Goal: Contribute content: Contribute content

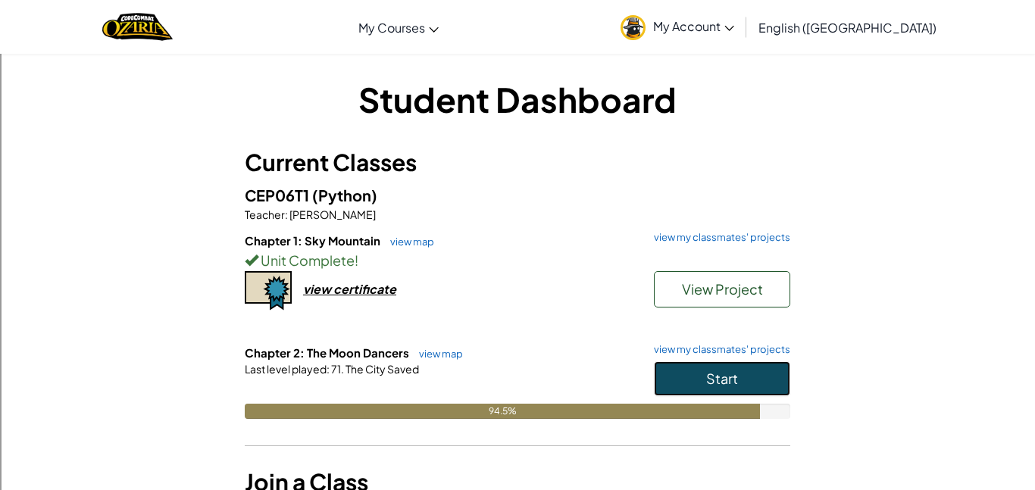
click at [777, 390] on button "Start" at bounding box center [722, 378] width 136 height 35
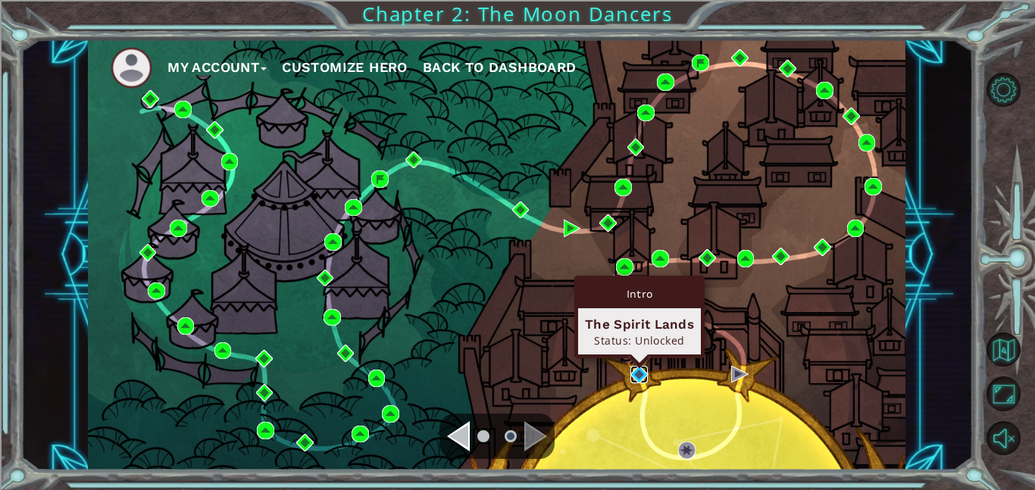
click at [638, 381] on img at bounding box center [638, 374] width 17 height 17
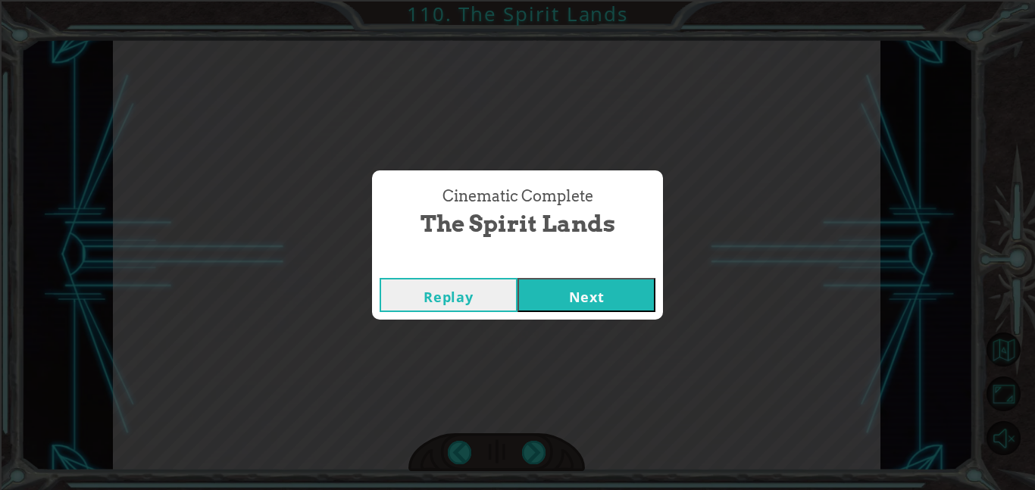
click at [582, 308] on button "Next" at bounding box center [586, 295] width 138 height 34
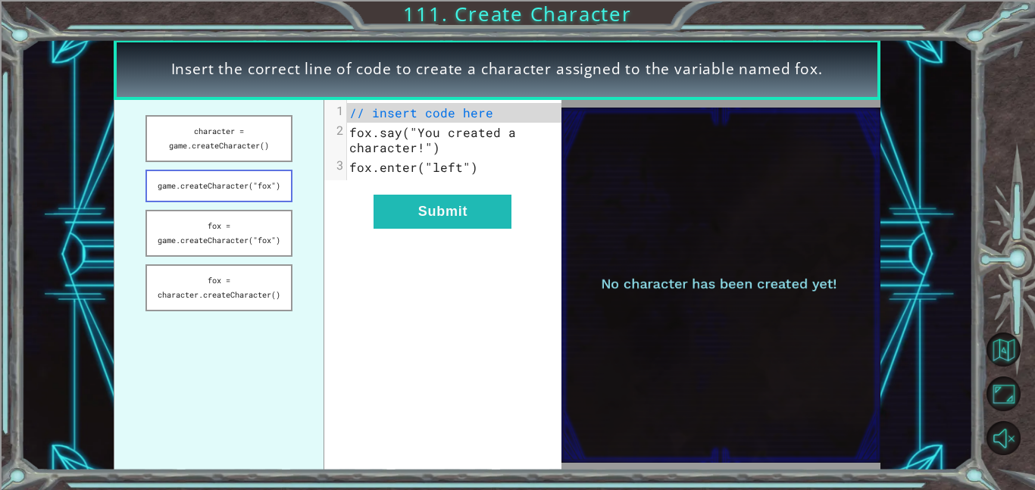
click at [267, 193] on button "game.createCharacter("fox")" at bounding box center [218, 186] width 147 height 33
click at [257, 242] on button "fox = game.createCharacter("fox")" at bounding box center [218, 233] width 147 height 47
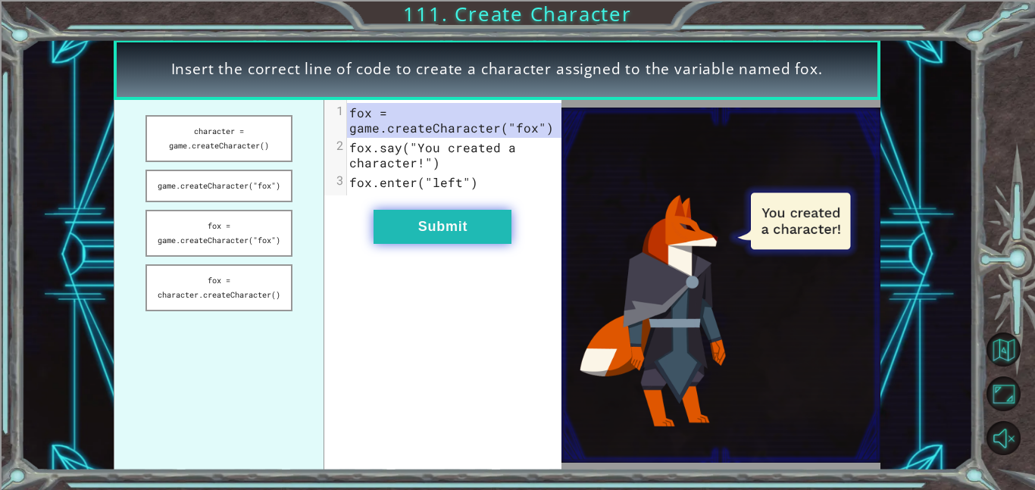
click at [468, 233] on button "Submit" at bounding box center [442, 227] width 138 height 34
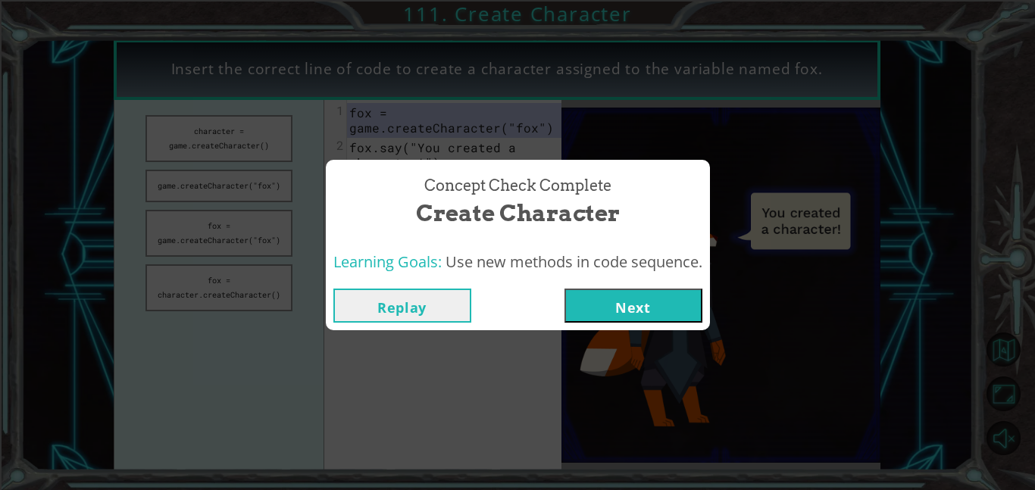
click at [610, 310] on button "Next" at bounding box center [633, 306] width 138 height 34
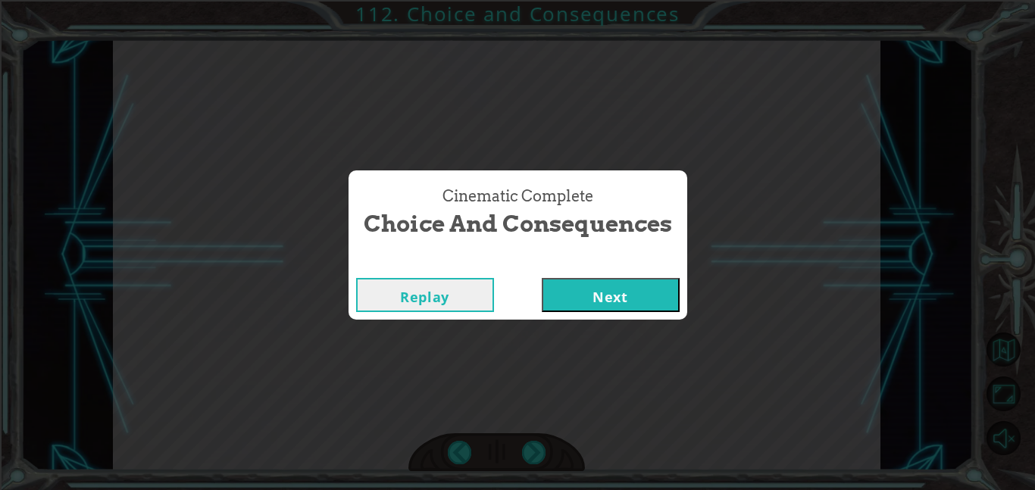
click at [652, 303] on button "Next" at bounding box center [611, 295] width 138 height 34
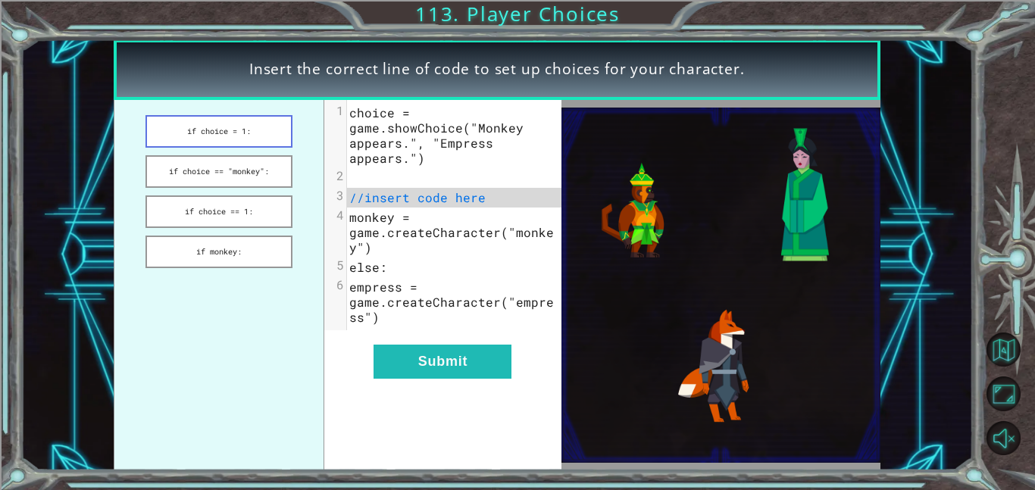
click at [271, 141] on button "if choice = 1:" at bounding box center [218, 131] width 147 height 33
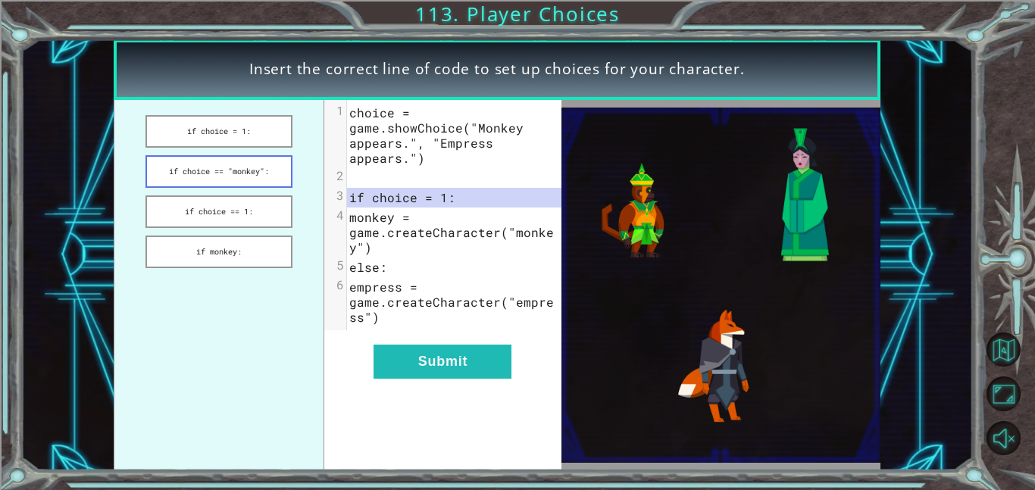
click at [280, 175] on button "if choice == "monkey":" at bounding box center [218, 171] width 147 height 33
click at [265, 136] on button "if choice = 1:" at bounding box center [218, 131] width 147 height 33
click at [241, 180] on button "if choice == "monkey":" at bounding box center [218, 171] width 147 height 33
click at [259, 214] on button "if choice == 1:" at bounding box center [218, 211] width 147 height 33
click at [267, 236] on button "if monkey:" at bounding box center [218, 252] width 147 height 33
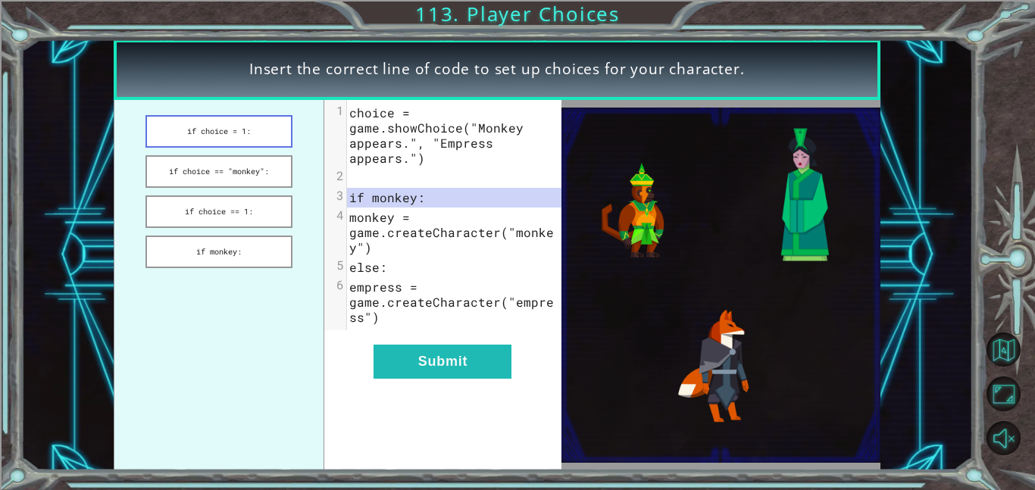
click at [254, 135] on button "if choice = 1:" at bounding box center [218, 131] width 147 height 33
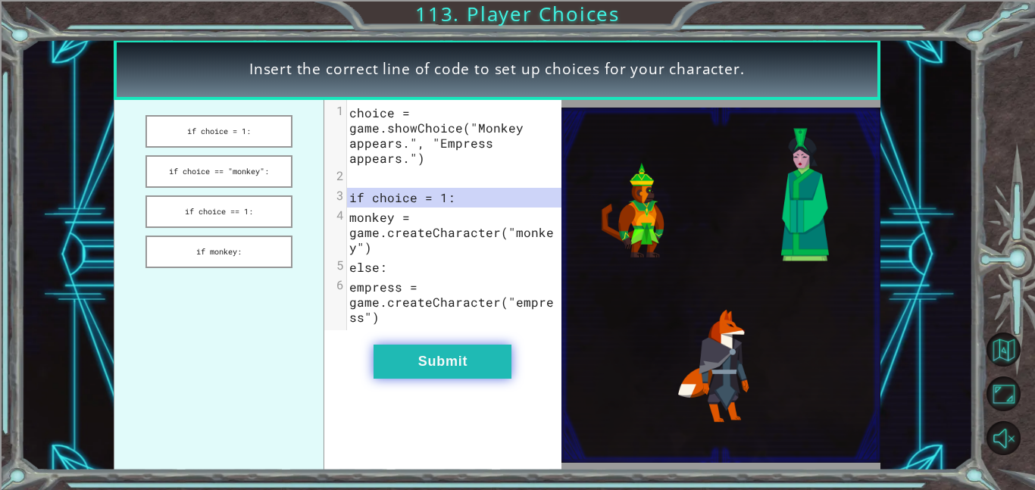
click at [467, 359] on button "Submit" at bounding box center [442, 362] width 138 height 34
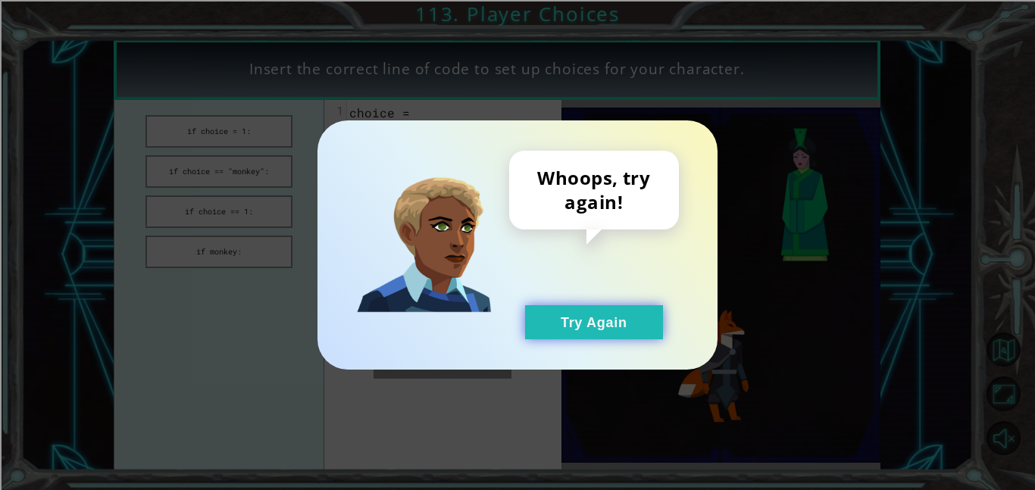
click at [568, 327] on button "Try Again" at bounding box center [594, 322] width 138 height 34
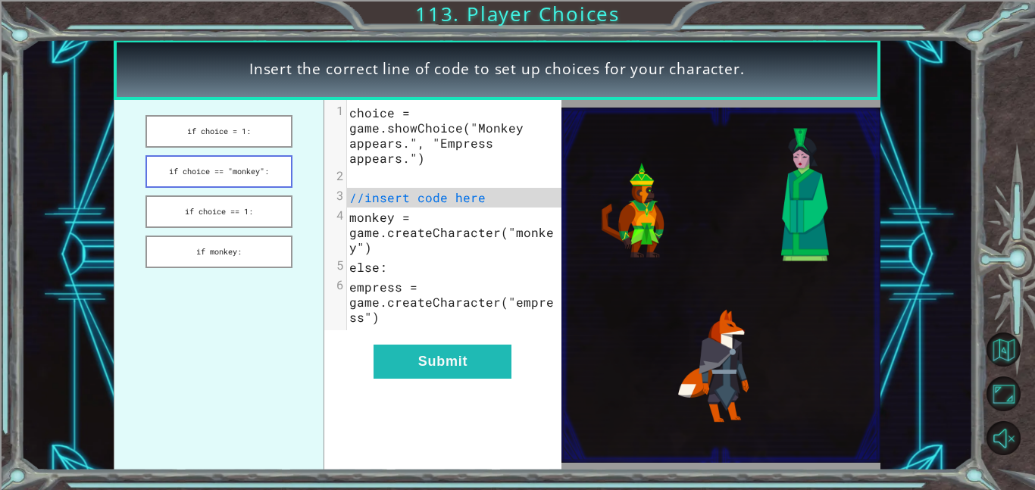
click at [271, 170] on button "if choice == "monkey":" at bounding box center [218, 171] width 147 height 33
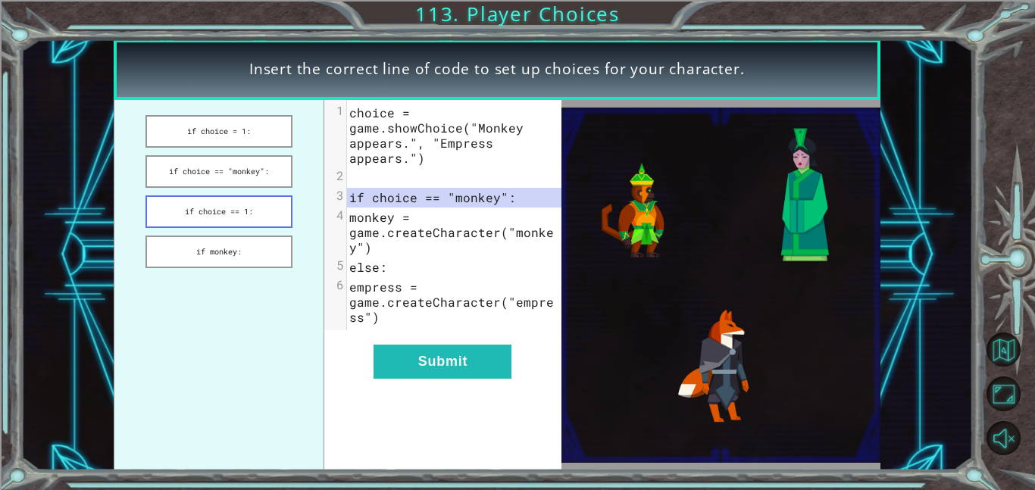
click at [276, 202] on button "if choice == 1:" at bounding box center [218, 211] width 147 height 33
click at [277, 255] on button "if monkey:" at bounding box center [218, 252] width 147 height 33
click at [282, 204] on button "if choice == 1:" at bounding box center [218, 211] width 147 height 33
click at [274, 180] on button "if choice == "monkey":" at bounding box center [218, 171] width 147 height 33
click at [466, 357] on button "Submit" at bounding box center [442, 362] width 138 height 34
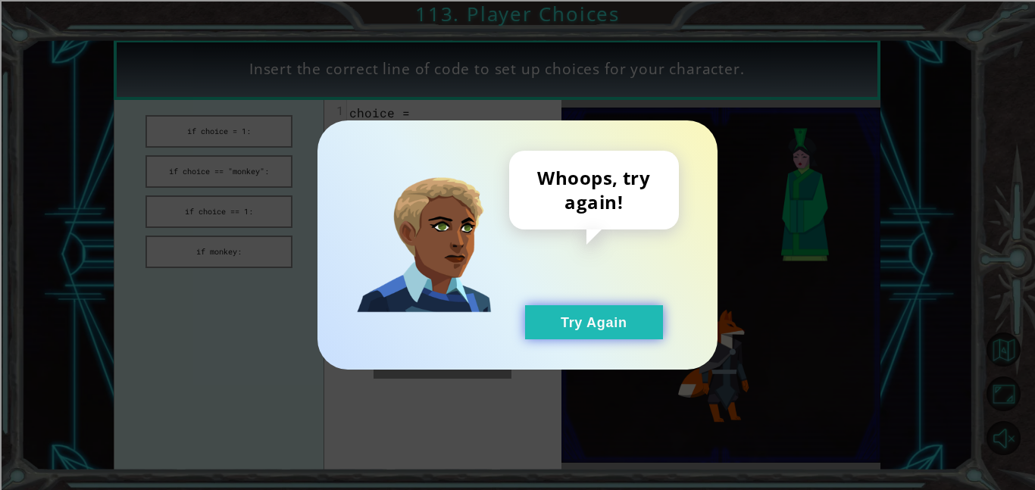
click at [556, 328] on button "Try Again" at bounding box center [594, 322] width 138 height 34
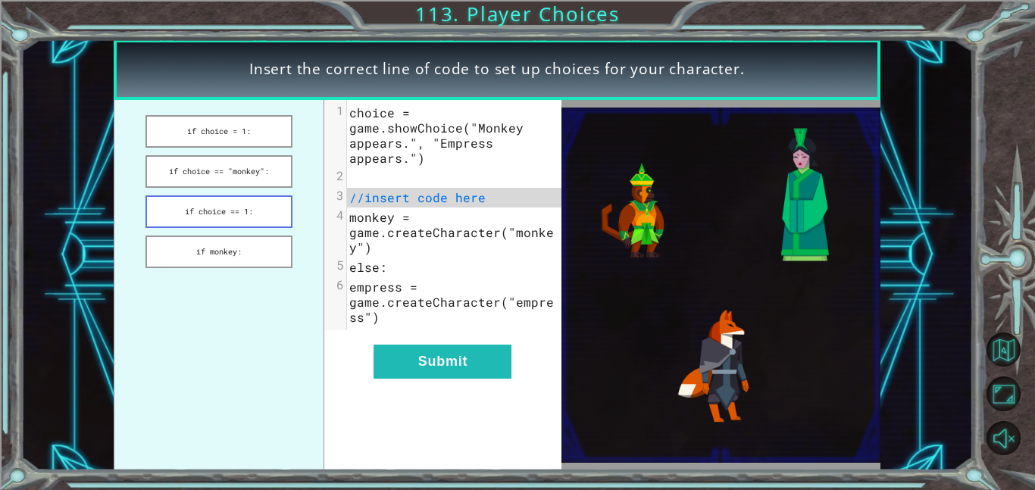
click at [255, 214] on button "if choice == 1:" at bounding box center [218, 211] width 147 height 33
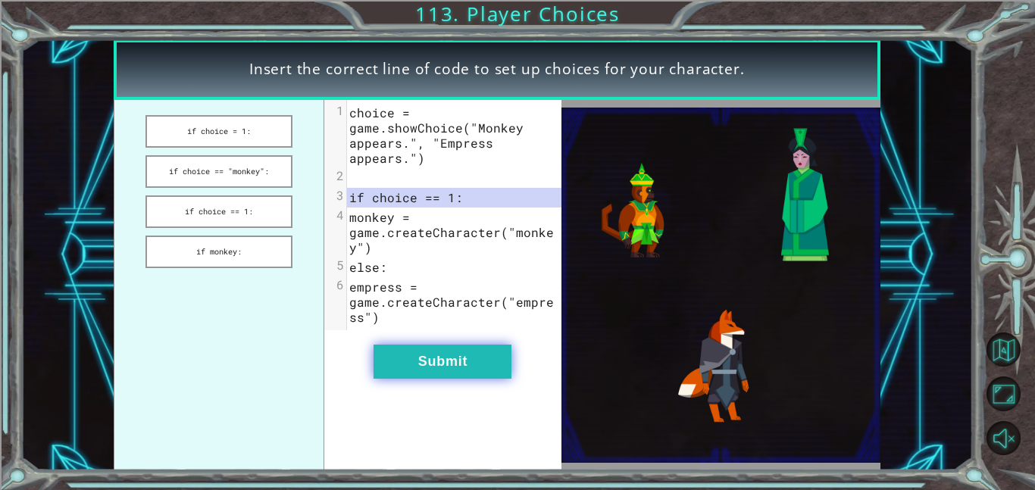
click at [456, 368] on button "Submit" at bounding box center [442, 362] width 138 height 34
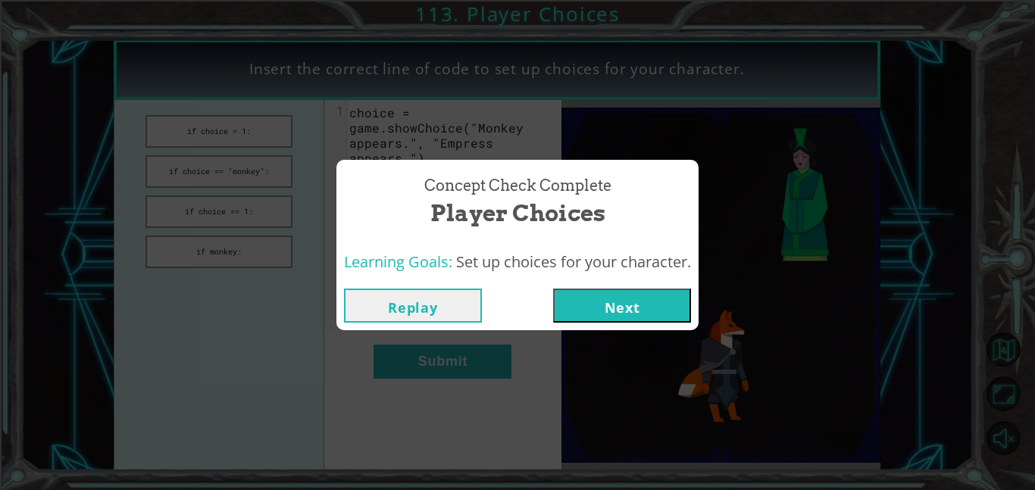
click at [578, 312] on button "Next" at bounding box center [622, 306] width 138 height 34
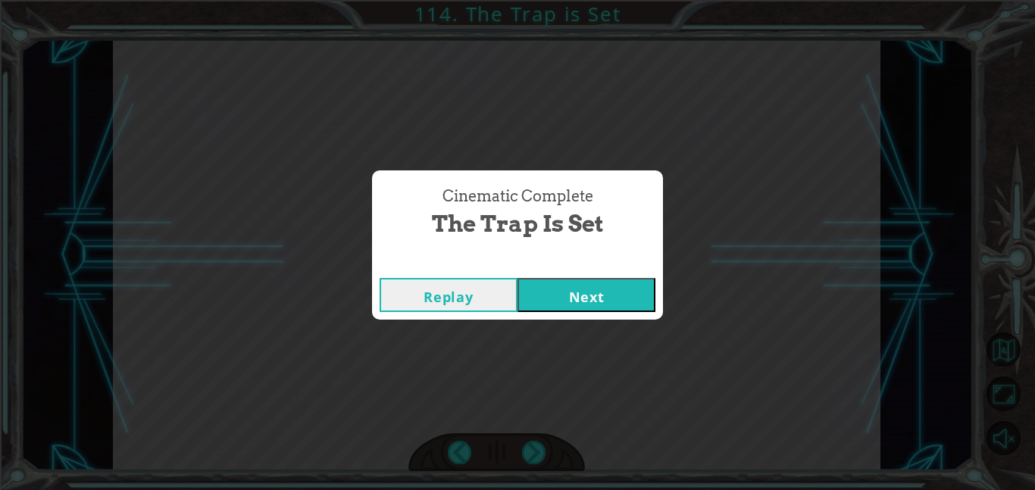
click at [618, 285] on button "Next" at bounding box center [586, 295] width 138 height 34
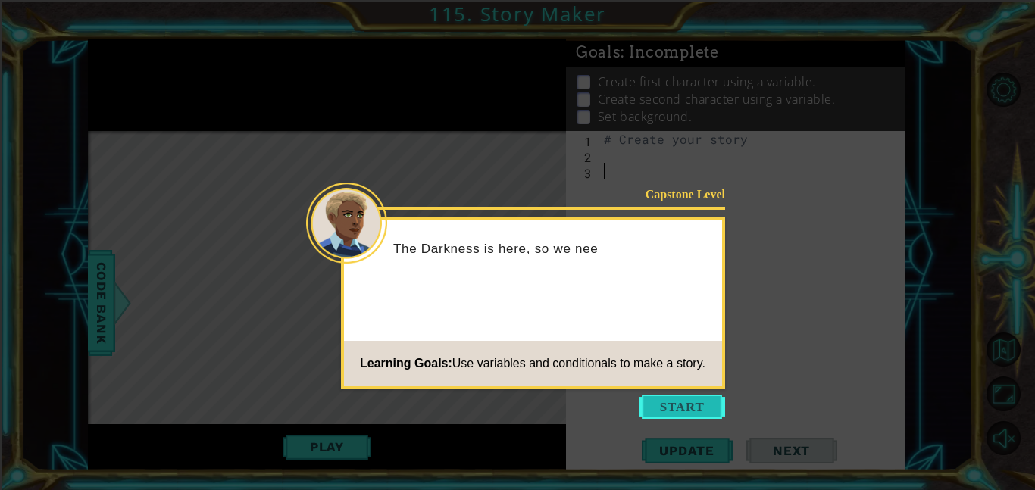
click at [676, 402] on button "Start" at bounding box center [682, 407] width 86 height 24
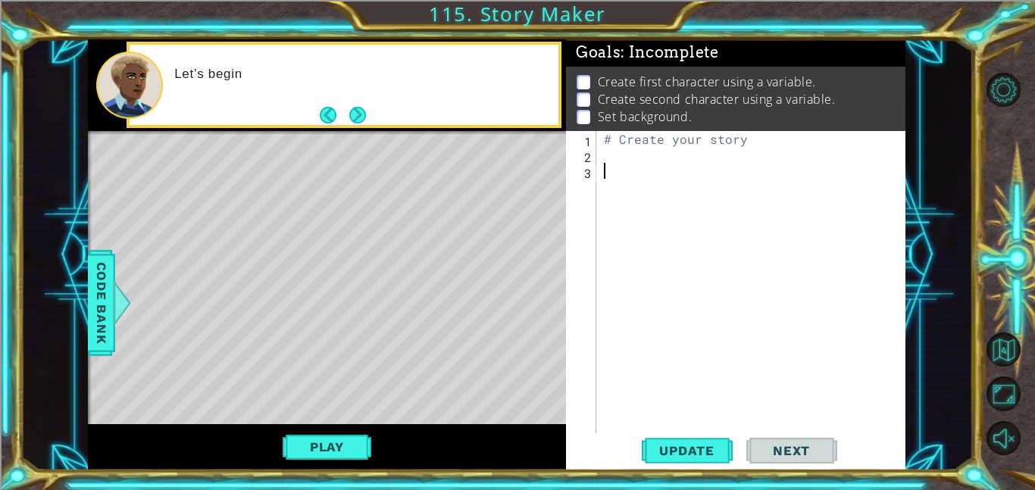
click at [674, 143] on div "# Create your story" at bounding box center [755, 298] width 309 height 334
type textarea "# Create your story"
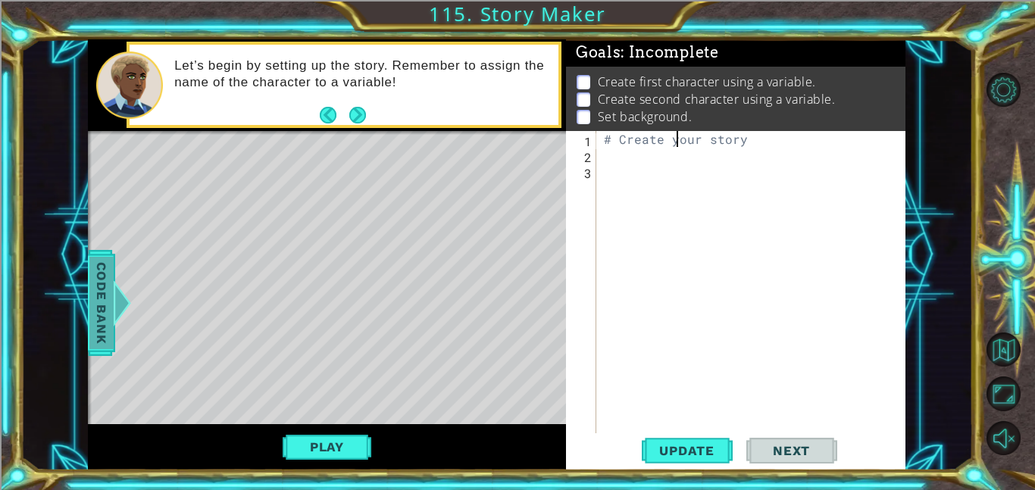
click at [93, 304] on span "Code Bank" at bounding box center [101, 303] width 24 height 92
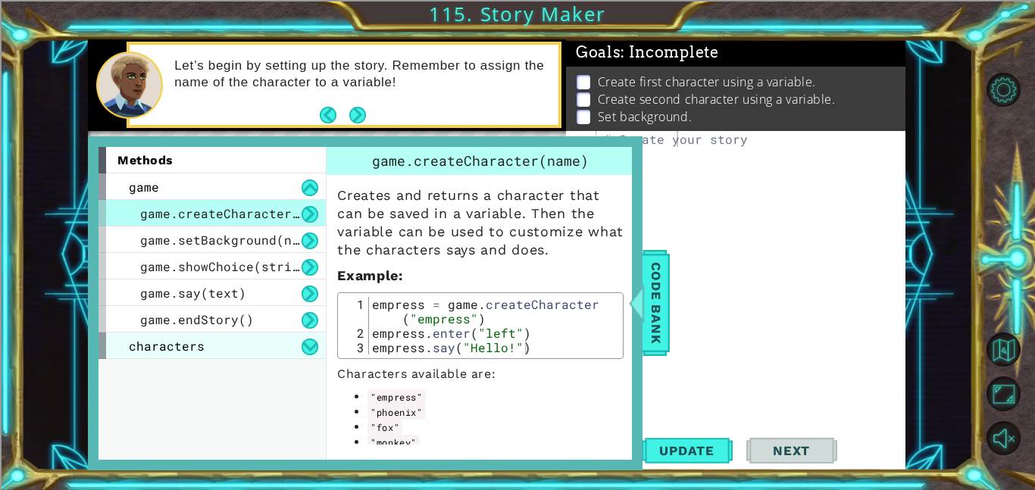
click at [169, 336] on div "characters" at bounding box center [211, 346] width 227 height 27
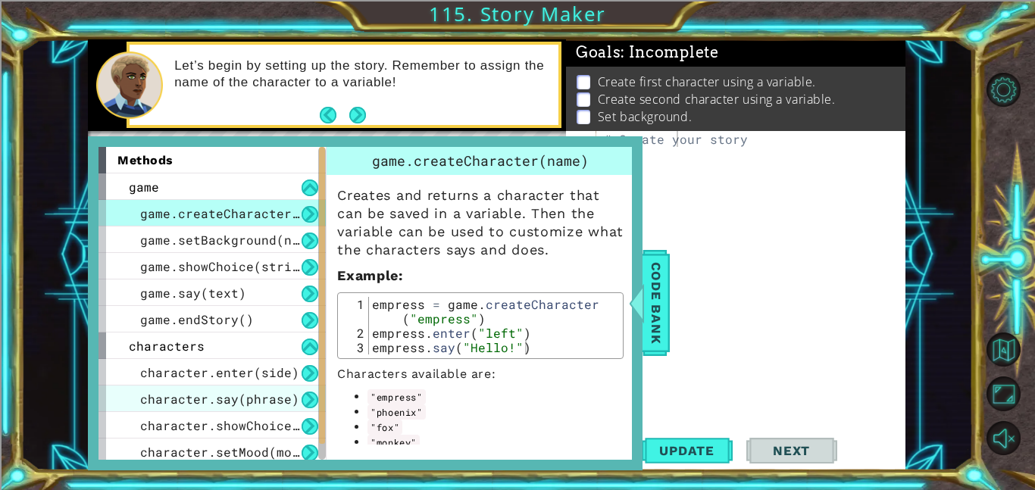
scroll to position [31, 0]
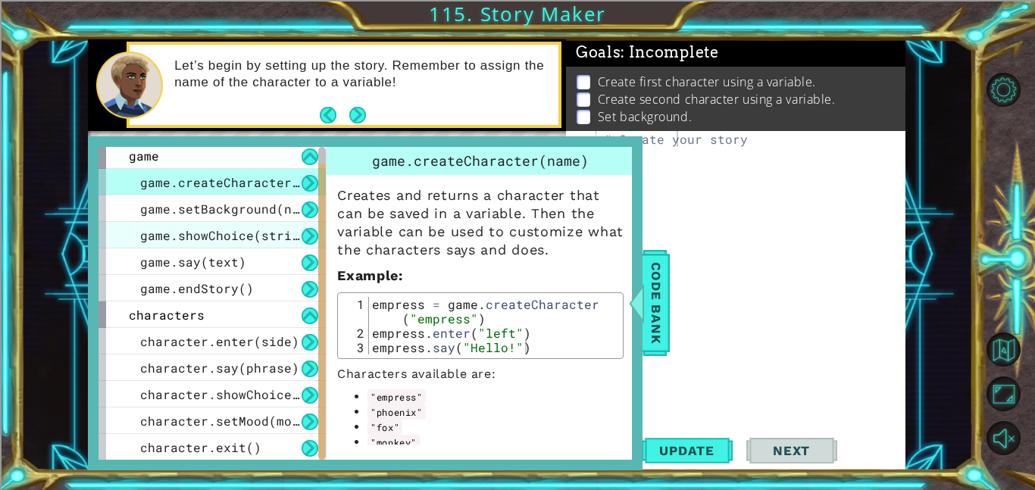
click at [287, 222] on div "game.showChoice(string1, string2)" at bounding box center [211, 235] width 227 height 27
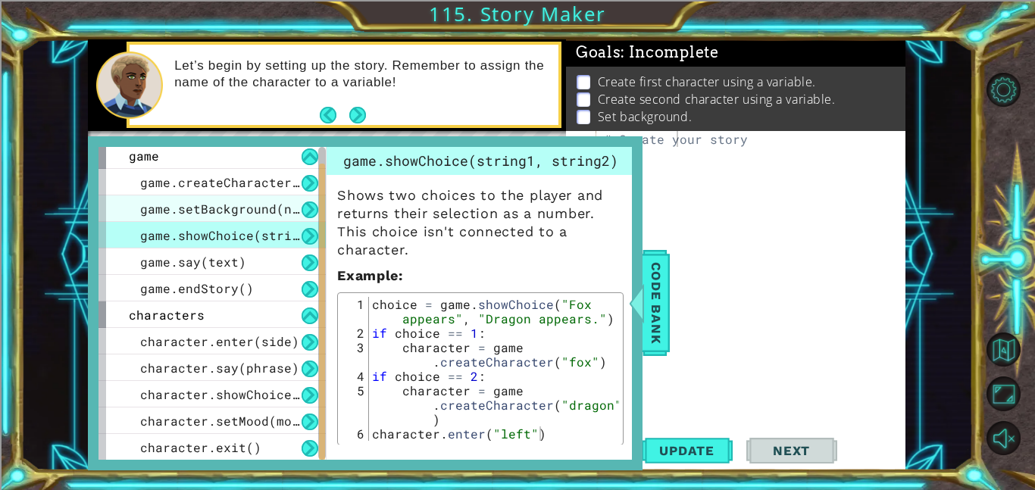
click at [281, 210] on span "game.setBackground(name)" at bounding box center [231, 209] width 182 height 16
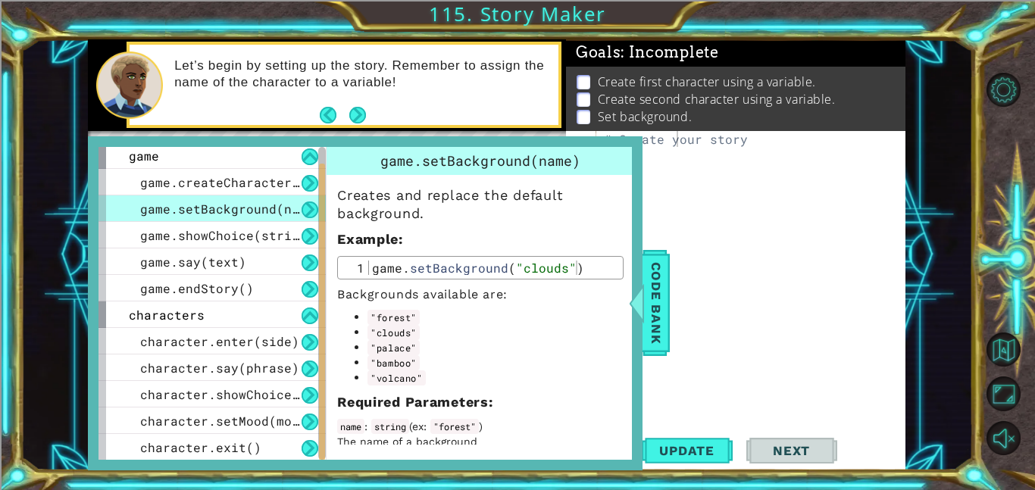
click at [706, 264] on div "# Create your story" at bounding box center [755, 298] width 309 height 334
click at [661, 148] on div "# Create your story" at bounding box center [755, 298] width 309 height 334
click at [661, 274] on span "Code Bank" at bounding box center [656, 303] width 24 height 92
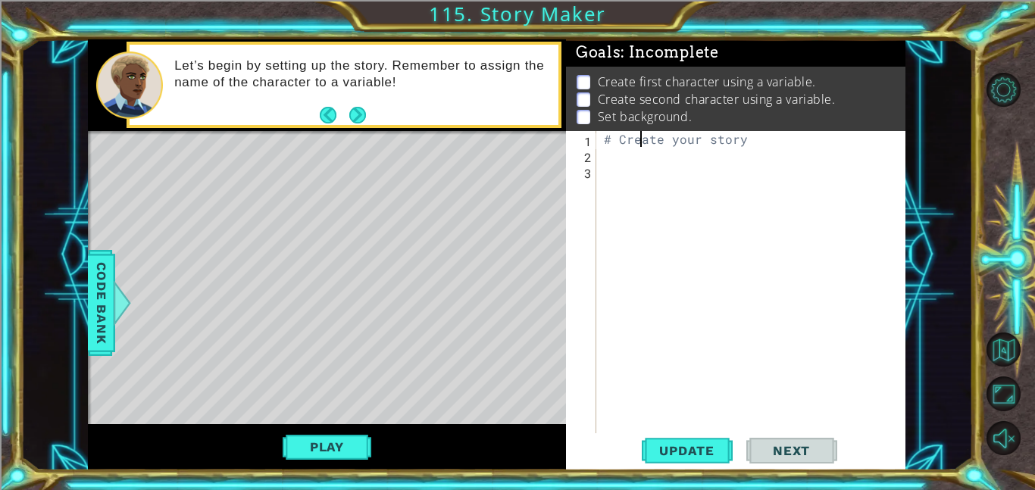
click at [639, 140] on div "# Create your story" at bounding box center [755, 298] width 309 height 334
type textarea "ate your story"
drag, startPoint x: 707, startPoint y: 144, endPoint x: 405, endPoint y: 146, distance: 301.5
click at [405, 146] on div "1 ההההההההההההההההההההההההההההההההההההההההההההההההההההההההההההההההההההההההההההה…" at bounding box center [496, 254] width 817 height 431
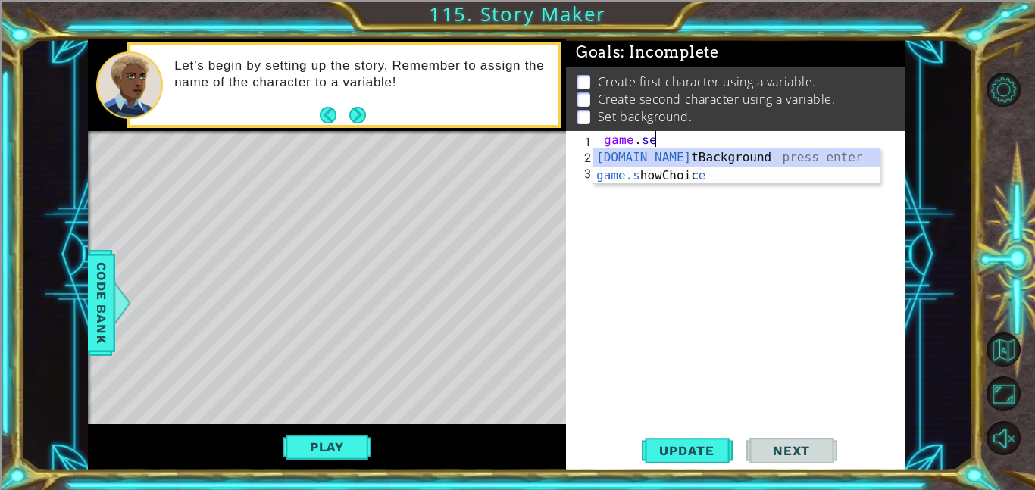
scroll to position [0, 2]
click at [622, 160] on div "game.set Background press enter" at bounding box center [736, 175] width 286 height 55
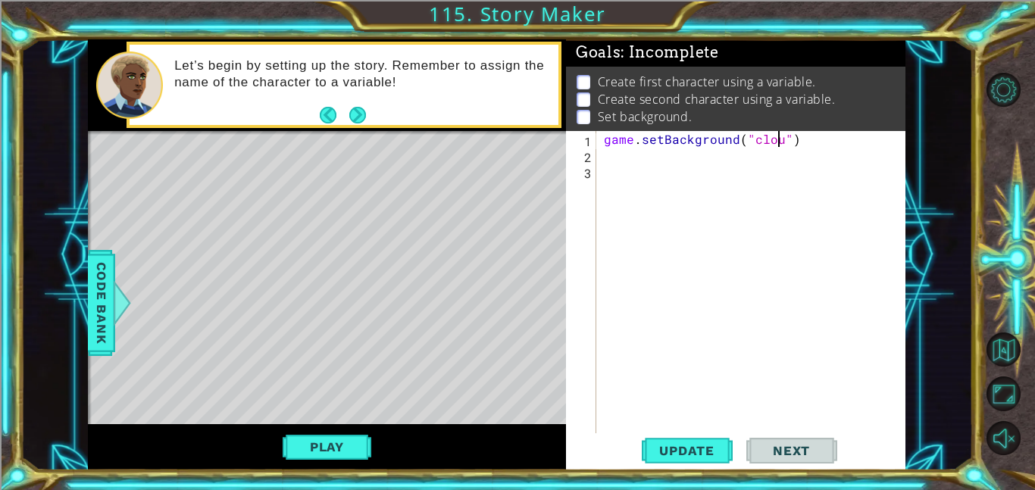
scroll to position [0, 11]
type textarea "game.setBackground("clouds")"
click at [339, 440] on button "Play" at bounding box center [327, 447] width 89 height 29
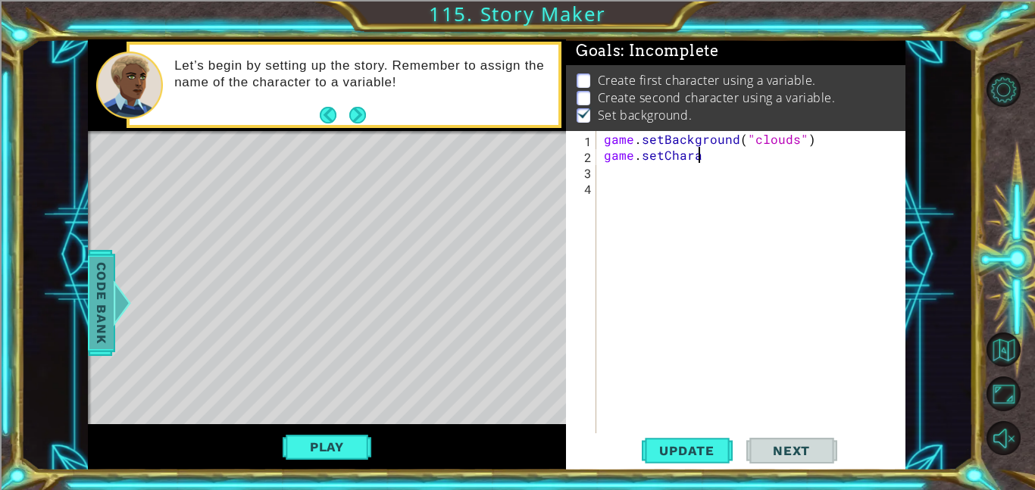
click at [88, 321] on div "Code Bank" at bounding box center [101, 303] width 27 height 106
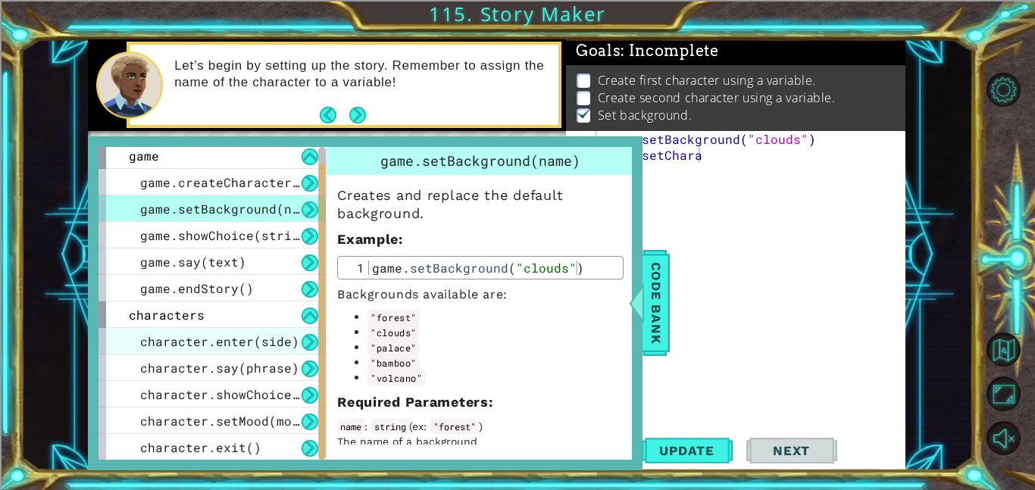
click at [223, 339] on span "character.enter(side)" at bounding box center [219, 341] width 159 height 16
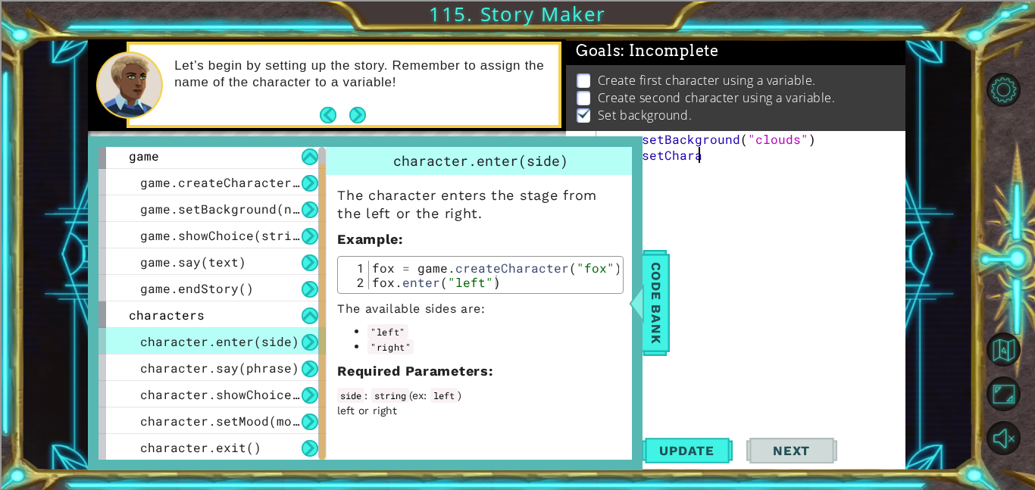
click at [714, 160] on div "game . setBackground ( "clouds" ) game . [GEOGRAPHIC_DATA]" at bounding box center [755, 298] width 309 height 334
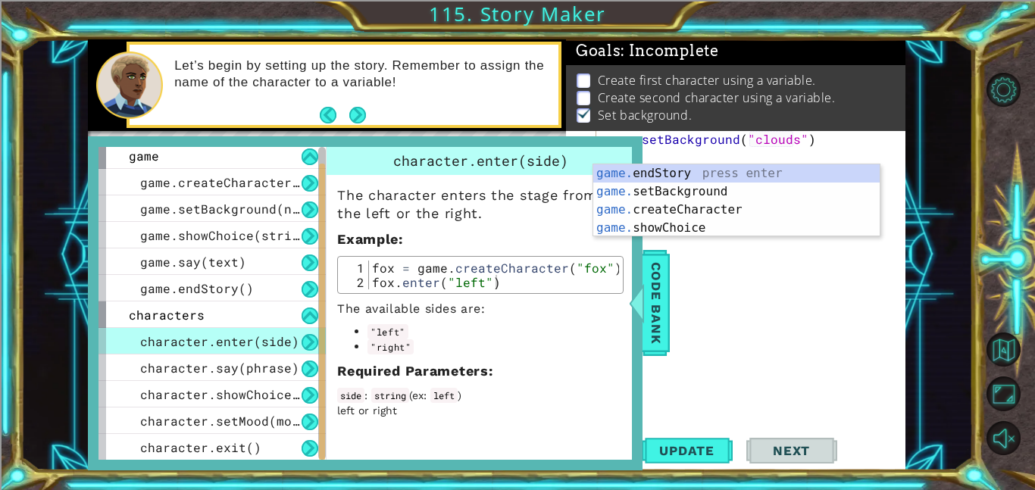
scroll to position [0, 2]
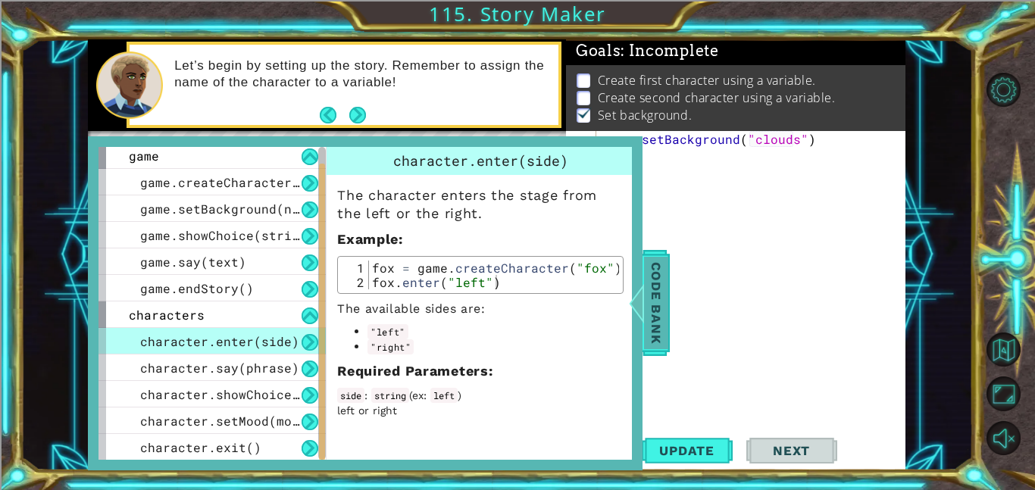
click at [664, 311] on span "Code Bank" at bounding box center [656, 303] width 24 height 92
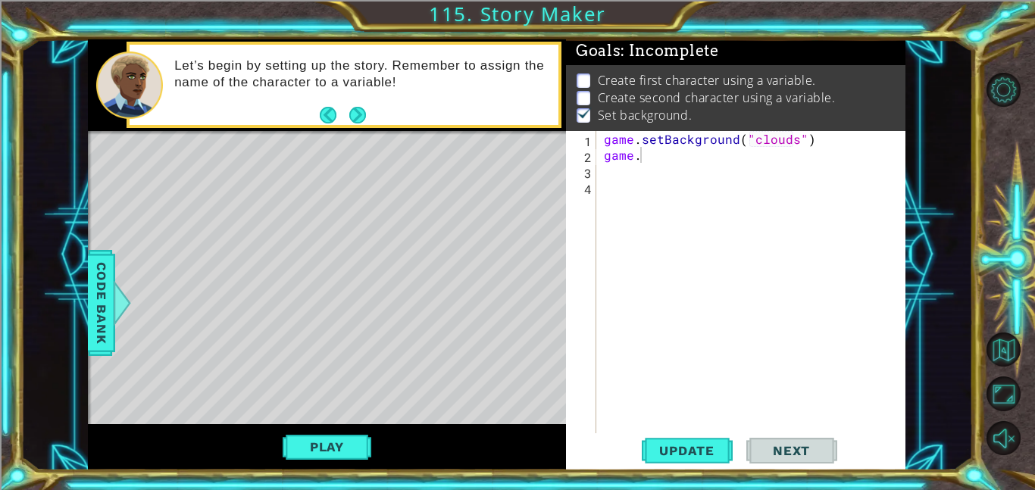
click at [660, 157] on div "game . setBackground ( "clouds" ) game ." at bounding box center [755, 298] width 309 height 334
click at [670, 177] on div "game.crea teCharacter press enter" at bounding box center [736, 191] width 286 height 55
type textarea "game.createCharacter("phoenix")"
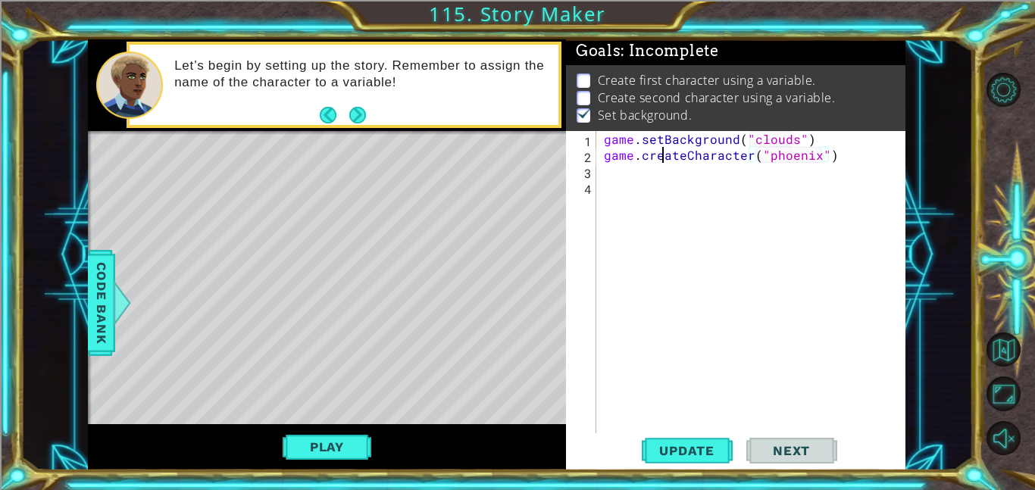
click at [664, 151] on div "game . setBackground ( "clouds" ) game . createCharacter ( "phoenix" )" at bounding box center [755, 298] width 309 height 334
click at [687, 187] on div "game . setBackground ( "clouds" ) game . createCharacter ( "phoenix" )" at bounding box center [755, 298] width 309 height 334
click at [676, 181] on div "game . setBackground ( "clouds" ) game . createCharacter ( "phoenix" )" at bounding box center [755, 298] width 309 height 334
click at [653, 173] on div "game . setBackground ( "clouds" ) game . createCharacter ( "phoenix" )" at bounding box center [755, 298] width 309 height 334
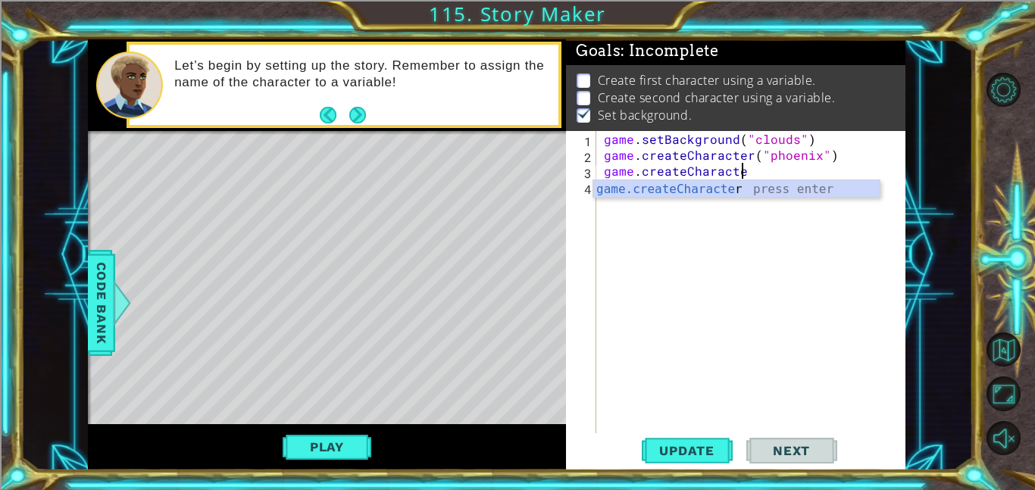
scroll to position [0, 8]
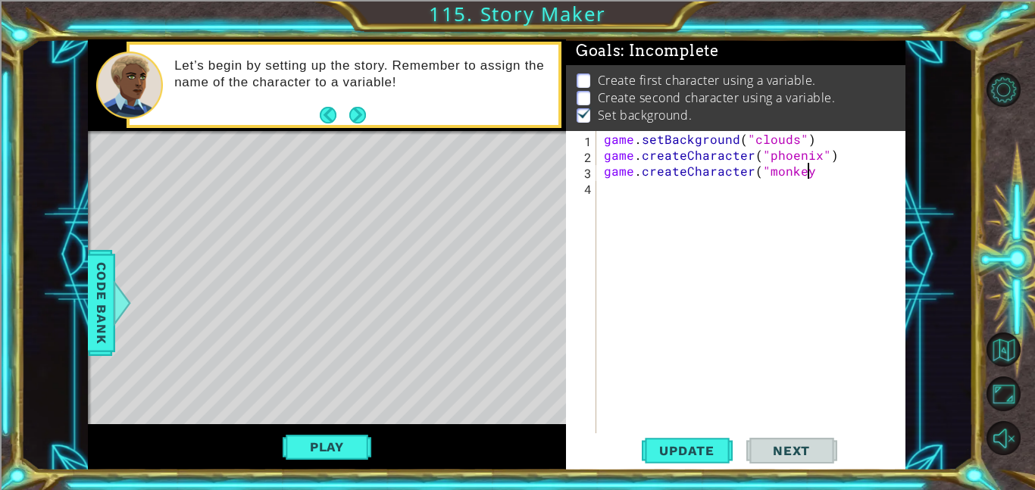
type textarea "game.createCharacter("monkey""
type textarea "game.createCharacter("monkey")"
click at [107, 318] on span "Code Bank" at bounding box center [101, 303] width 24 height 92
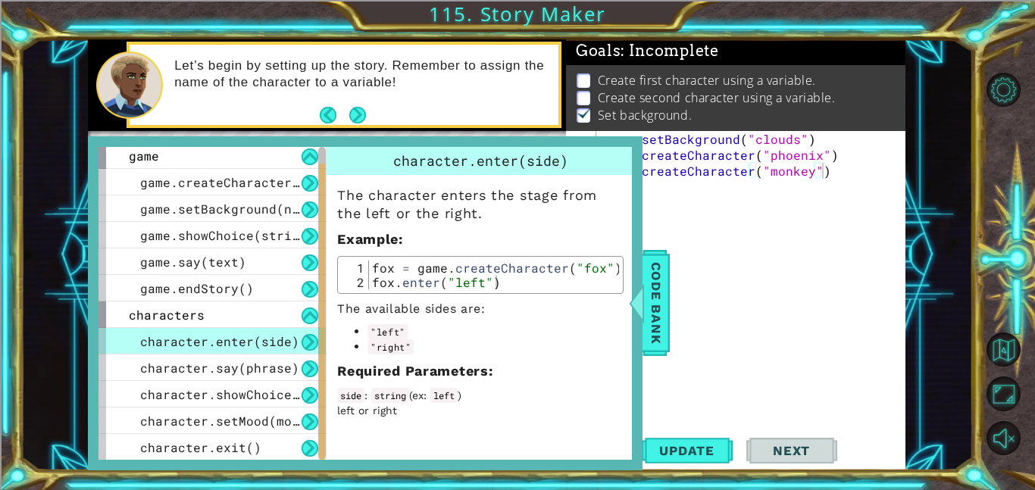
click at [193, 339] on span "character.enter(side)" at bounding box center [219, 341] width 159 height 16
click at [664, 276] on span "Code Bank" at bounding box center [656, 303] width 24 height 92
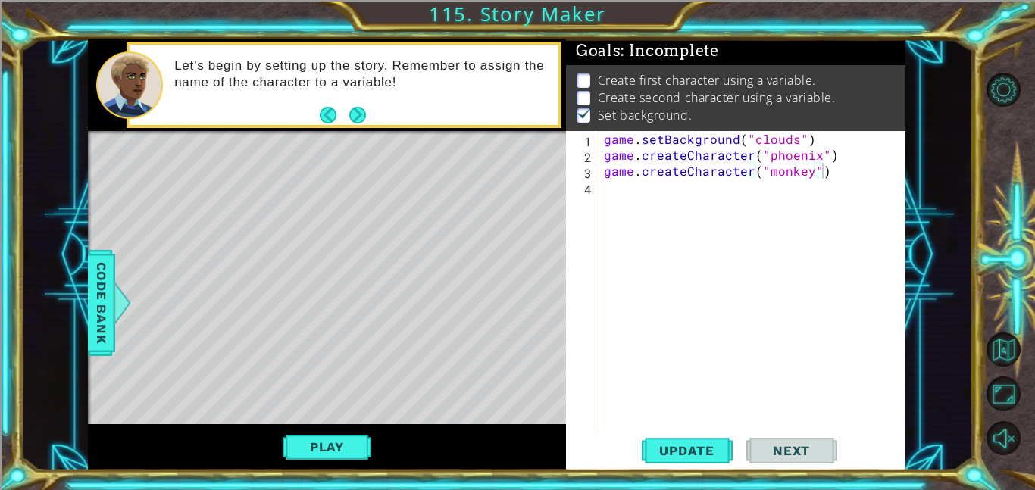
click at [677, 238] on div "game . setBackground ( "clouds" ) game . createCharacter ( "phoenix" ) game . c…" at bounding box center [755, 298] width 309 height 334
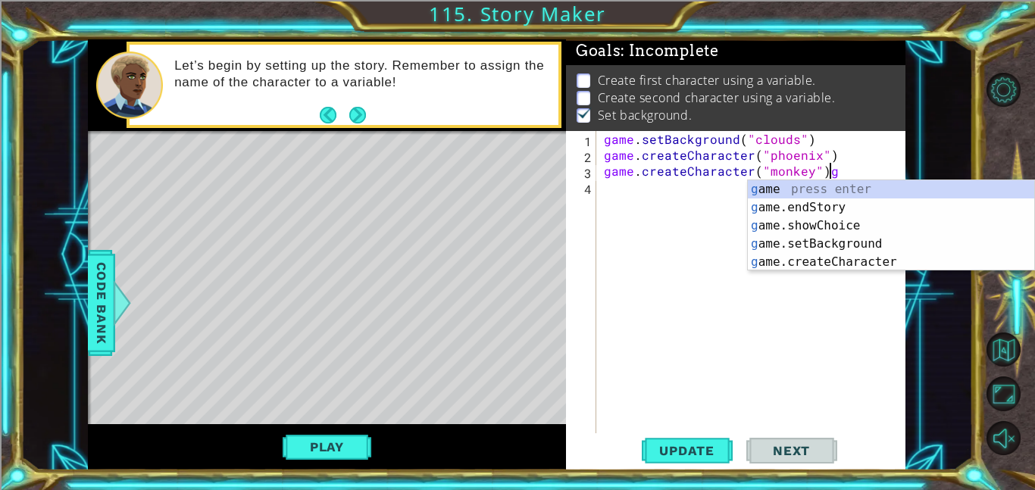
type textarea "game.createCharacter("monkey")"
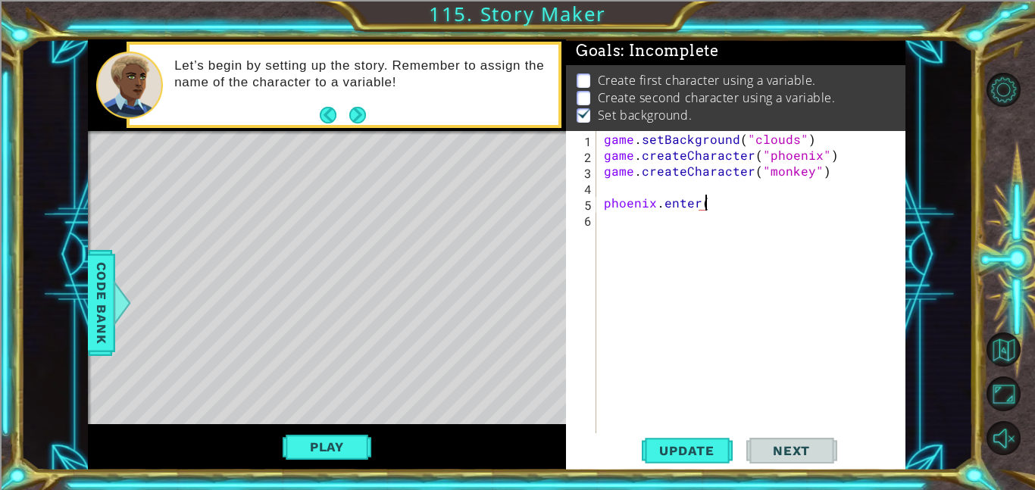
scroll to position [0, 5]
click at [106, 300] on span "Code Bank" at bounding box center [101, 303] width 24 height 92
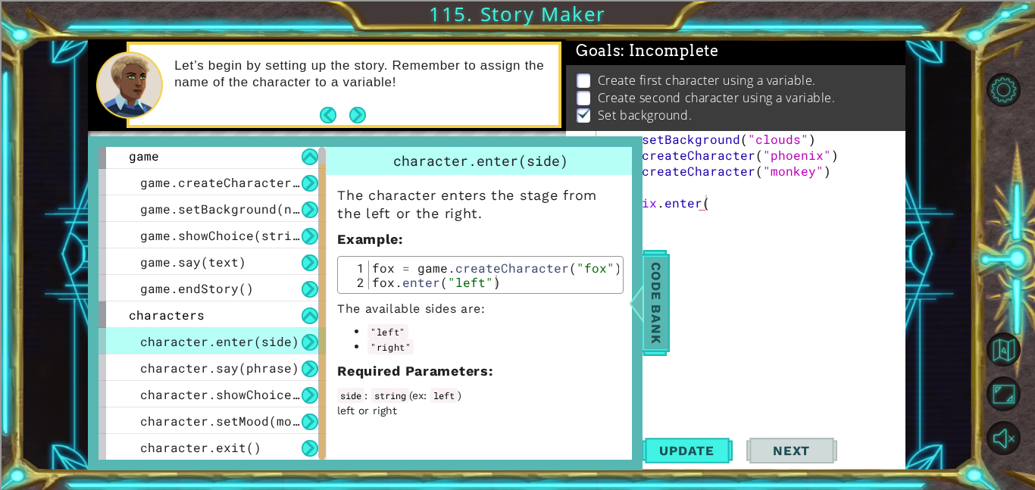
click at [643, 309] on div at bounding box center [636, 302] width 19 height 45
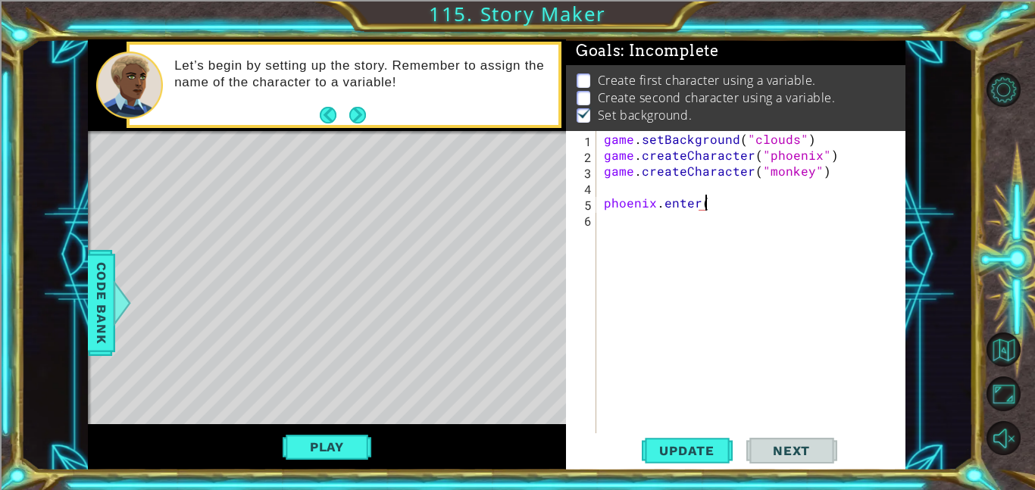
click at [718, 201] on div "game . setBackground ( "clouds" ) game . createCharacter ( "phoenix" ) game . c…" at bounding box center [755, 298] width 309 height 334
click at [690, 448] on span "Update" at bounding box center [687, 450] width 86 height 15
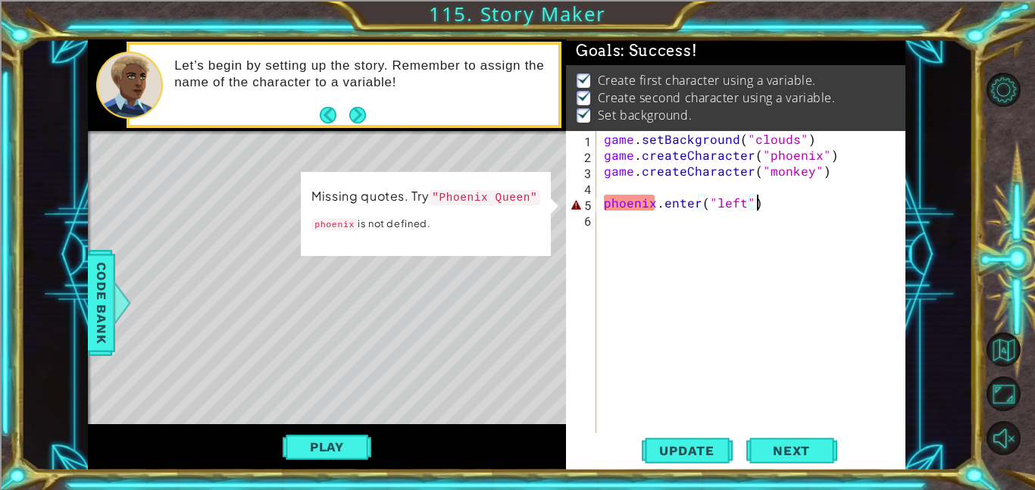
click at [673, 196] on div "game . setBackground ( "clouds" ) game . createCharacter ( "phoenix" ) game . c…" at bounding box center [755, 298] width 309 height 334
click at [677, 208] on div "game . setBackground ( "clouds" ) game . createCharacter ( "phoenix" ) game . c…" at bounding box center [755, 298] width 309 height 334
click at [647, 198] on div "game . setBackground ( "clouds" ) game . createCharacter ( "phoenix" ) game . c…" at bounding box center [755, 298] width 309 height 334
click at [655, 205] on div "game . setBackground ( "clouds" ) game . createCharacter ( "phoenix" ) game . c…" at bounding box center [755, 298] width 309 height 334
click at [647, 197] on div "game . setBackground ( "clouds" ) game . createCharacter ( "phoenix" ) game . c…" at bounding box center [755, 298] width 309 height 334
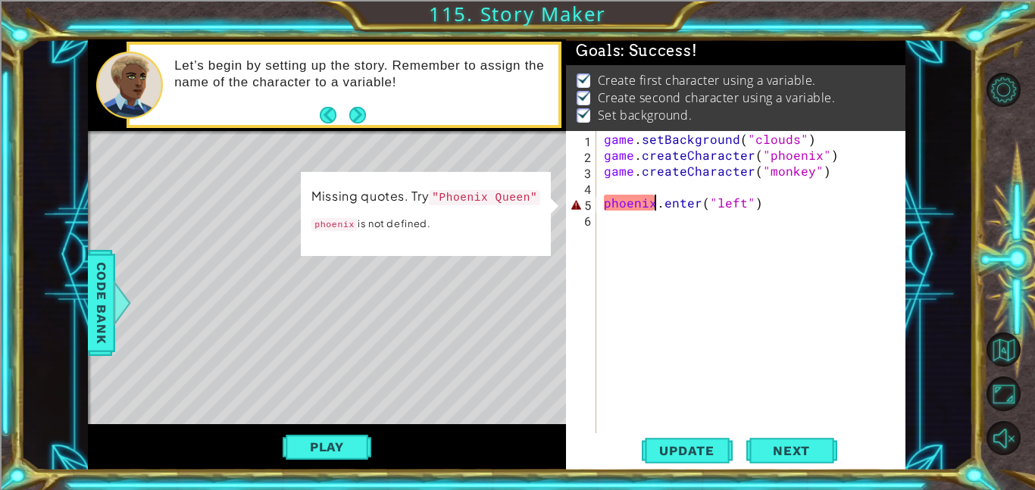
click at [654, 206] on div "game . setBackground ( "clouds" ) game . createCharacter ( "phoenix" ) game . c…" at bounding box center [755, 298] width 309 height 334
click at [611, 203] on div "game . setBackground ( "clouds" ) game . createCharacter ( "phoenix" ) game . c…" at bounding box center [755, 298] width 309 height 334
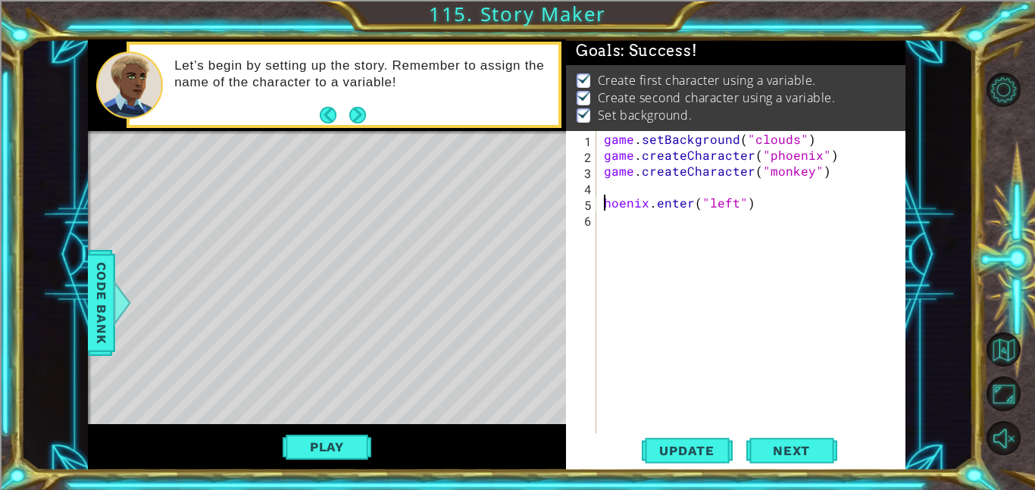
scroll to position [0, 0]
click at [654, 205] on div "game . setBackground ( "clouds" ) game . createCharacter ( "phoenix" ) game . c…" at bounding box center [755, 298] width 309 height 334
click at [684, 452] on span "Update" at bounding box center [687, 450] width 86 height 15
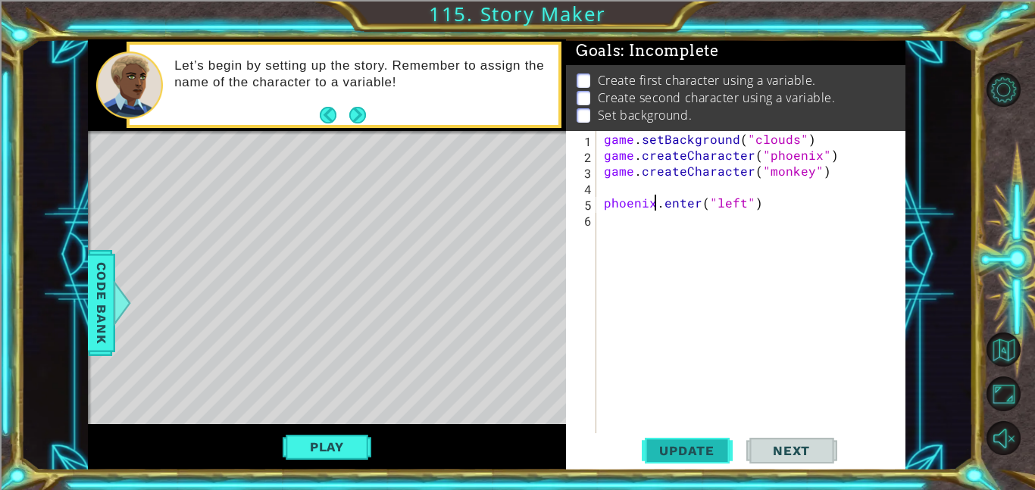
scroll to position [0, 3]
click at [697, 464] on button "Update" at bounding box center [687, 450] width 91 height 34
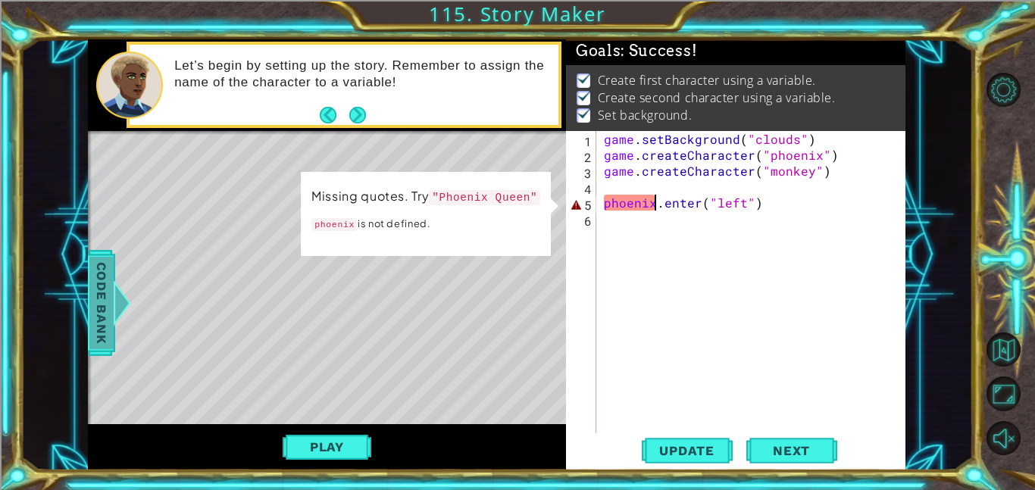
click at [101, 287] on span "Code Bank" at bounding box center [101, 303] width 24 height 92
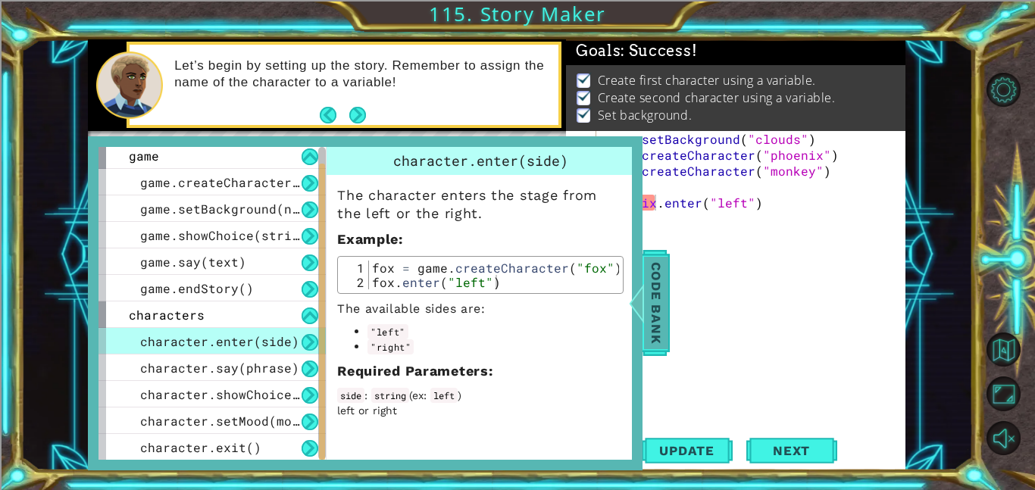
click at [660, 319] on span "Code Bank" at bounding box center [656, 303] width 24 height 92
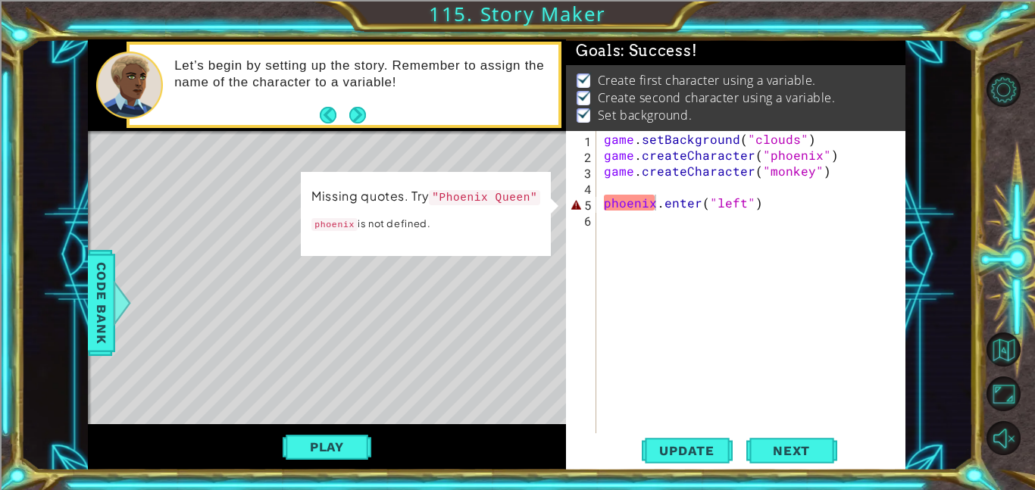
click at [137, 298] on div "Level Map" at bounding box center [438, 354] width 700 height 446
click at [115, 302] on div at bounding box center [122, 302] width 19 height 45
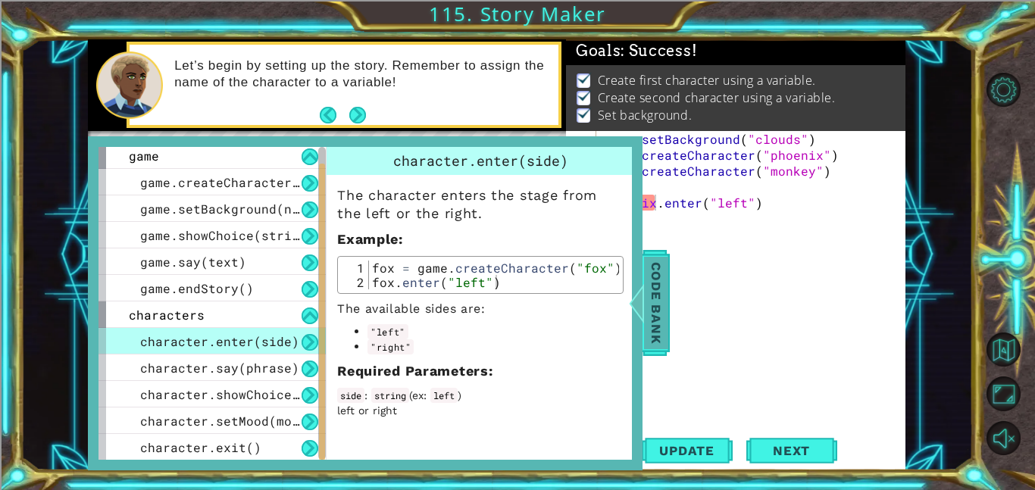
click at [657, 333] on span "Code Bank" at bounding box center [656, 303] width 24 height 92
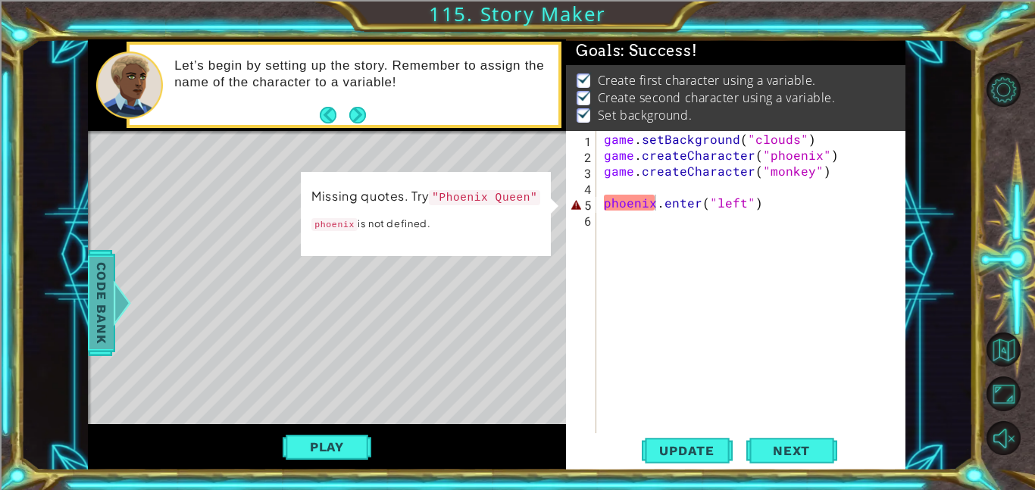
click at [102, 281] on span "Code Bank" at bounding box center [101, 303] width 24 height 92
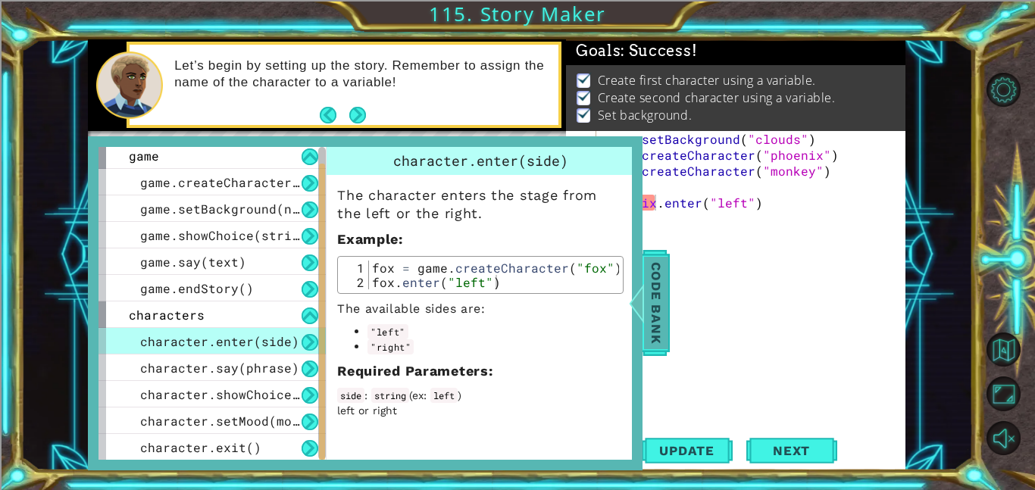
click at [643, 326] on div at bounding box center [636, 302] width 19 height 45
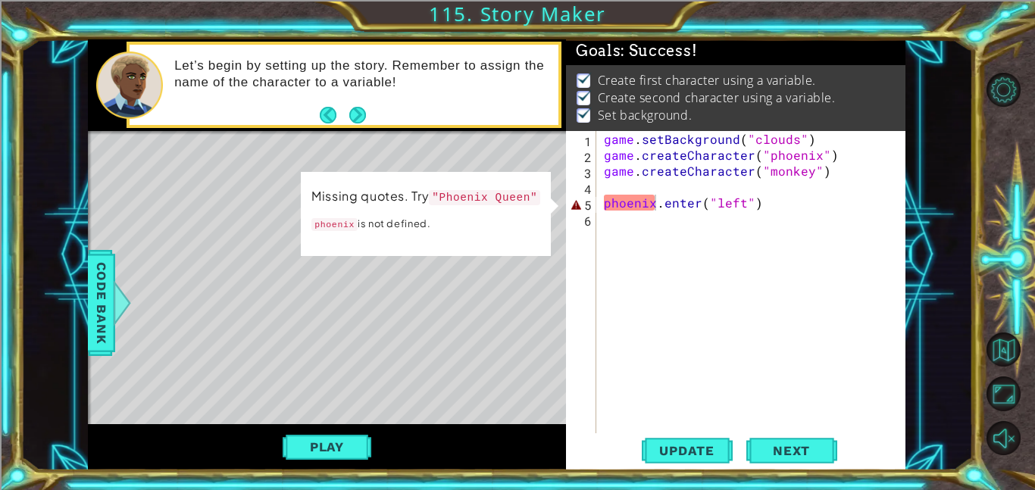
click at [652, 203] on div "game . setBackground ( "clouds" ) game . createCharacter ( "phoenix" ) game . c…" at bounding box center [755, 298] width 309 height 334
drag, startPoint x: 652, startPoint y: 203, endPoint x: 509, endPoint y: 207, distance: 143.2
click at [509, 207] on div "1 ההההההההההההההההההההההההההההההההההההההההההההההההההההההההההההההההההההההההההההה…" at bounding box center [496, 254] width 817 height 431
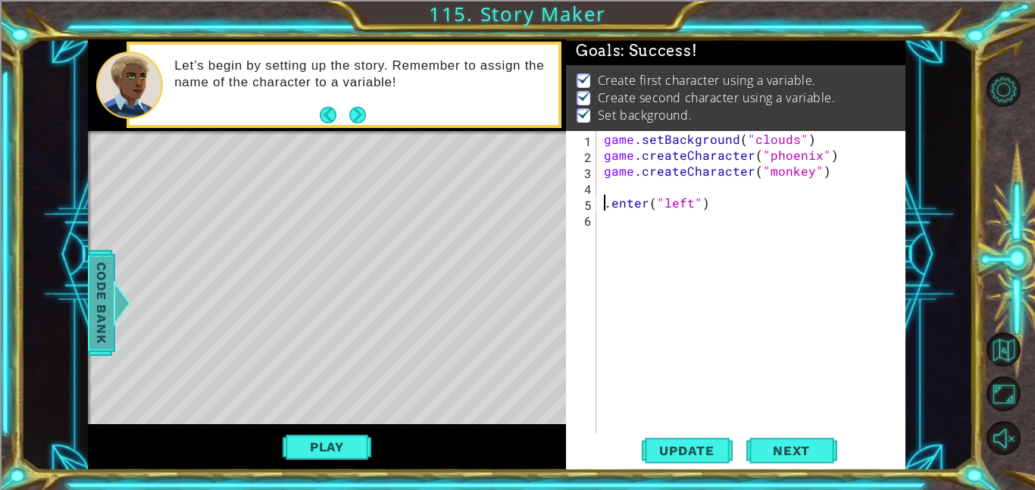
click at [108, 314] on span "Code Bank" at bounding box center [101, 303] width 24 height 92
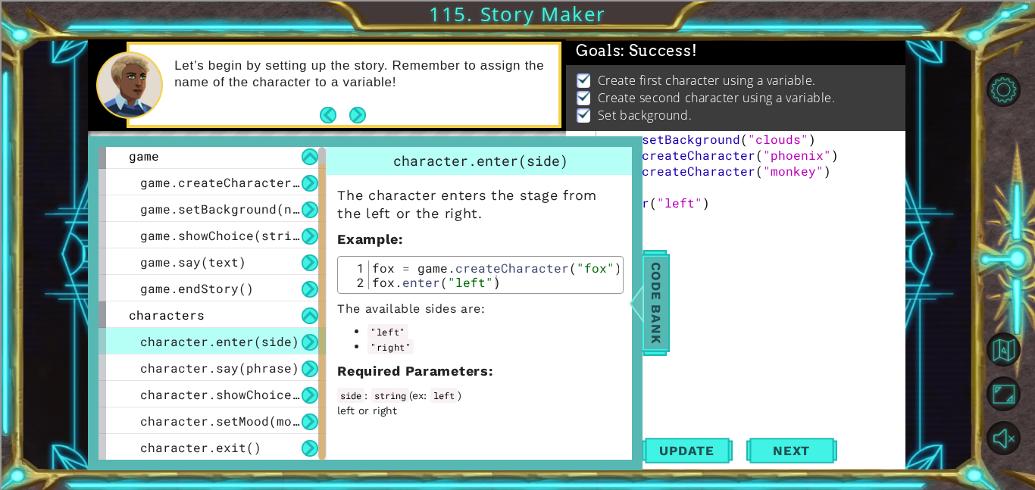
click at [642, 314] on div at bounding box center [636, 302] width 19 height 45
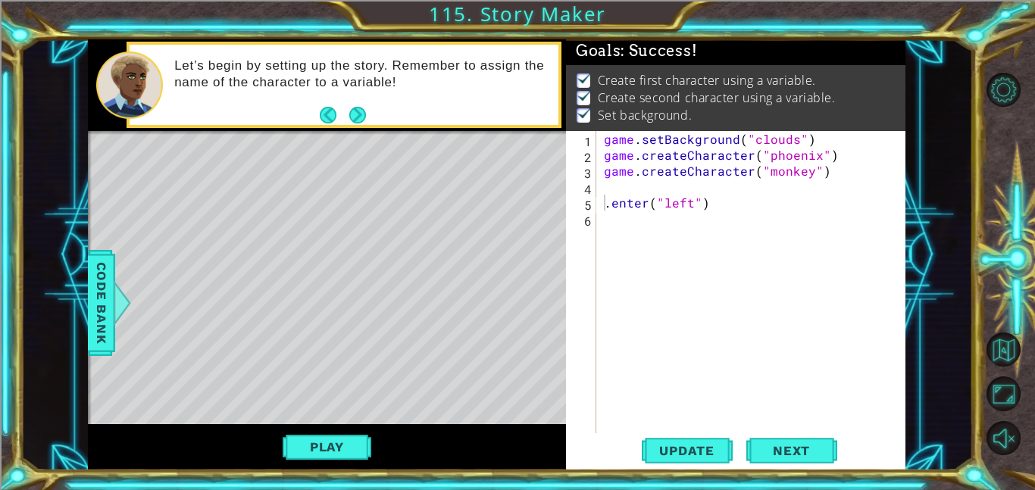
click at [601, 205] on div "game . setBackground ( "clouds" ) game . createCharacter ( "phoenix" ) game . c…" at bounding box center [755, 298] width 309 height 334
click at [608, 157] on div "game . setBackground ( "clouds" ) game . createCharacter ( "phoenix" ) game . c…" at bounding box center [755, 298] width 309 height 334
click at [604, 157] on div "game . setBackground ( "clouds" ) game . createCharacter ( "phoenix" ) game . c…" at bounding box center [755, 298] width 309 height 334
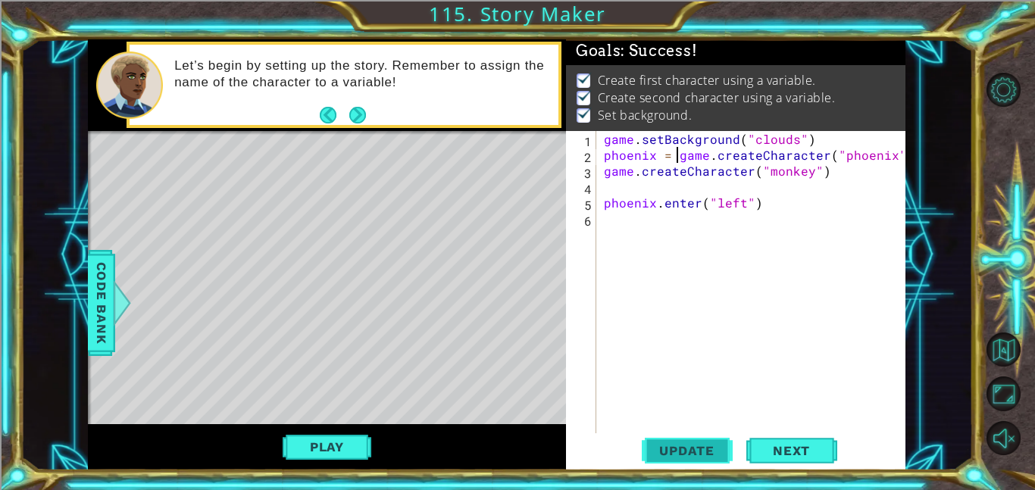
type textarea "phoenix = game.createCharacter("phoenix")"
click at [696, 443] on span "Update" at bounding box center [687, 450] width 86 height 15
click at [341, 441] on button "Play" at bounding box center [327, 447] width 89 height 29
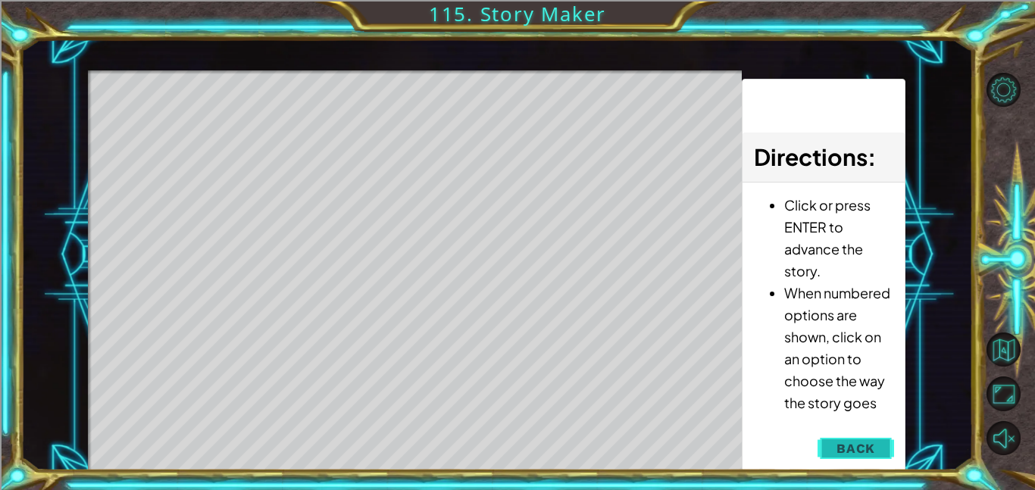
click at [853, 449] on span "Back" at bounding box center [855, 448] width 39 height 15
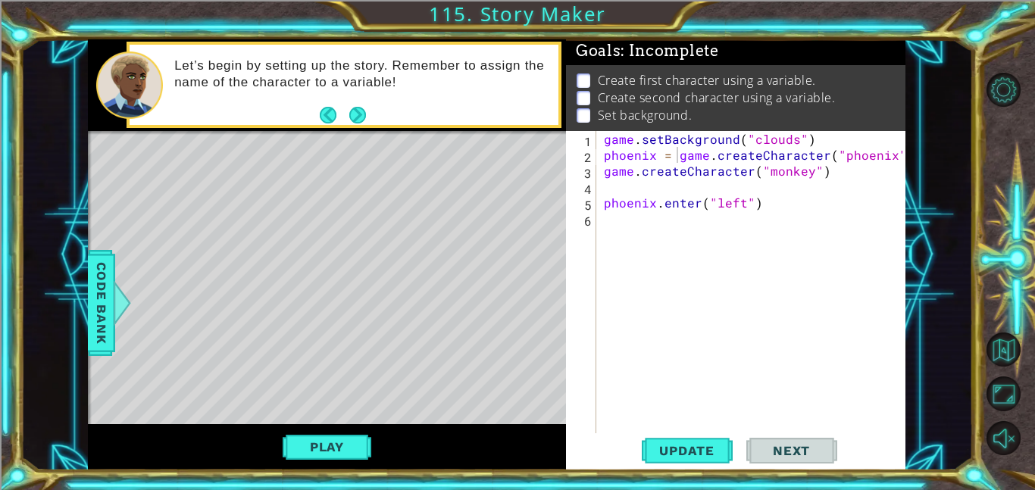
click at [720, 248] on div "game . setBackground ( "clouds" ) phoenix = game . createCharacter ( "phoenix" …" at bounding box center [755, 298] width 309 height 334
click at [753, 216] on div "game . setBackground ( "clouds" ) phoenix = game . createCharacter ( "phoenix" …" at bounding box center [755, 298] width 309 height 334
click at [777, 223] on div "game . setBackground ( "clouds" ) phoenix = game . createCharacter ( "phoenix" …" at bounding box center [755, 298] width 309 height 334
click at [764, 212] on div "game . setBackground ( "clouds" ) phoenix = game . createCharacter ( "phoenix" …" at bounding box center [755, 298] width 309 height 334
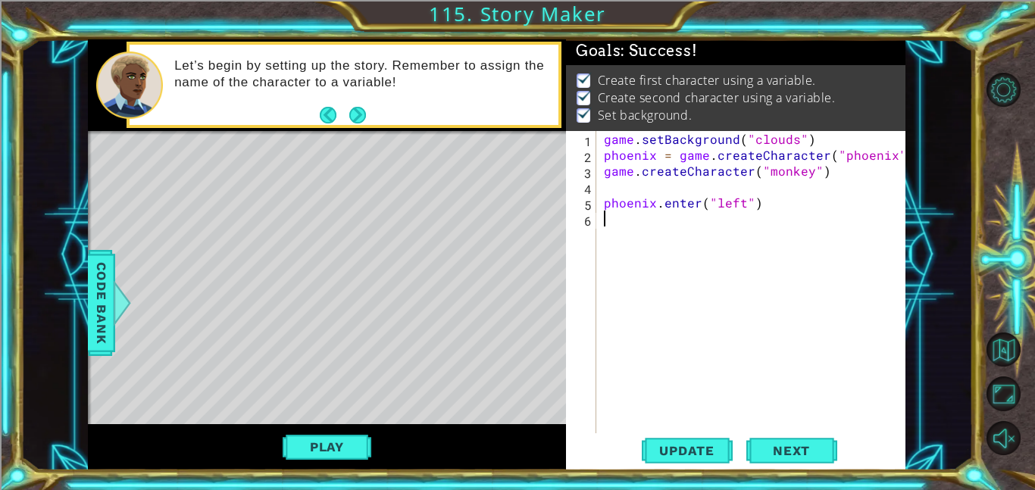
click at [606, 174] on div "game . setBackground ( "clouds" ) phoenix = game . createCharacter ( "phoenix" …" at bounding box center [755, 298] width 309 height 334
type textarea "monkey - game.createCharacter("monkey")"
click at [654, 233] on div "game . setBackground ( "clouds" ) phoenix = game . createCharacter ( "phoenix" …" at bounding box center [755, 298] width 309 height 334
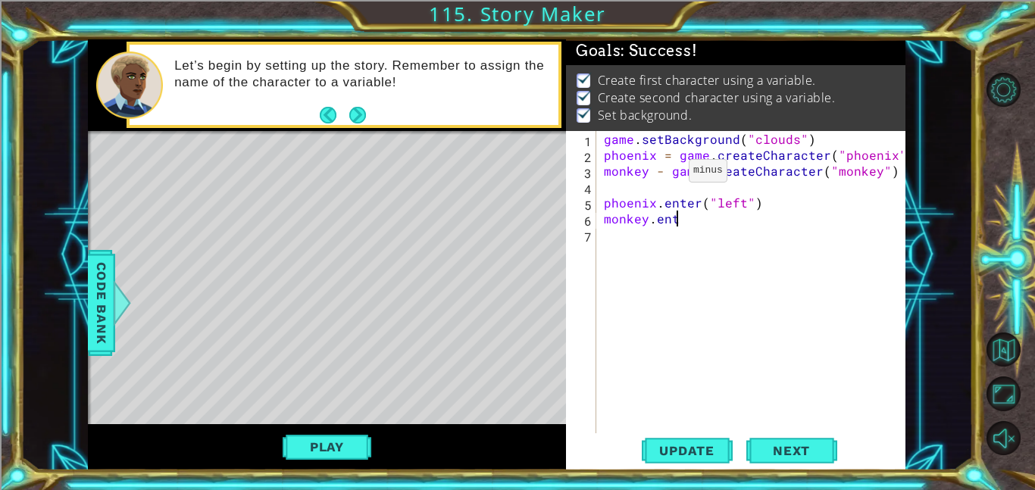
click at [662, 173] on div "game . setBackground ( "clouds" ) phoenix = game . createCharacter ( "phoenix" …" at bounding box center [755, 298] width 309 height 334
type textarea "monkey = game.createCharacter("monkey")"
click at [695, 239] on div "game . setBackground ( "clouds" ) phoenix = game . createCharacter ( "phoenix" …" at bounding box center [755, 298] width 309 height 334
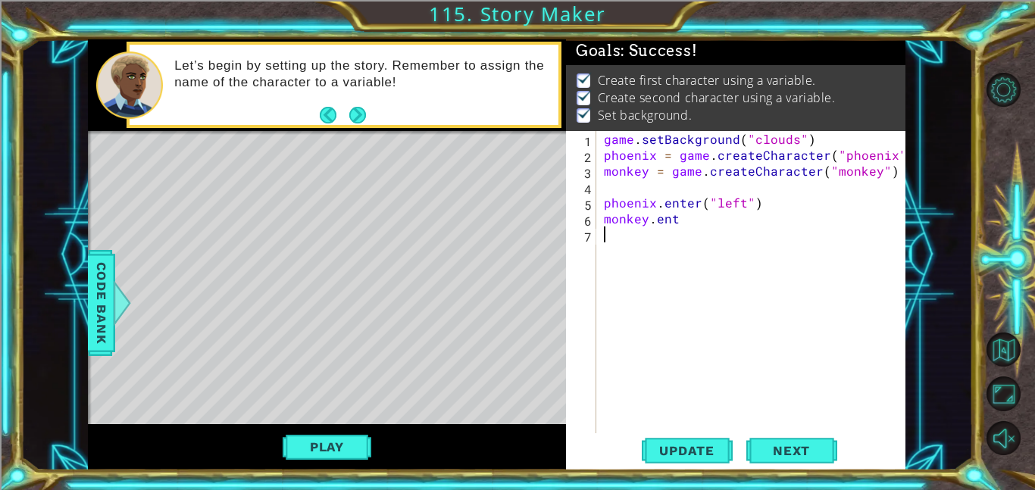
click at [681, 209] on div "game . setBackground ( "clouds" ) phoenix = game . createCharacter ( "phoenix" …" at bounding box center [755, 298] width 309 height 334
click at [689, 217] on div "game . setBackground ( "clouds" ) phoenix = game . createCharacter ( "phoenix" …" at bounding box center [755, 298] width 309 height 334
type textarea "monkey.enter("right")"
click at [313, 452] on button "Play" at bounding box center [327, 447] width 89 height 29
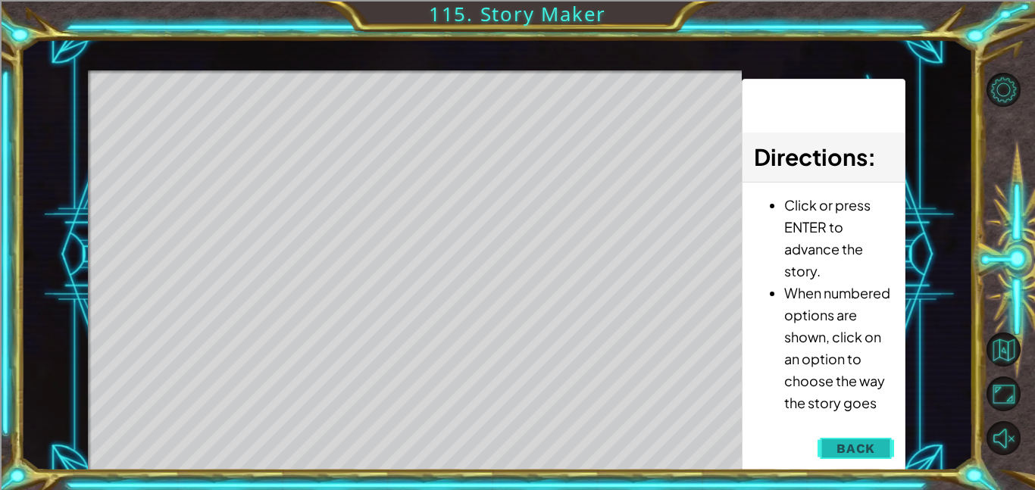
click at [840, 448] on span "Back" at bounding box center [855, 448] width 39 height 15
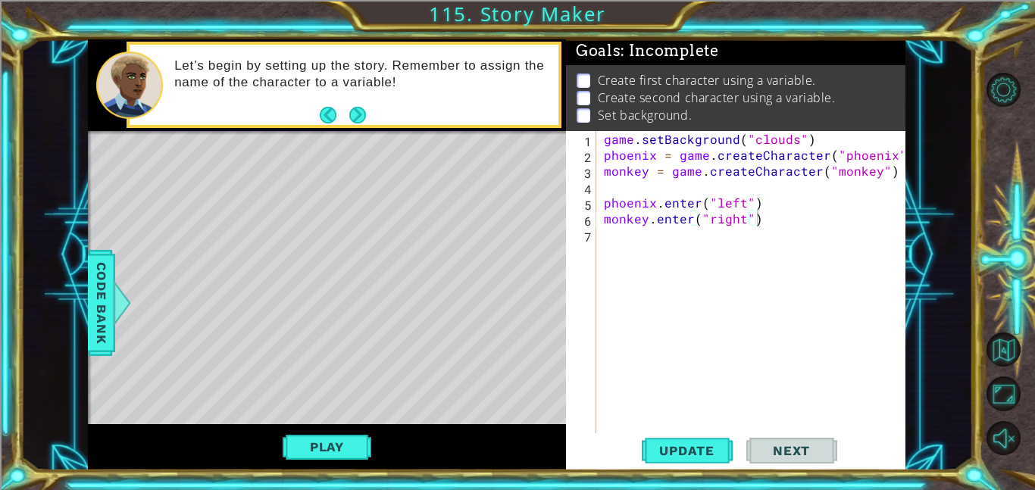
click at [853, 275] on div "game . setBackground ( "clouds" ) phoenix = game . createCharacter ( "phoenix" …" at bounding box center [755, 298] width 309 height 334
click at [739, 218] on div "game . setBackground ( "clouds" ) phoenix = game . createCharacter ( "phoenix" …" at bounding box center [755, 298] width 309 height 334
click at [743, 207] on div "game . setBackground ( "clouds" ) phoenix = game . createCharacter ( "phoenix" …" at bounding box center [755, 298] width 309 height 334
click at [740, 218] on div "game . setBackground ( "clouds" ) phoenix = game . createCharacter ( "phoenix" …" at bounding box center [755, 298] width 309 height 334
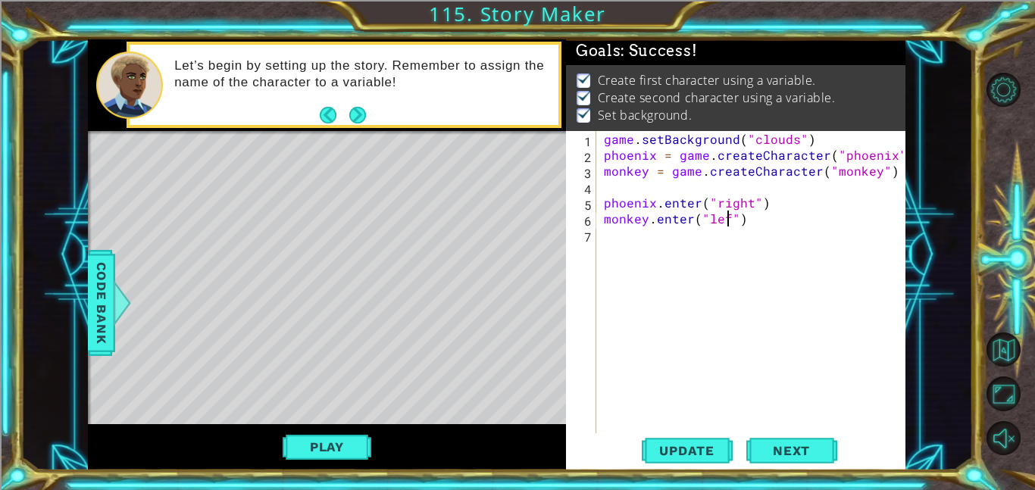
scroll to position [0, 8]
type textarea "monkey.enter("left")"
click at [681, 453] on span "Update" at bounding box center [687, 450] width 86 height 15
click at [314, 458] on button "Play" at bounding box center [327, 447] width 89 height 29
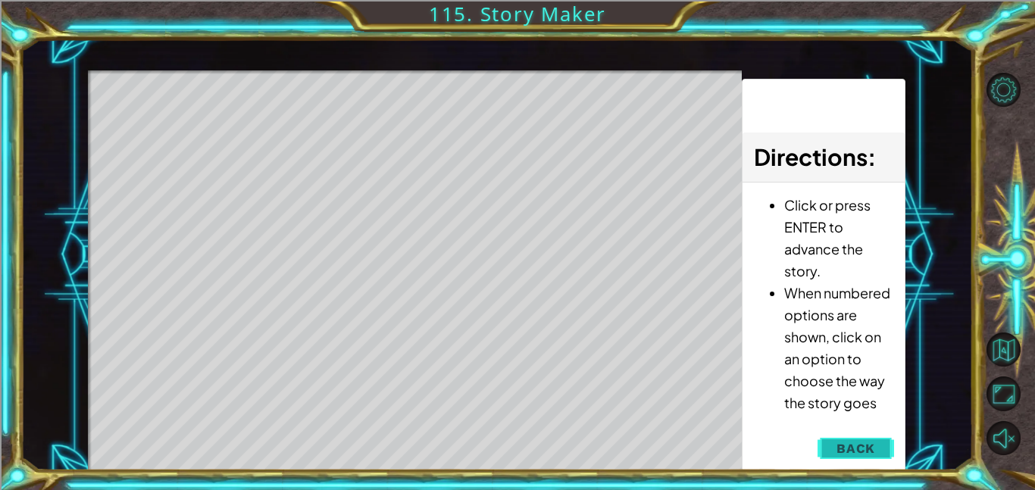
click at [858, 437] on button "Back" at bounding box center [855, 448] width 77 height 30
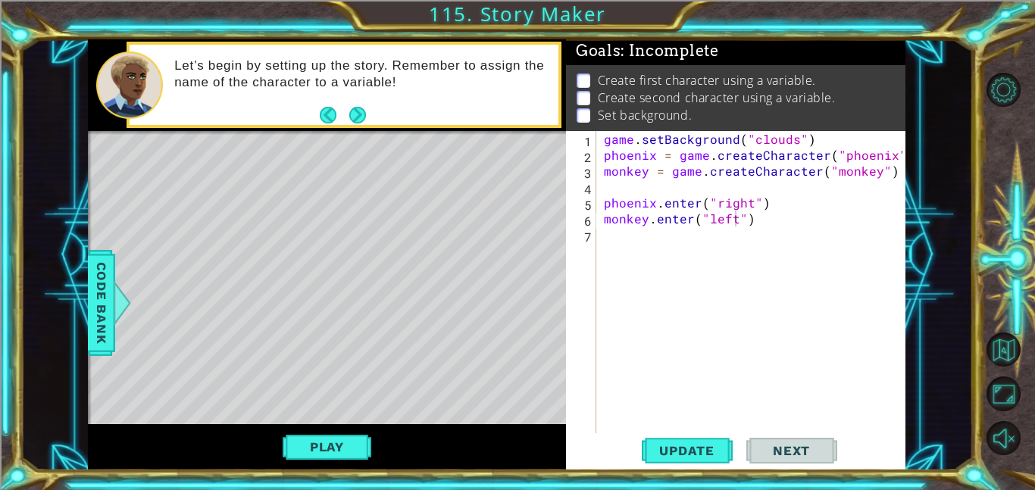
click at [842, 219] on div "game . setBackground ( "clouds" ) phoenix = game . createCharacter ( "phoenix" …" at bounding box center [755, 298] width 309 height 334
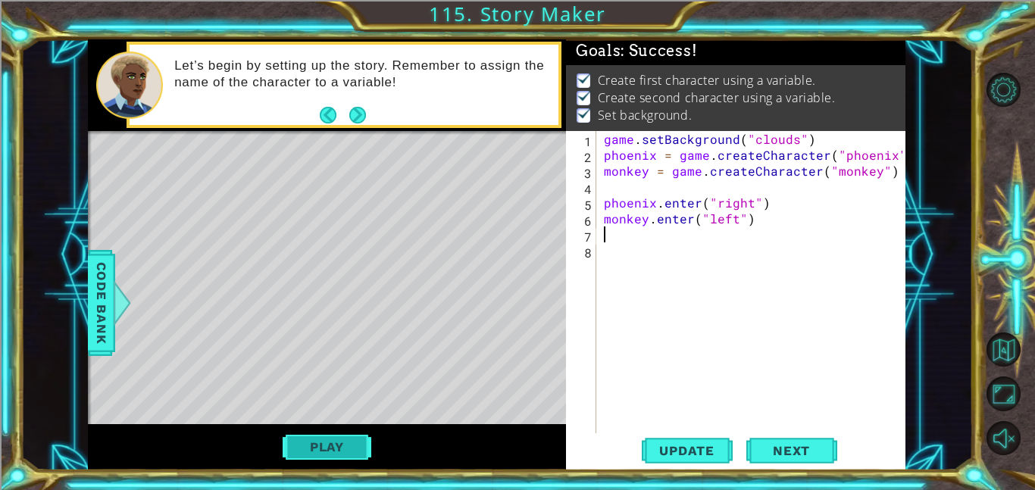
click at [335, 434] on button "Play" at bounding box center [327, 447] width 89 height 29
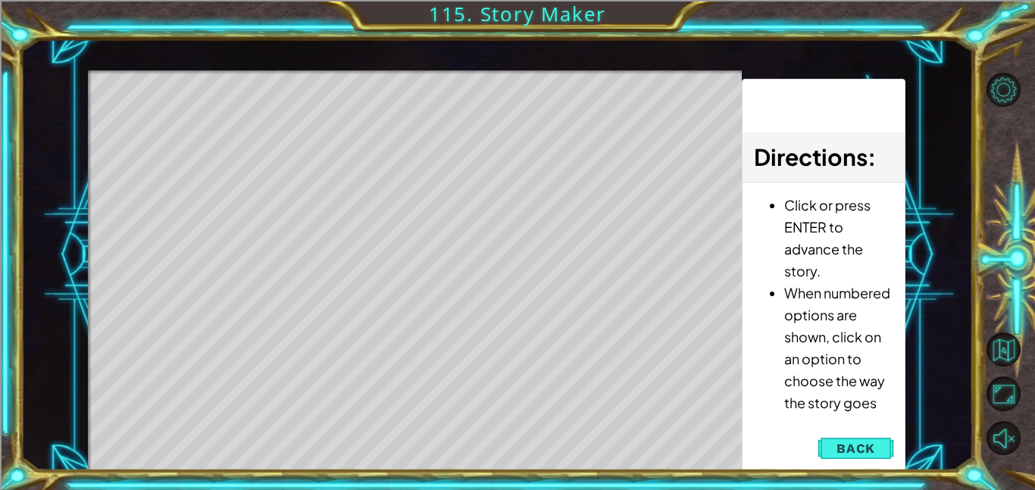
click at [863, 430] on div "Click or press ENTER to advance the story. When numbered options are shown, cli…" at bounding box center [823, 308] width 162 height 250
click at [862, 435] on button "Back" at bounding box center [855, 448] width 77 height 30
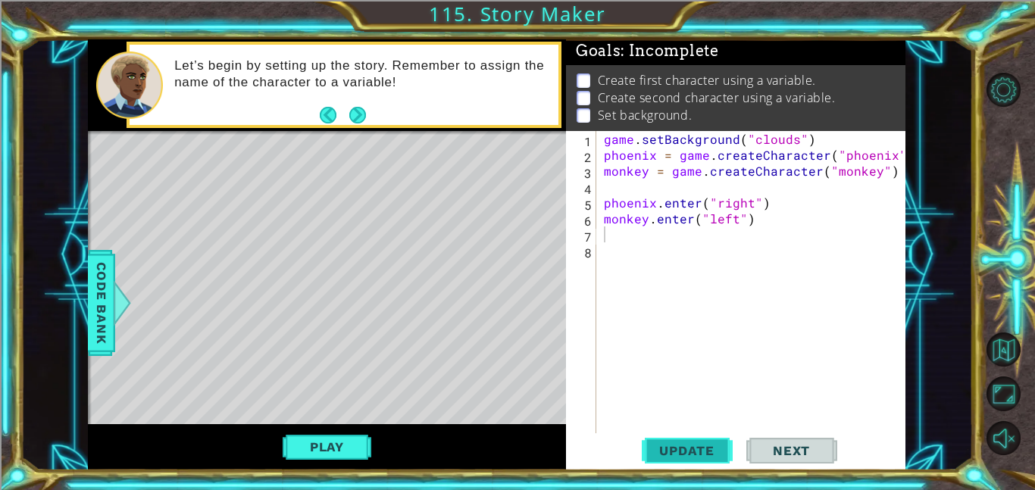
click at [699, 441] on button "Update" at bounding box center [687, 450] width 91 height 34
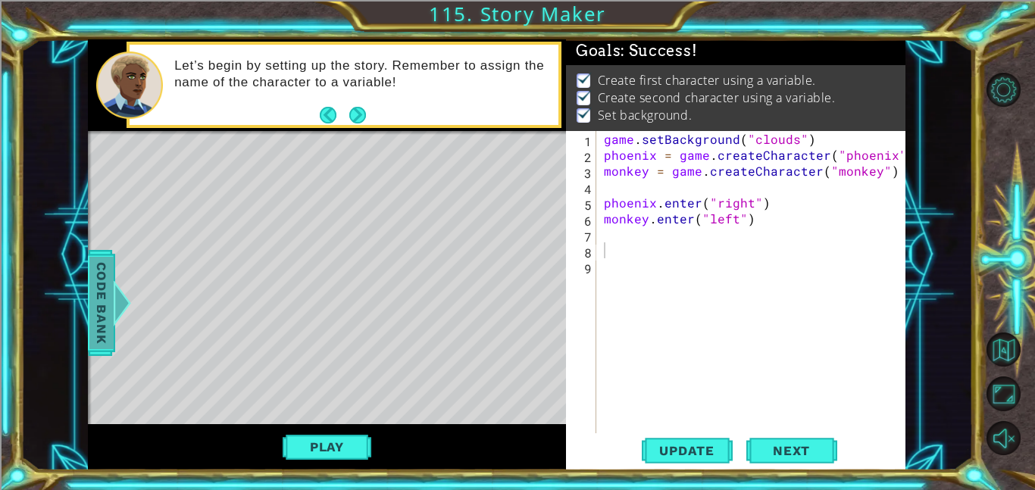
click at [109, 339] on span "Code Bank" at bounding box center [101, 303] width 24 height 92
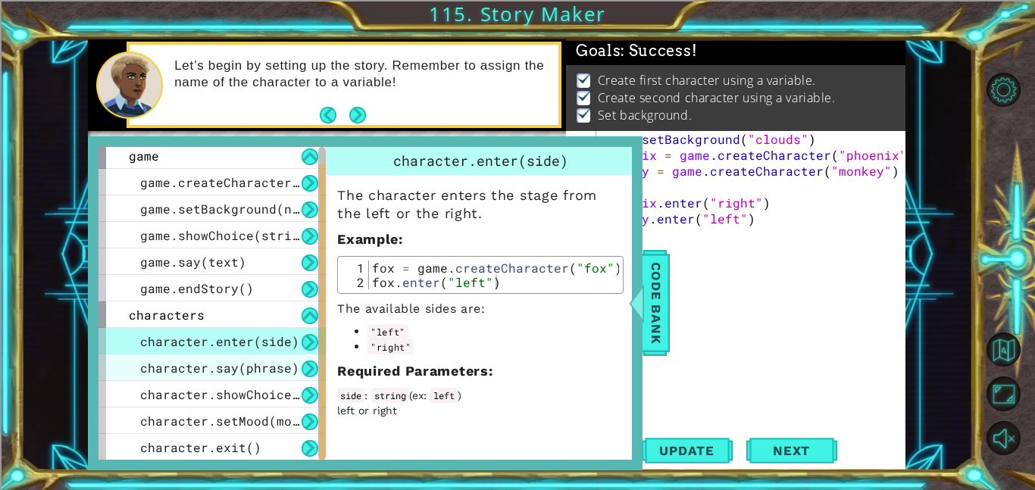
click at [283, 371] on span "character.say(phrase)" at bounding box center [219, 368] width 159 height 16
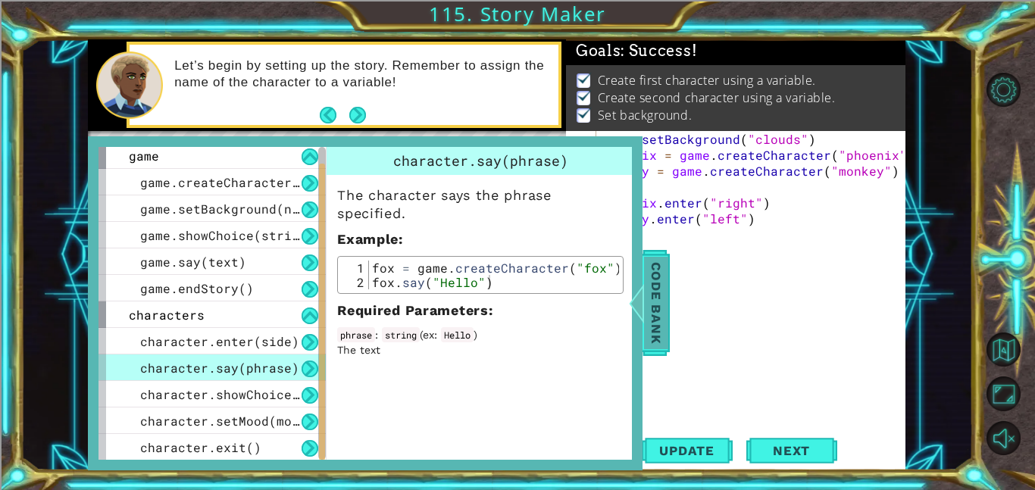
click at [652, 308] on span "Code Bank" at bounding box center [656, 303] width 24 height 92
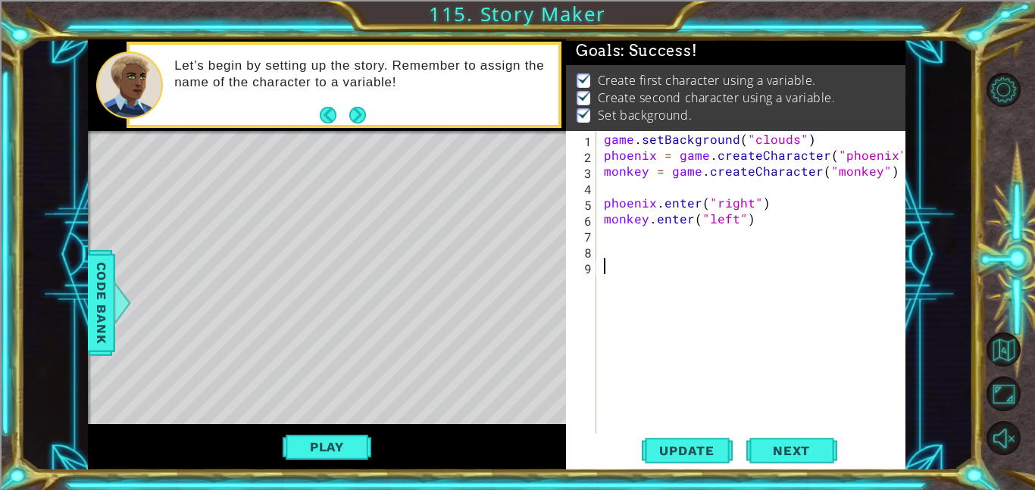
click at [683, 264] on div "game . setBackground ( "clouds" ) phoenix = game . createCharacter ( "phoenix" …" at bounding box center [755, 298] width 309 height 334
type textarea "c"
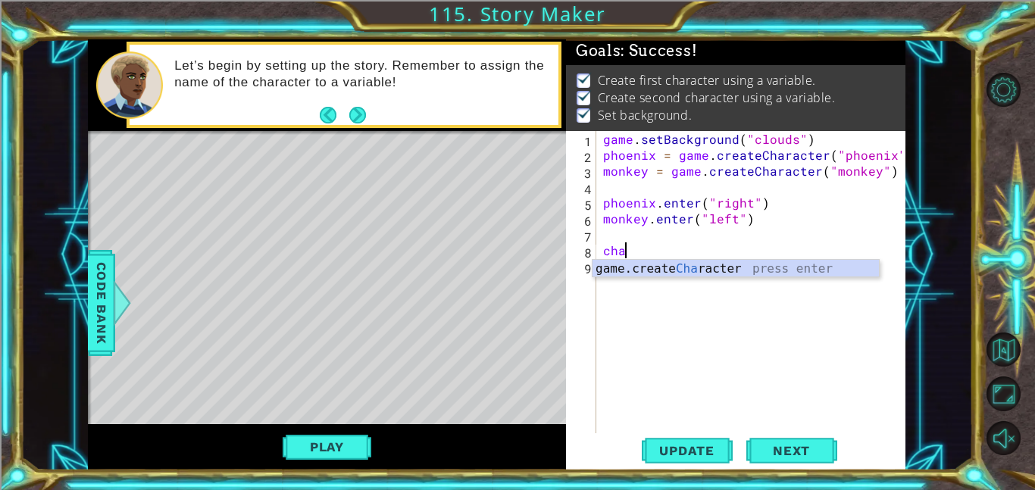
scroll to position [0, 1]
type textarea "c"
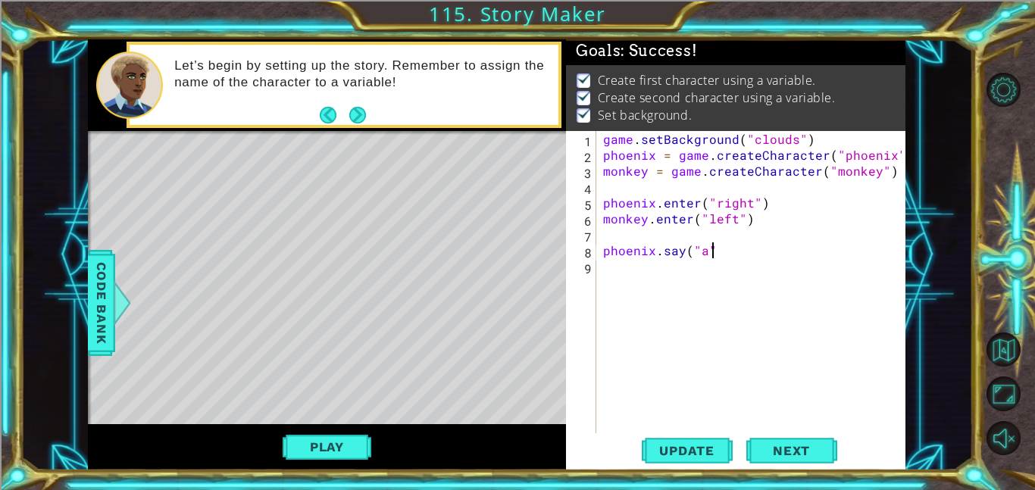
scroll to position [0, 6]
click at [689, 464] on button "Update" at bounding box center [687, 450] width 91 height 34
click at [356, 448] on button "Play" at bounding box center [327, 447] width 89 height 29
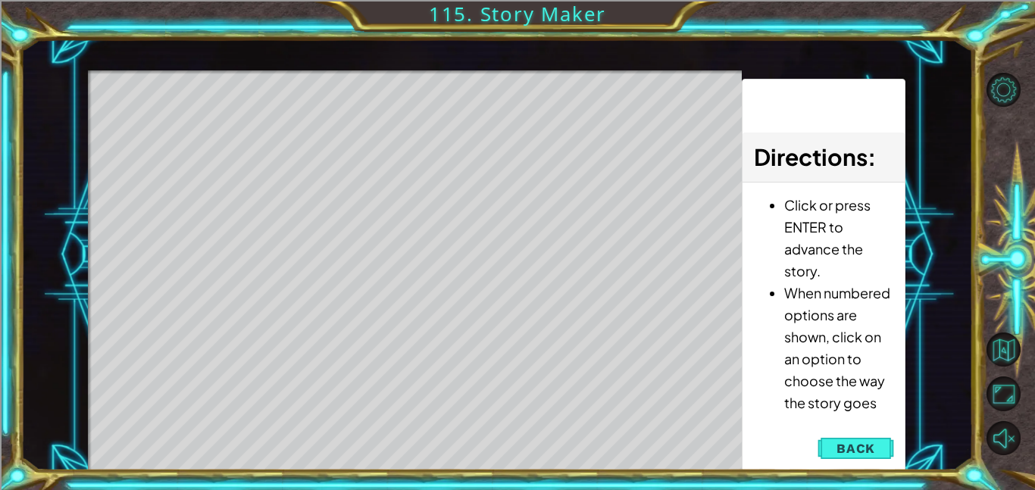
click at [861, 432] on div "Directions : Click or press ENTER to advance the story. When numbered options a…" at bounding box center [824, 275] width 164 height 393
click at [862, 439] on button "Back" at bounding box center [855, 448] width 77 height 30
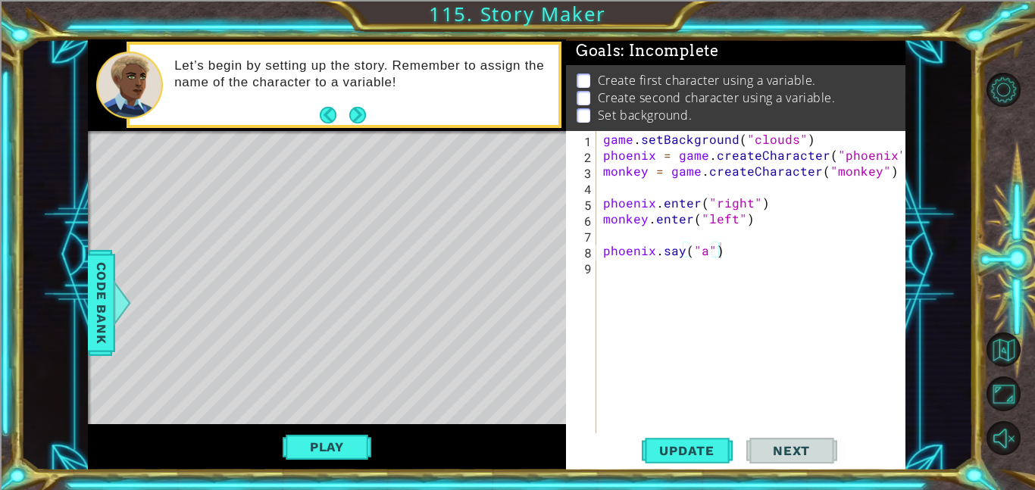
click at [706, 253] on div "game . setBackground ( "clouds" ) phoenix = game . createCharacter ( "phoenix" …" at bounding box center [754, 298] width 309 height 334
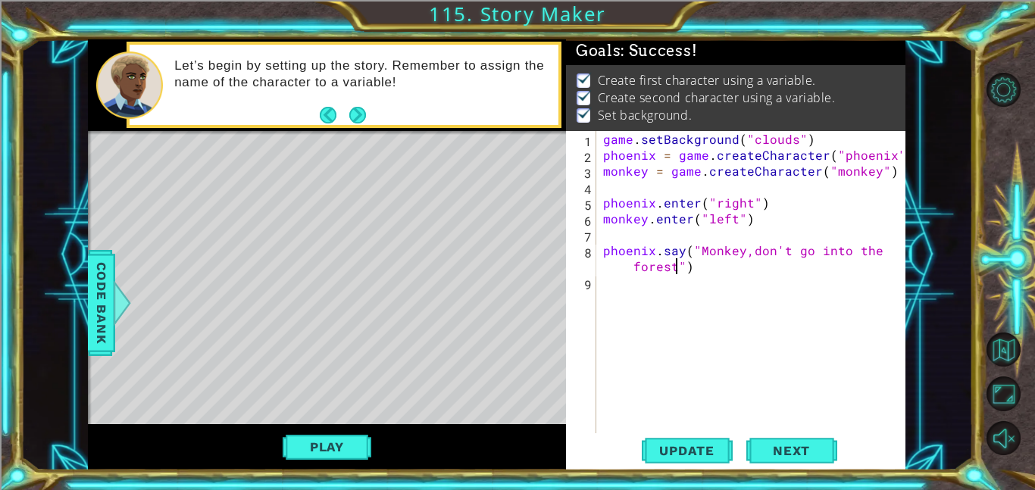
scroll to position [0, 20]
click at [636, 270] on div "game . setBackground ( "clouds" ) phoenix = game . createCharacter ( "phoenix" …" at bounding box center [754, 298] width 309 height 334
click at [632, 270] on div "game . setBackground ( "clouds" ) phoenix = game . createCharacter ( "phoenix" …" at bounding box center [754, 298] width 309 height 334
click at [746, 254] on div "game . setBackground ( "clouds" ) phoenix = game . createCharacter ( "phoenix" …" at bounding box center [754, 298] width 309 height 334
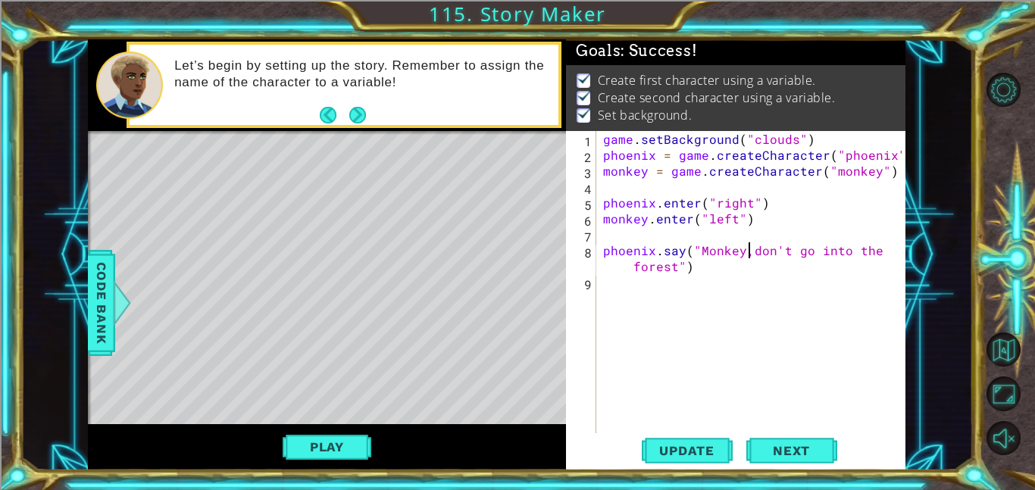
type textarea "phoenix.say("Monkey, don't go into the forest")"
click at [783, 285] on div "game . setBackground ( "clouds" ) phoenix = game . createCharacter ( "phoenix" …" at bounding box center [754, 298] width 309 height 334
click at [747, 267] on div "game . setBackground ( "clouds" ) phoenix = game . createCharacter ( "phoenix" …" at bounding box center [754, 298] width 309 height 334
click at [677, 264] on div "game . setBackground ( "clouds" ) phoenix = game . createCharacter ( "phoenix" …" at bounding box center [754, 298] width 309 height 334
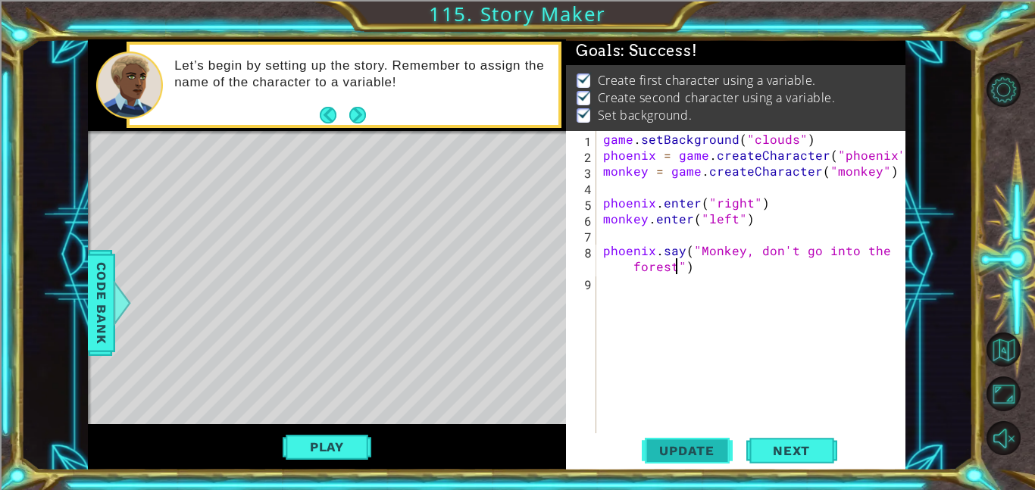
scroll to position [0, 20]
type textarea "phoenix.say("Monkey, don't go into the forest!")"
click at [683, 443] on span "Update" at bounding box center [687, 450] width 86 height 15
click at [304, 458] on button "Play" at bounding box center [327, 447] width 89 height 29
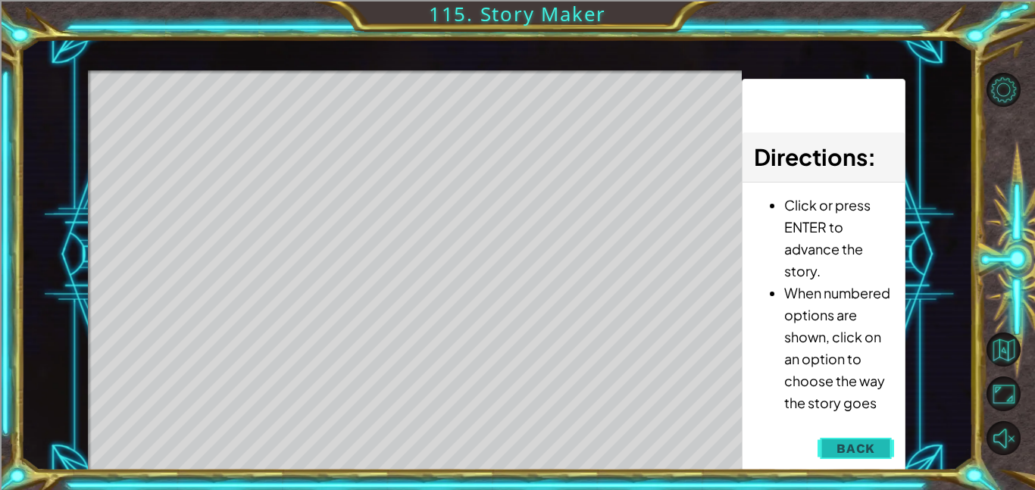
click at [864, 448] on span "Back" at bounding box center [855, 448] width 39 height 15
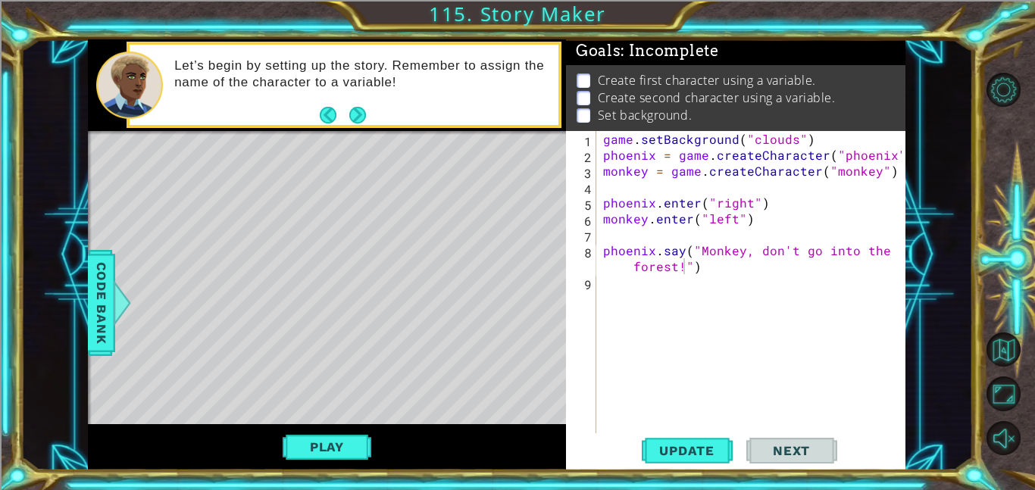
scroll to position [0, 0]
click at [784, 322] on div "game . setBackground ( "clouds" ) phoenix = game . createCharacter ( "phoenix" …" at bounding box center [754, 298] width 309 height 334
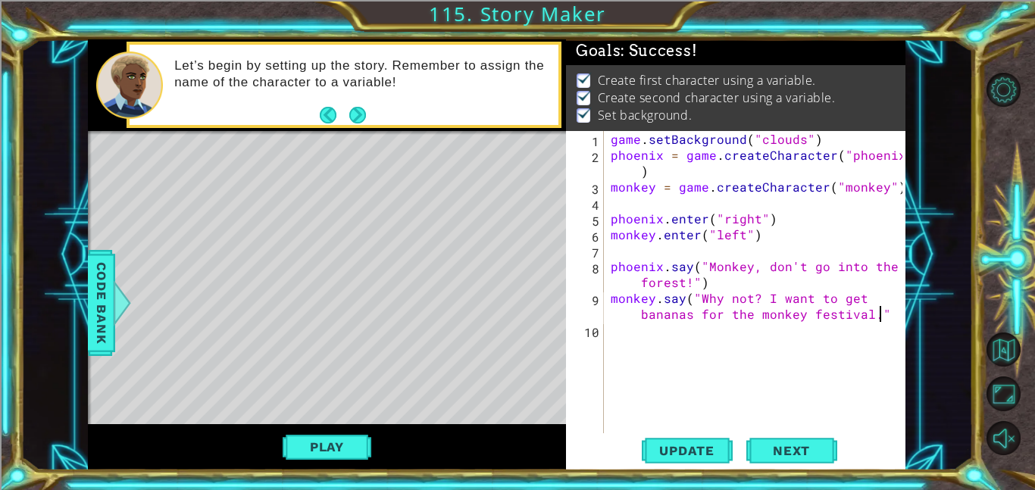
scroll to position [0, 30]
type textarea "monkey.say("Why not? I want to get bananas for the monkey festival.")"
click at [699, 436] on button "Update" at bounding box center [687, 450] width 91 height 34
click at [349, 439] on button "Play" at bounding box center [327, 447] width 89 height 29
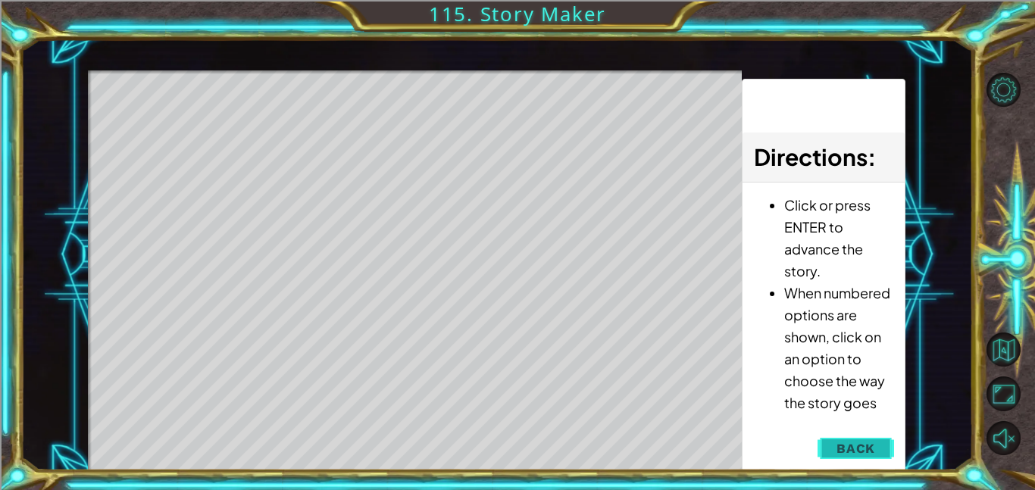
click at [843, 458] on button "Back" at bounding box center [855, 448] width 77 height 30
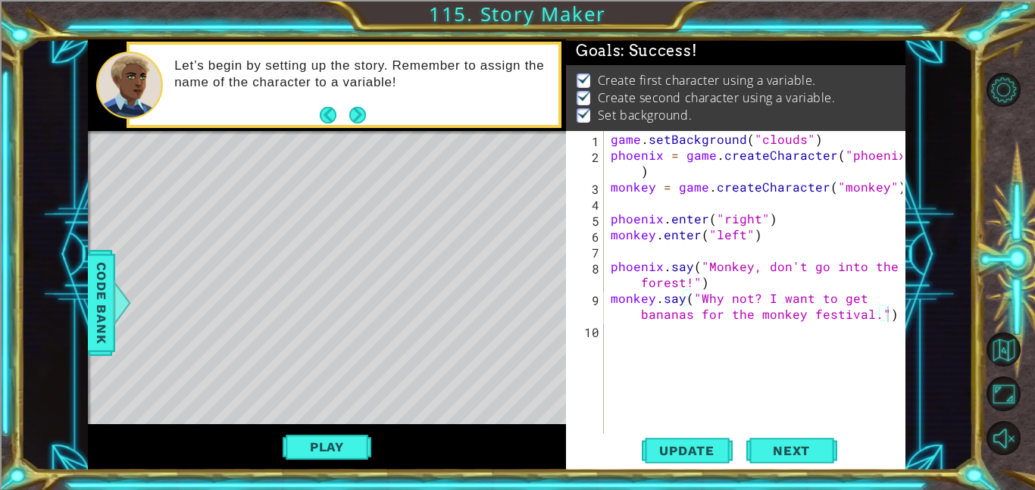
click at [892, 302] on div "game . setBackground ( "clouds" ) phoenix = game . createCharacter ( "phoenix" …" at bounding box center [759, 298] width 302 height 334
click at [892, 305] on div "game . setBackground ( "clouds" ) phoenix = game . createCharacter ( "phoenix" …" at bounding box center [759, 298] width 302 height 334
click at [898, 332] on div "game . setBackground ( "clouds" ) phoenix = game . createCharacter ( "phoenix" …" at bounding box center [759, 298] width 302 height 334
click at [839, 342] on div "game . setBackground ( "clouds" ) phoenix = game . createCharacter ( "phoenix" …" at bounding box center [759, 298] width 302 height 334
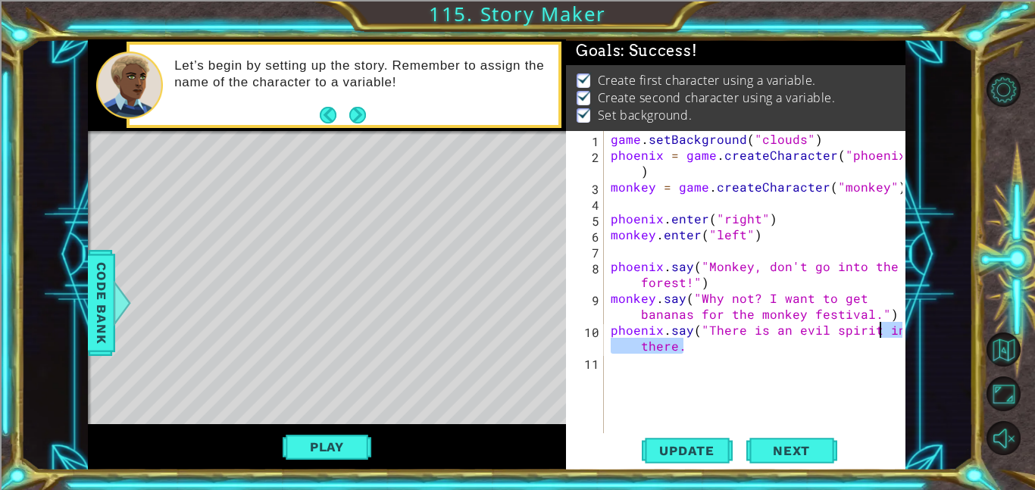
drag, startPoint x: 739, startPoint y: 345, endPoint x: 879, endPoint y: 333, distance: 139.9
click at [879, 333] on div "game . setBackground ( "clouds" ) phoenix = game . createCharacter ( "phoenix" …" at bounding box center [759, 298] width 302 height 334
click at [732, 343] on div "game . setBackground ( "clouds" ) phoenix = game . createCharacter ( "phoenix" …" at bounding box center [759, 298] width 302 height 334
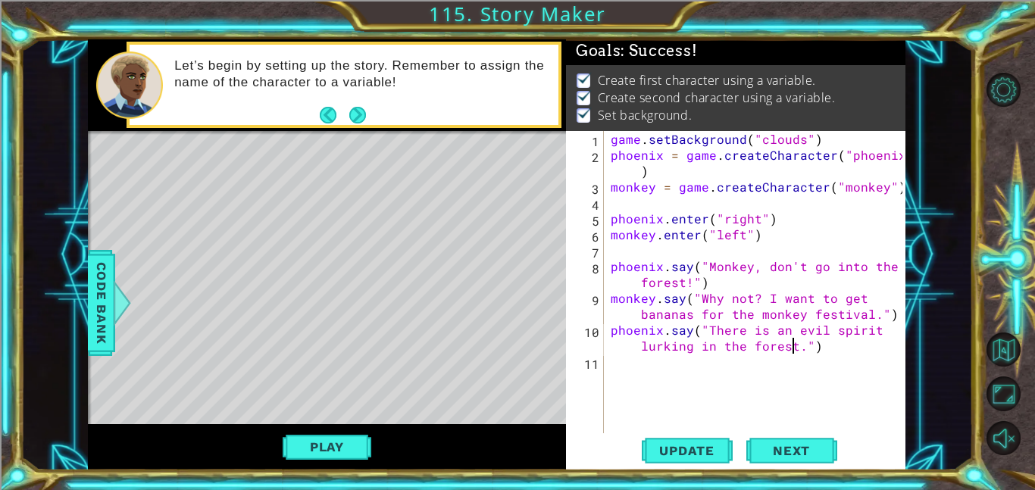
type textarea "phoenix.say("There is an evil spirit lurking in the forest.")"
click at [933, 348] on div "1 ההההההההההההההההההההההההההההההההההההההההההההההההההההההההההההההההההההההההההההה…" at bounding box center [496, 254] width 952 height 431
click at [839, 360] on div "game . setBackground ( "clouds" ) phoenix = game . createCharacter ( "phoenix" …" at bounding box center [759, 298] width 302 height 334
click at [830, 356] on div "game . setBackground ( "clouds" ) phoenix = game . createCharacter ( "phoenix" …" at bounding box center [759, 298] width 302 height 334
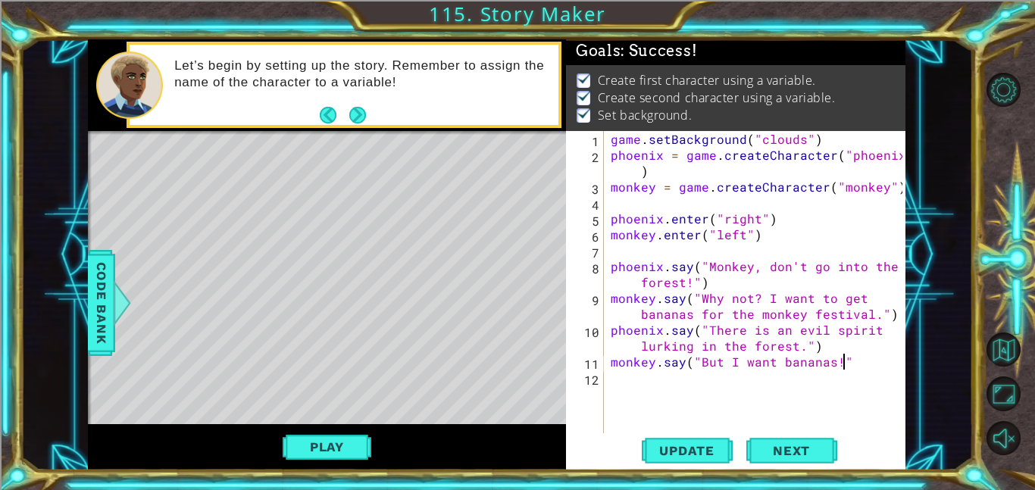
scroll to position [0, 14]
type textarea "monkey.say("But I want bananas!")"
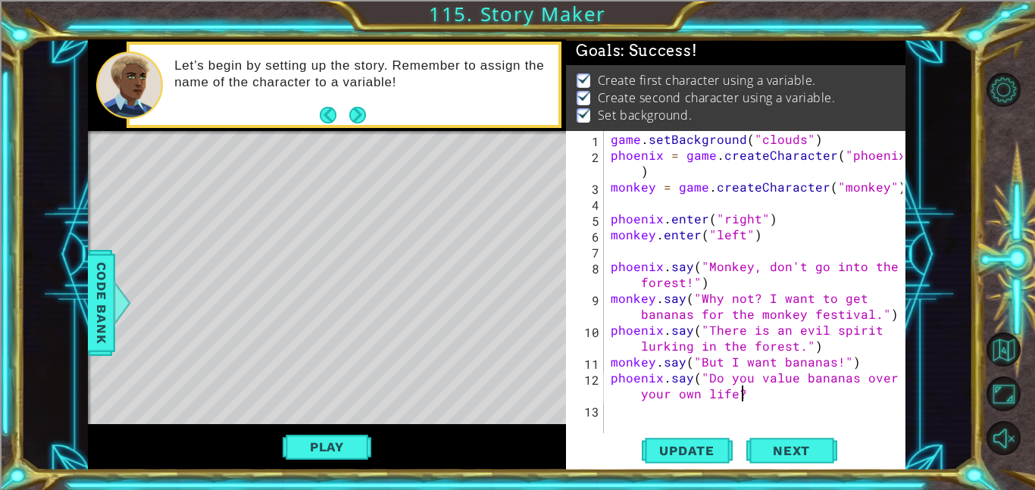
scroll to position [0, 23]
type textarea "phoenix.say("Do you value bananas over your own life?")"
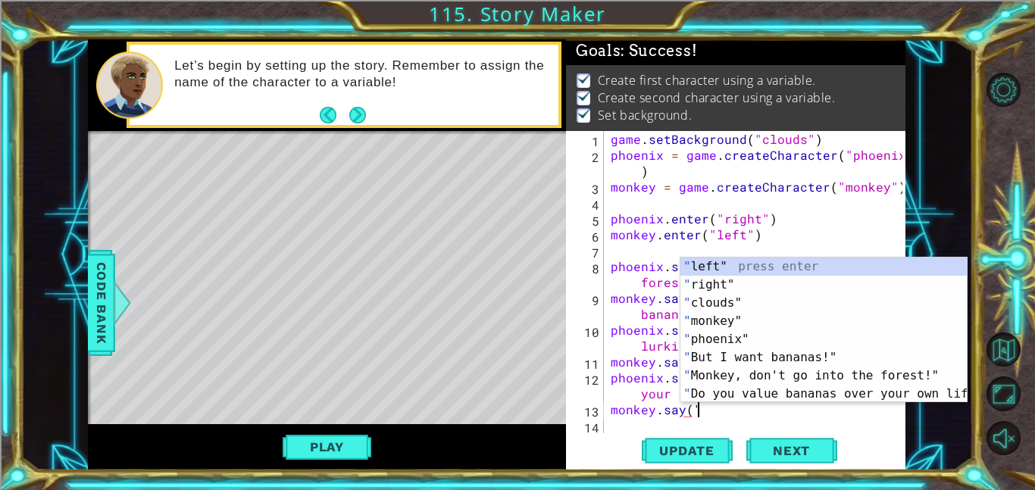
scroll to position [0, 5]
click at [511, 389] on div "Level Map" at bounding box center [438, 354] width 700 height 446
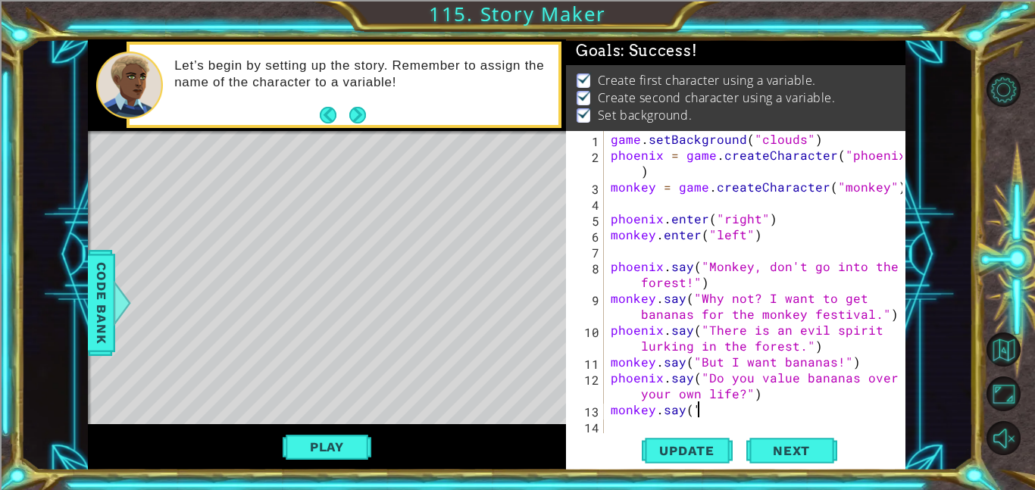
click at [767, 405] on div "game . setBackground ( "clouds" ) phoenix = game . createCharacter ( "phoenix" …" at bounding box center [759, 298] width 302 height 334
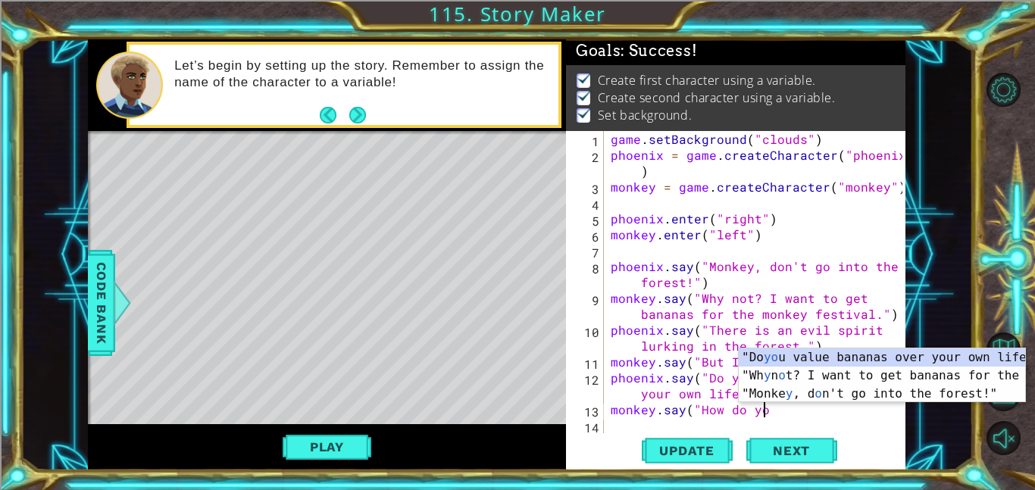
scroll to position [0, 9]
click at [796, 446] on span "Next" at bounding box center [791, 453] width 67 height 15
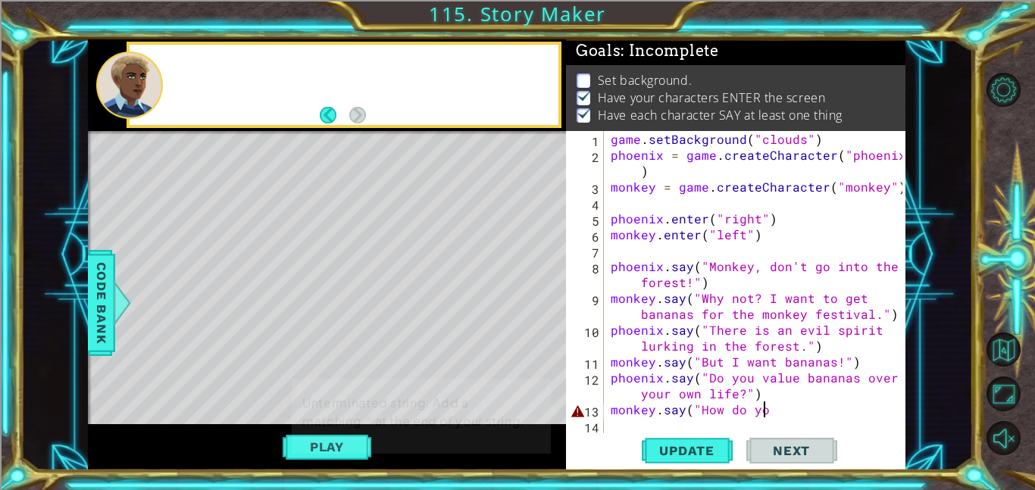
scroll to position [2, 0]
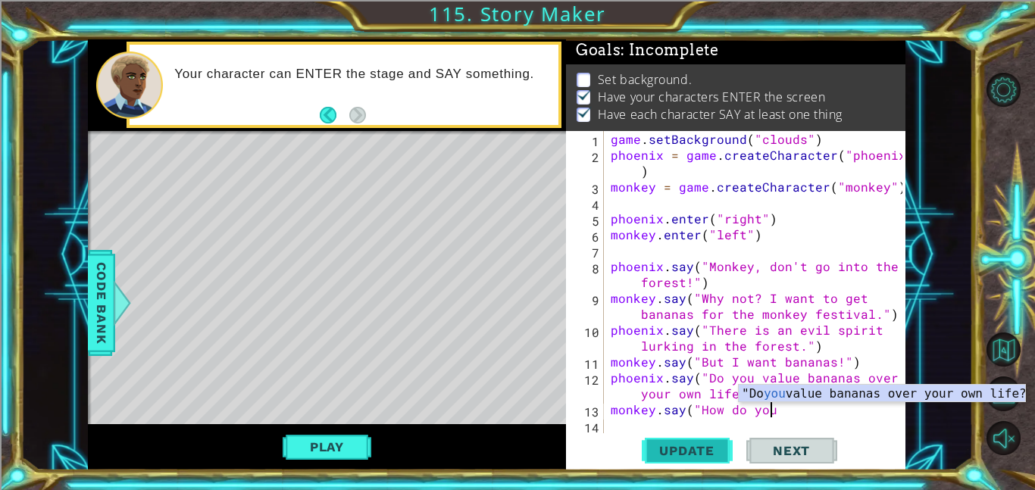
click at [711, 449] on span "Update" at bounding box center [687, 450] width 86 height 15
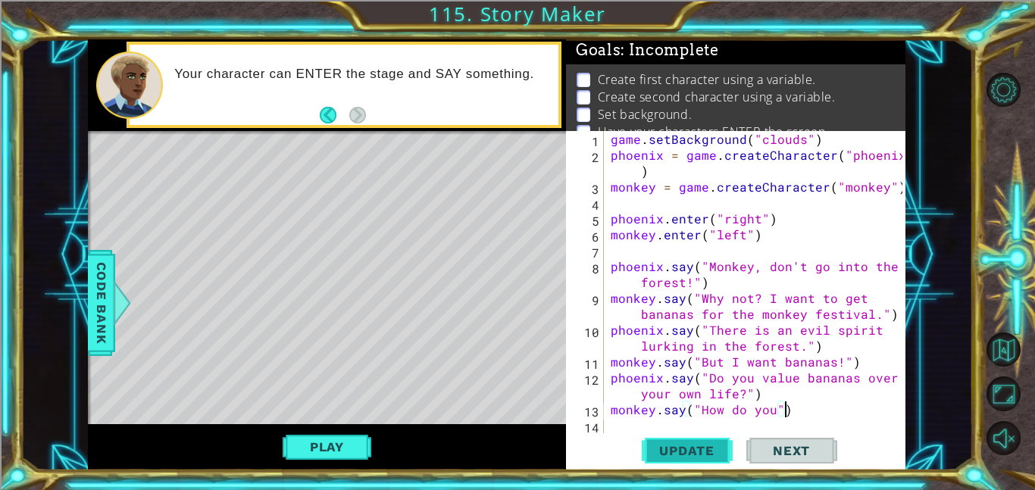
click at [713, 441] on button "Update" at bounding box center [687, 450] width 91 height 34
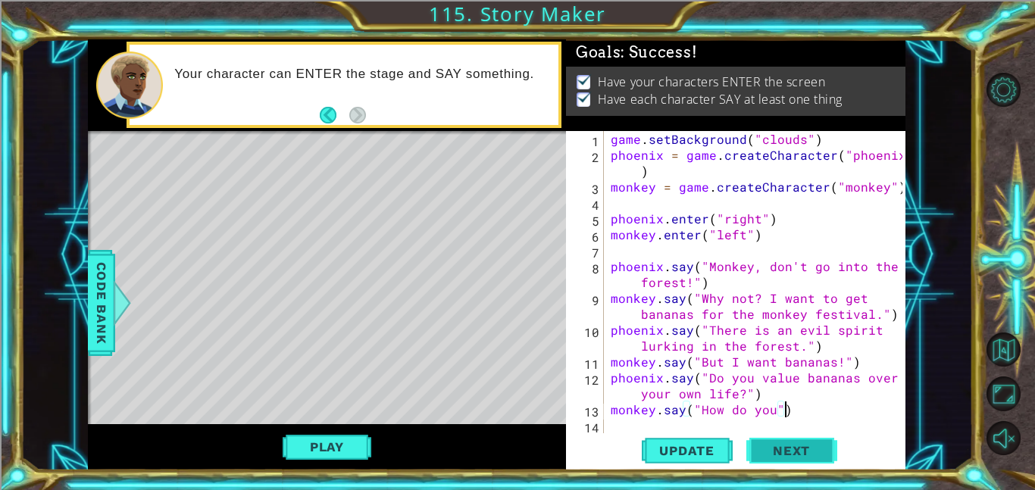
scroll to position [0, 0]
click at [739, 399] on div "game . setBackground ( "clouds" ) phoenix = game . createCharacter ( "phoenix" …" at bounding box center [759, 298] width 302 height 334
click at [836, 365] on div "game . setBackground ( "clouds" ) phoenix = game . createCharacter ( "phoenix" …" at bounding box center [759, 298] width 302 height 334
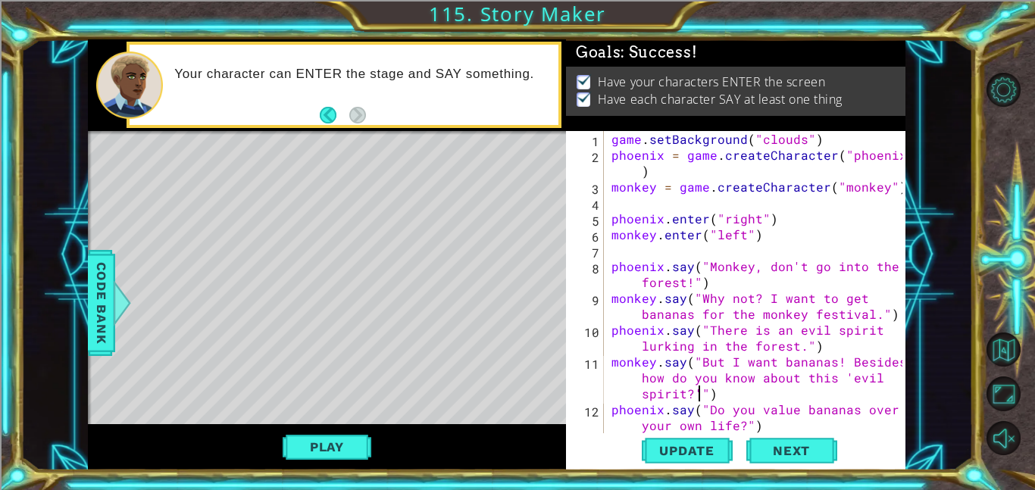
scroll to position [0, 37]
click at [779, 415] on div "game . setBackground ( "clouds" ) phoenix = game . createCharacter ( "phoenix" …" at bounding box center [759, 298] width 302 height 334
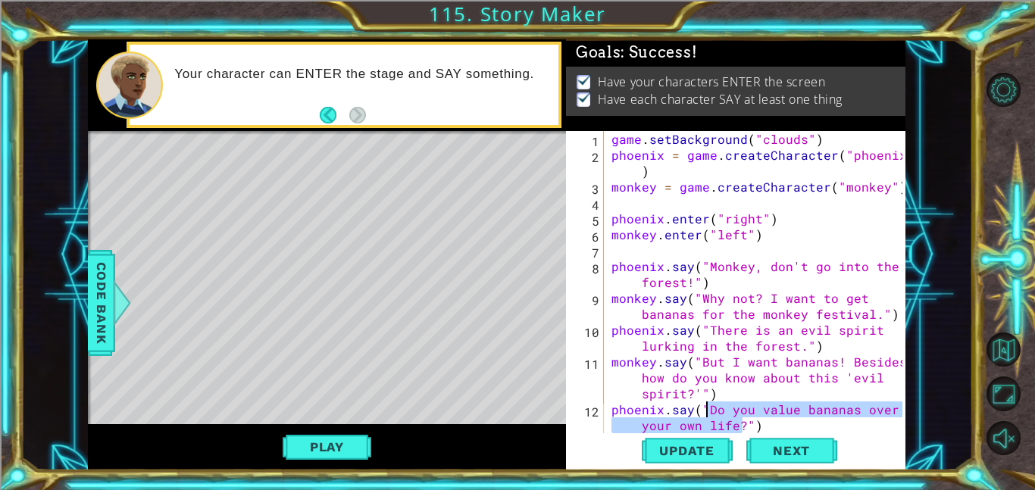
drag, startPoint x: 744, startPoint y: 431, endPoint x: 708, endPoint y: 413, distance: 40.7
click at [708, 413] on div "game . setBackground ( "clouds" ) phoenix = game . createCharacter ( "phoenix" …" at bounding box center [759, 298] width 302 height 334
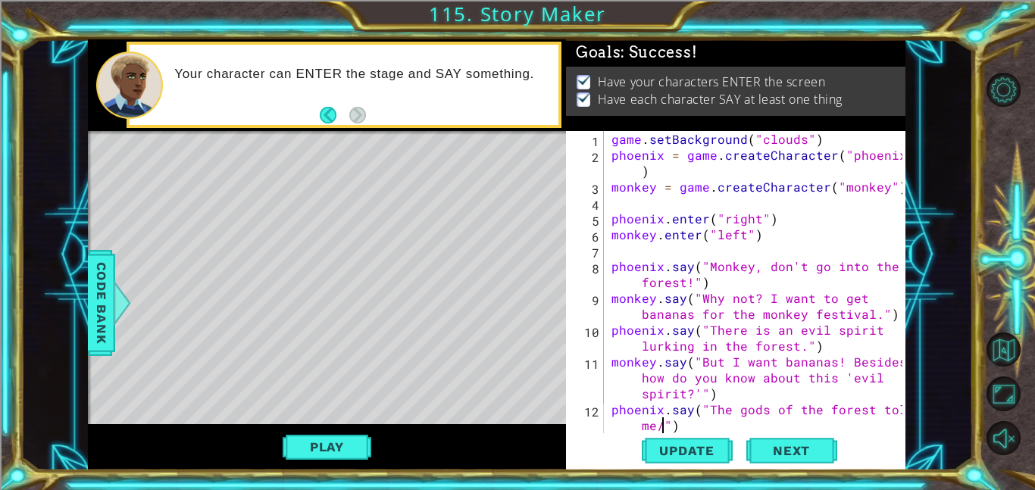
scroll to position [0, 20]
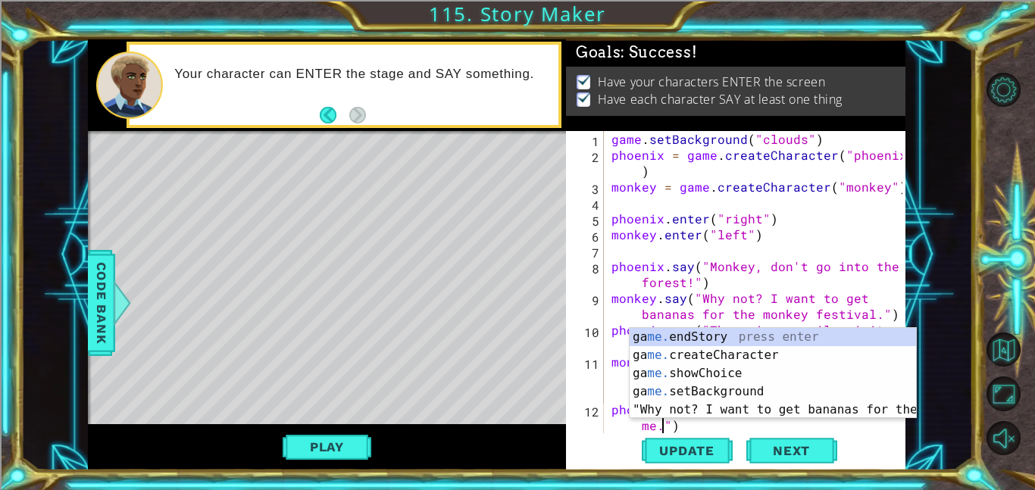
click at [964, 373] on div "1 ההההההההההההההההההההההההההההההההההההההההההההההההההההההההההההההההההההההההההההה…" at bounding box center [496, 254] width 952 height 431
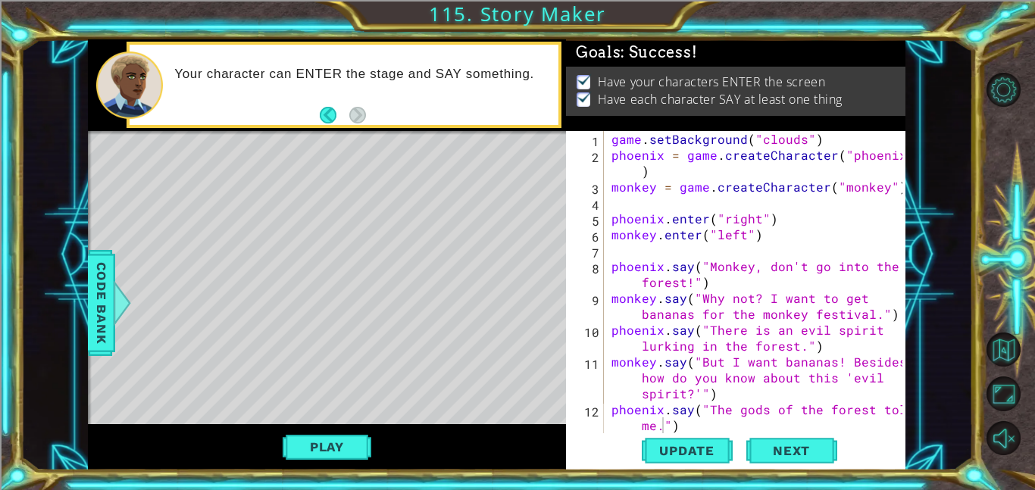
click at [573, 339] on div "10" at bounding box center [586, 340] width 35 height 32
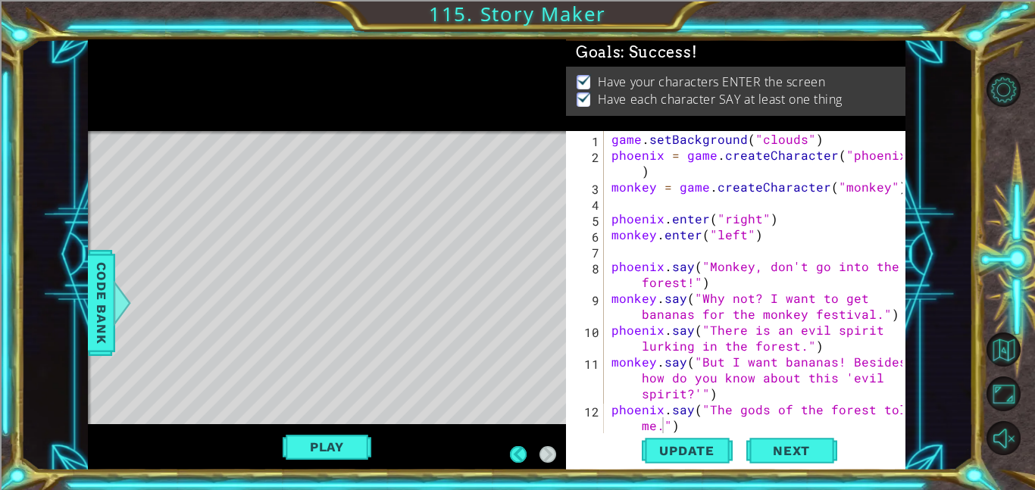
drag, startPoint x: 902, startPoint y: 348, endPoint x: 892, endPoint y: 417, distance: 69.0
click at [892, 417] on div "phoenix.say("The gods of the forest told me.") 1 2 3 4 5 6 7 8 9 10 11 12 13 ga…" at bounding box center [735, 300] width 339 height 339
click at [587, 341] on div "10" at bounding box center [586, 340] width 35 height 32
click at [587, 345] on div "10" at bounding box center [586, 340] width 35 height 32
type textarea "monkey.say("But I want bananas! Besides, how do you know about this 'evil spiri…"
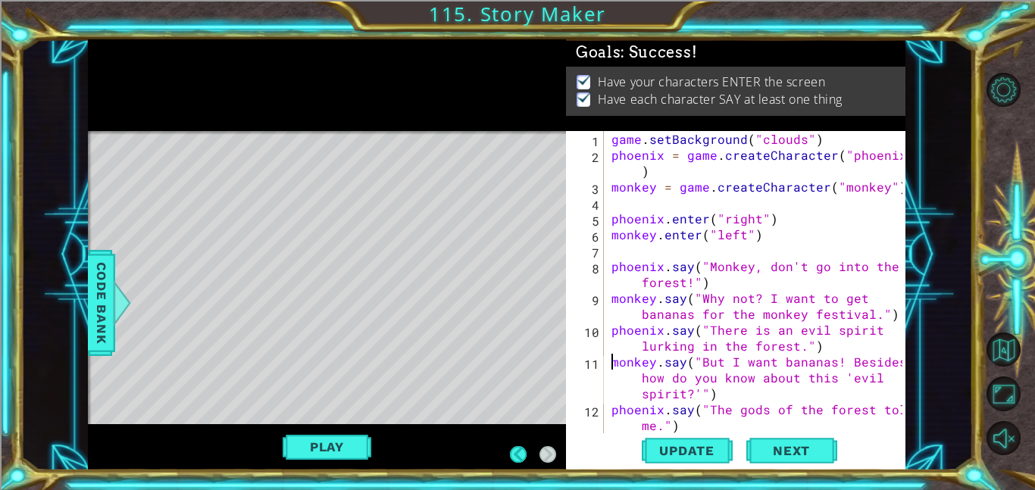
click at [592, 342] on div "10" at bounding box center [586, 340] width 35 height 32
click at [902, 315] on div at bounding box center [894, 298] width 15 height 334
click at [597, 336] on div "10" at bounding box center [586, 340] width 35 height 32
click at [595, 297] on div "9" at bounding box center [586, 308] width 35 height 32
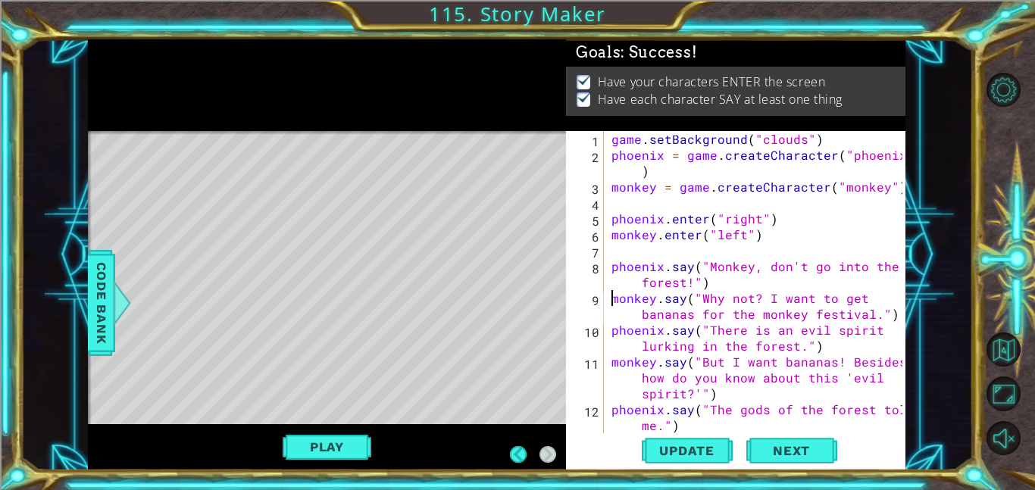
type textarea "monkey.say("Why not? I want to get bananas for the monkey festival.")"
click at [598, 254] on div "7" at bounding box center [586, 253] width 35 height 16
click at [596, 213] on div "5" at bounding box center [586, 221] width 35 height 16
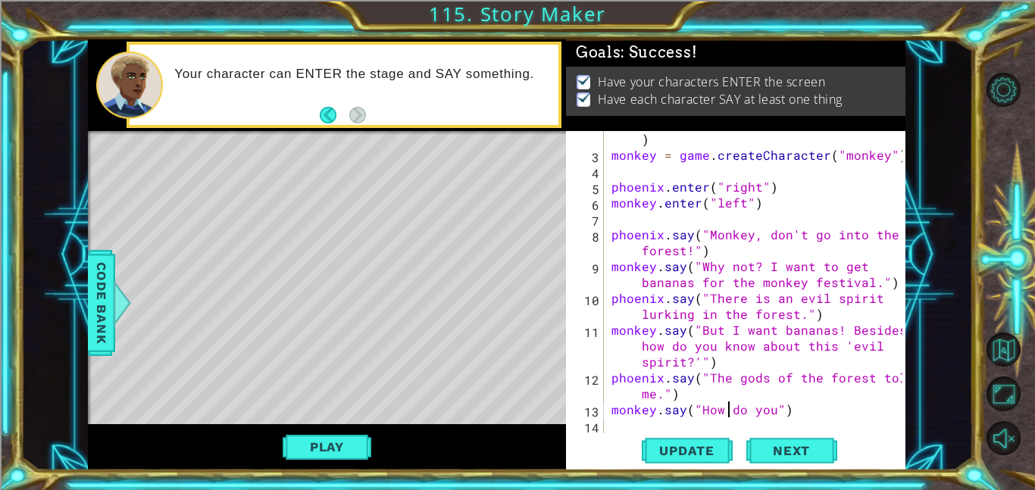
click at [731, 405] on div "phoenix = game . createCharacter ( "phoenix" ) monkey = game . createCharacter …" at bounding box center [759, 290] width 302 height 350
click at [755, 407] on div "phoenix = game . createCharacter ( "phoenix" ) monkey = game . createCharacter …" at bounding box center [759, 290] width 302 height 350
drag, startPoint x: 774, startPoint y: 411, endPoint x: 706, endPoint y: 411, distance: 68.2
click at [706, 411] on div "phoenix = game . createCharacter ( "phoenix" ) monkey = game . createCharacter …" at bounding box center [759, 290] width 302 height 350
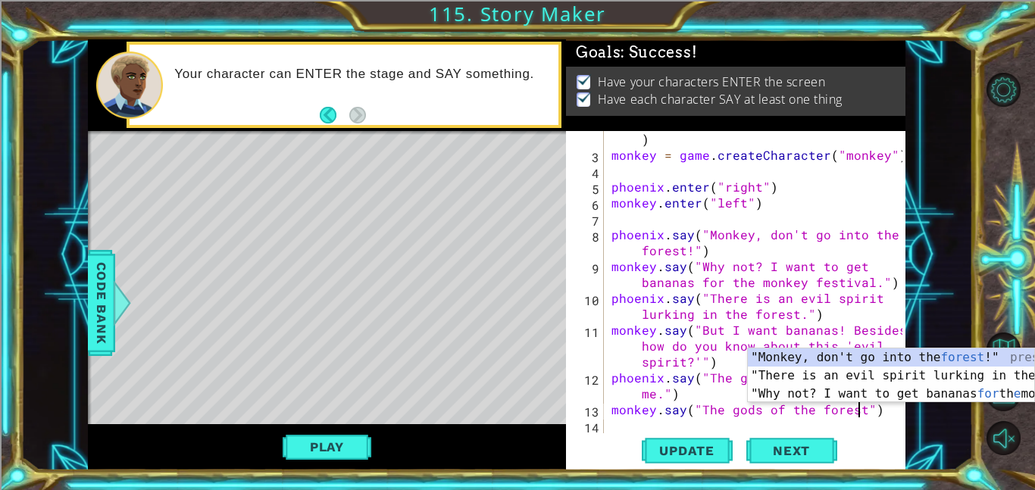
scroll to position [0, 16]
type textarea "monkey.say("The gods of the forest?")"
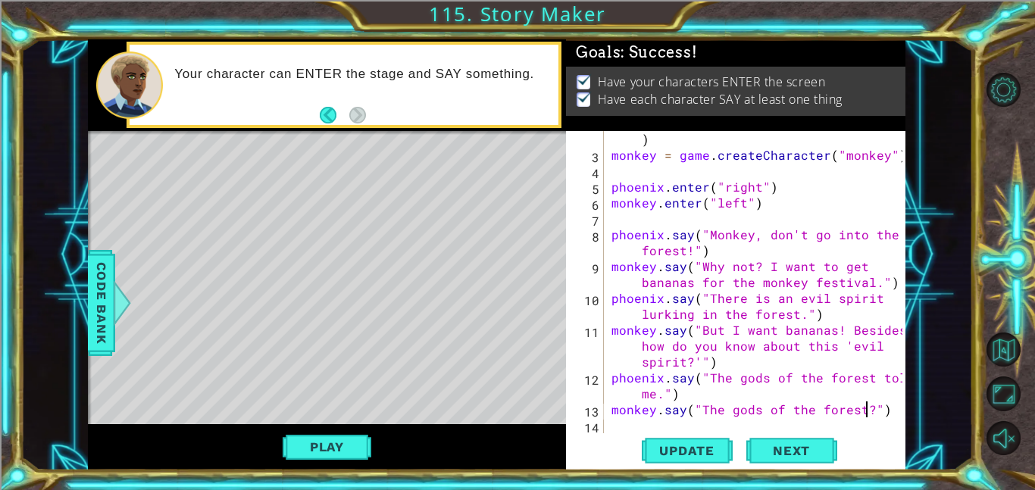
click at [893, 408] on div at bounding box center [894, 266] width 15 height 334
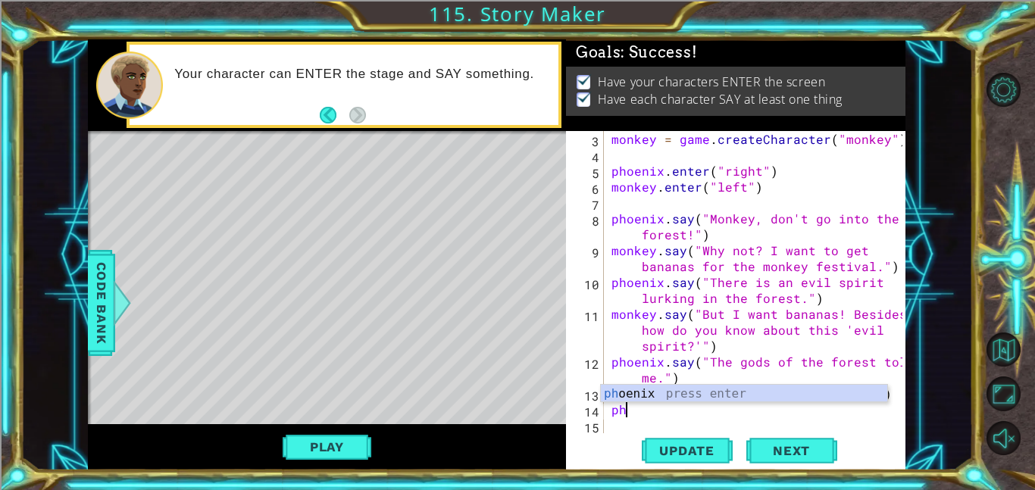
scroll to position [0, 0]
type textarea "p"
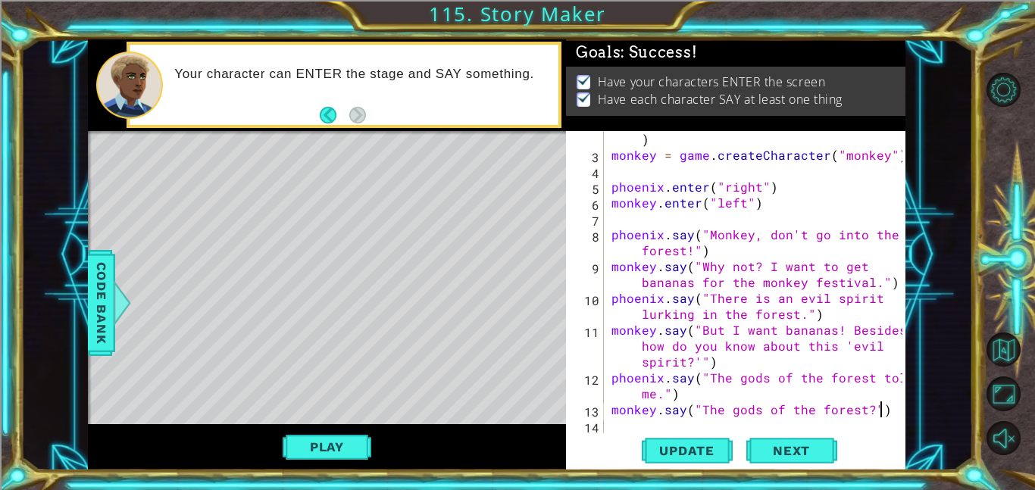
scroll to position [32, 0]
click at [868, 412] on div "phoenix = game . createCharacter ( "phoenix" ) monkey = game . createCharacter …" at bounding box center [759, 290] width 302 height 350
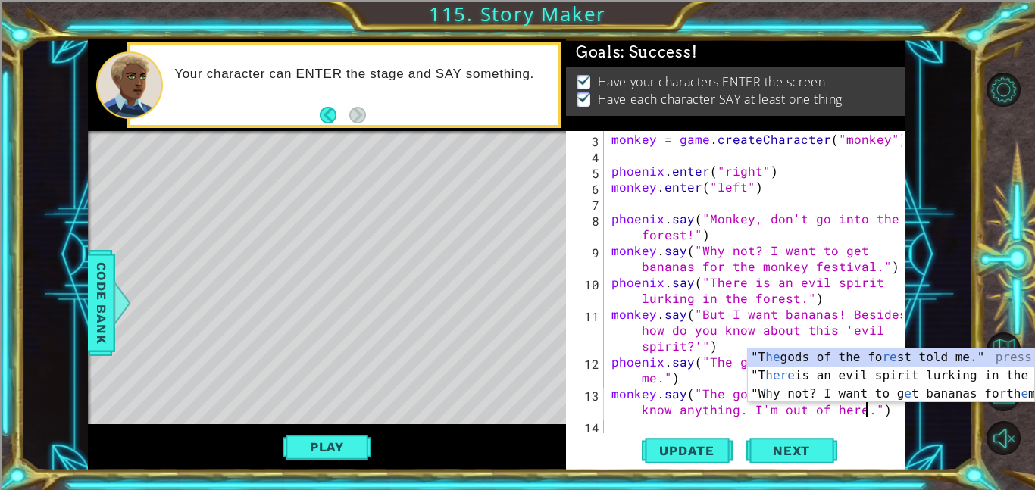
scroll to position [0, 33]
type textarea "monkey.say("The gods of the forest don't know anything. I'm out of here.")"
click at [904, 428] on div "monkey.say("The gods of the forest don't know anything. I'm out of here.") 3 4 …" at bounding box center [735, 300] width 339 height 339
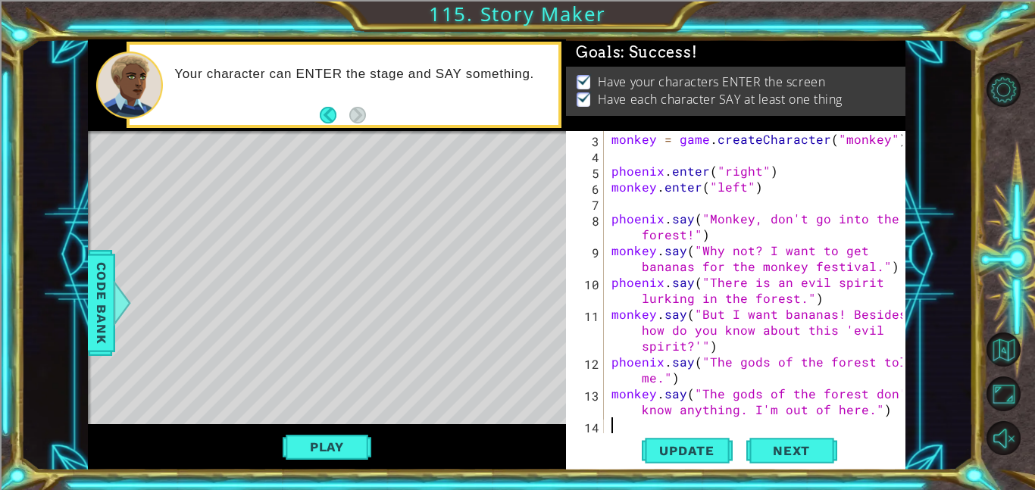
click at [898, 423] on div at bounding box center [894, 258] width 15 height 350
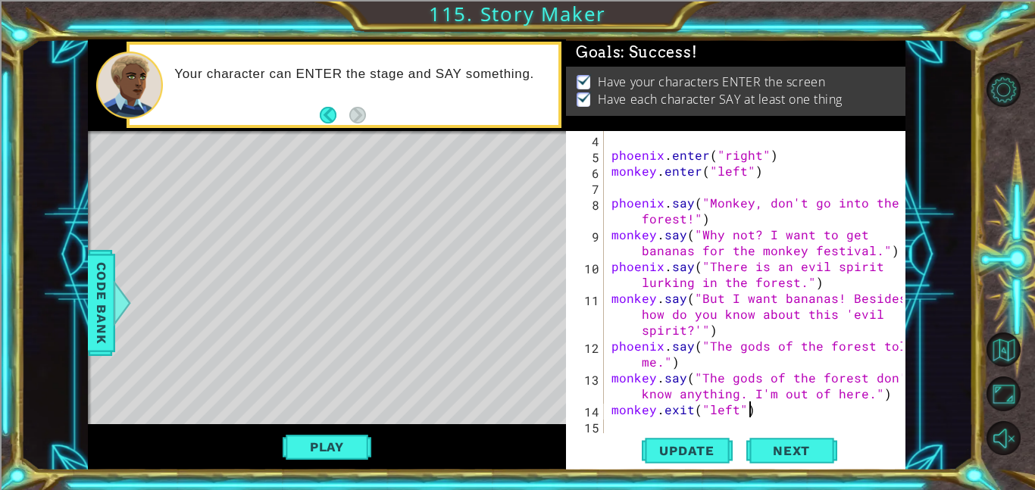
scroll to position [0, 8]
type textarea "monkey.exit("left")"
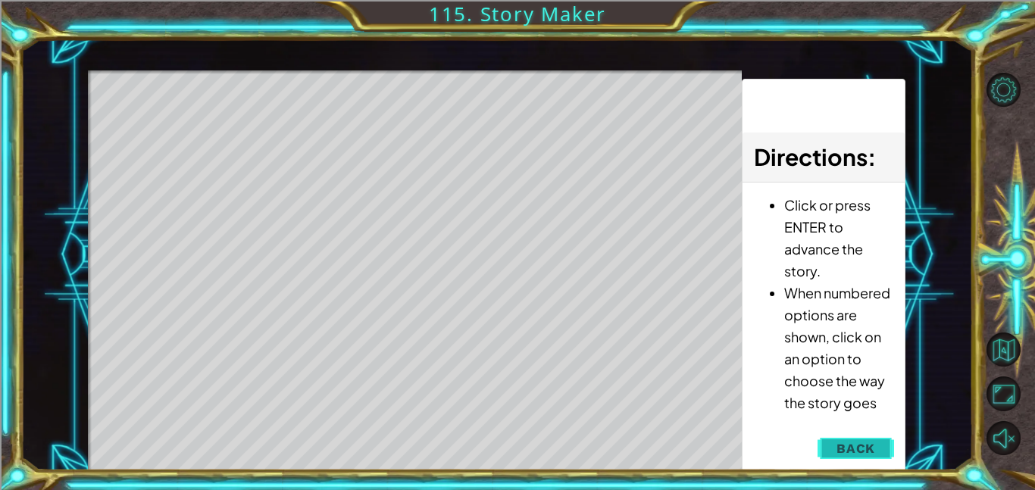
click at [884, 448] on button "Back" at bounding box center [855, 448] width 77 height 30
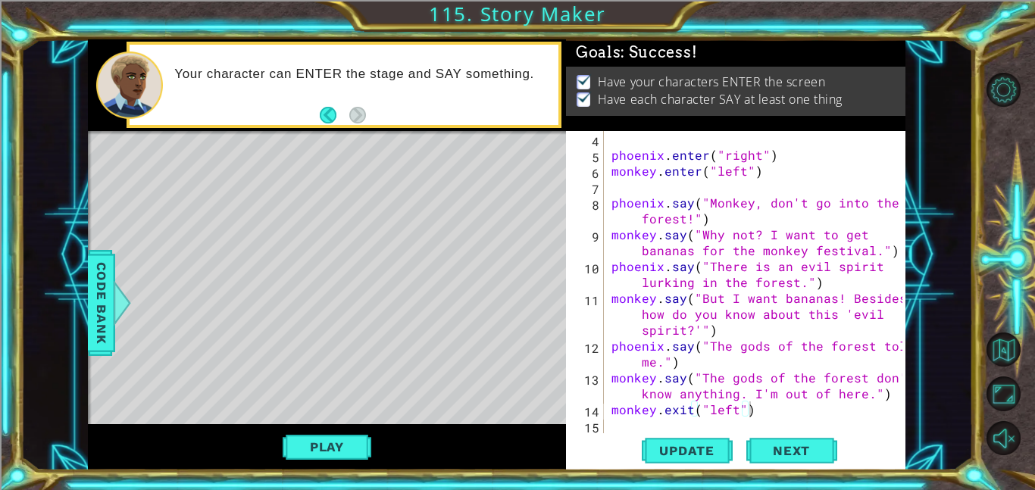
click at [809, 406] on div "phoenix . enter ( "right" ) monkey . enter ( "left" ) phoenix . say ( "Monkey, …" at bounding box center [759, 298] width 302 height 334
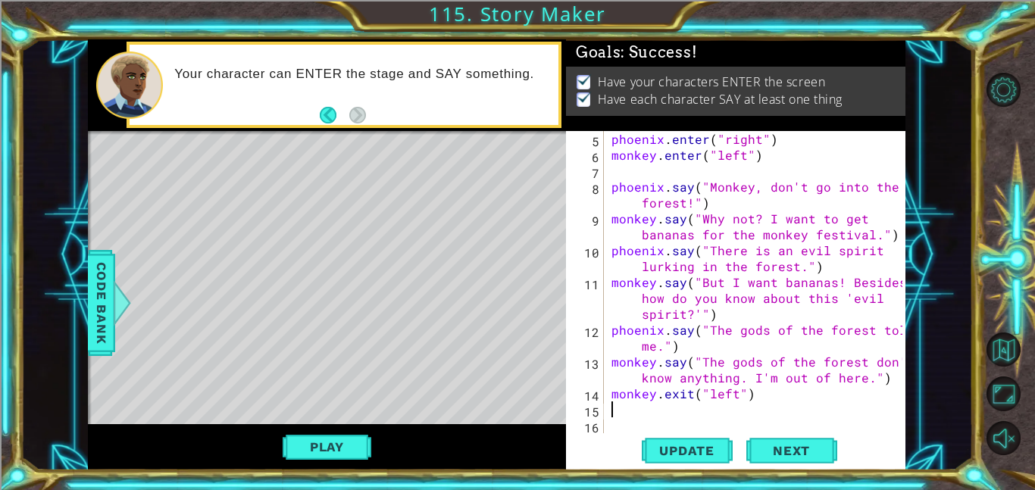
type textarea "m"
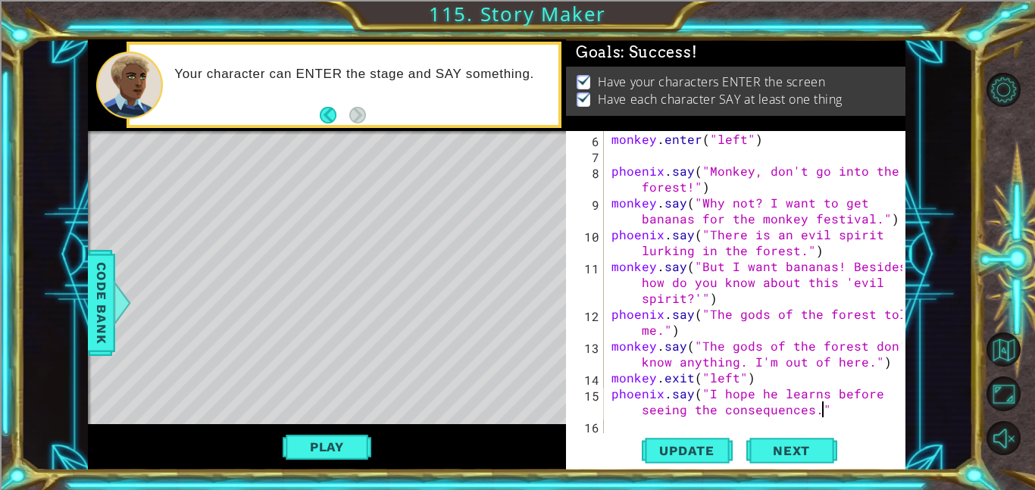
scroll to position [0, 27]
click at [814, 388] on div "monkey . enter ( "left" ) phoenix . say ( "Monkey, don't go into the forest!" )…" at bounding box center [759, 298] width 302 height 334
type textarea "phoenix.say("I hope he understands before seeing the consequences.")"
click at [902, 420] on div "phoenix.say("I hope he understands before seeing the consequences.") 6 7 8 9 10…" at bounding box center [735, 300] width 339 height 339
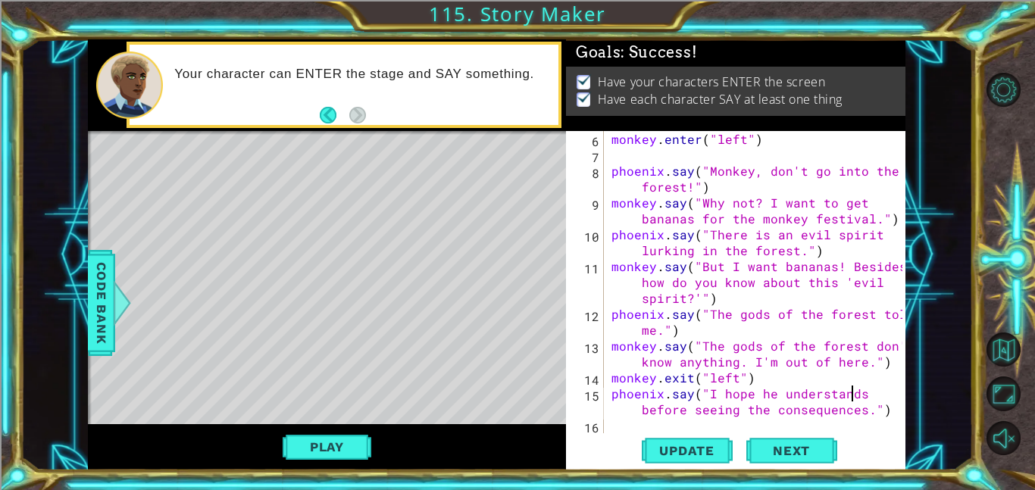
click at [891, 417] on div at bounding box center [894, 235] width 15 height 398
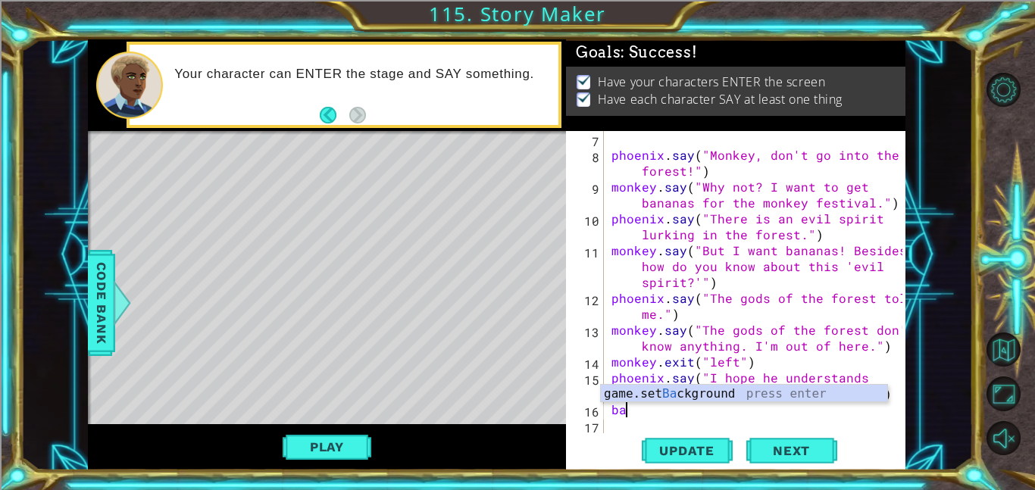
scroll to position [0, 1]
click at [816, 397] on div "game.set Back ground press enter" at bounding box center [744, 412] width 286 height 55
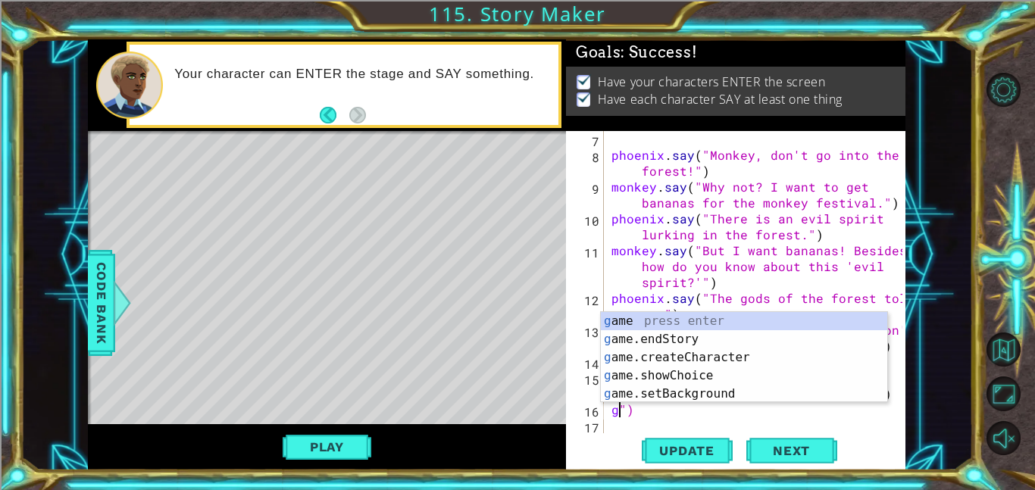
type textarea "")"
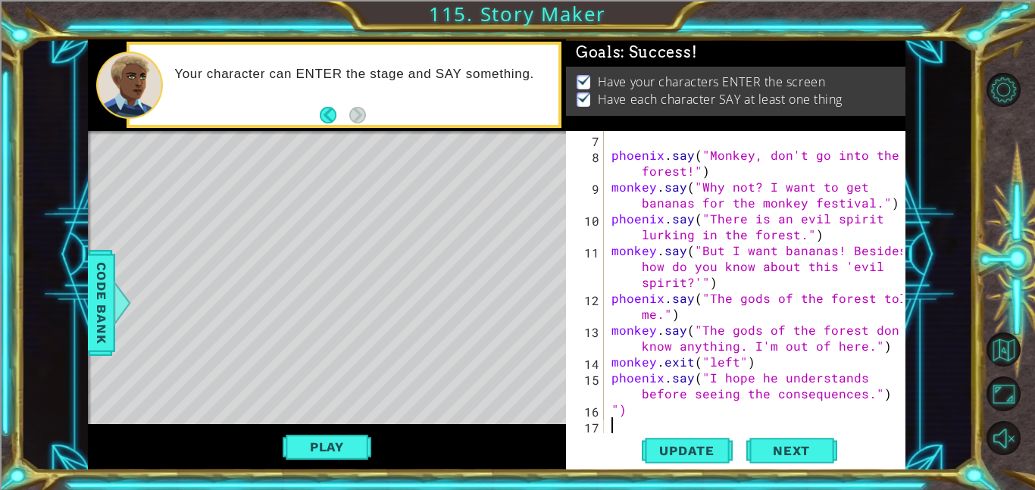
click at [626, 424] on div "phoenix . say ( "Monkey, don't go into the forest!" ) monkey . say ( "Why not? …" at bounding box center [759, 298] width 302 height 334
click at [629, 420] on div "phoenix . say ( "Monkey, don't go into the forest!" ) monkey . say ( "Why not? …" at bounding box center [759, 298] width 302 height 334
click at [626, 416] on div "phoenix . say ( "Monkey, don't go into the forest!" ) monkey . say ( "Why not? …" at bounding box center [759, 298] width 302 height 334
type textarea """
click at [120, 267] on div "Level Map" at bounding box center [438, 354] width 700 height 446
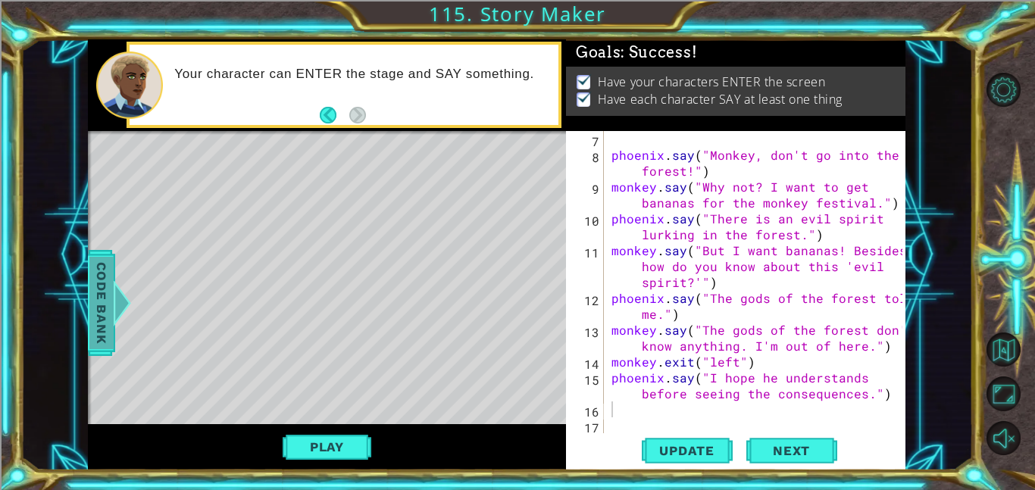
click at [94, 280] on span "Code Bank" at bounding box center [101, 303] width 24 height 92
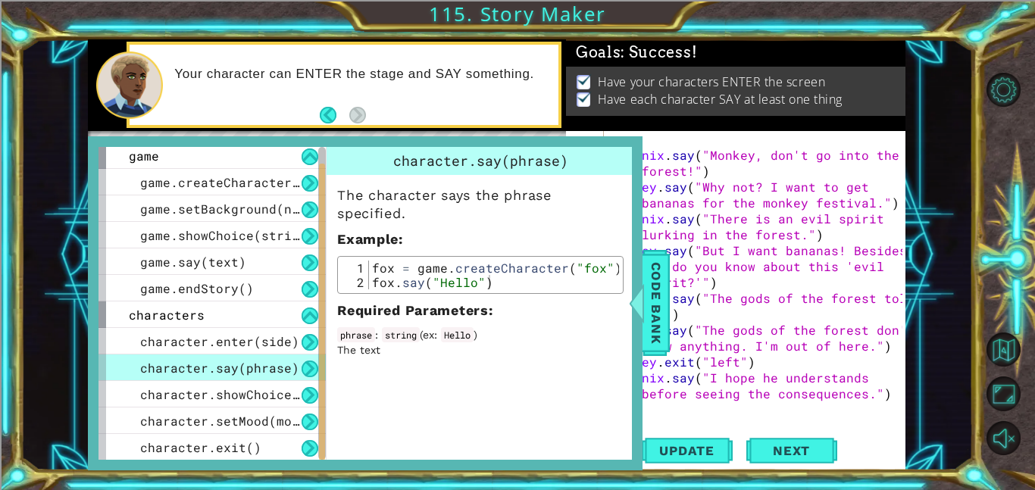
drag, startPoint x: 320, startPoint y: 239, endPoint x: 323, endPoint y: 307, distance: 67.5
click at [323, 307] on div at bounding box center [322, 312] width 6 height 297
click at [280, 401] on span "character.showChoice(string1, string2)" at bounding box center [284, 394] width 288 height 16
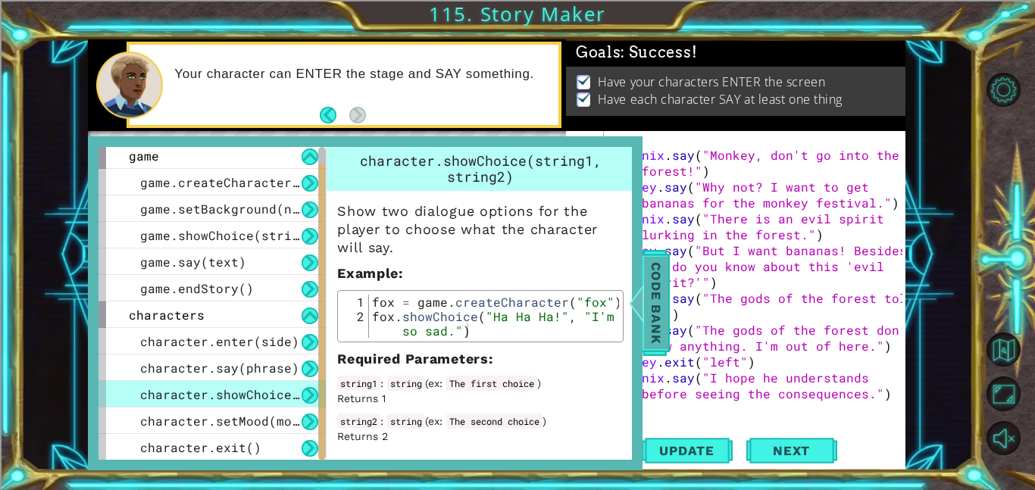
click at [662, 327] on span "Code Bank" at bounding box center [656, 303] width 24 height 92
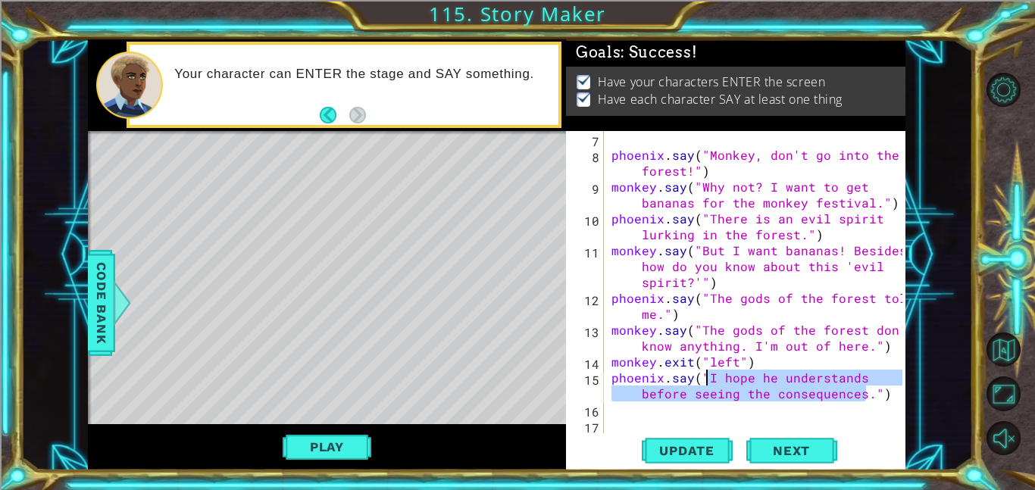
drag, startPoint x: 868, startPoint y: 391, endPoint x: 709, endPoint y: 381, distance: 159.4
click at [709, 381] on div "phoenix . say ( "Monkey, don't go into the forest!" ) monkey . say ( "Why not? …" at bounding box center [759, 298] width 302 height 334
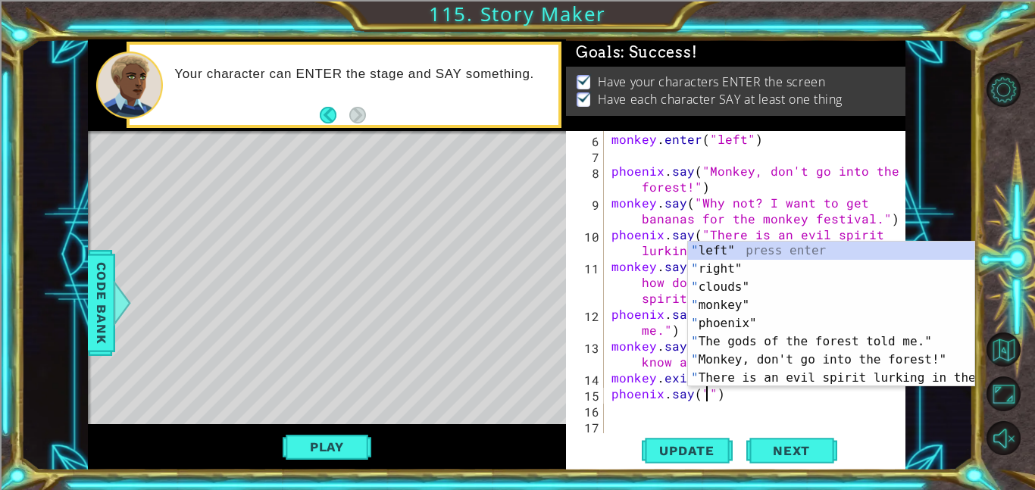
scroll to position [0, 6]
click at [690, 398] on div "monkey . enter ( "left" ) phoenix . say ( "Monkey, don't go into the forest!" )…" at bounding box center [759, 298] width 302 height 334
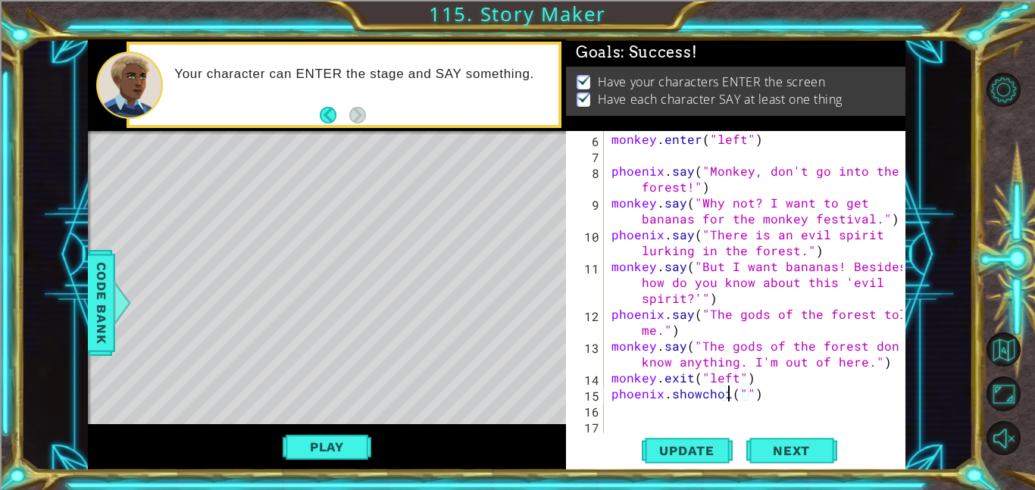
scroll to position [0, 8]
click at [95, 286] on span "Code Bank" at bounding box center [101, 303] width 24 height 92
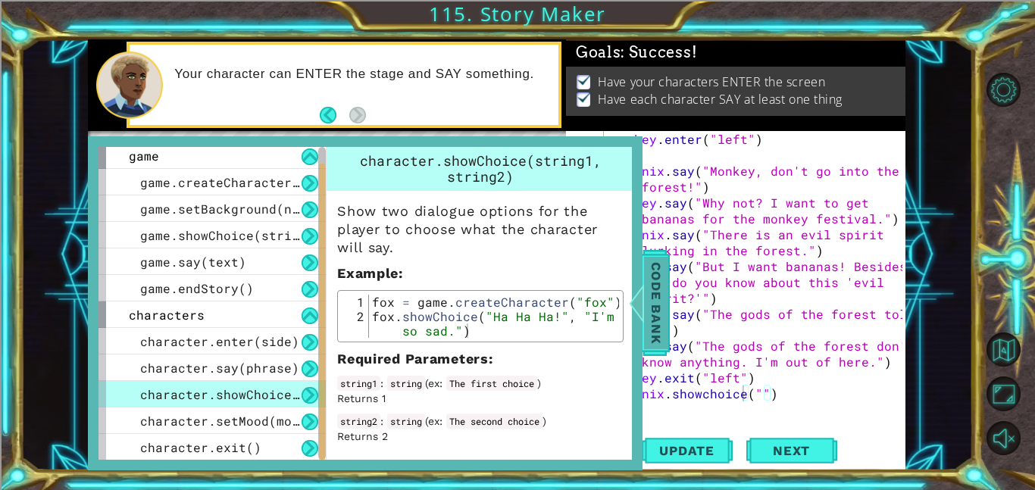
click at [648, 320] on span "Code Bank" at bounding box center [656, 303] width 24 height 92
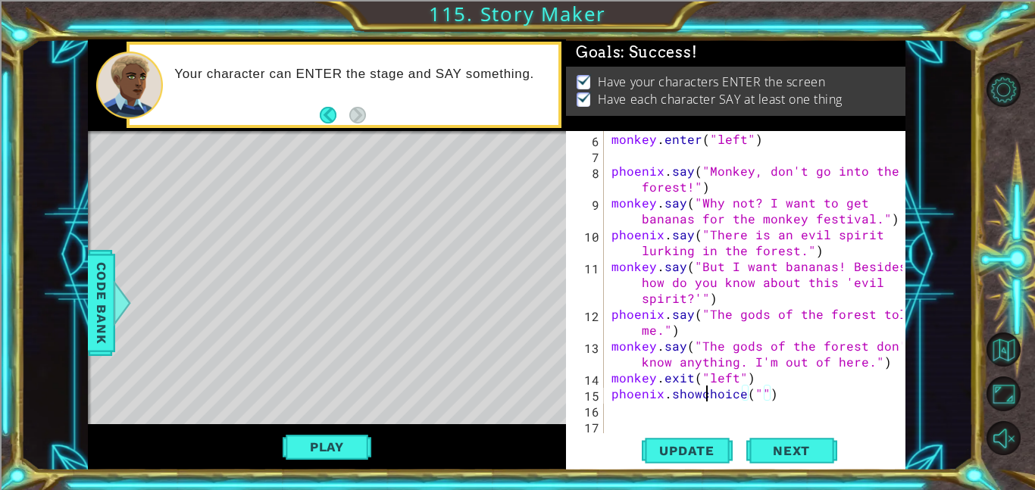
click at [709, 389] on div "monkey . enter ( "left" ) phoenix . say ( "Monkey, don't go into the forest!" )…" at bounding box center [759, 298] width 302 height 334
type textarea "phoenix.showChoice("")"
click at [760, 402] on div "monkey . enter ( "left" ) phoenix . say ( "Monkey, don't go into the forest!" )…" at bounding box center [759, 298] width 302 height 334
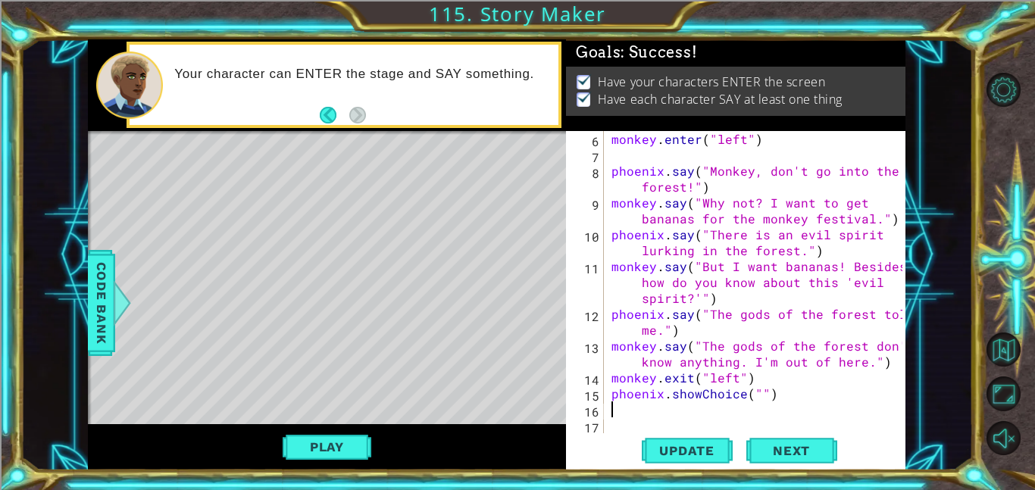
click at [752, 395] on div "monkey . enter ( "left" ) phoenix . say ( "Monkey, don't go into the forest!" )…" at bounding box center [759, 298] width 302 height 334
click at [760, 395] on div "monkey . enter ( "left" ) phoenix . say ( "Monkey, don't go into the forest!" )…" at bounding box center [759, 298] width 302 height 334
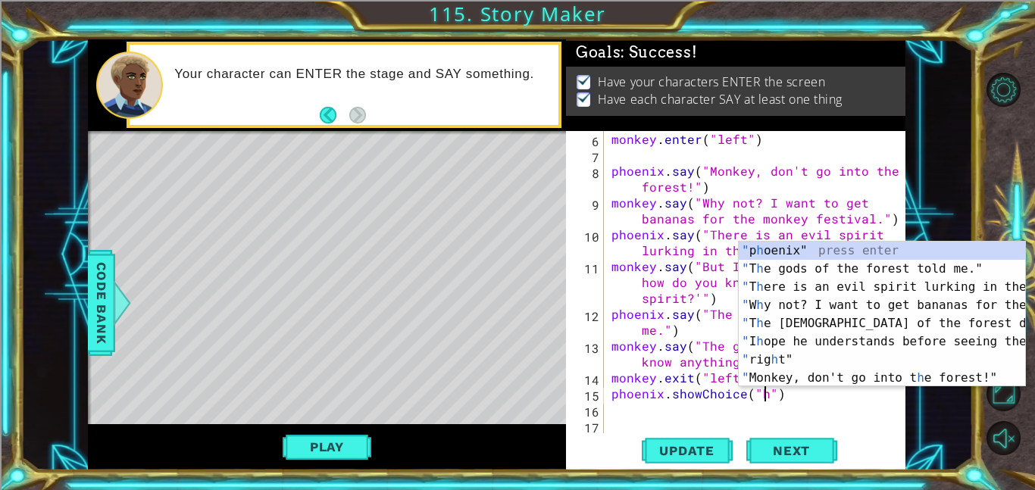
scroll to position [0, 9]
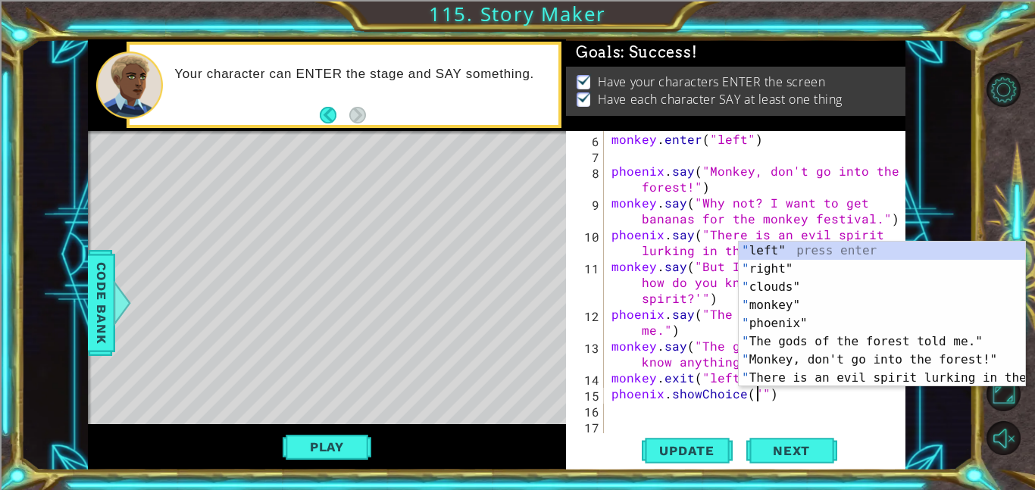
click at [767, 397] on div "monkey . enter ( "left" ) phoenix . say ( "Monkey, don't go into the forest!" )…" at bounding box center [759, 298] width 302 height 334
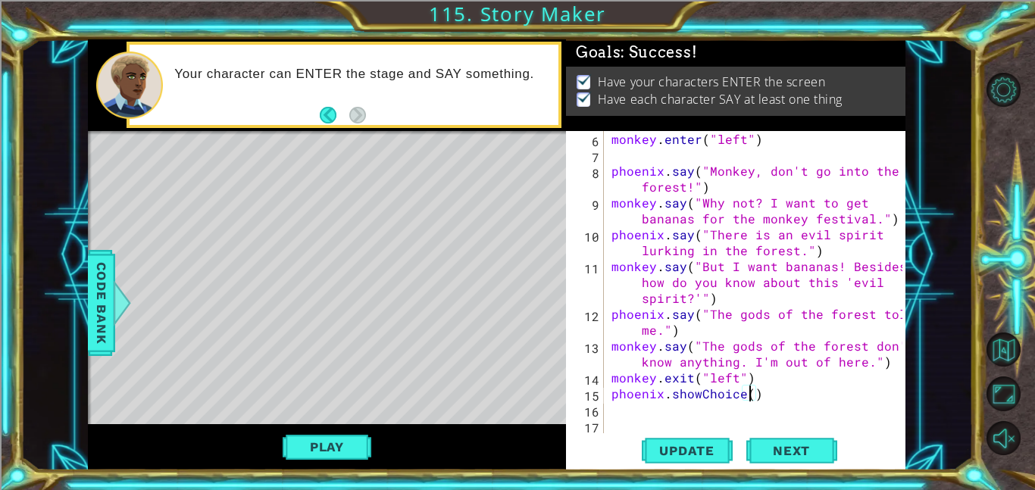
scroll to position [0, 8]
click at [101, 257] on span "Code Bank" at bounding box center [101, 303] width 24 height 92
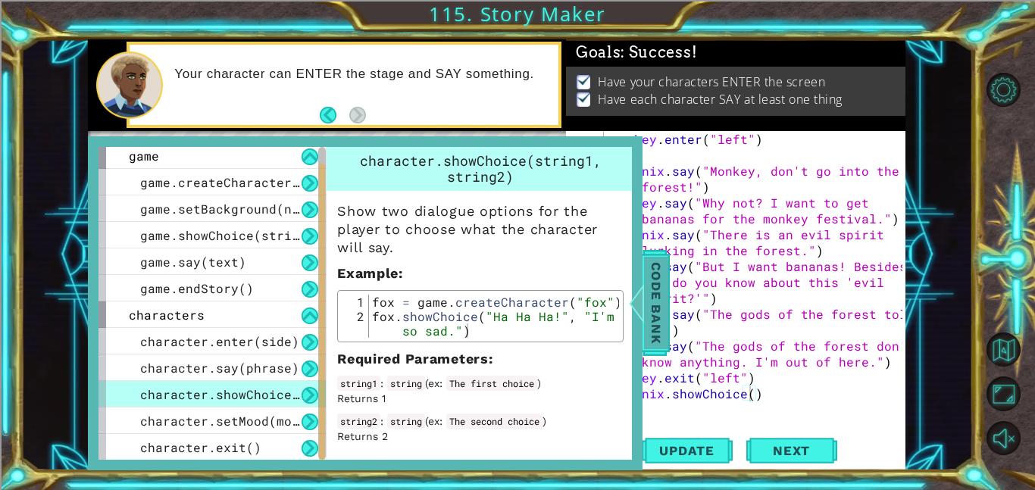
click at [646, 300] on span "Code Bank" at bounding box center [656, 303] width 24 height 92
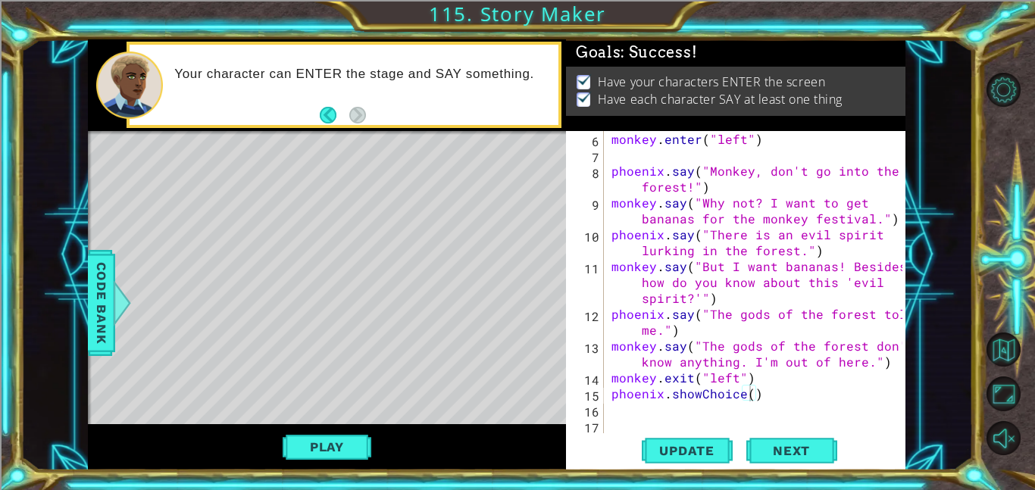
click at [752, 389] on div "monkey . enter ( "left" ) phoenix . say ( "Monkey, don't go into the forest!" )…" at bounding box center [759, 298] width 302 height 334
click at [120, 312] on div at bounding box center [122, 302] width 19 height 45
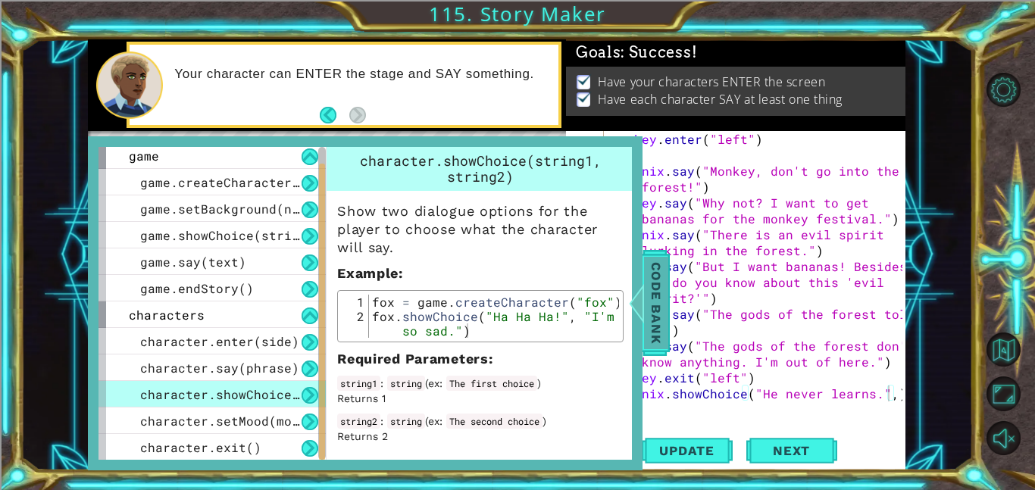
click at [659, 302] on span "Code Bank" at bounding box center [656, 303] width 24 height 92
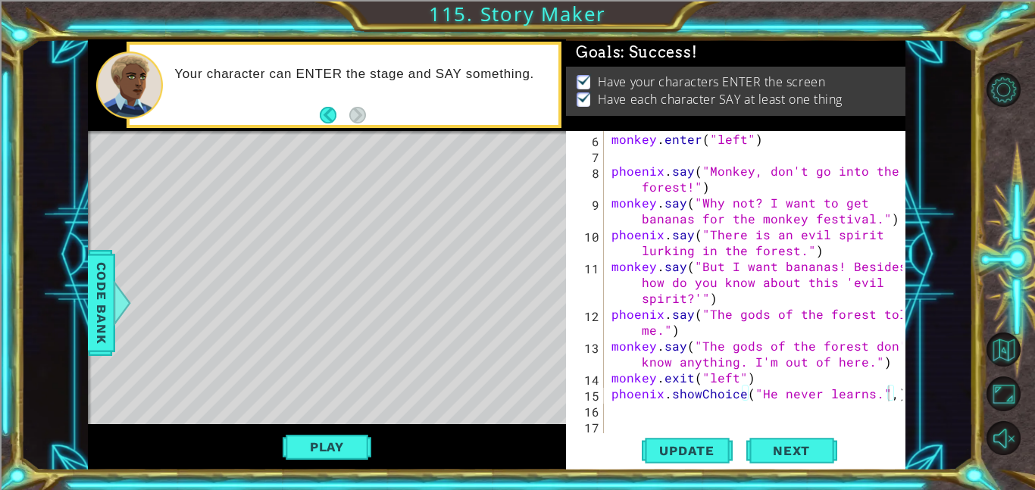
click at [895, 398] on div at bounding box center [894, 235] width 15 height 398
click at [891, 398] on div at bounding box center [894, 235] width 15 height 398
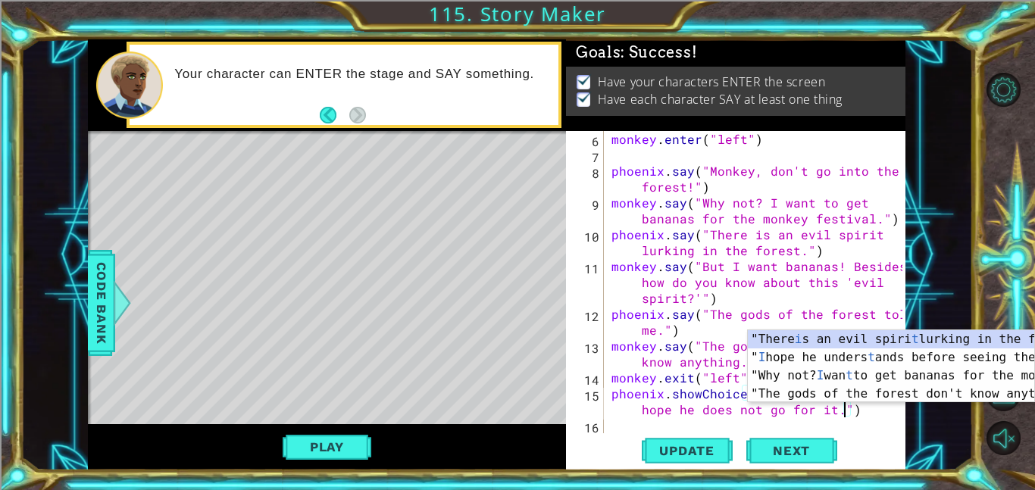
scroll to position [0, 31]
type textarea "phoenix.showChoice("He never learns.","I hope he does not go for it.")"
click at [919, 430] on div "1 ההההההההההההההההההההההההההההההההההההההההההההההההההההההההההההההההההההההההההההה…" at bounding box center [496, 254] width 952 height 431
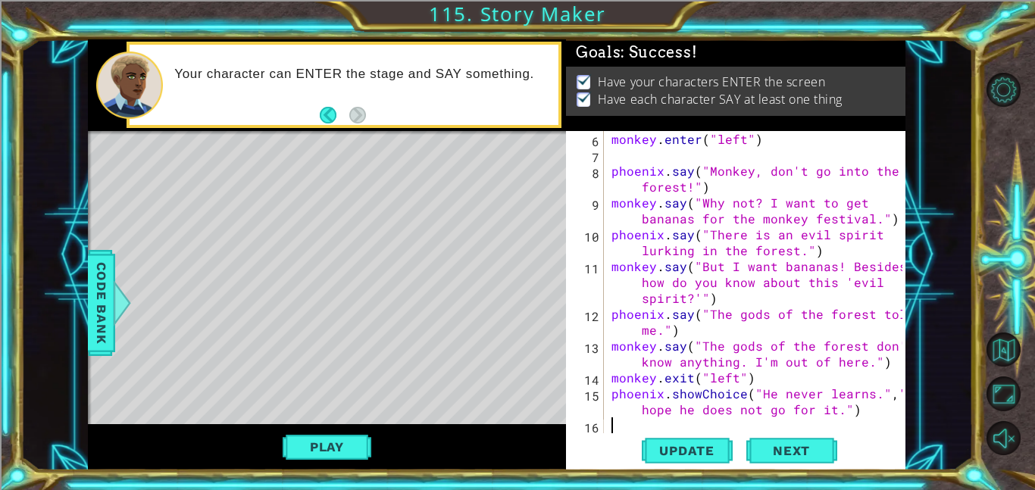
scroll to position [0, 0]
click at [836, 419] on div "monkey . enter ( "left" ) phoenix . say ( "Monkey, don't go into the forest!" )…" at bounding box center [759, 298] width 302 height 334
click at [838, 416] on div "monkey . enter ( "left" ) phoenix . say ( "Monkey, don't go into the forest!" )…" at bounding box center [759, 298] width 302 height 334
drag, startPoint x: 838, startPoint y: 416, endPoint x: 701, endPoint y: 419, distance: 137.2
click at [701, 419] on div "monkey . enter ( "left" ) phoenix . say ( "Monkey, don't go into the forest!" )…" at bounding box center [759, 298] width 302 height 334
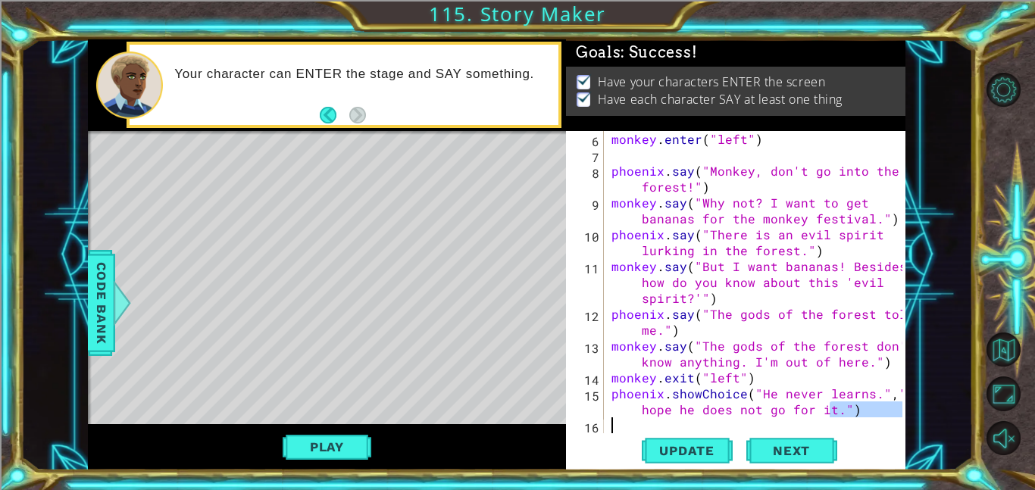
click at [704, 417] on div "monkey . enter ( "left" ) phoenix . say ( "Monkey, don't go into the forest!" )…" at bounding box center [759, 298] width 302 height 334
drag, startPoint x: 696, startPoint y: 414, endPoint x: 835, endPoint y: 412, distance: 138.6
click at [835, 412] on div "monkey . enter ( "left" ) phoenix . say ( "Monkey, don't go into the forest!" )…" at bounding box center [759, 298] width 302 height 334
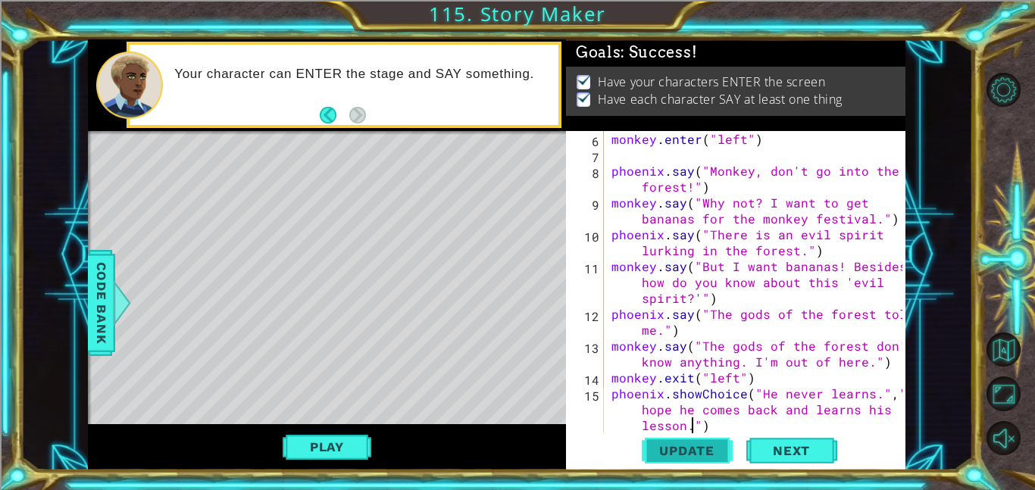
click at [716, 455] on span "Update" at bounding box center [687, 450] width 86 height 15
click at [298, 450] on button "Play" at bounding box center [327, 447] width 89 height 29
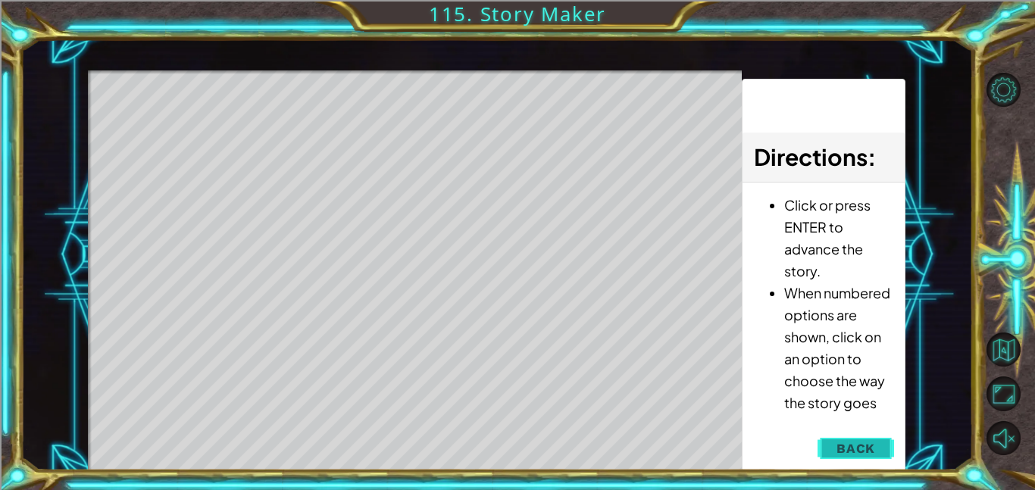
click at [856, 442] on span "Back" at bounding box center [855, 448] width 39 height 15
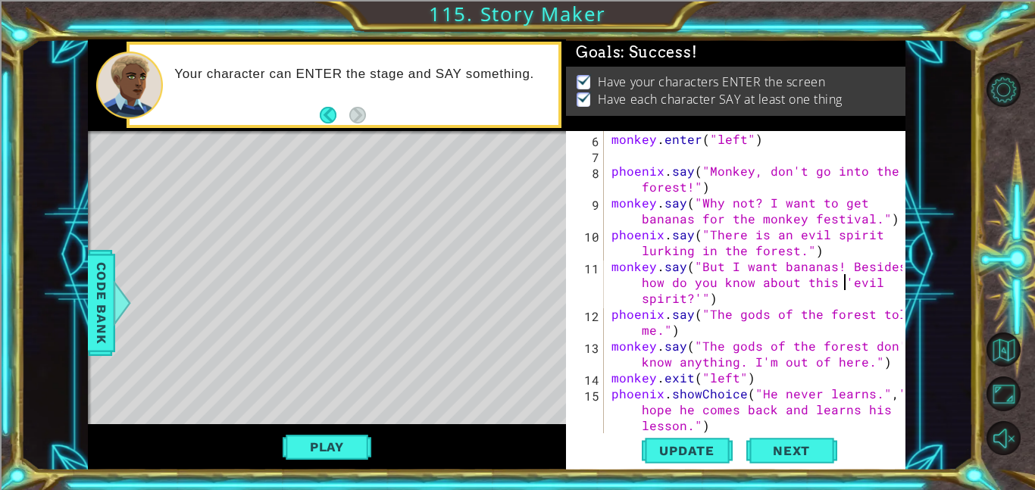
click at [844, 281] on div "monkey . enter ( "left" ) phoenix . say ( "Monkey, don't go into the forest!" )…" at bounding box center [759, 298] width 302 height 334
click at [700, 303] on div "monkey . enter ( "left" ) phoenix . say ( "Monkey, don't go into the forest!" )…" at bounding box center [759, 298] width 302 height 334
click at [346, 433] on button "Play" at bounding box center [327, 447] width 89 height 29
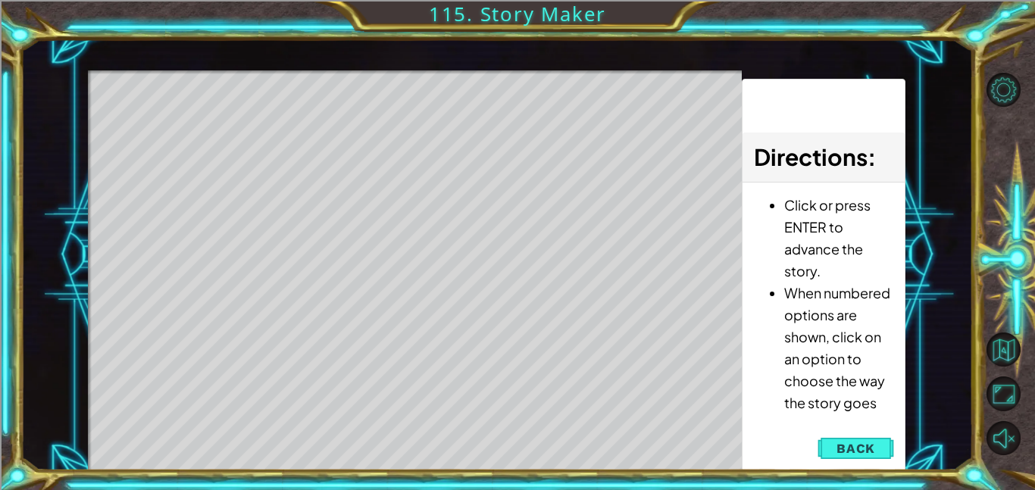
click at [309, 359] on div "Level Map" at bounding box center [438, 293] width 700 height 446
click at [867, 467] on div "Directions : Click or press ENTER to advance the story. When numbered options a…" at bounding box center [824, 275] width 164 height 393
click at [879, 458] on button "Back" at bounding box center [855, 448] width 77 height 30
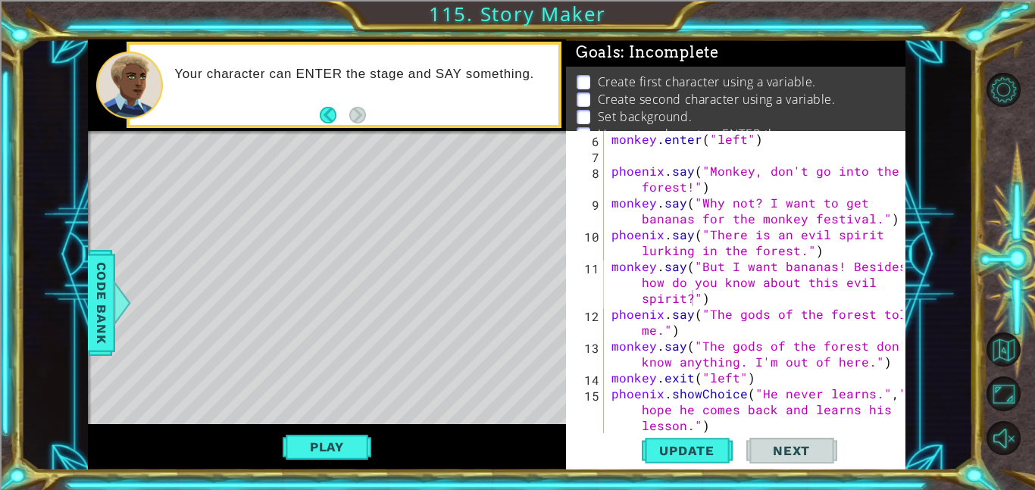
click at [862, 396] on div "monkey . enter ( "left" ) phoenix . say ( "Monkey, don't go into the forest!" )…" at bounding box center [759, 298] width 302 height 334
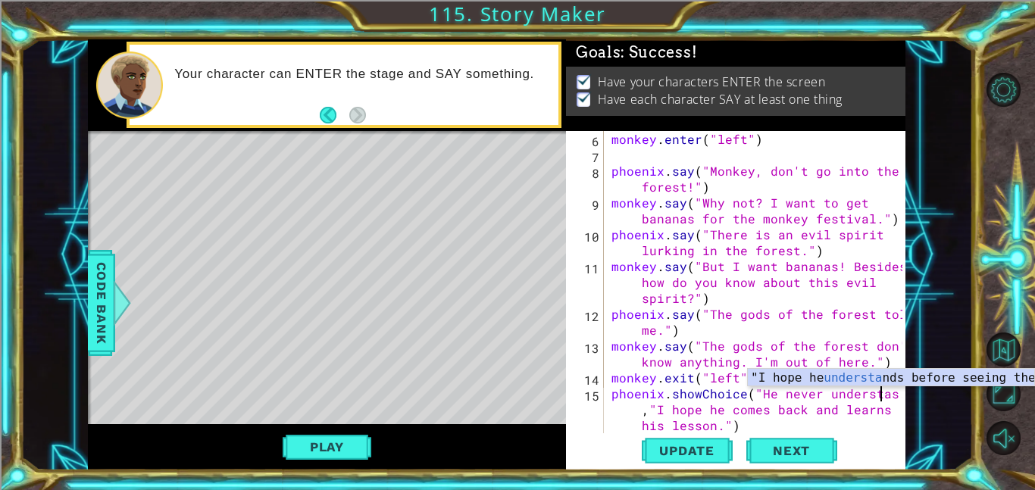
scroll to position [0, 17]
click at [900, 400] on div at bounding box center [894, 251] width 15 height 430
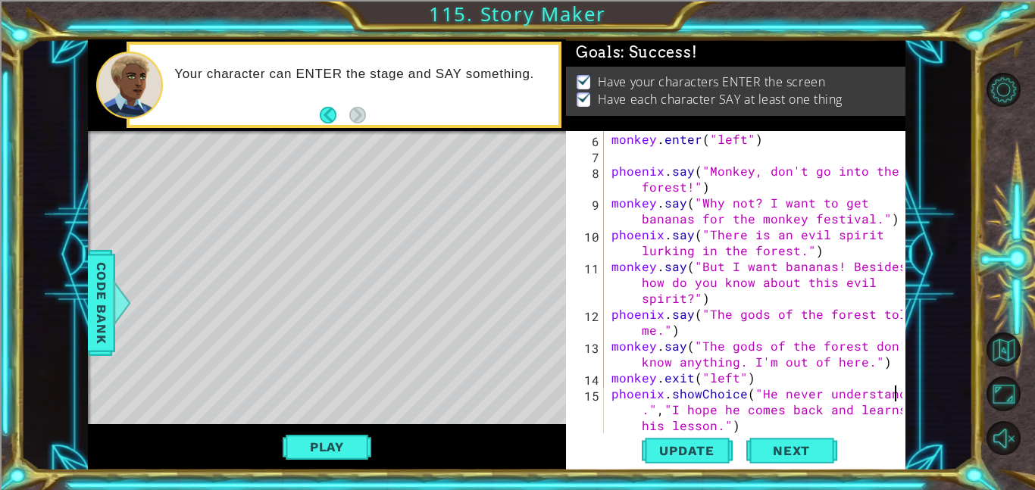
click at [900, 400] on div at bounding box center [894, 251] width 15 height 430
click at [903, 398] on div "phoenix.showChoice("He never understands.","I hope he comes back and learns his…" at bounding box center [735, 300] width 339 height 339
click at [902, 395] on div "phoenix.showChoice("He never understands.","I hope he comes back and learns his…" at bounding box center [735, 300] width 339 height 339
click at [901, 395] on div at bounding box center [894, 251] width 15 height 430
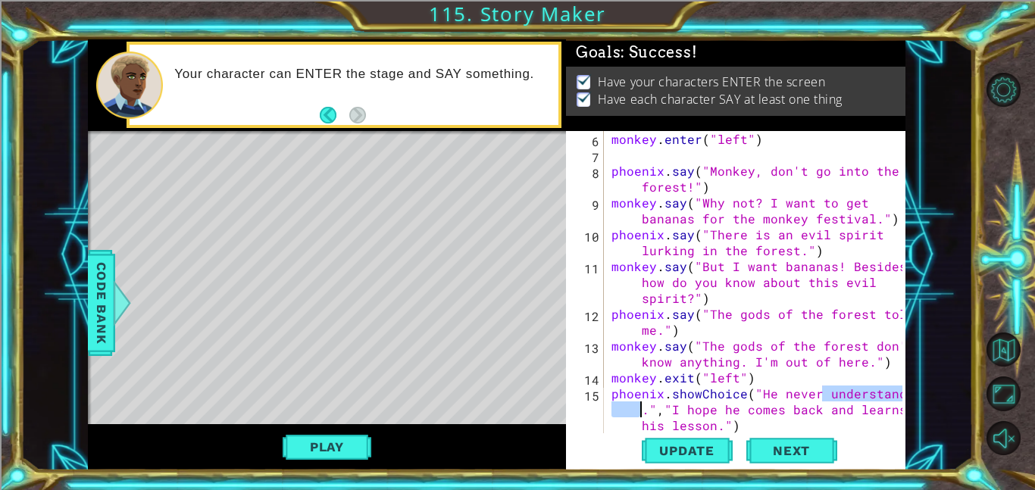
click at [901, 395] on div "phoenix.showChoice("He never understands.","I hope he comes back and learns his…" at bounding box center [734, 282] width 336 height 302
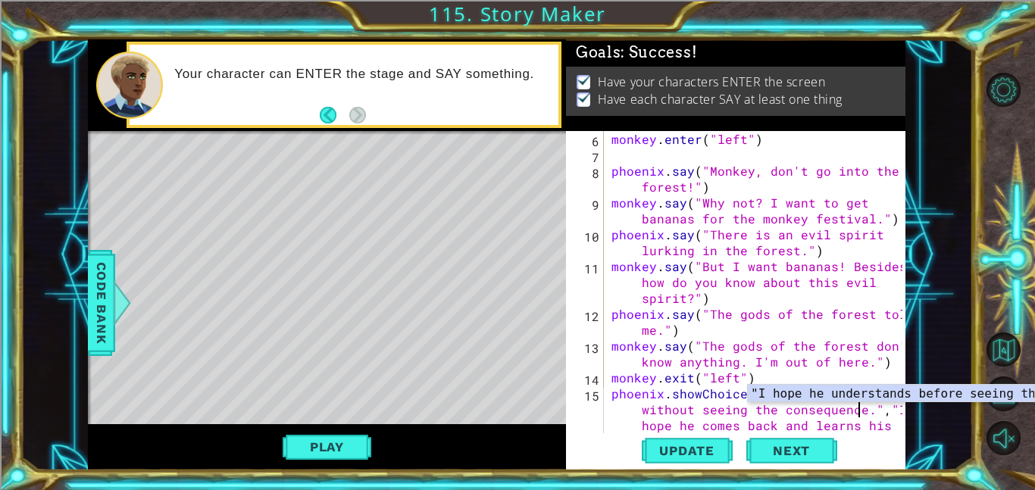
scroll to position [0, 33]
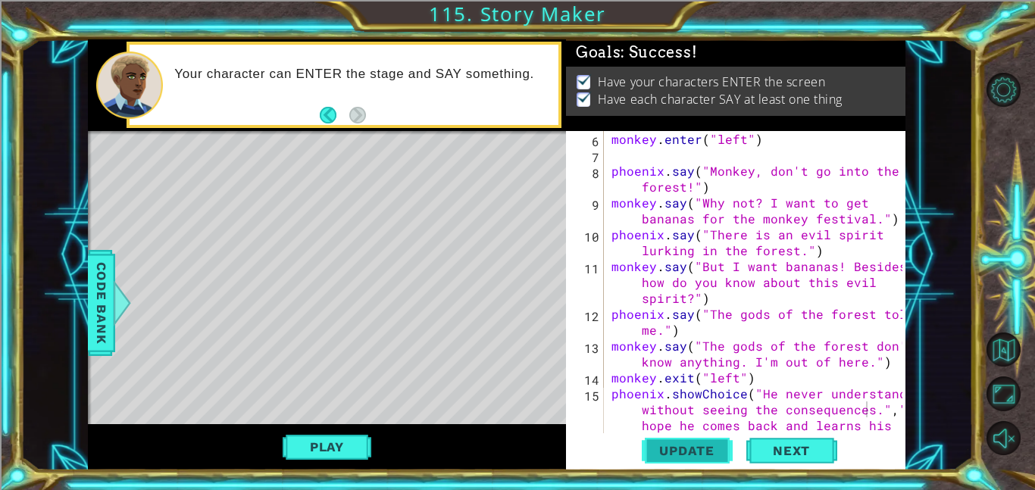
click at [711, 455] on span "Update" at bounding box center [687, 450] width 86 height 15
click at [338, 447] on button "Play" at bounding box center [327, 447] width 89 height 29
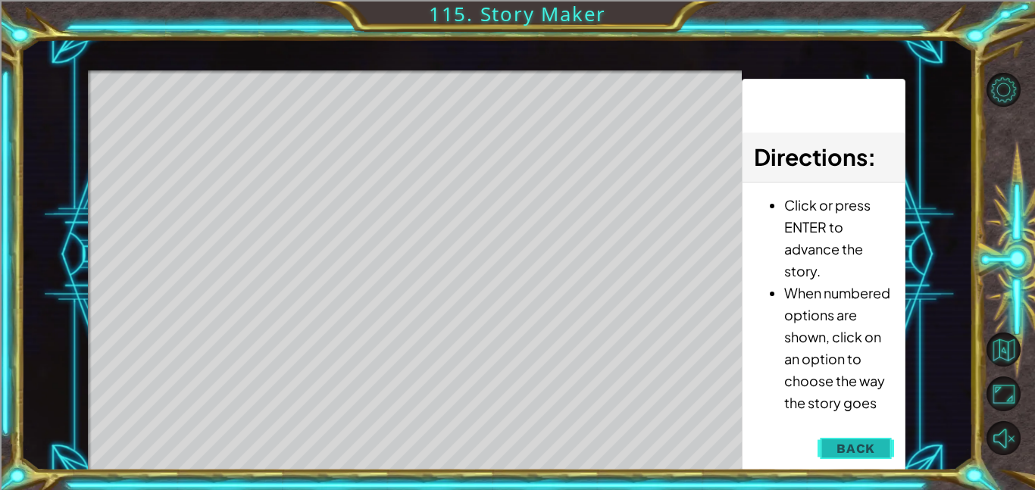
click at [867, 459] on button "Back" at bounding box center [855, 448] width 77 height 30
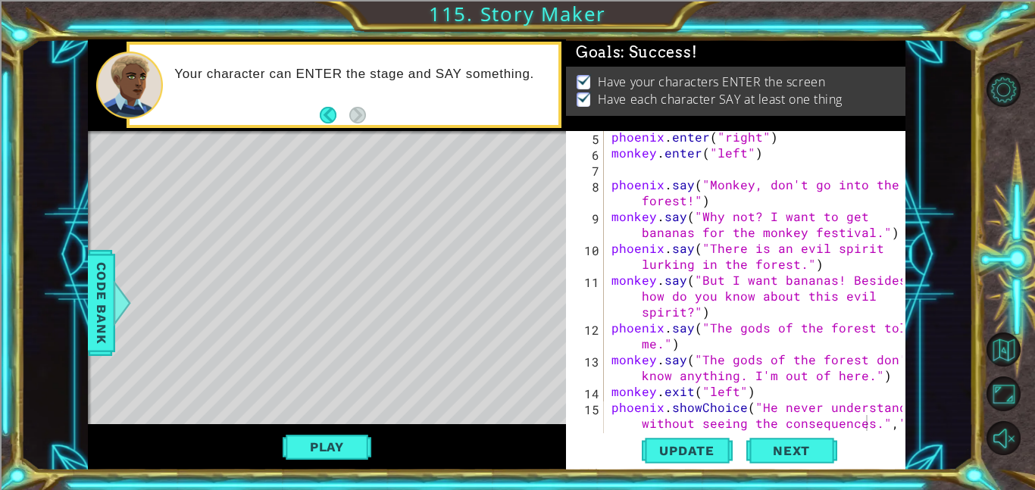
scroll to position [143, 0]
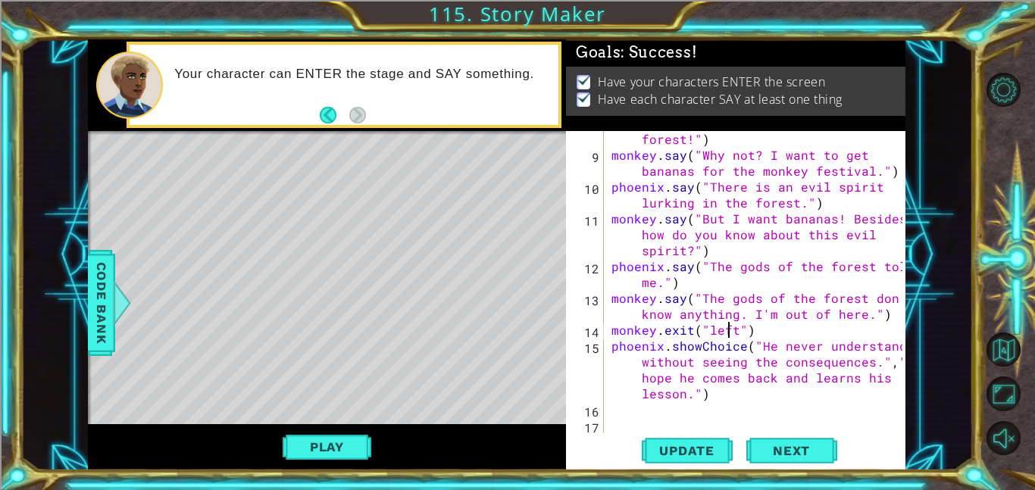
click at [730, 330] on div "phoenix . say ( "Monkey, don't go into the forest!" ) monkey . say ( "Why not? …" at bounding box center [759, 290] width 302 height 350
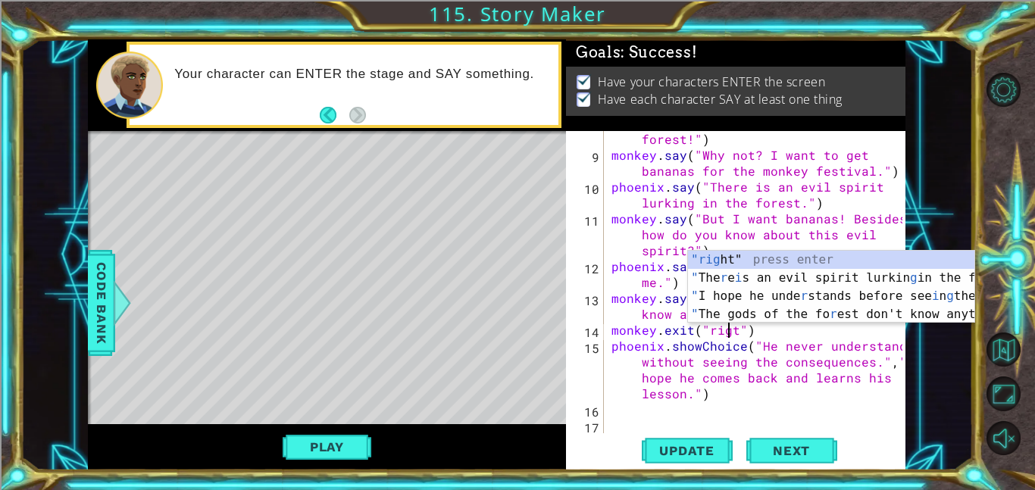
scroll to position [0, 8]
click at [651, 452] on span "Update" at bounding box center [687, 450] width 86 height 15
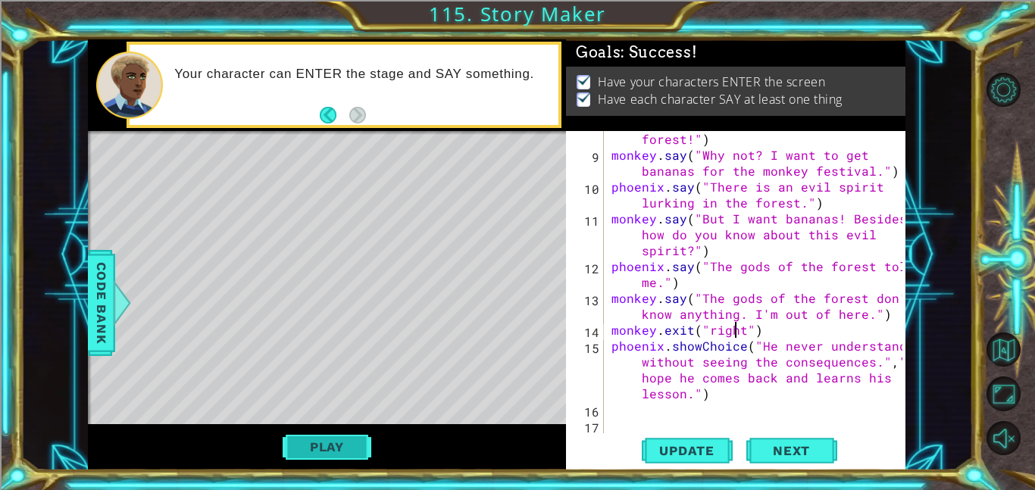
click at [311, 436] on button "Play" at bounding box center [327, 447] width 89 height 29
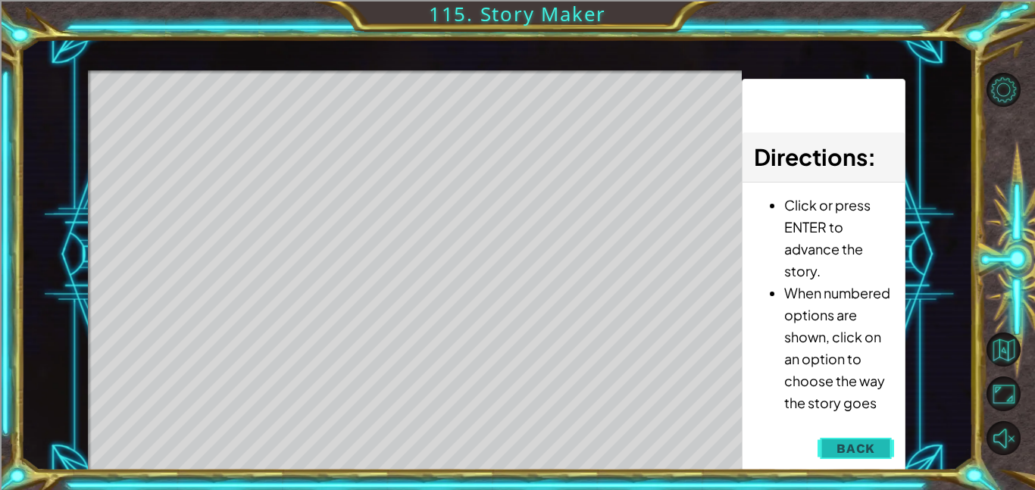
click at [880, 452] on button "Back" at bounding box center [855, 448] width 77 height 30
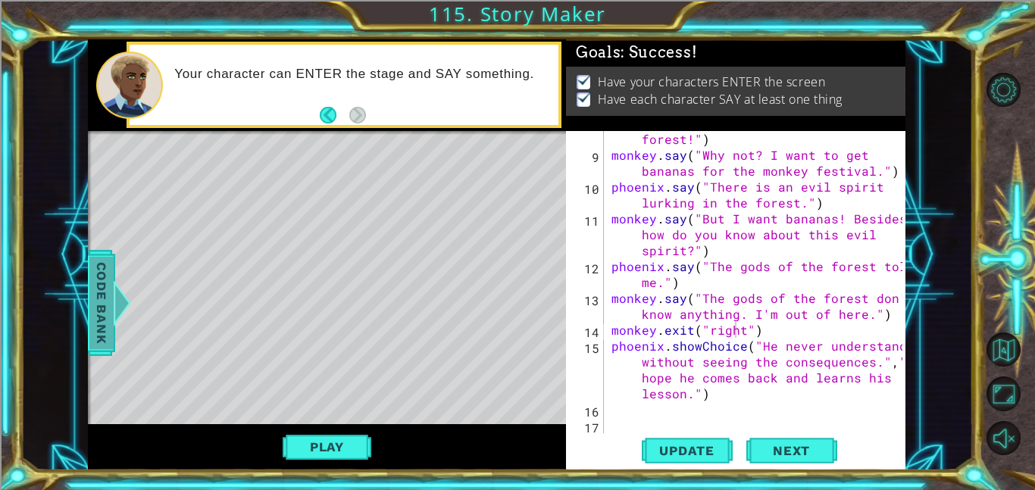
click at [110, 334] on span "Code Bank" at bounding box center [101, 303] width 24 height 92
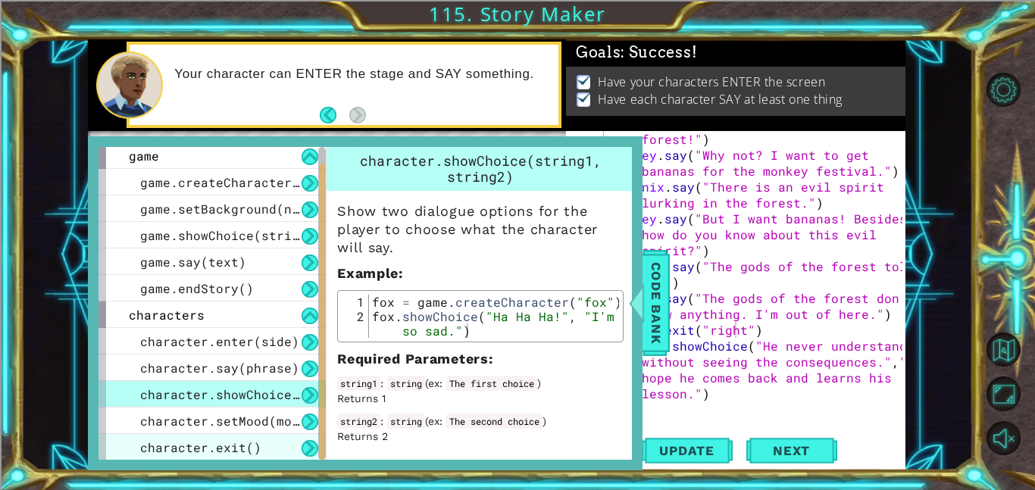
click at [265, 439] on div "character.exit()" at bounding box center [211, 447] width 227 height 27
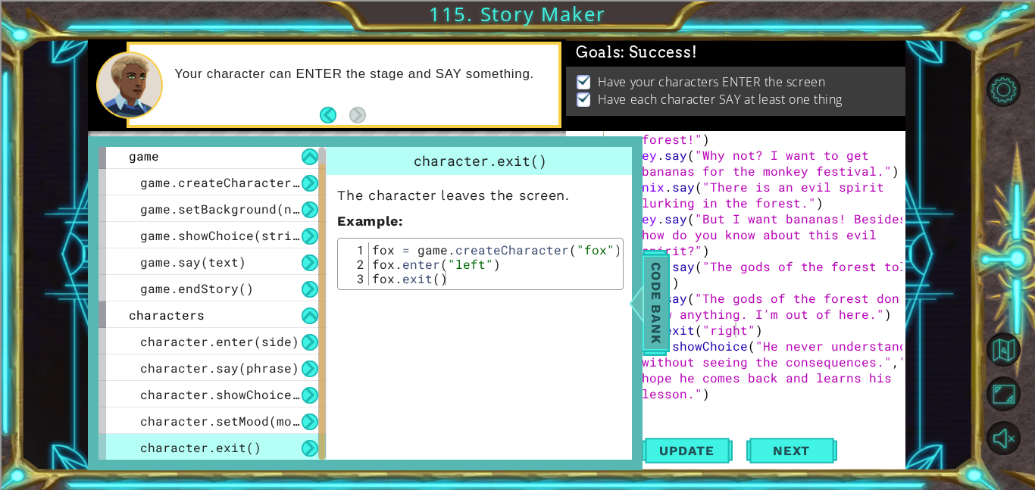
click at [650, 314] on span "Code Bank" at bounding box center [656, 303] width 24 height 92
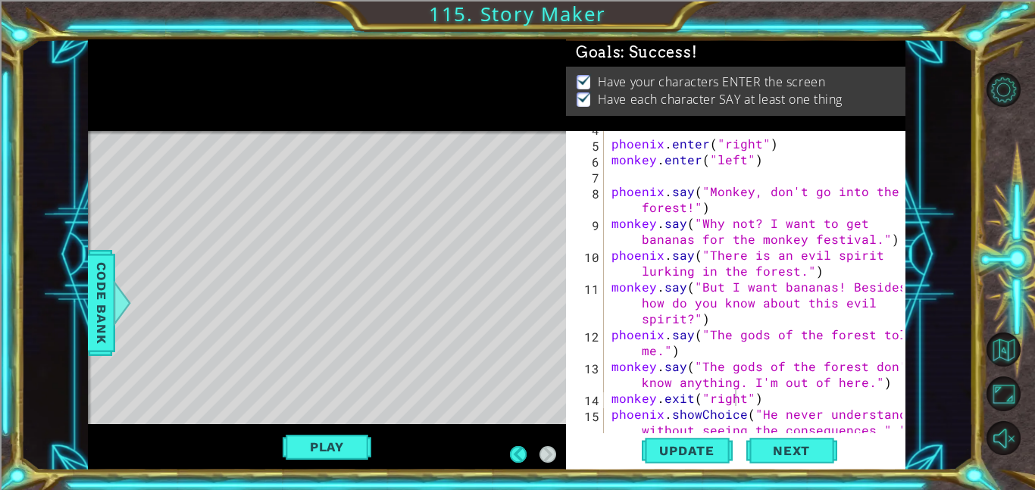
scroll to position [75, 0]
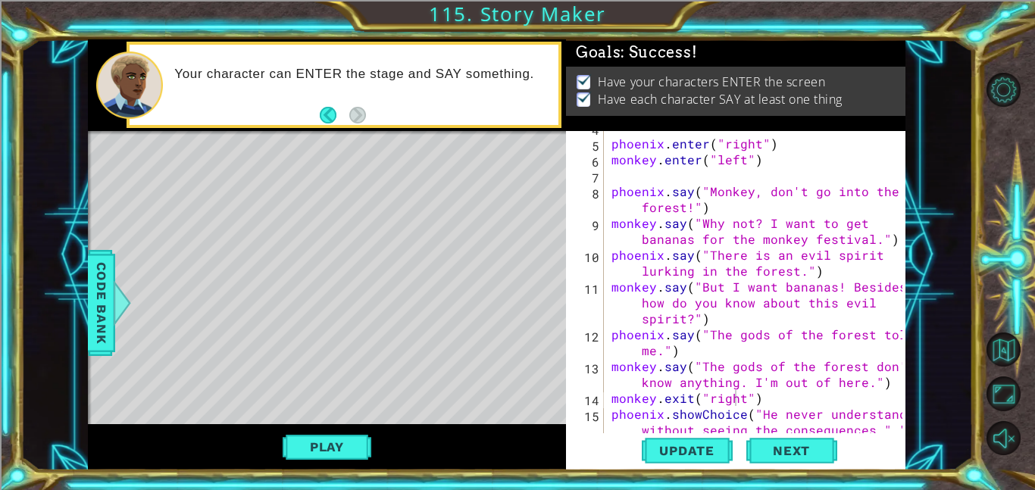
click at [743, 159] on div "phoenix . enter ( "right" ) monkey . enter ( "left" ) phoenix . say ( "Monkey, …" at bounding box center [759, 311] width 302 height 382
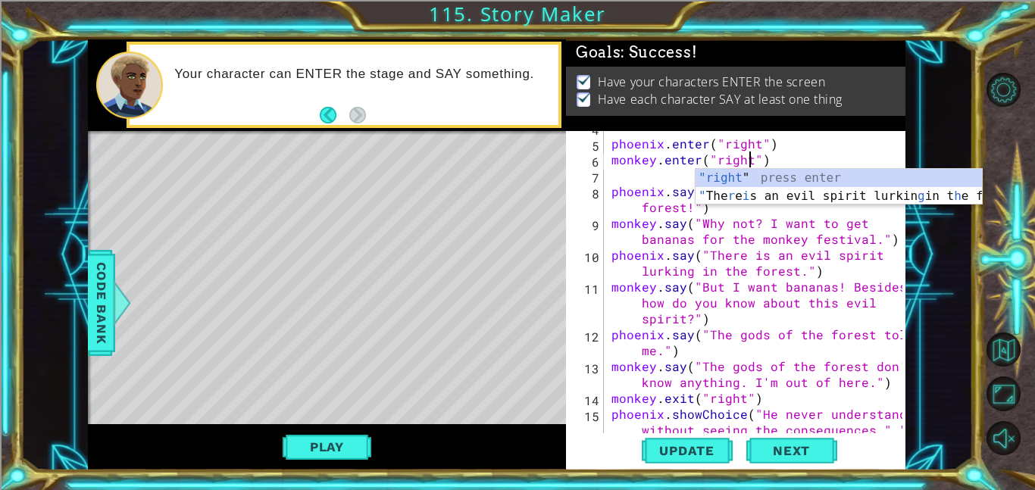
scroll to position [0, 8]
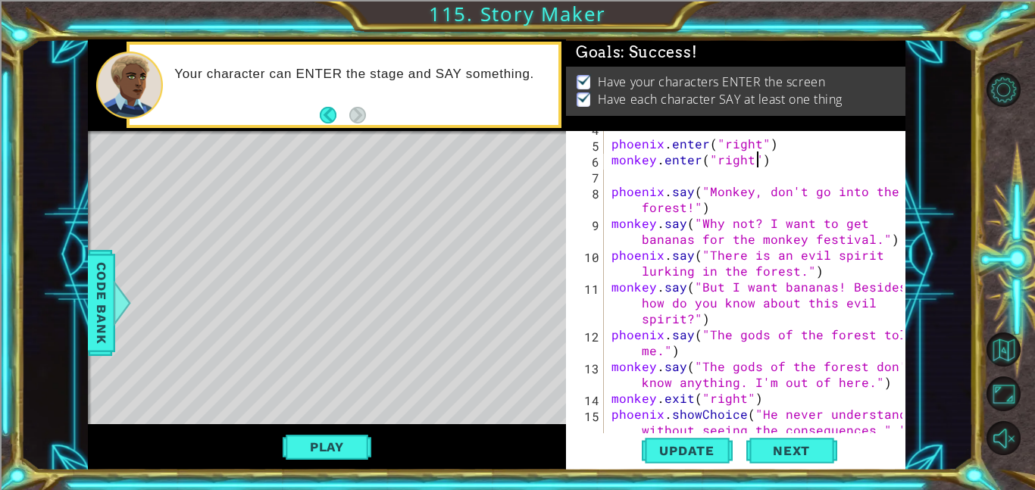
click at [758, 152] on div "phoenix . enter ( "right" ) monkey . enter ( "right" ) phoenix . say ( "Monkey,…" at bounding box center [759, 311] width 302 height 382
click at [748, 142] on div "phoenix . enter ( "right" ) monkey . enter ( "right" ) phoenix . say ( "Monkey,…" at bounding box center [759, 311] width 302 height 382
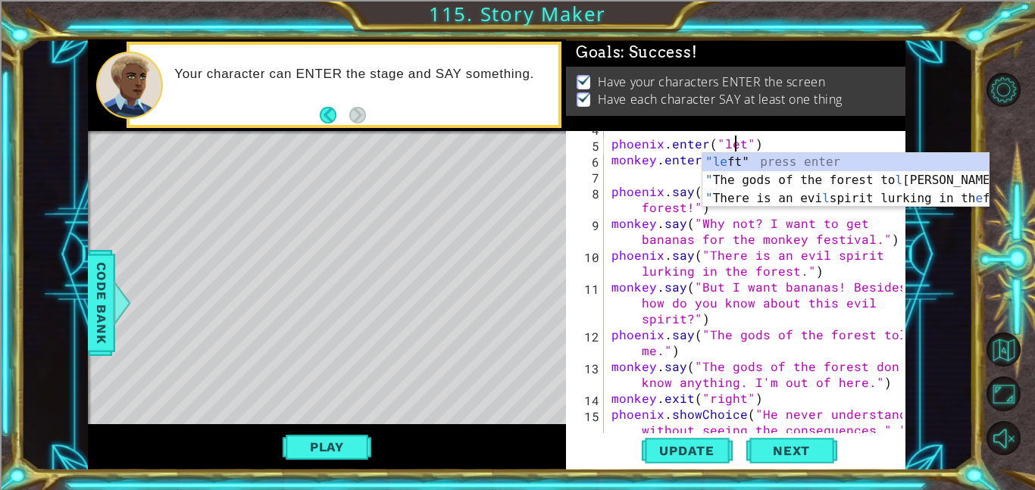
scroll to position [0, 8]
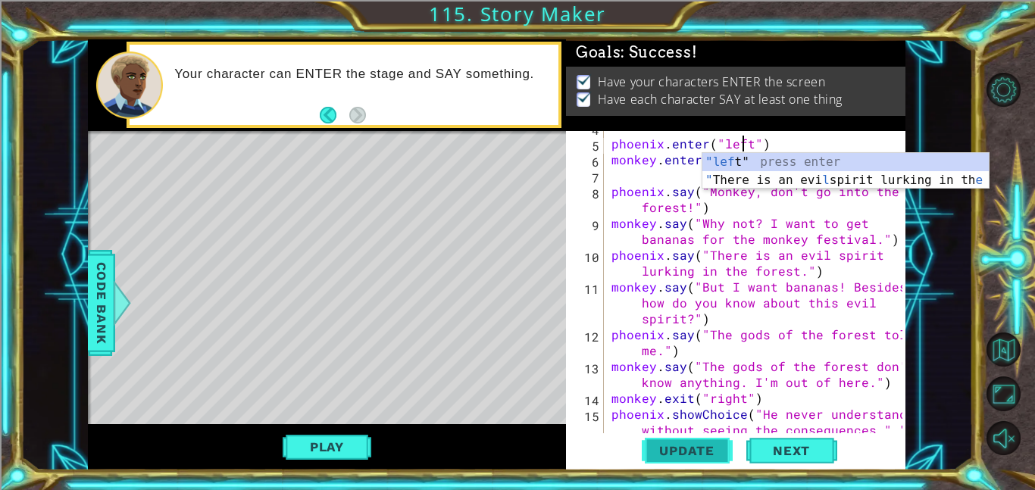
type textarea "phoenix.enter("left")"
click at [714, 445] on span "Update" at bounding box center [687, 450] width 86 height 15
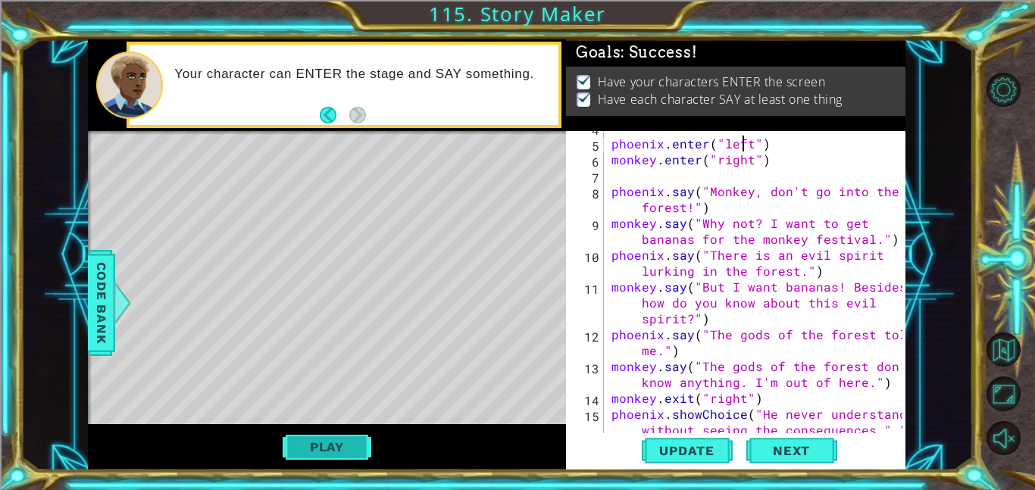
click at [348, 444] on button "Play" at bounding box center [327, 447] width 89 height 29
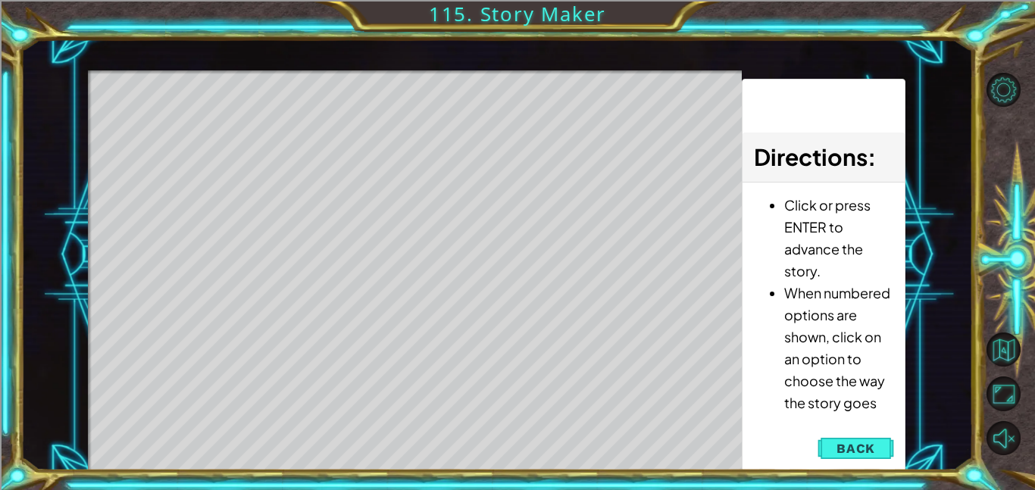
click at [432, 227] on div "Level Map" at bounding box center [438, 293] width 700 height 446
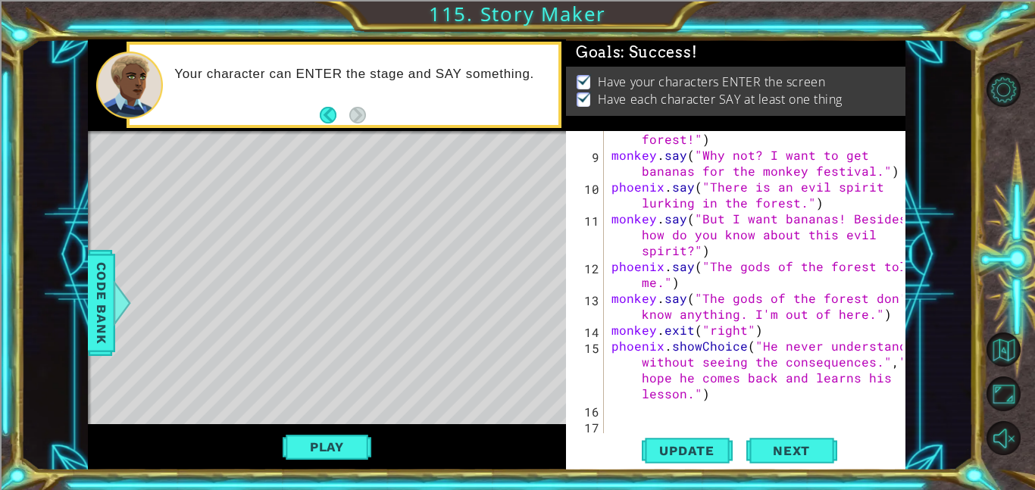
scroll to position [143, 0]
click at [115, 294] on div at bounding box center [122, 302] width 19 height 45
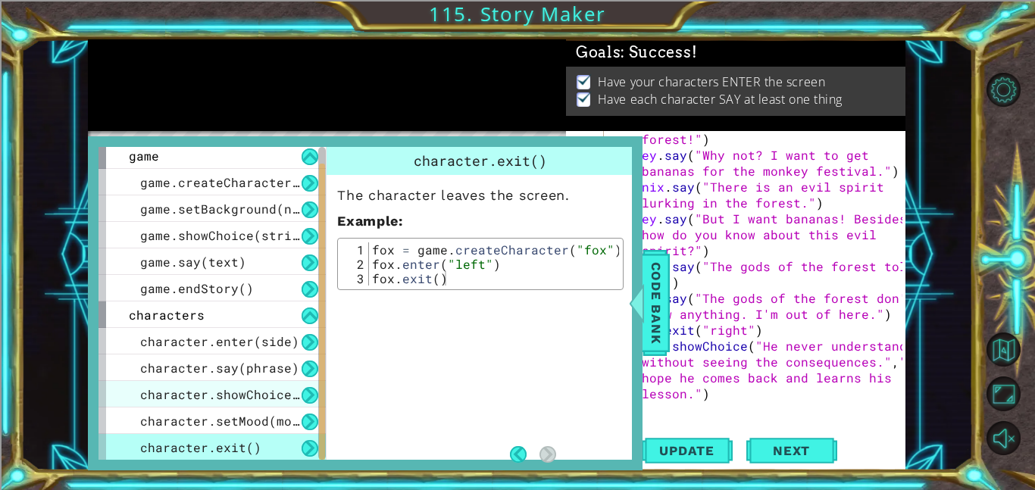
click at [255, 382] on div "character.showChoice(string1, string2)" at bounding box center [211, 394] width 227 height 27
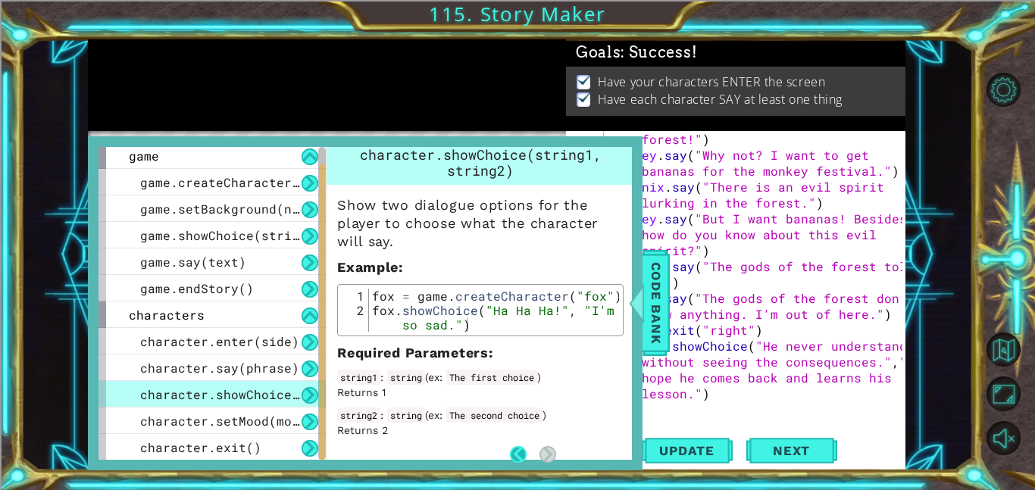
scroll to position [5, 0]
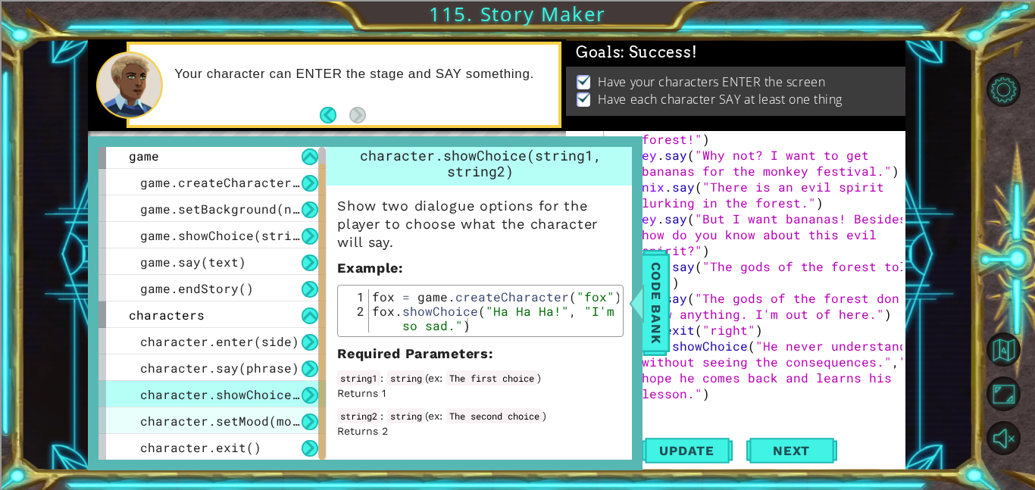
click at [286, 420] on span "character.setMood(mood)" at bounding box center [227, 421] width 174 height 16
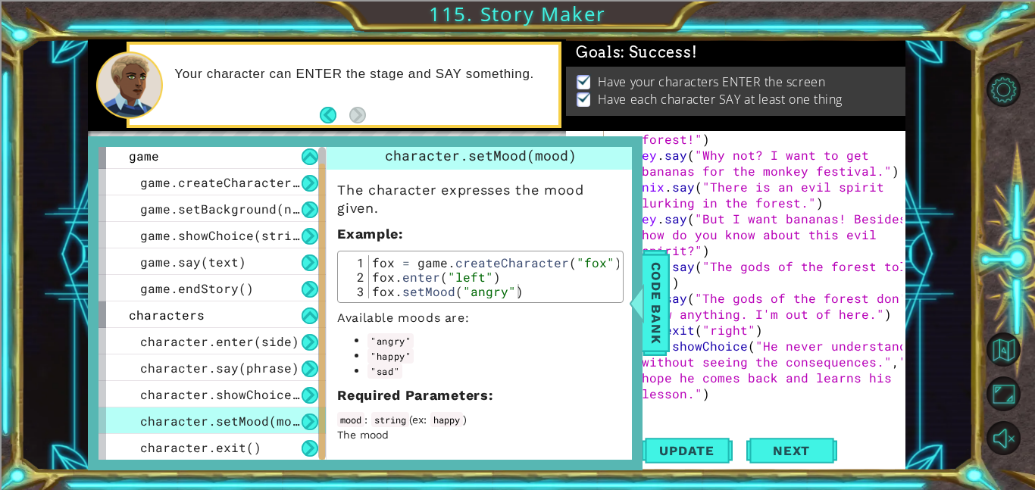
scroll to position [0, 0]
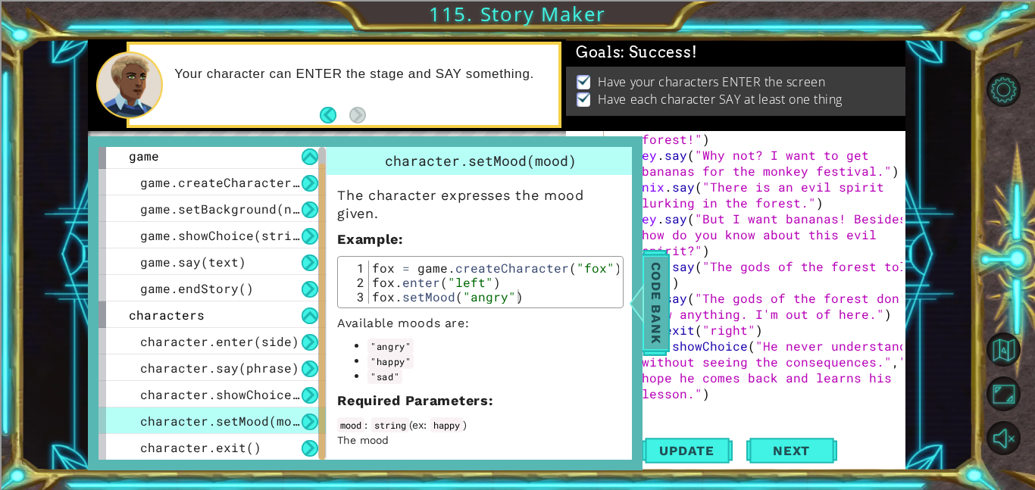
click at [644, 289] on div at bounding box center [636, 302] width 19 height 45
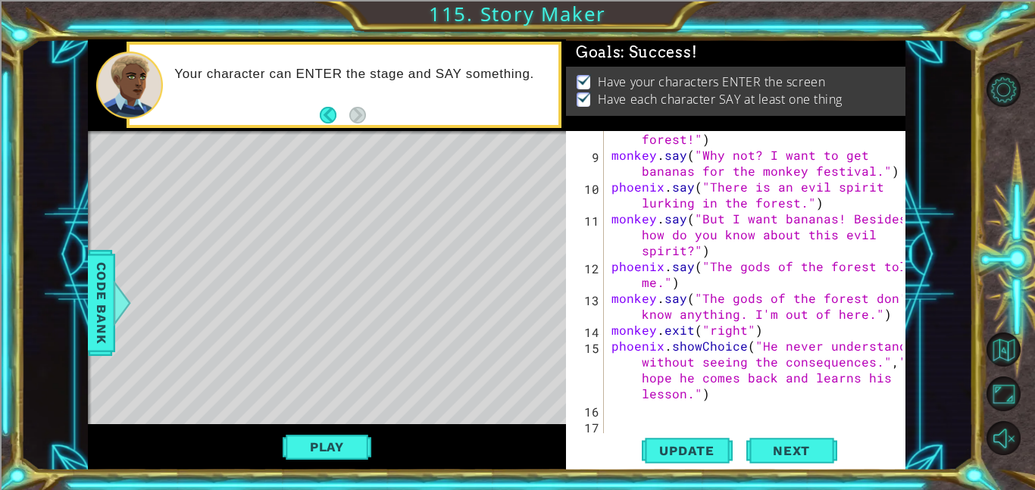
click at [744, 402] on div "phoenix . say ( "Monkey, don't go into the forest!" ) monkey . say ( "Why not? …" at bounding box center [759, 290] width 302 height 350
click at [614, 345] on div "phoenix . say ( "Monkey, don't go into the forest!" ) monkey . say ( "Why not? …" at bounding box center [759, 290] width 302 height 350
type textarea "phoenix.showChoice("He never understands without seeing the consequences.","I h…"
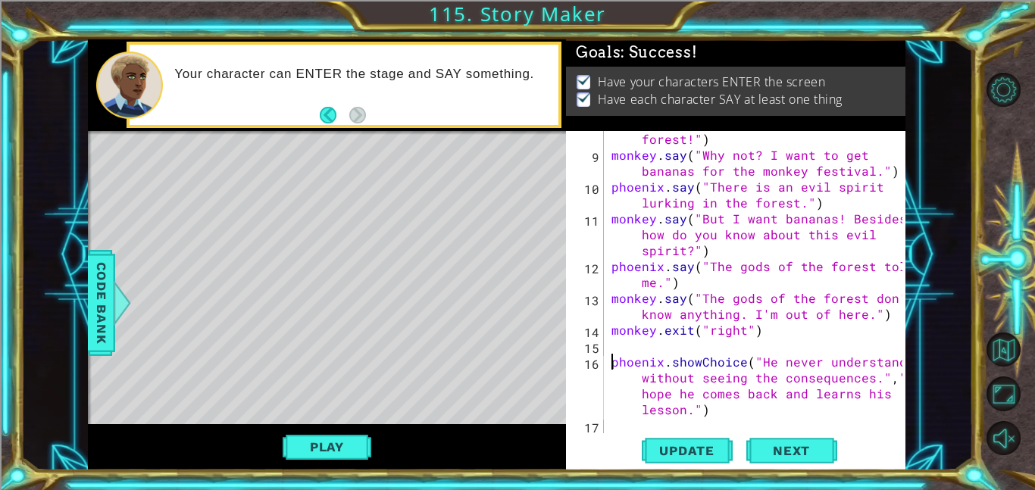
click at [614, 342] on div "phoenix . say ( "Monkey, don't go into the forest!" ) monkey . say ( "Why not? …" at bounding box center [759, 290] width 302 height 350
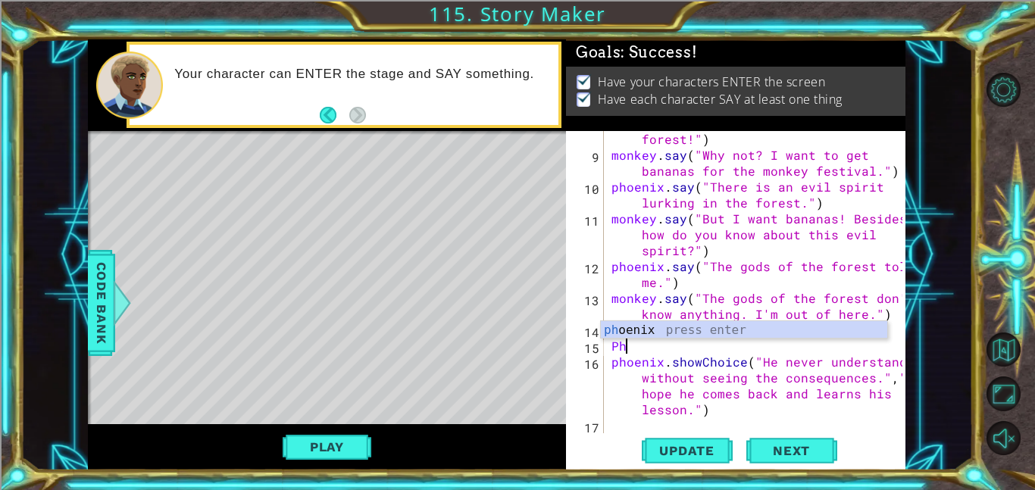
type textarea "P"
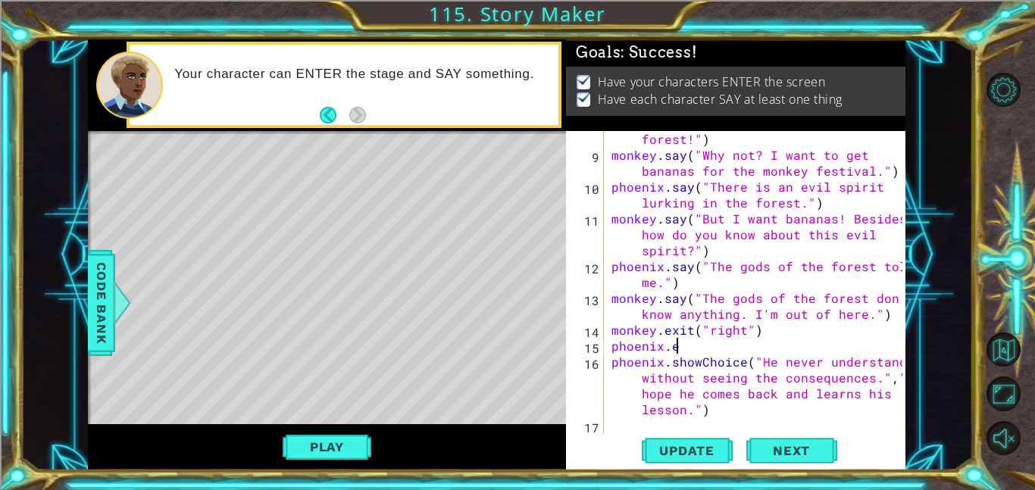
scroll to position [0, 3]
click at [86, 288] on div "1 ההההההההההההההההההההההההההההההההההההההההההההההההההההההההההההההההההההההההההההה…" at bounding box center [496, 254] width 952 height 431
click at [100, 289] on span "Code Bank" at bounding box center [101, 303] width 24 height 92
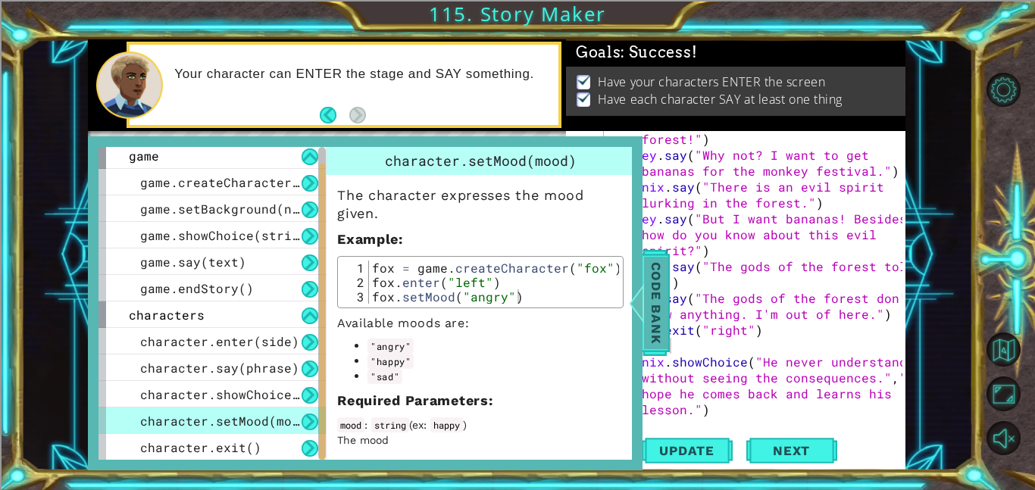
click at [655, 298] on span "Code Bank" at bounding box center [656, 303] width 24 height 92
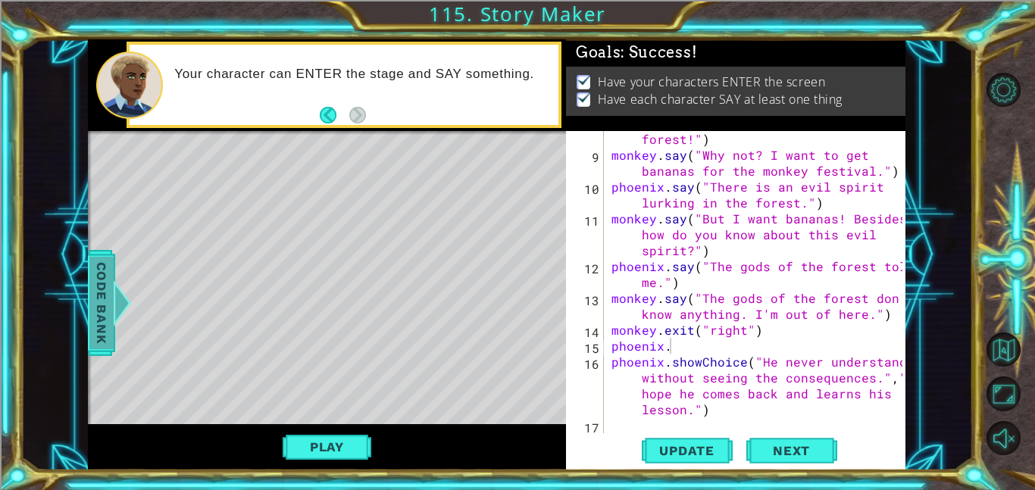
click at [90, 270] on span "Code Bank" at bounding box center [101, 303] width 24 height 92
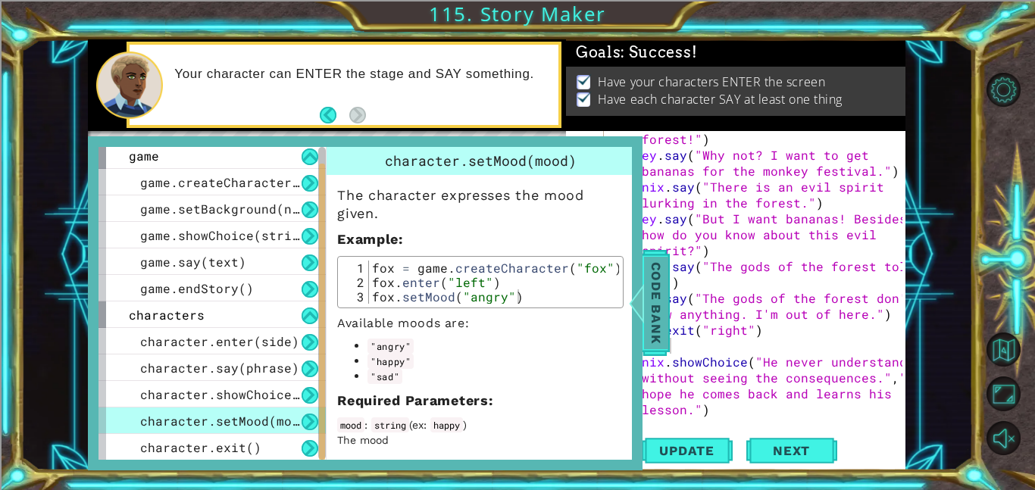
click at [658, 294] on span "Code Bank" at bounding box center [656, 303] width 24 height 92
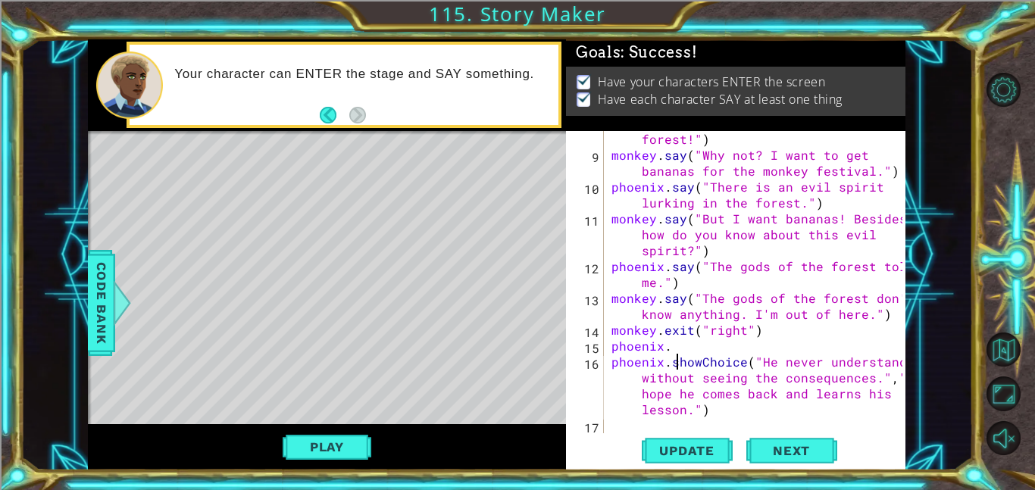
click at [678, 355] on div "phoenix . say ( "Monkey, don't go into the forest!" ) monkey . say ( "Why not? …" at bounding box center [759, 290] width 302 height 350
click at [677, 351] on div "phoenix . say ( "Monkey, don't go into the forest!" ) monkey . say ( "Why not? …" at bounding box center [759, 290] width 302 height 350
type textarea "phoenix.setMood("sad")"
click at [715, 445] on span "Update" at bounding box center [687, 450] width 86 height 15
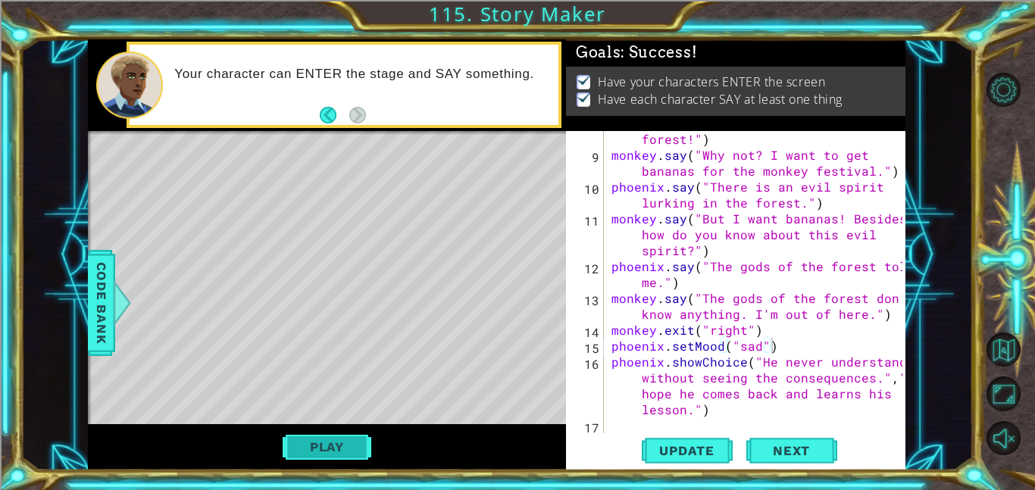
click at [342, 444] on button "Play" at bounding box center [327, 447] width 89 height 29
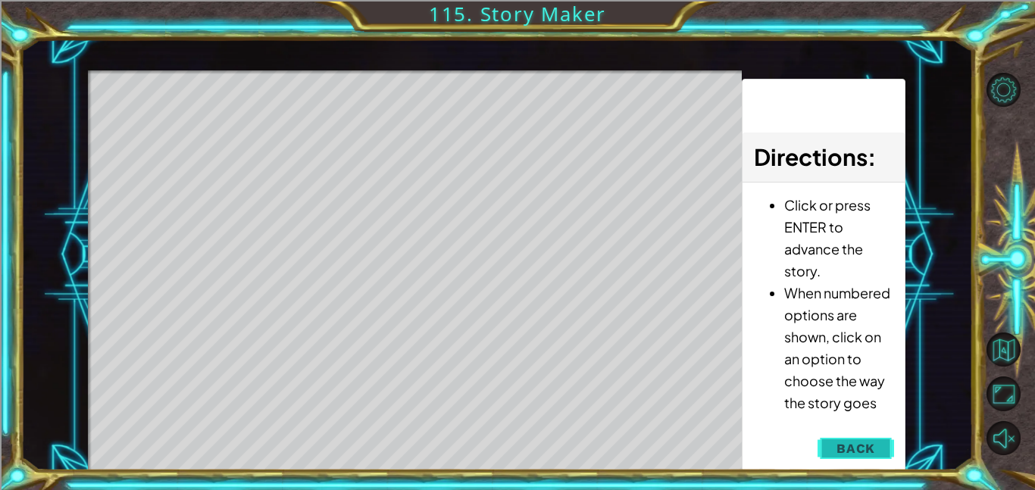
click at [850, 439] on button "Back" at bounding box center [855, 448] width 77 height 30
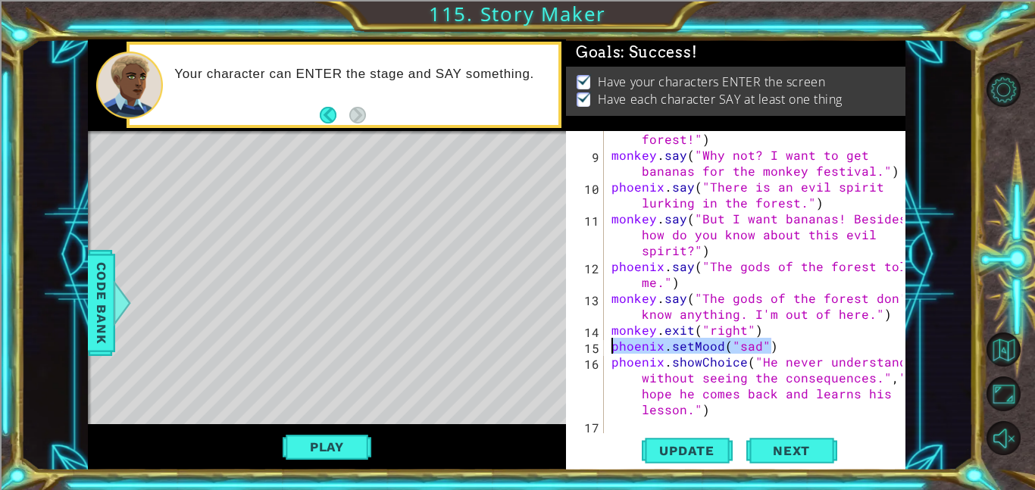
drag, startPoint x: 777, startPoint y: 342, endPoint x: 581, endPoint y: 345, distance: 195.5
click at [581, 345] on div "phoenix.setMood("sad") 8 9 10 11 12 13 14 15 16 17 18 phoenix . say ( "Monkey, …" at bounding box center [734, 282] width 336 height 302
click at [113, 288] on div at bounding box center [122, 302] width 19 height 45
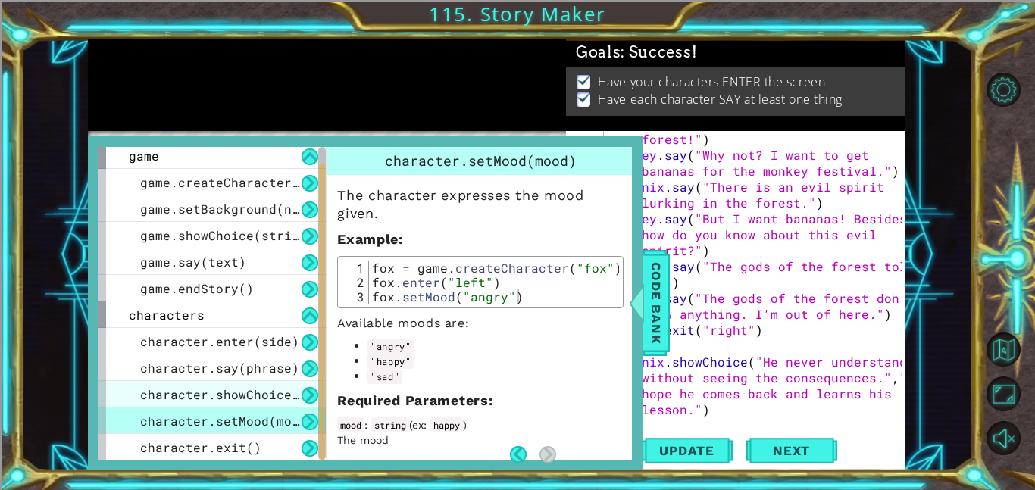
click at [263, 395] on span "character.showChoice(string1, string2)" at bounding box center [284, 394] width 288 height 16
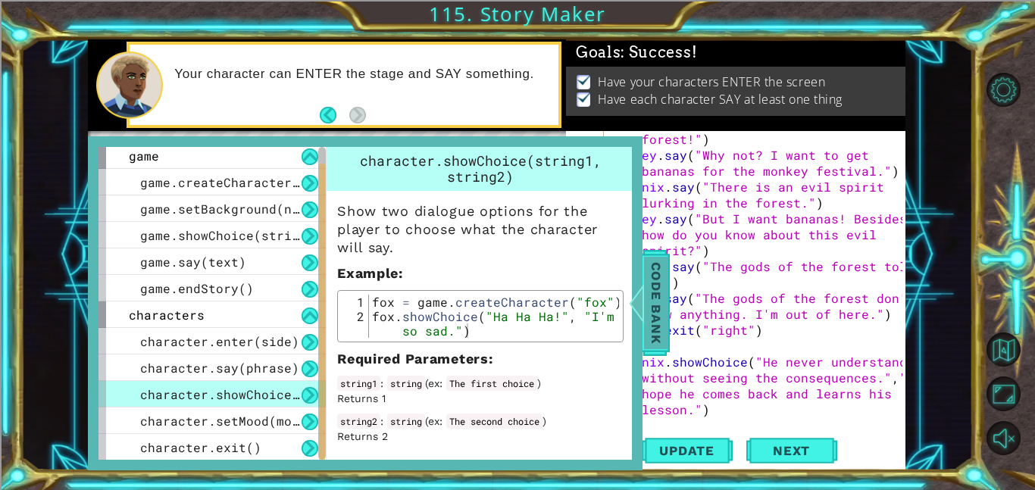
click at [645, 334] on span "Code Bank" at bounding box center [656, 303] width 24 height 92
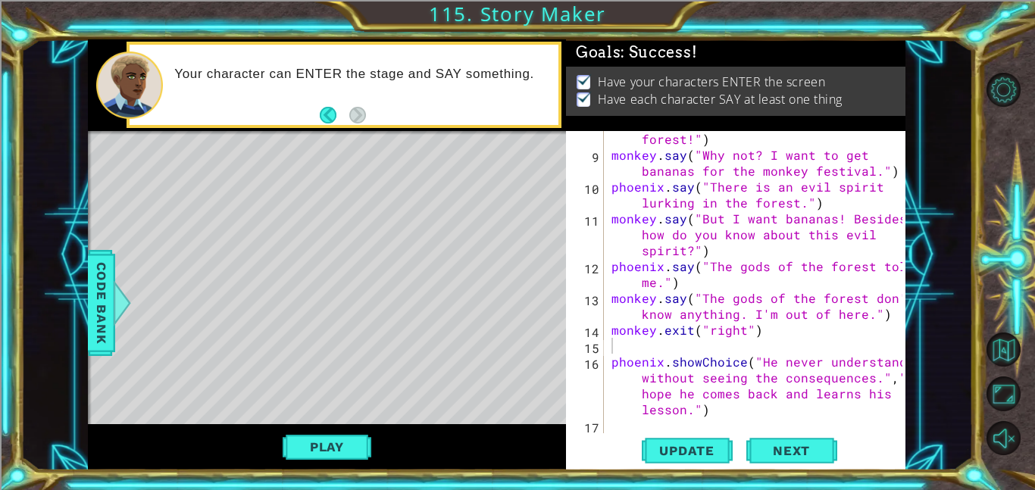
type textarea "phoenix.showChoice("He never understands without seeing the consequences.","I h…"
click at [782, 408] on div "phoenix . say ( "Monkey, don't go into the forest!" ) monkey . say ( "Why not? …" at bounding box center [759, 290] width 302 height 350
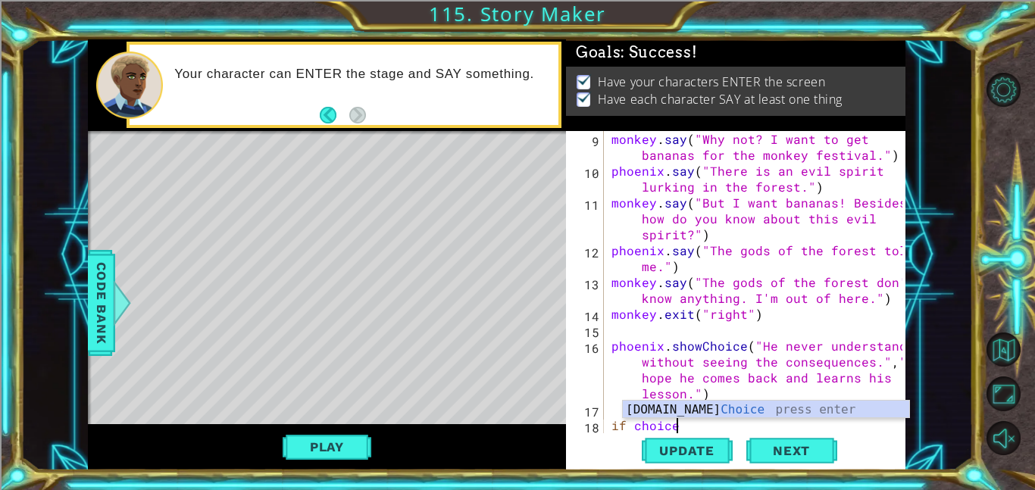
scroll to position [0, 3]
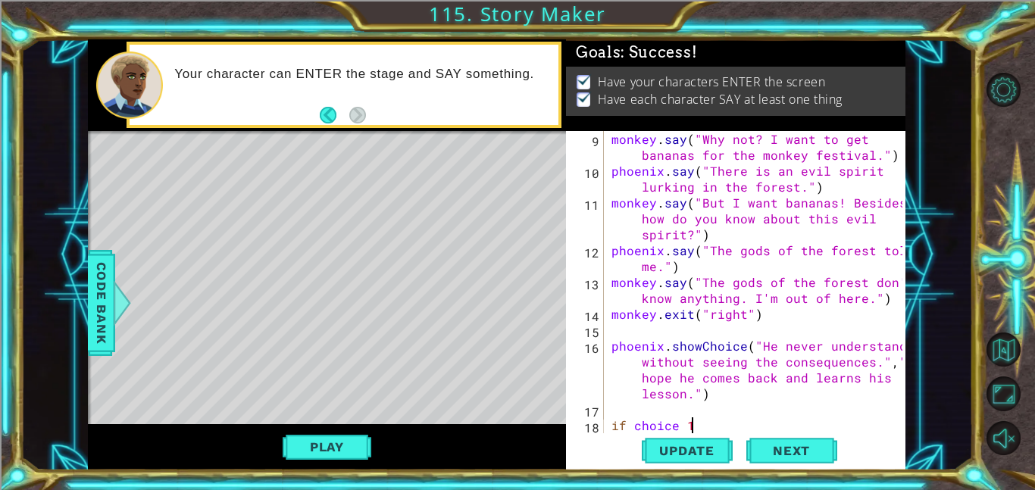
type textarea "if choice 1:"
click at [731, 417] on div "monkey . say ( "Why not? I want to get bananas for the monkey festival." ) [GEO…" at bounding box center [759, 306] width 302 height 350
click at [731, 421] on div "monkey . say ( "Why not? I want to get bananas for the monkey festival." ) [GEO…" at bounding box center [759, 306] width 302 height 350
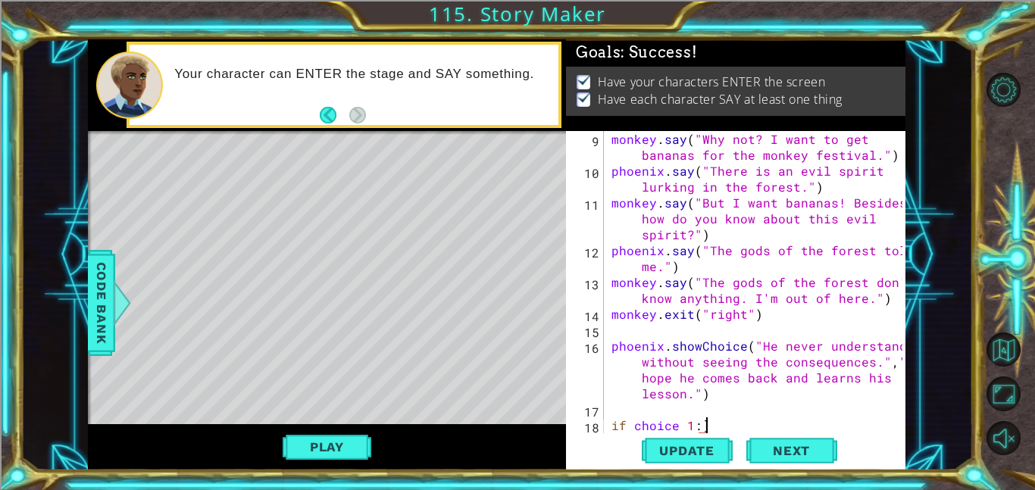
type textarea "if choice 1:"
click at [703, 424] on div "monkey . say ( "Why not? I want to get bananas for the monkey festival." ) [GEO…" at bounding box center [759, 306] width 302 height 350
type textarea "if choice 1:"
click at [703, 424] on div "monkey . say ( "Why not? I want to get bananas for the monkey festival." ) [GEO…" at bounding box center [759, 306] width 302 height 350
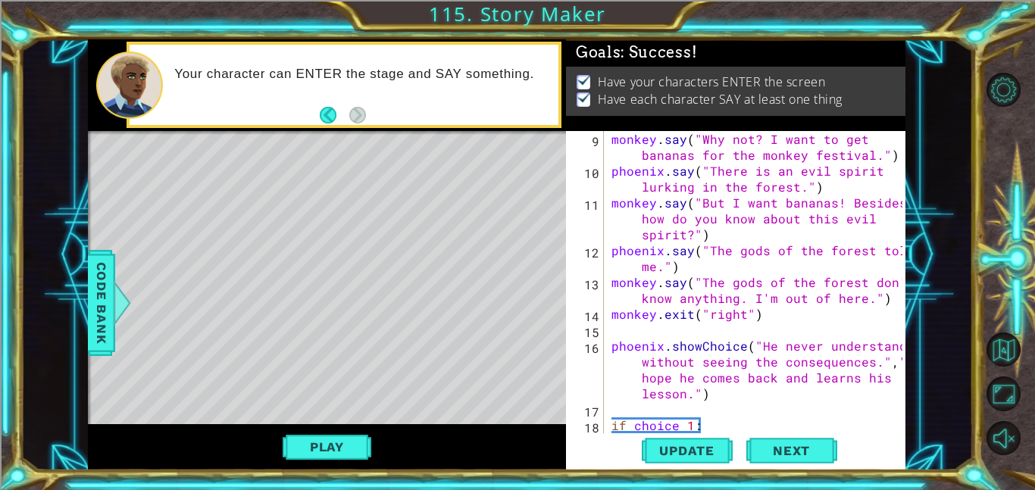
type textarea "if choice 1:"
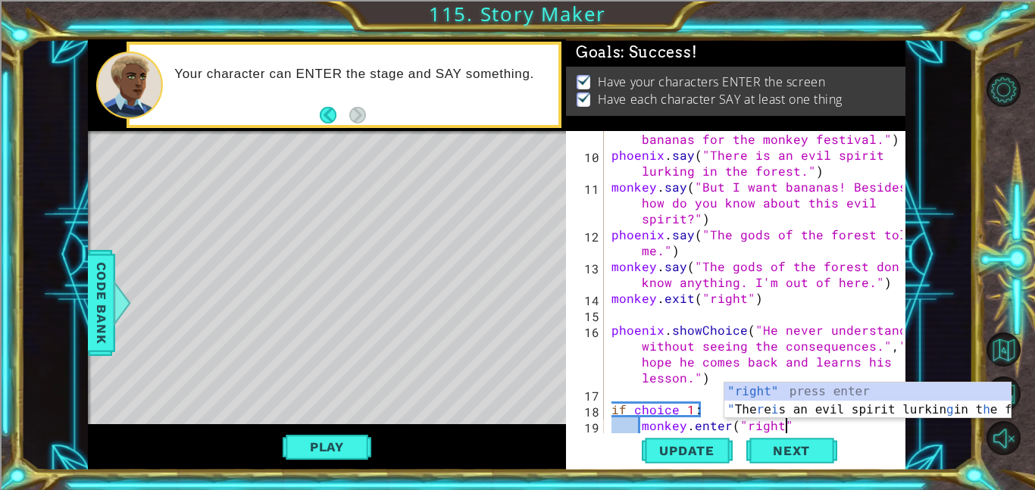
scroll to position [0, 11]
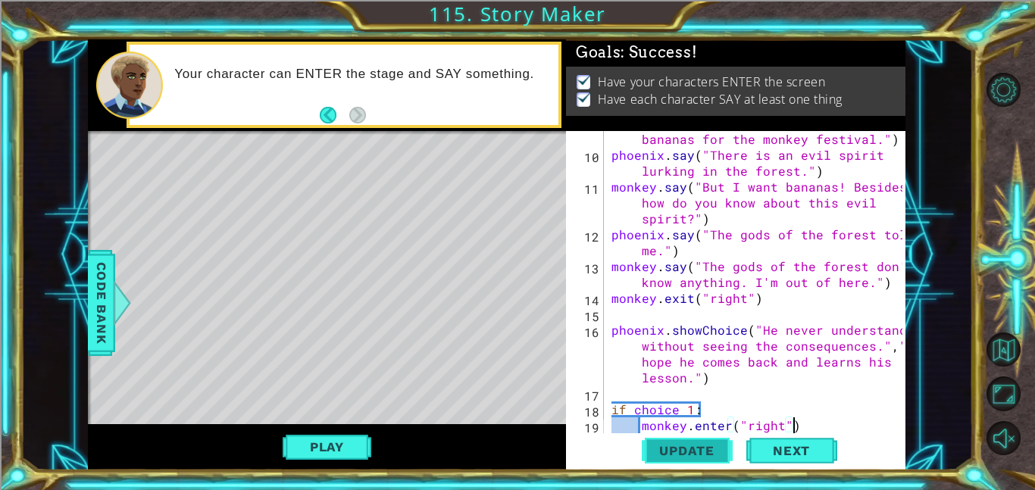
click at [690, 457] on span "Update" at bounding box center [687, 450] width 86 height 15
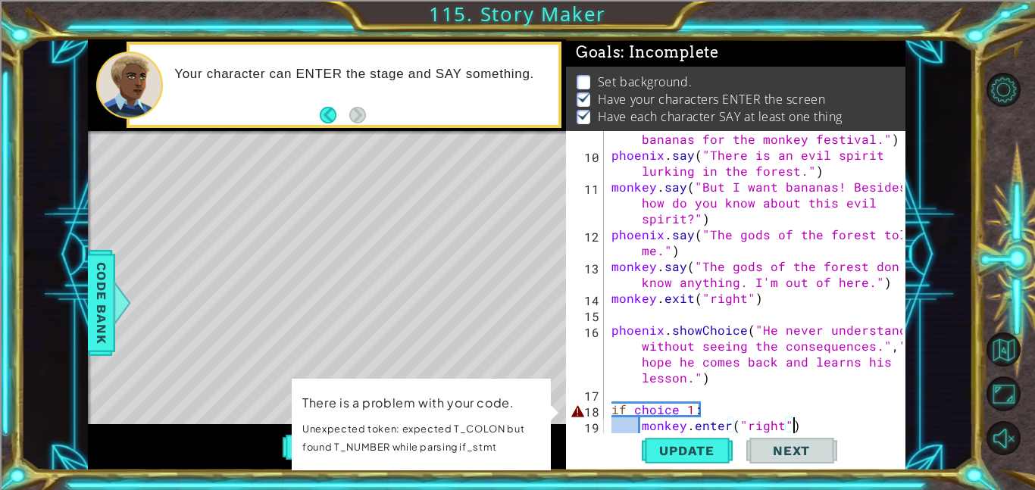
click at [655, 412] on div "monkey . say ( "Why not? I want to get bananas for the monkey festival." ) [GEO…" at bounding box center [759, 290] width 302 height 350
click at [677, 408] on div "monkey . say ( "Why not? I want to get bananas for the monkey festival." ) [GEO…" at bounding box center [759, 290] width 302 height 350
drag, startPoint x: 689, startPoint y: 408, endPoint x: 613, endPoint y: 408, distance: 76.5
click at [613, 408] on div "monkey . say ( "Why not? I want to get bananas for the monkey festival." ) [GEO…" at bounding box center [759, 290] width 302 height 350
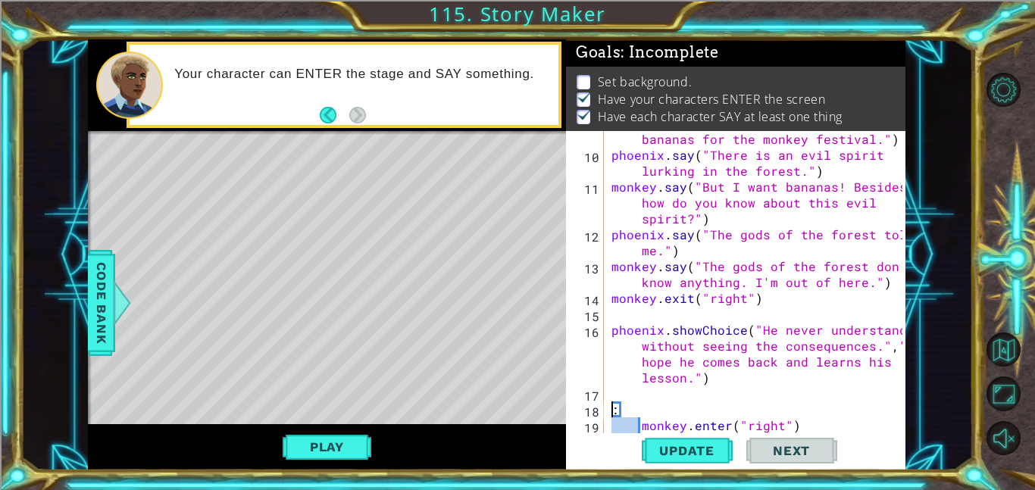
scroll to position [0, 0]
click at [80, 306] on div "1 ההההההההההההההההההההההההההההההההההההההההההההההההההההההההההההההההההההההההההההה…" at bounding box center [496, 254] width 952 height 431
click at [94, 306] on span "Code Bank" at bounding box center [101, 303] width 24 height 92
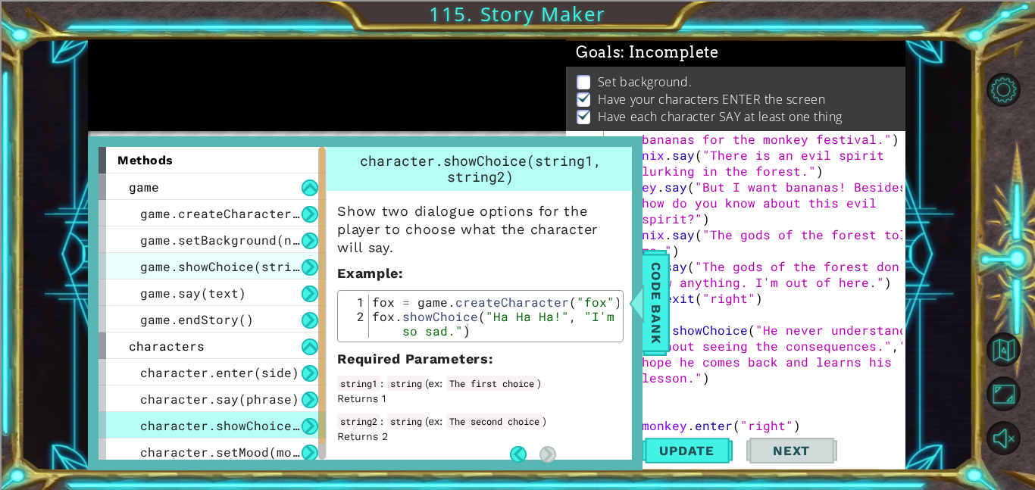
scroll to position [2, 0]
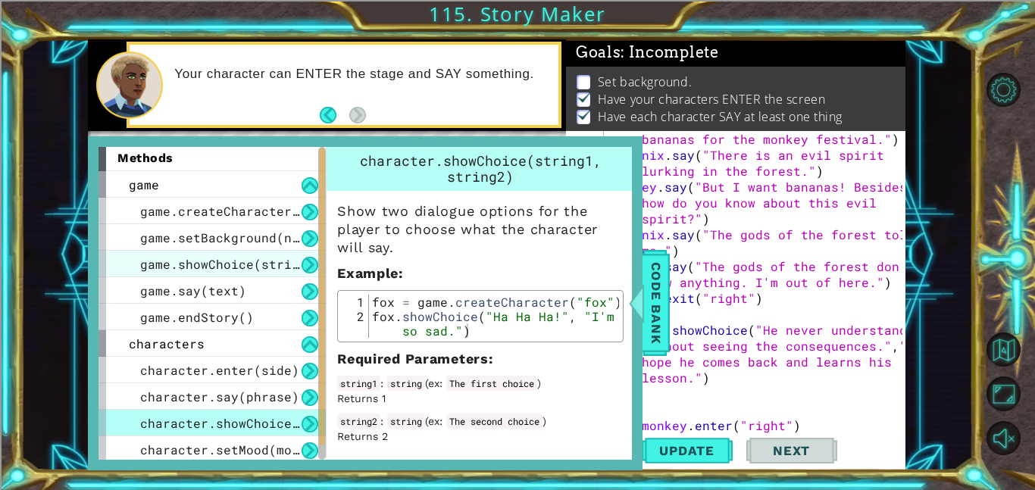
click at [255, 261] on span "game.showChoice(string1, string2)" at bounding box center [265, 264] width 250 height 16
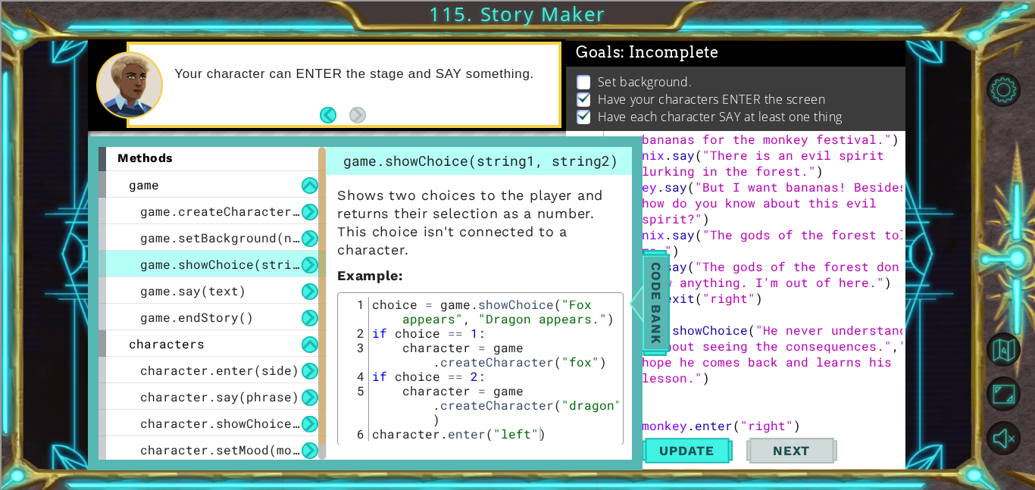
click at [646, 309] on span "Code Bank" at bounding box center [656, 303] width 24 height 92
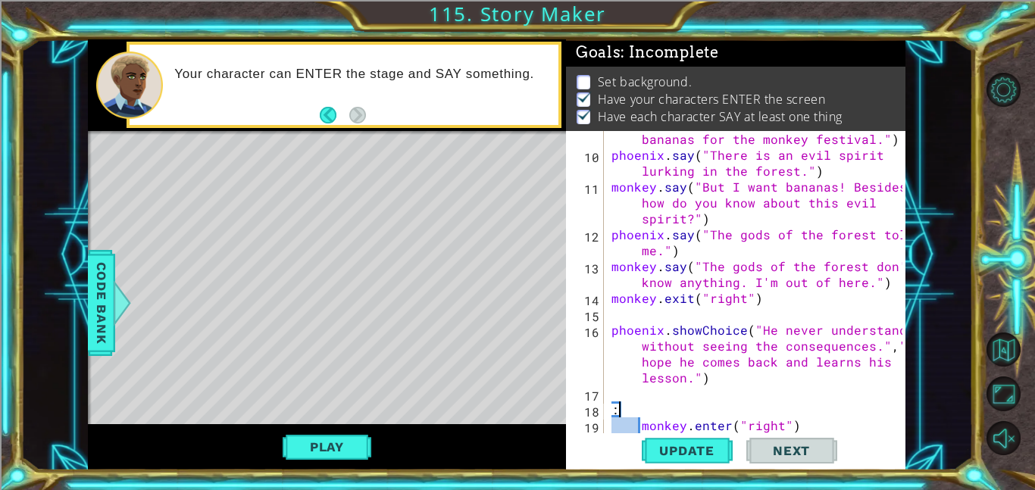
click at [615, 408] on div "monkey . say ( "Why not? I want to get bananas for the monkey festival." ) [GEO…" at bounding box center [759, 290] width 302 height 350
click at [611, 408] on div "monkey . say ( "Why not? I want to get bananas for the monkey festival." ) [GEO…" at bounding box center [759, 290] width 302 height 350
click at [720, 424] on div "monkey . say ( "Why not? I want to get bananas for the monkey festival." ) [GEO…" at bounding box center [759, 290] width 302 height 350
type textarea "monkey.enter("right")"
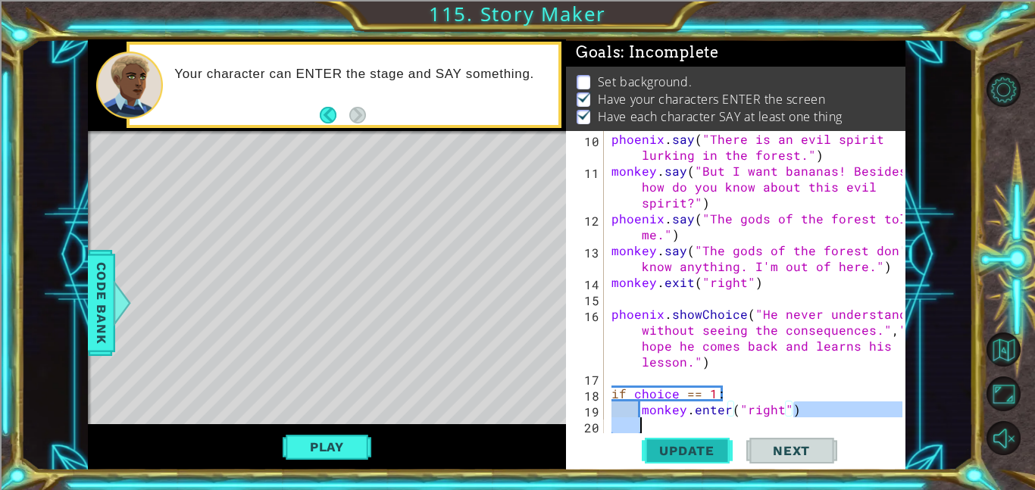
scroll to position [270, 0]
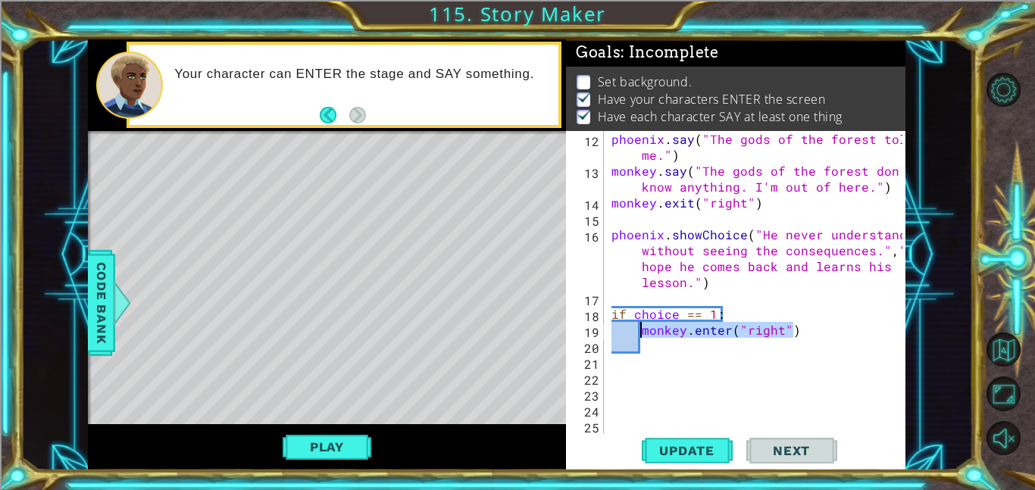
drag, startPoint x: 795, startPoint y: 423, endPoint x: 641, endPoint y: 330, distance: 180.9
click at [641, 330] on div "phoenix . say ( "The gods of the forest told me." ) monkey . say ( "The gods of…" at bounding box center [759, 306] width 302 height 350
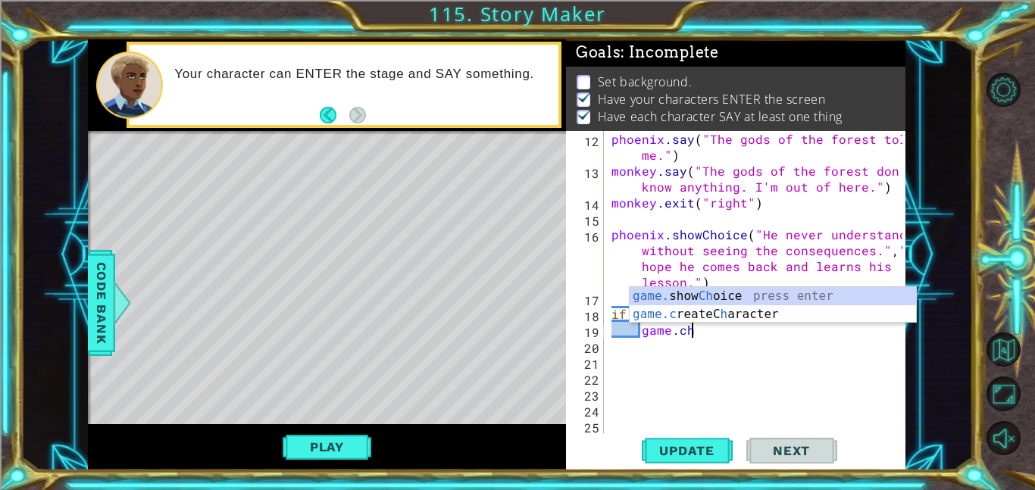
scroll to position [0, 5]
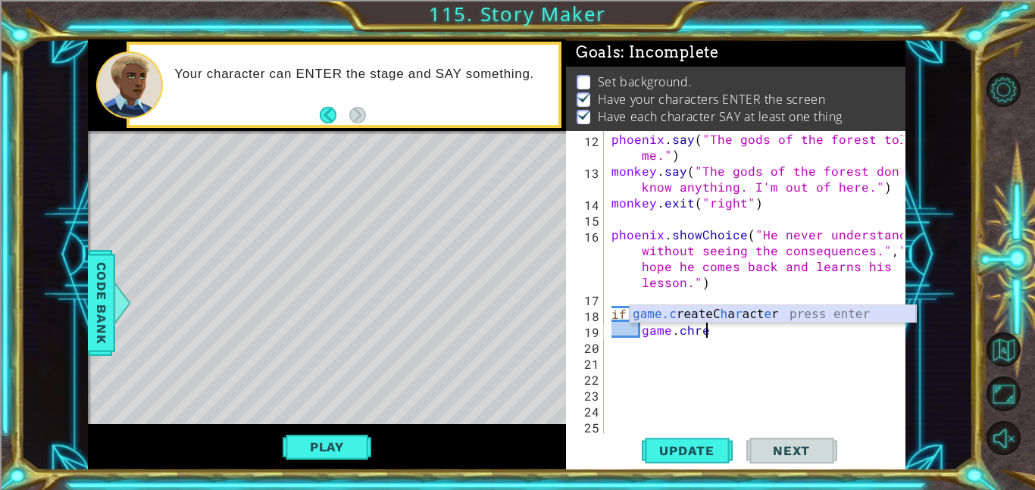
click at [711, 308] on div "game.c reateC h a r act e r press enter" at bounding box center [773, 332] width 286 height 55
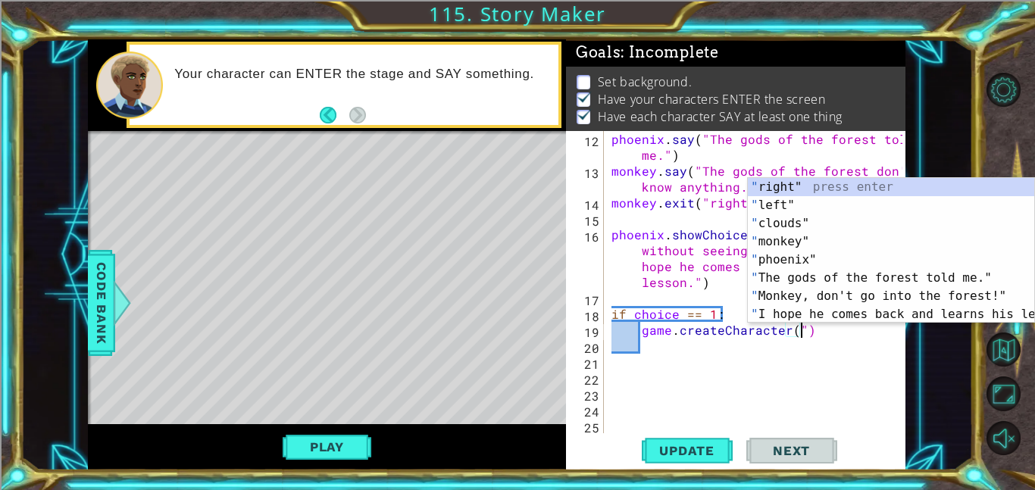
scroll to position [0, 11]
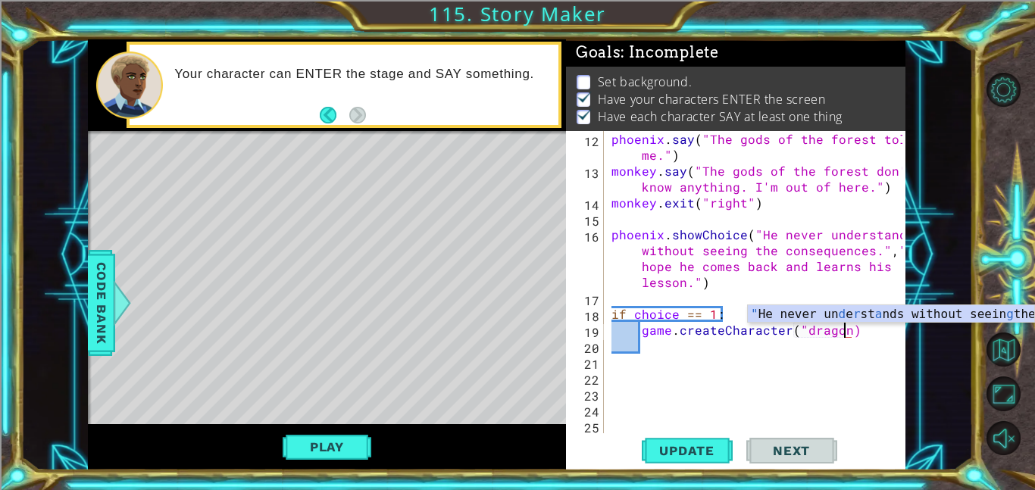
type textarea "game.createCharacter("dragon")"
click at [667, 357] on div "phoenix . say ( "The gods of the forest told me." ) monkey . say ( "The gods of…" at bounding box center [759, 306] width 302 height 350
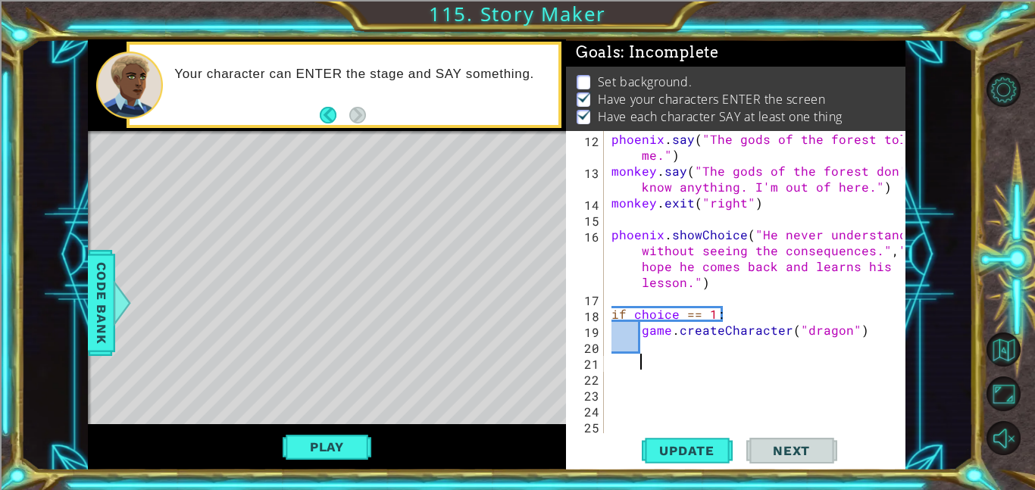
scroll to position [0, 1]
click at [664, 349] on div "phoenix . say ( "The gods of the forest told me." ) monkey . say ( "The gods of…" at bounding box center [759, 306] width 302 height 350
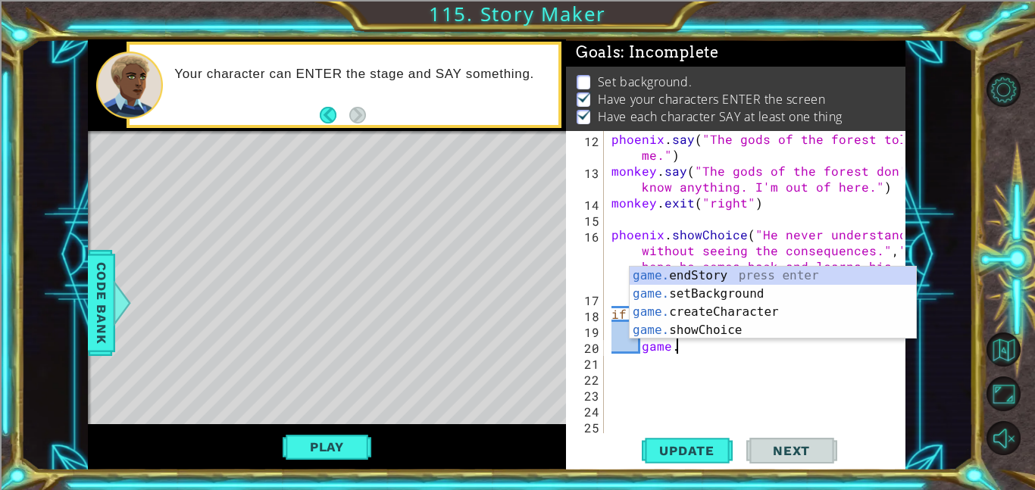
scroll to position [0, 4]
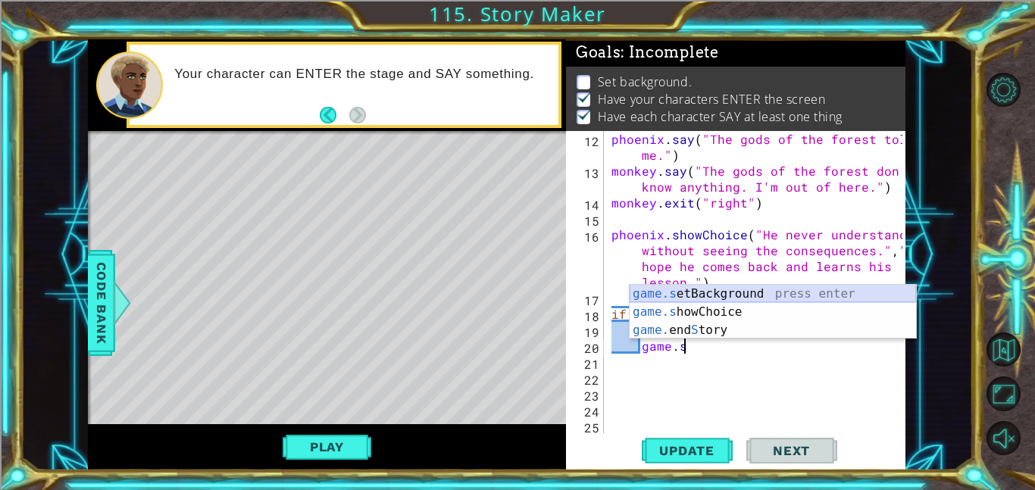
click at [705, 295] on div "game.s etBackground press enter game.s howChoice press enter game. end S tory p…" at bounding box center [773, 330] width 286 height 91
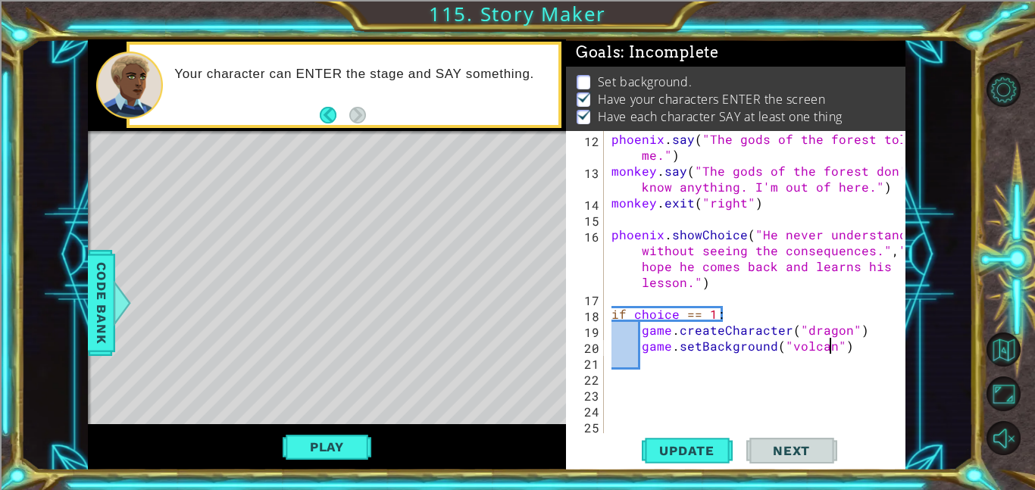
scroll to position [0, 14]
type textarea "game.setBackground("volcano")"
click at [692, 442] on button "Update" at bounding box center [687, 450] width 91 height 34
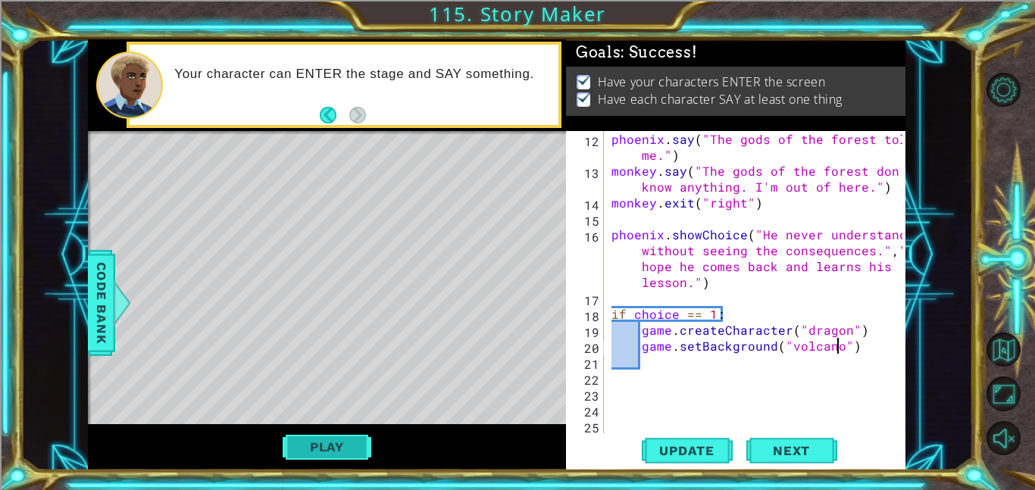
click at [351, 457] on button "Play" at bounding box center [327, 447] width 89 height 29
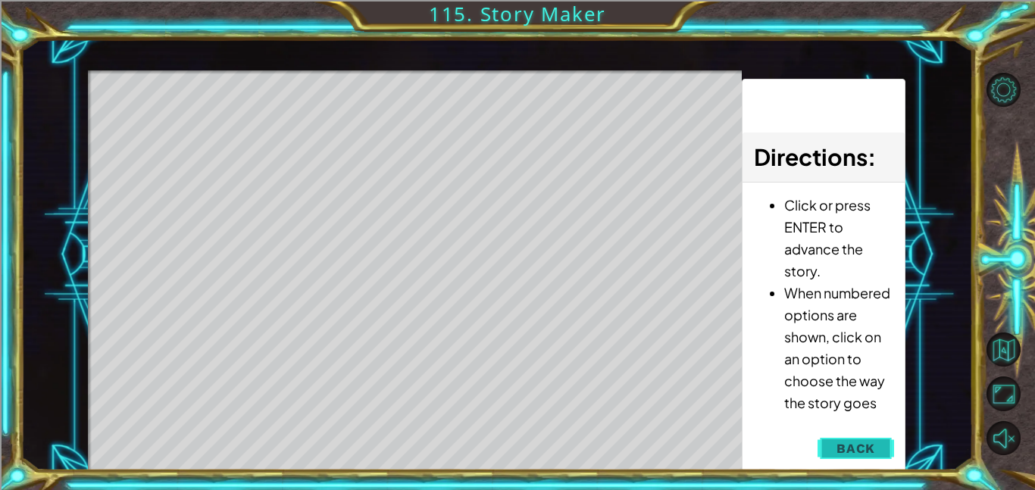
click at [878, 439] on button "Back" at bounding box center [855, 448] width 77 height 30
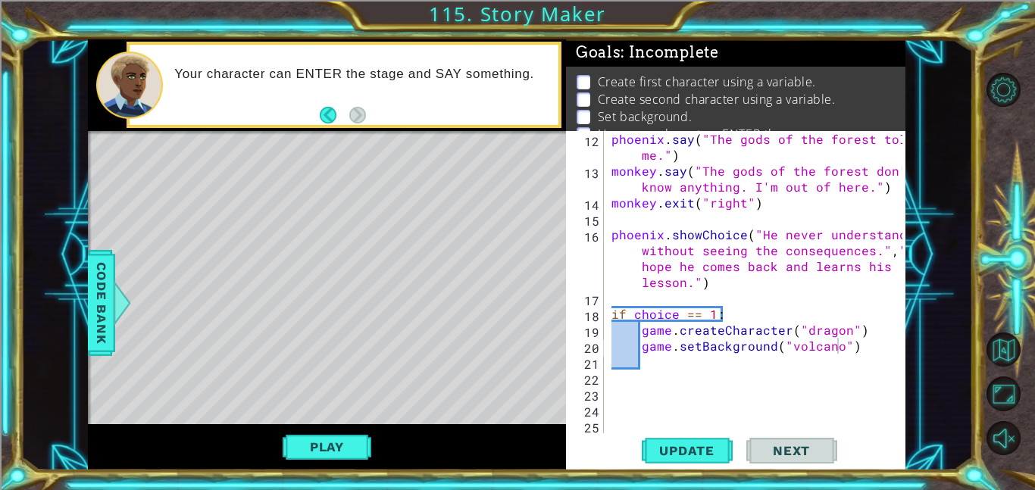
scroll to position [0, 1]
click at [792, 385] on div "phoenix . say ( "The gods of the forest told me." ) monkey . say ( "The gods of…" at bounding box center [759, 306] width 302 height 350
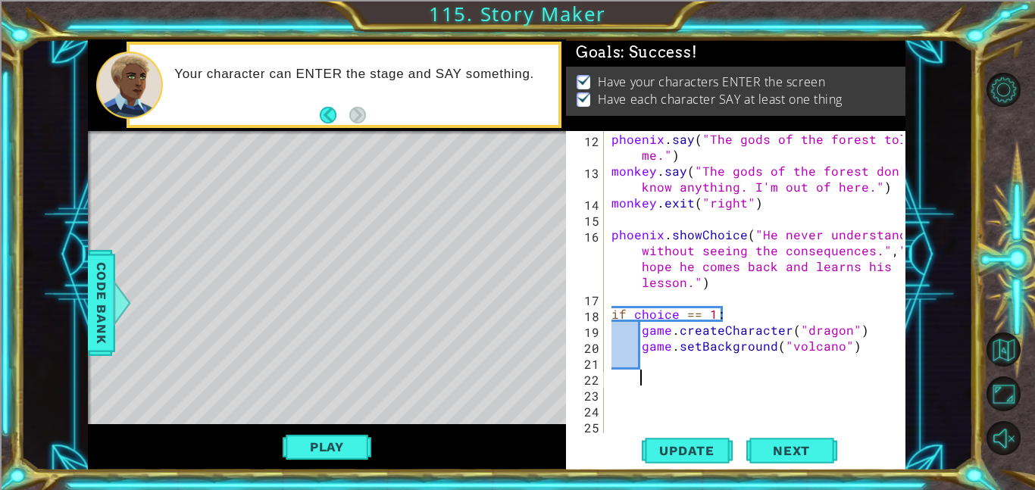
click at [790, 378] on div "phoenix . say ( "The gods of the forest told me." ) monkey . say ( "The gods of…" at bounding box center [759, 306] width 302 height 350
click at [775, 371] on div "phoenix . say ( "The gods of the forest told me." ) monkey . say ( "The gods of…" at bounding box center [759, 306] width 302 height 350
click at [770, 364] on div "phoenix . say ( "The gods of the forest told me." ) monkey . say ( "The gods of…" at bounding box center [759, 306] width 302 height 350
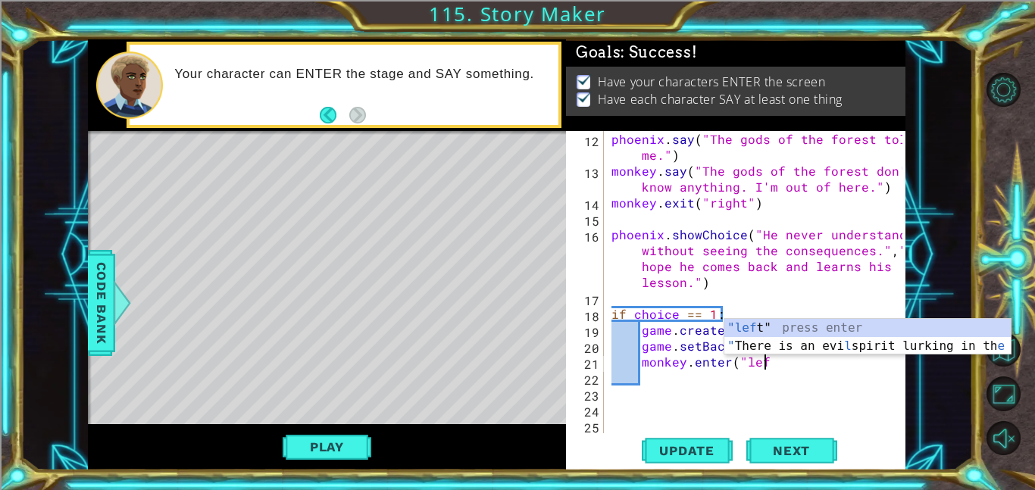
scroll to position [0, 9]
type textarea "monkey.enter("left")"
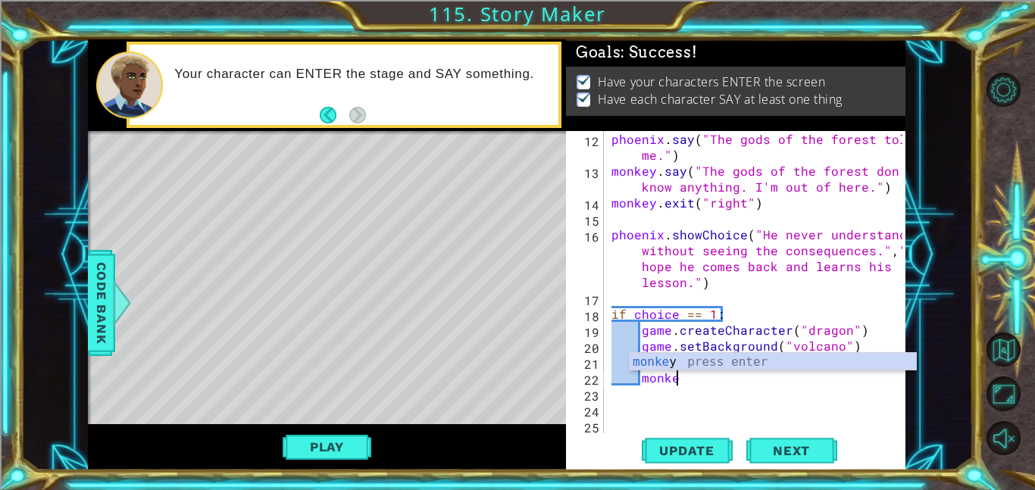
scroll to position [0, 4]
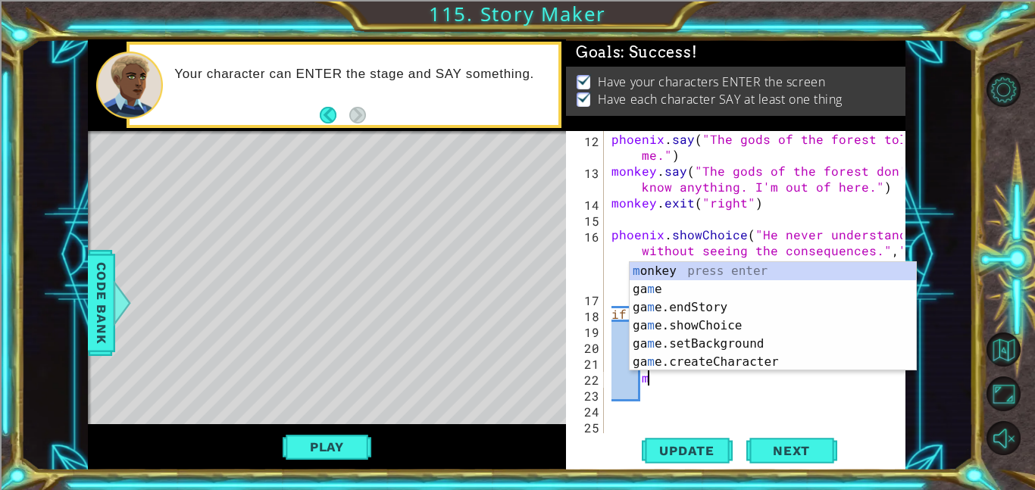
type textarea "m"
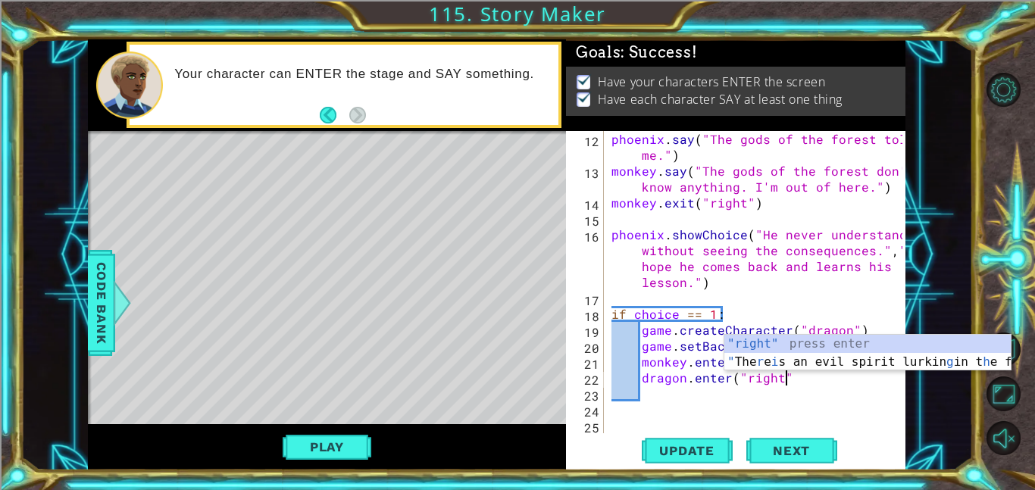
scroll to position [0, 11]
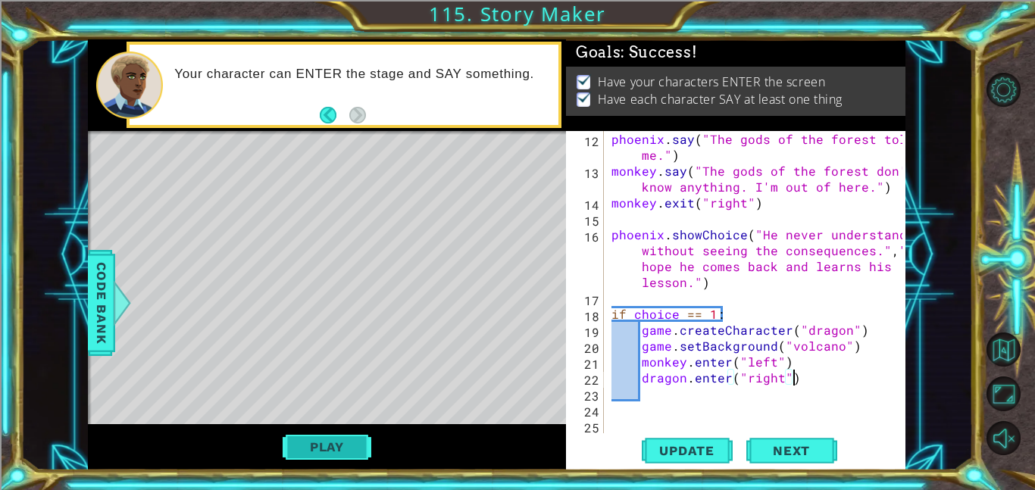
type textarea "dragon.enter("right")"
click at [348, 448] on button "Play" at bounding box center [327, 447] width 89 height 29
click at [727, 391] on div "phoenix . say ( "The gods of the forest told me." ) monkey . say ( "The gods of…" at bounding box center [759, 306] width 302 height 350
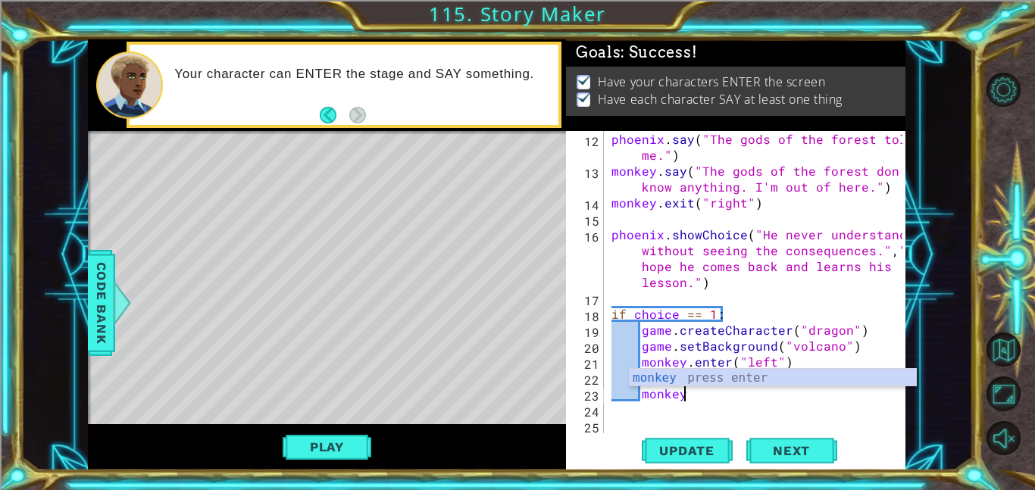
scroll to position [0, 4]
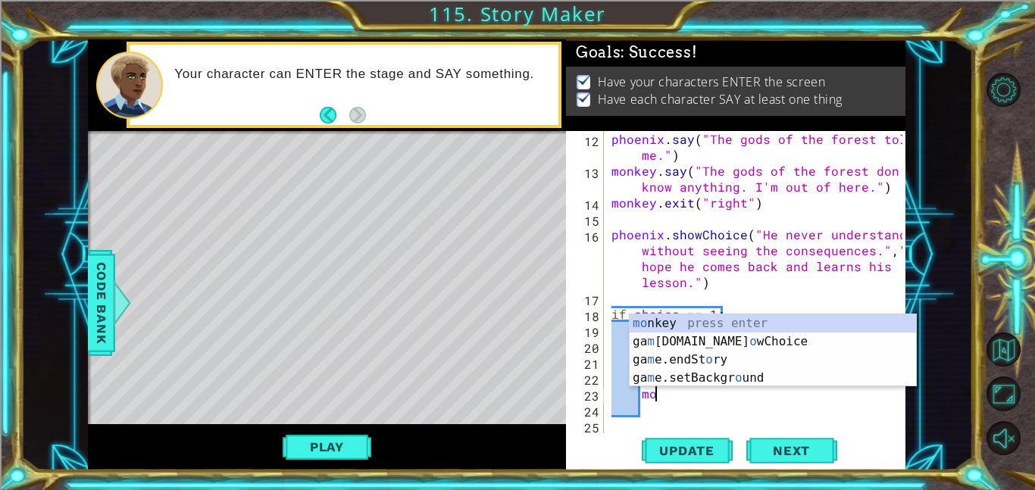
type textarea "m"
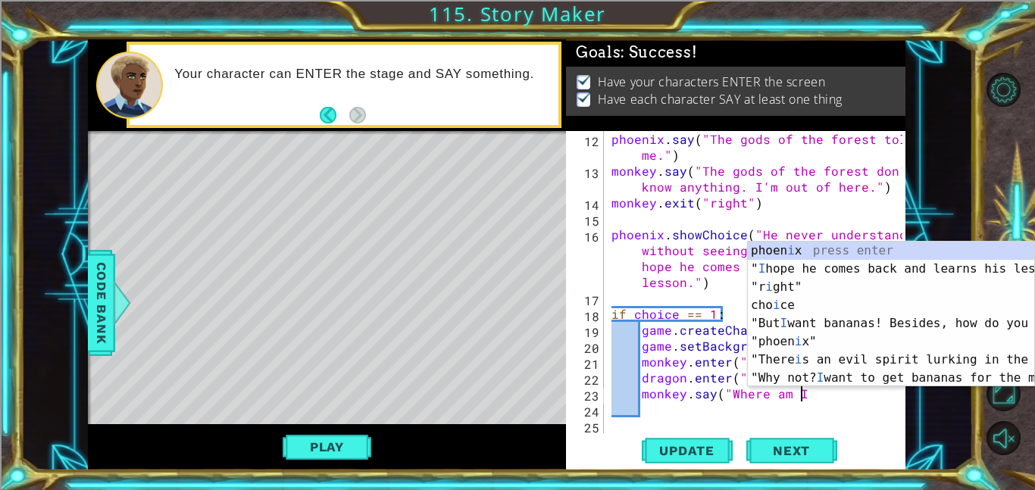
scroll to position [0, 11]
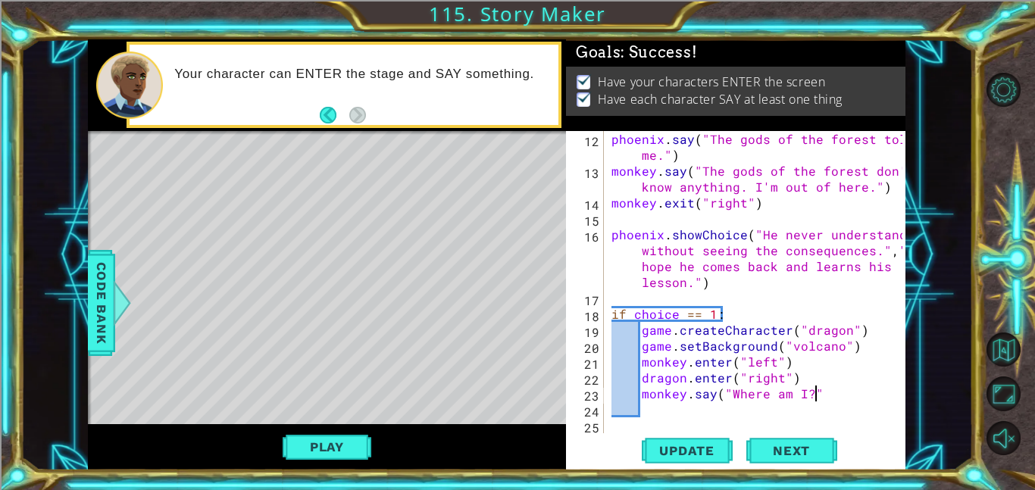
type textarea "monkey.say("Where am I?")"
click at [778, 377] on div "phoenix . say ( "The gods of the forest told me." ) monkey . say ( "The gods of…" at bounding box center [759, 306] width 302 height 350
click at [729, 380] on div "phoenix . say ( "The gods of the forest told me." ) monkey . say ( "The gods of…" at bounding box center [759, 306] width 302 height 350
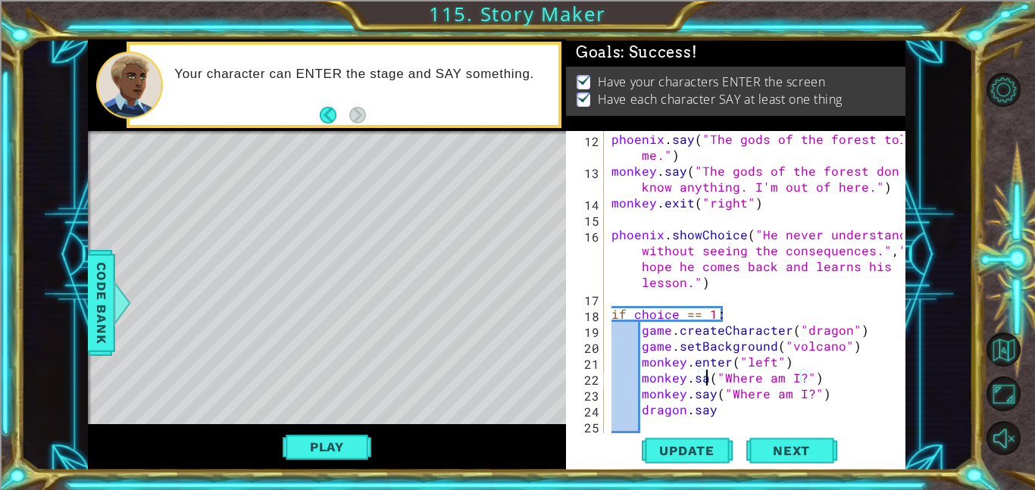
scroll to position [0, 6]
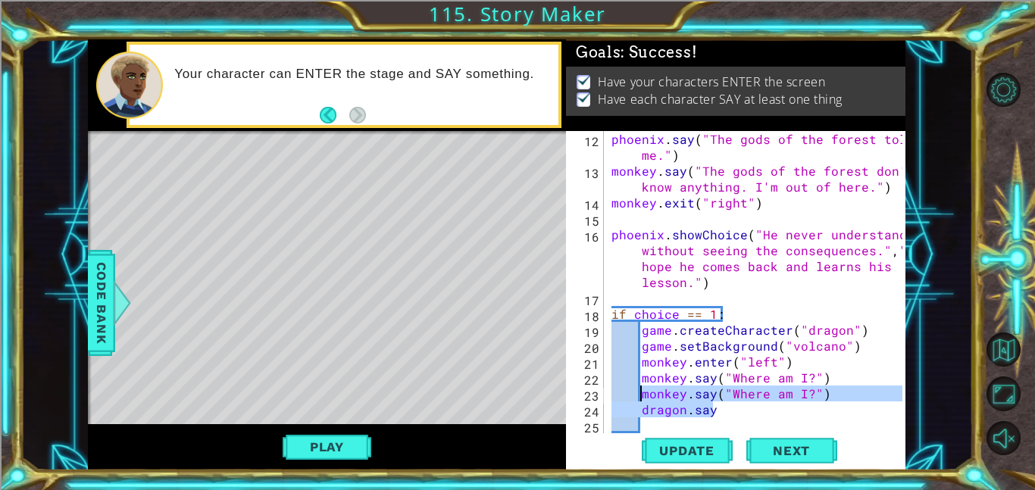
drag, startPoint x: 717, startPoint y: 408, endPoint x: 641, endPoint y: 395, distance: 77.7
click at [641, 395] on div "phoenix . say ( "The gods of the forest told me." ) monkey . say ( "The gods of…" at bounding box center [759, 306] width 302 height 350
type textarea "monkey.say("Where am I?") dragon.say"
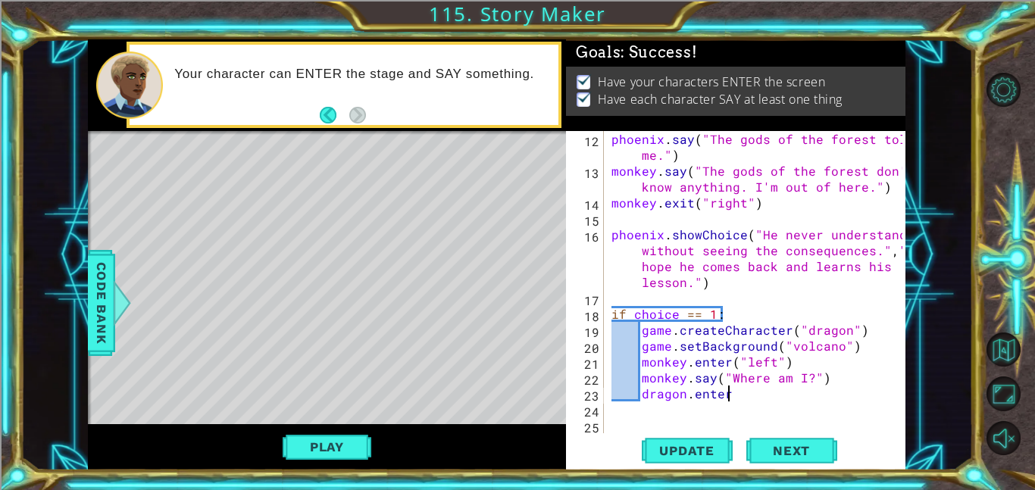
scroll to position [0, 7]
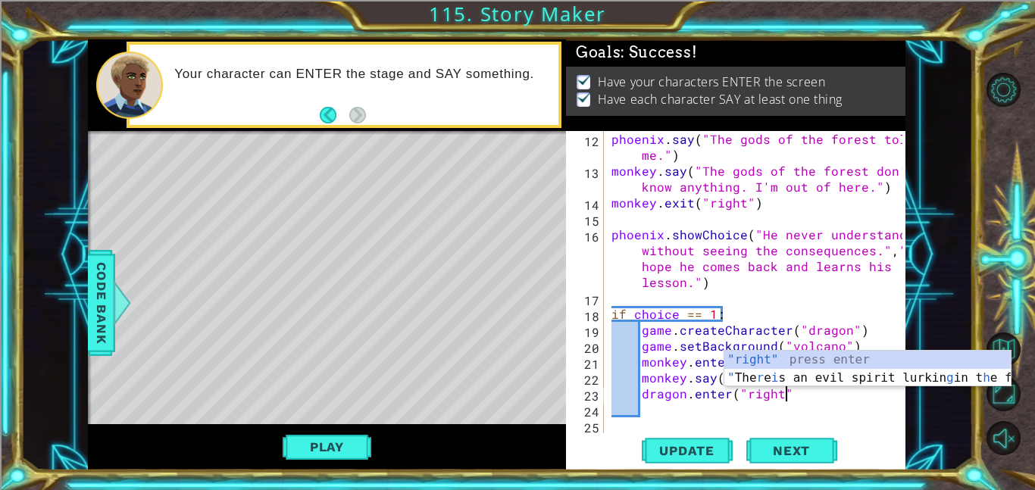
type textarea "dragon.enter("right")"
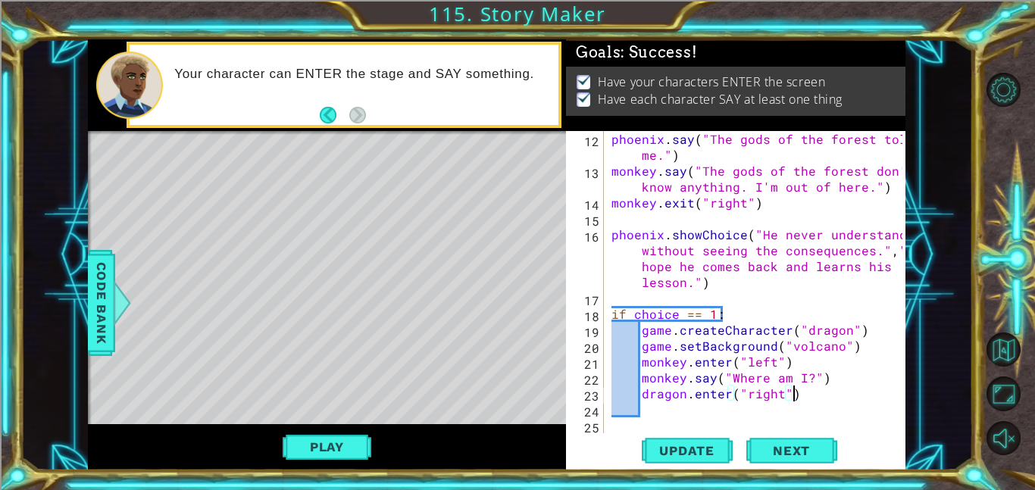
click at [667, 405] on div "phoenix . say ( "The gods of the forest told me." ) monkey . say ( "The gods of…" at bounding box center [759, 306] width 302 height 350
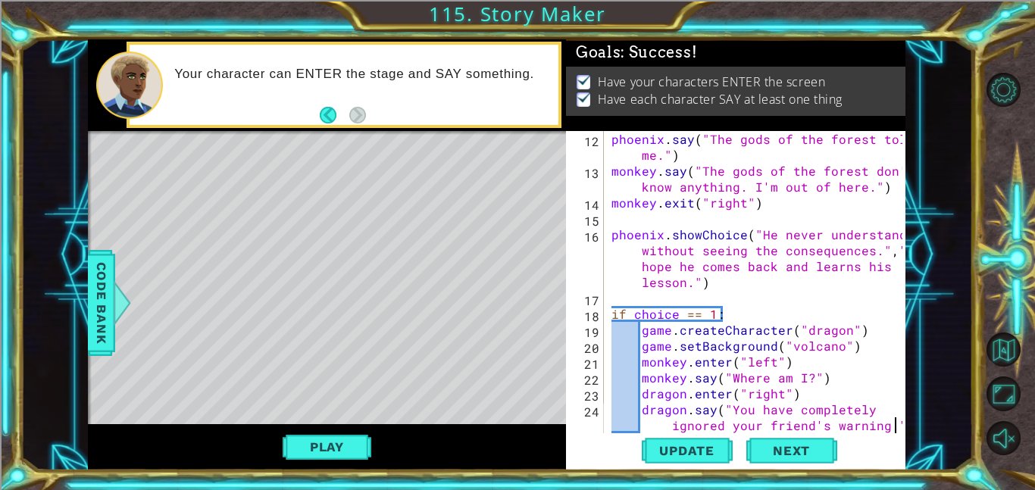
scroll to position [0, 30]
type textarea "dragon.say("You have completely ignored your friend's warning.")"
click at [667, 422] on div "phoenix . say ( "The gods of the forest told me." ) monkey . say ( "The gods of…" at bounding box center [759, 306] width 302 height 350
click at [901, 430] on div at bounding box center [894, 171] width 15 height 620
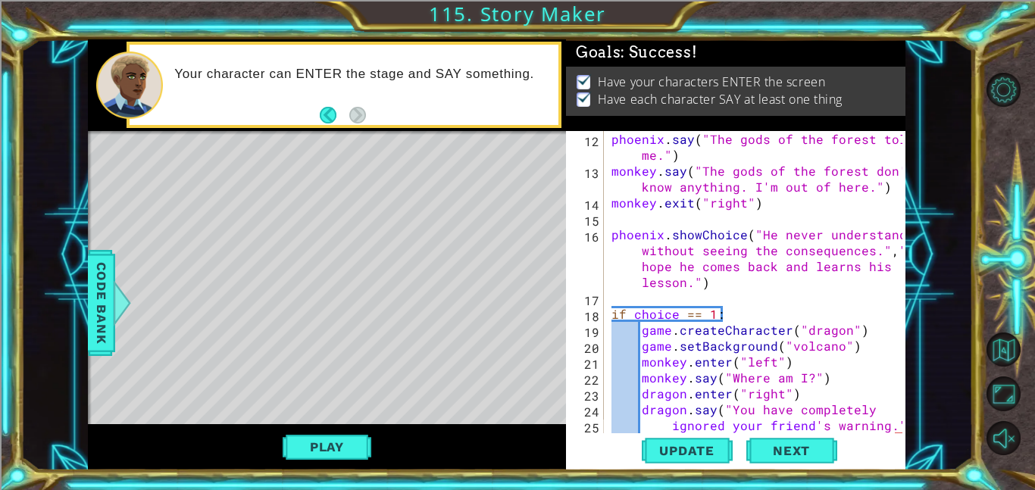
scroll to position [0, 17]
click at [807, 421] on div "phoenix . say ( "The gods of the forest told me." ) monkey . say ( "The gods of…" at bounding box center [759, 306] width 302 height 350
click at [668, 425] on div "phoenix . say ( "The gods of the forest told me." ) monkey . say ( "The gods of…" at bounding box center [759, 306] width 302 height 350
drag, startPoint x: 778, startPoint y: 420, endPoint x: 642, endPoint y: 430, distance: 136.8
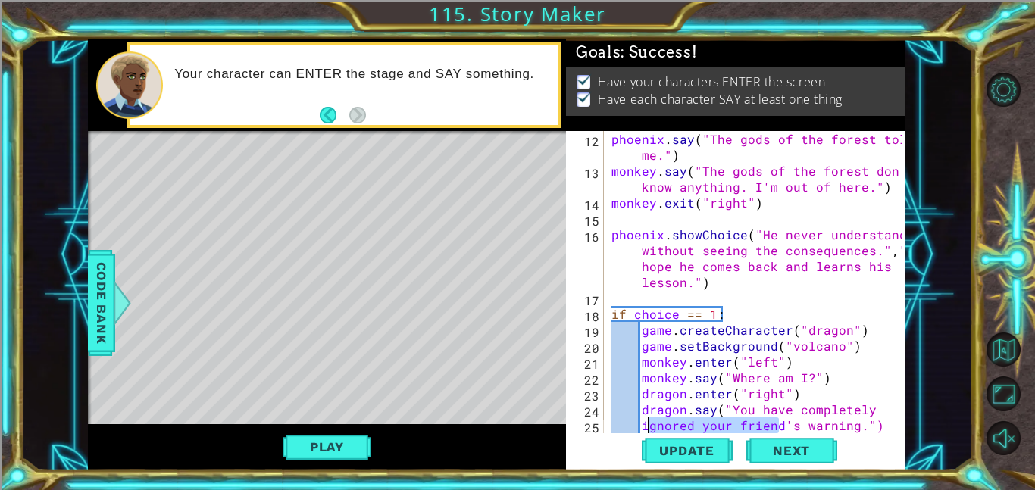
click at [642, 430] on div "phoenix . say ( "The gods of the forest told me." ) monkey . say ( "The gods of…" at bounding box center [759, 306] width 302 height 350
click at [870, 415] on div "phoenix . say ( "The gods of the forest told me." ) monkey . say ( "The gods of…" at bounding box center [759, 306] width 302 height 350
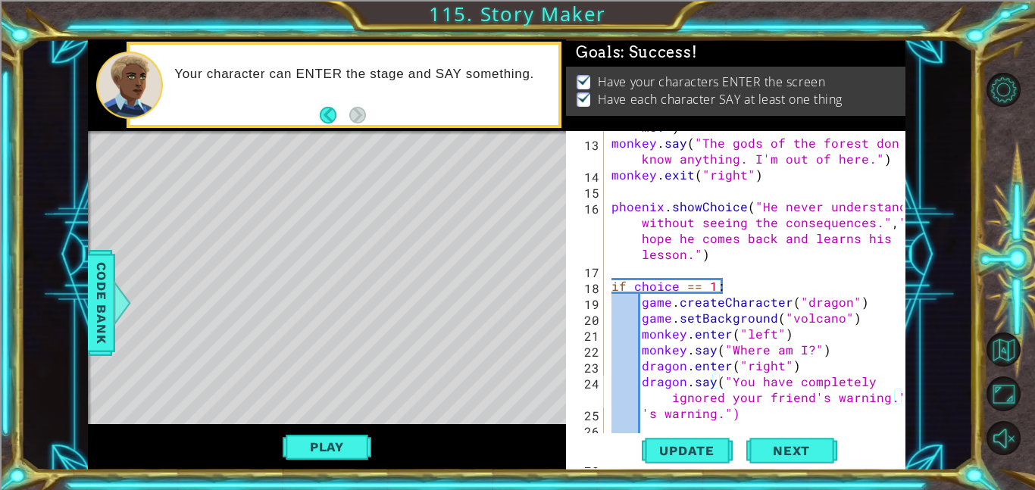
scroll to position [334, 0]
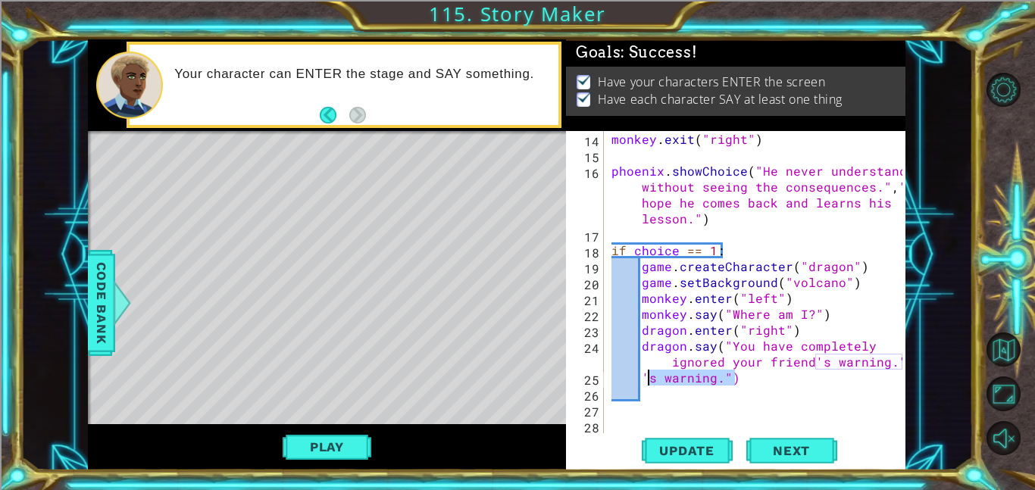
drag, startPoint x: 739, startPoint y: 380, endPoint x: 643, endPoint y: 380, distance: 95.5
click at [643, 380] on div "monkey . exit ( "right" ) [GEOGRAPHIC_DATA] . showChoice ( "He never understand…" at bounding box center [759, 298] width 302 height 334
type textarea "'s warning.")"
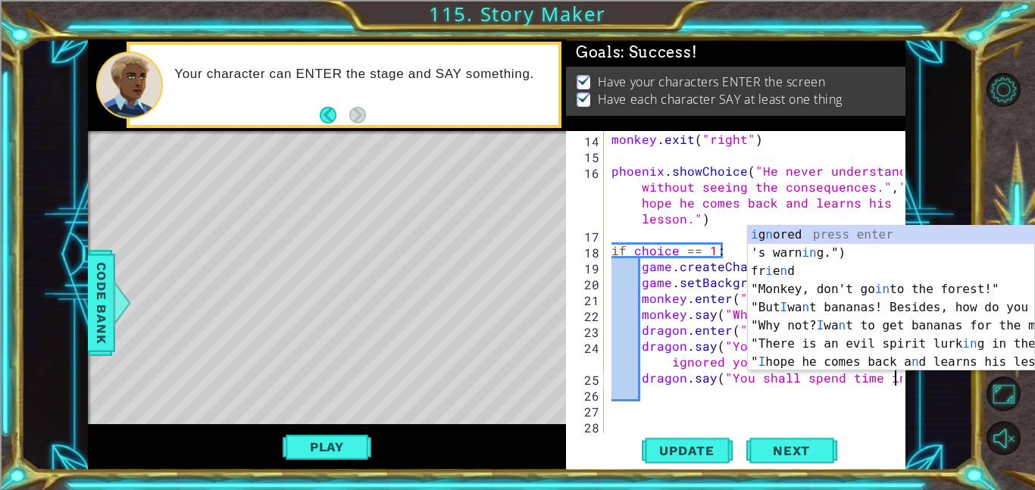
scroll to position [0, 17]
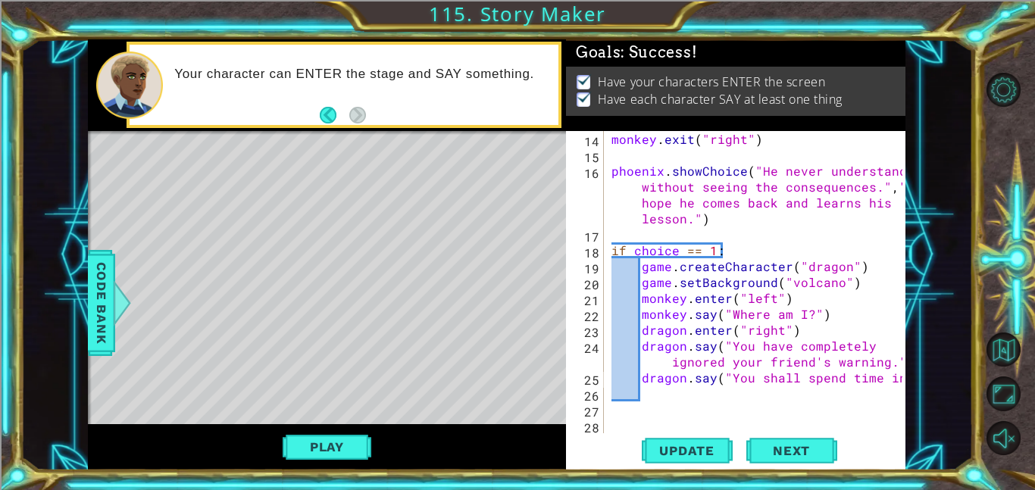
click at [895, 381] on div at bounding box center [894, 115] width 15 height 636
type textarea "dragon.say("You shall suffer in my abyss for eternity.")"
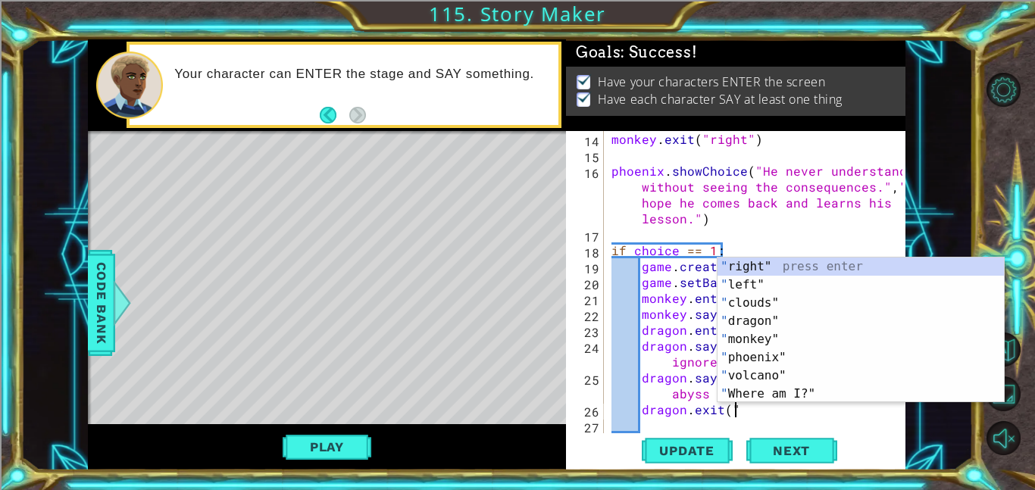
scroll to position [0, 7]
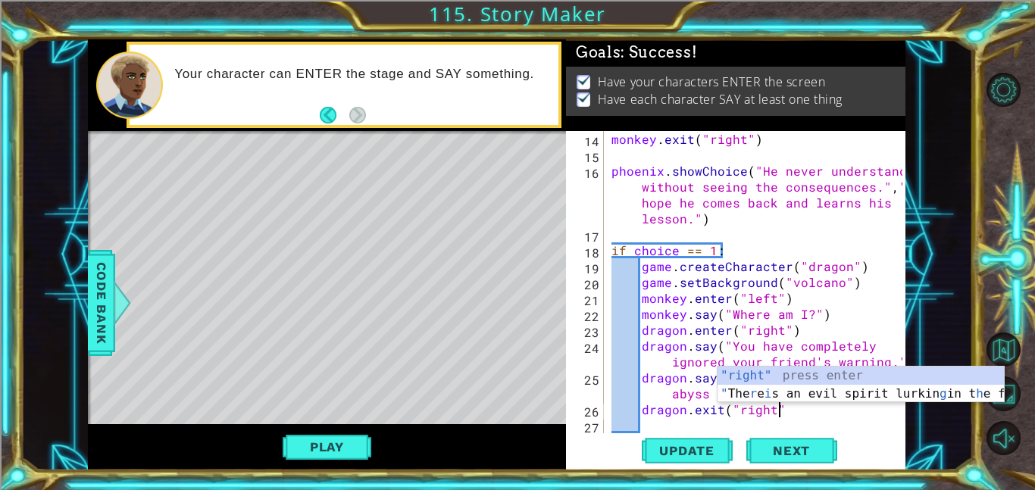
type textarea "dragon.exit("right")"
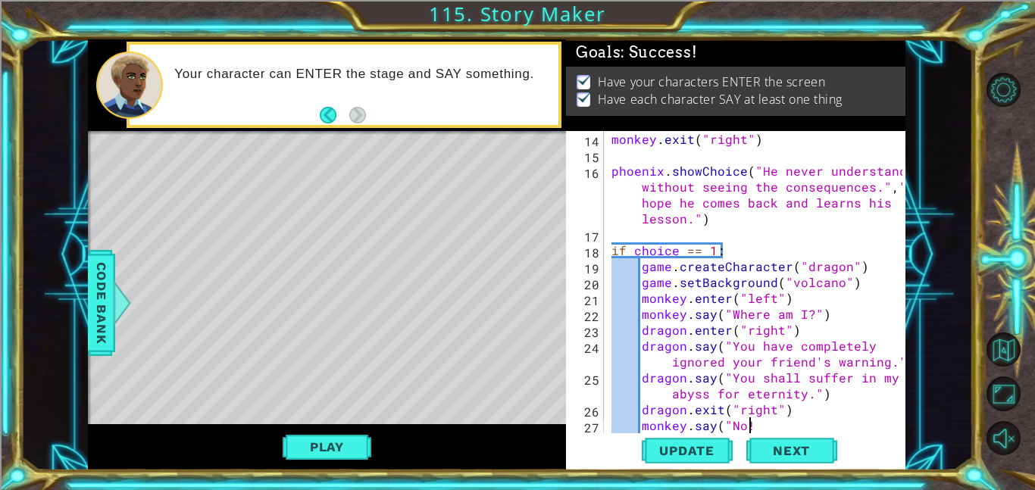
scroll to position [0, 8]
type textarea "monkey.say("No!")"
click at [752, 421] on div "monkey . exit ( "right" ) [GEOGRAPHIC_DATA] . showChoice ( "He never understand…" at bounding box center [759, 298] width 302 height 334
type textarea "monkey.say("No!")"
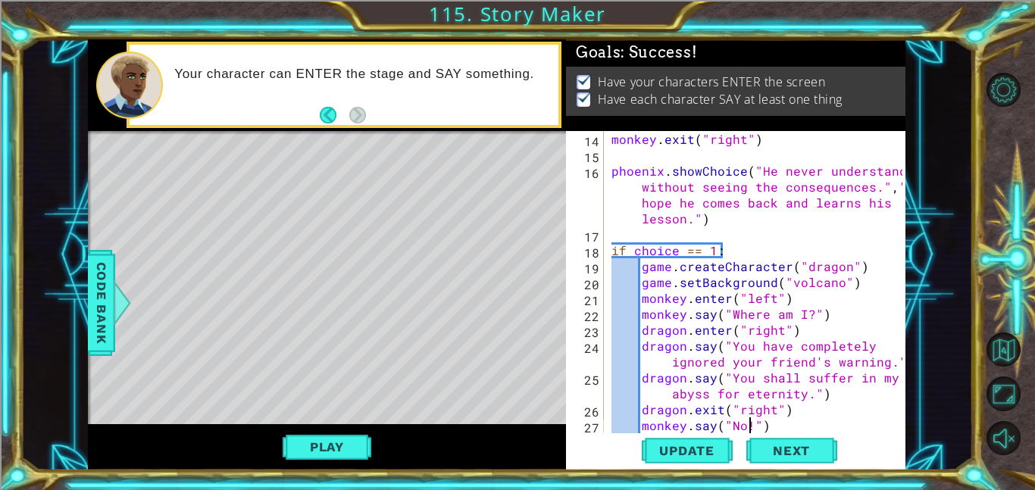
click at [768, 423] on div "monkey . exit ( "right" ) [GEOGRAPHIC_DATA] . showChoice ( "He never understand…" at bounding box center [759, 298] width 302 height 334
click at [768, 430] on div "14 15 16 17 18 19 20 21 22 23 24 25 26 27 28 monkey . exit ( "right" ) [GEOGRAP…" at bounding box center [735, 300] width 339 height 339
type textarea "monkey.say("No!")"
click at [772, 433] on div "14 15 16 17 18 19 20 21 22 23 24 25 26 27 28 monkey . exit ( "right" ) [GEOGRAP…" at bounding box center [735, 300] width 339 height 339
click at [772, 424] on div "monkey . exit ( "right" ) [GEOGRAPHIC_DATA] . showChoice ( "He never understand…" at bounding box center [759, 298] width 302 height 334
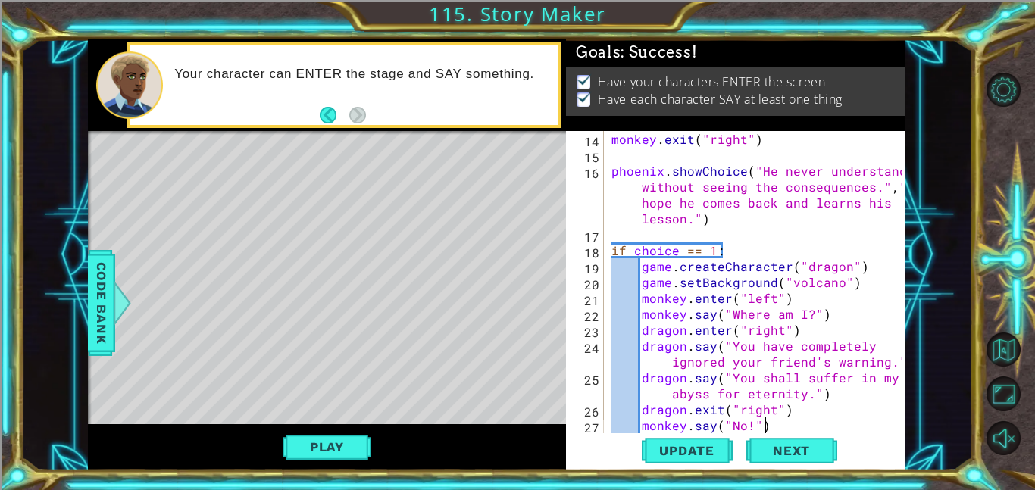
type textarea "monkey.say("No!")"
click at [798, 427] on div "monkey . exit ( "right" ) [GEOGRAPHIC_DATA] . showChoice ( "He never understand…" at bounding box center [759, 298] width 302 height 334
type textarea "monkey.say("No!")"
click at [642, 423] on div "monkey . exit ( "right" ) [GEOGRAPHIC_DATA] . showChoice ( "He never understand…" at bounding box center [759, 298] width 302 height 334
type textarea "monkey.say("No!")"
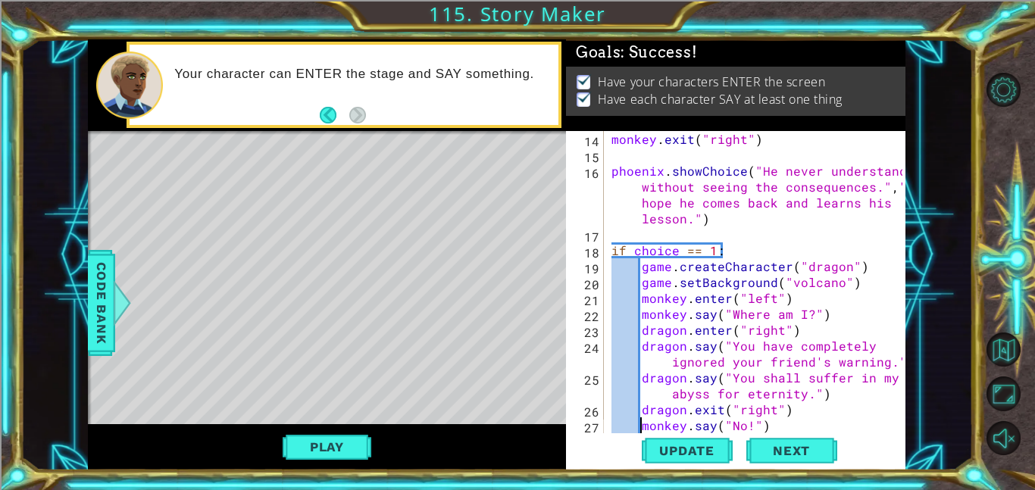
click at [775, 422] on div "monkey . exit ( "right" ) [GEOGRAPHIC_DATA] . showChoice ( "He never understand…" at bounding box center [759, 298] width 302 height 334
click at [786, 430] on div "monkey . exit ( "right" ) [GEOGRAPHIC_DATA] . showChoice ( "He never understand…" at bounding box center [759, 298] width 302 height 334
click at [823, 395] on div "monkey . exit ( "right" ) [GEOGRAPHIC_DATA] . showChoice ( "He never understand…" at bounding box center [759, 298] width 302 height 334
type textarea "dragon.say("You shall suffer in my abyss for eternity.")"
click at [902, 289] on div at bounding box center [894, 210] width 15 height 827
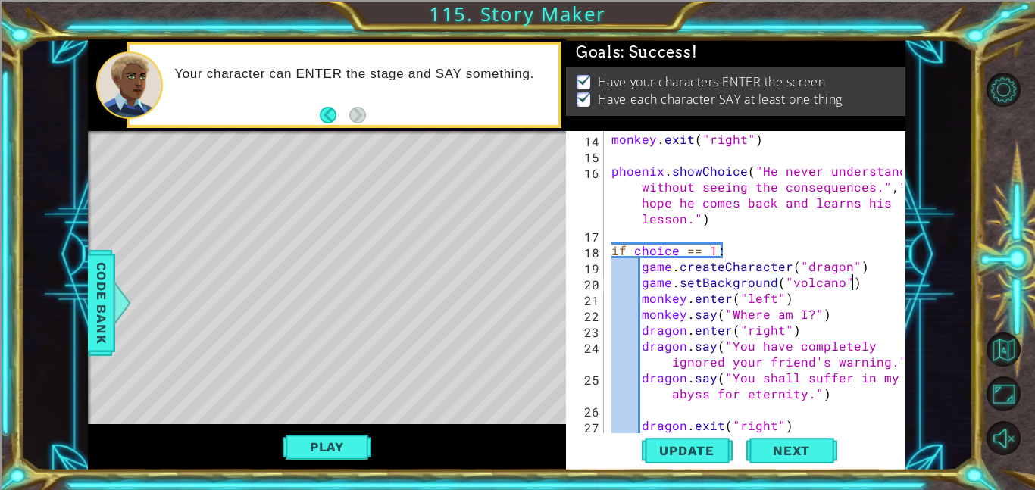
type textarea "game.setBackground("volcano")"
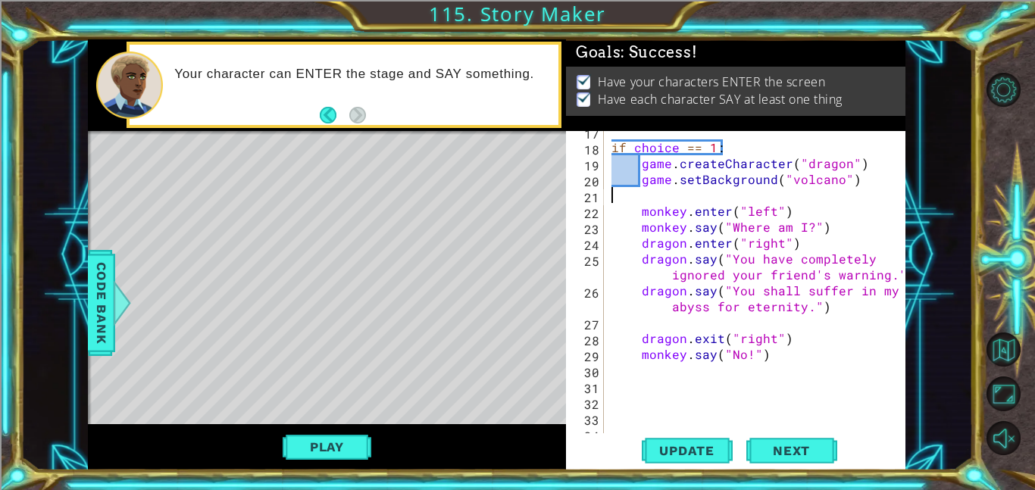
scroll to position [0, 0]
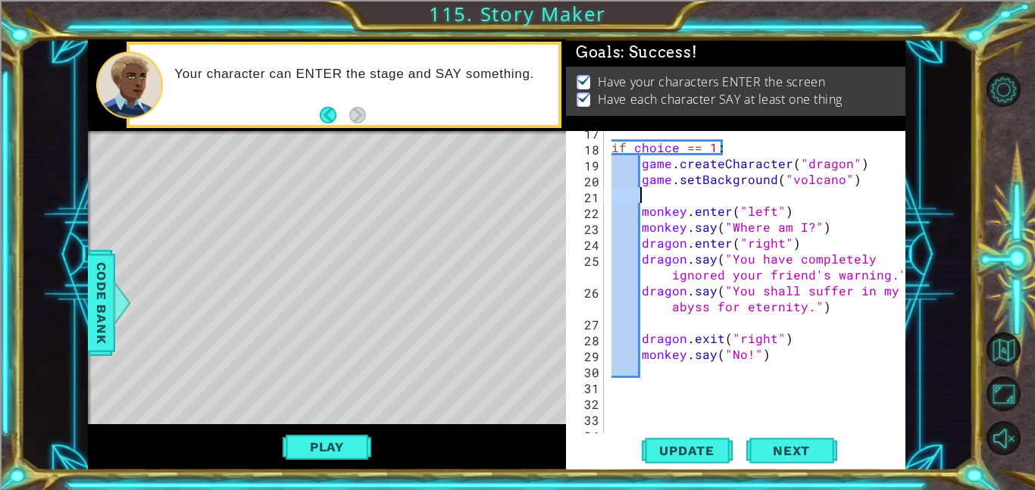
click at [645, 195] on div "if choice == 1 : game . createCharacter ( "dragon" ) game . setBackground ( "vo…" at bounding box center [755, 282] width 294 height 302
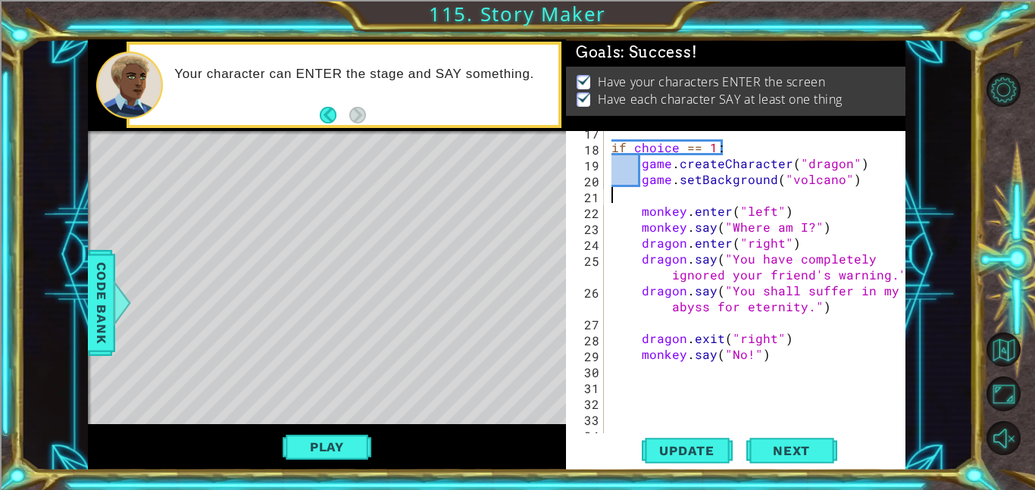
type textarea "game.setBackground("volcano")"
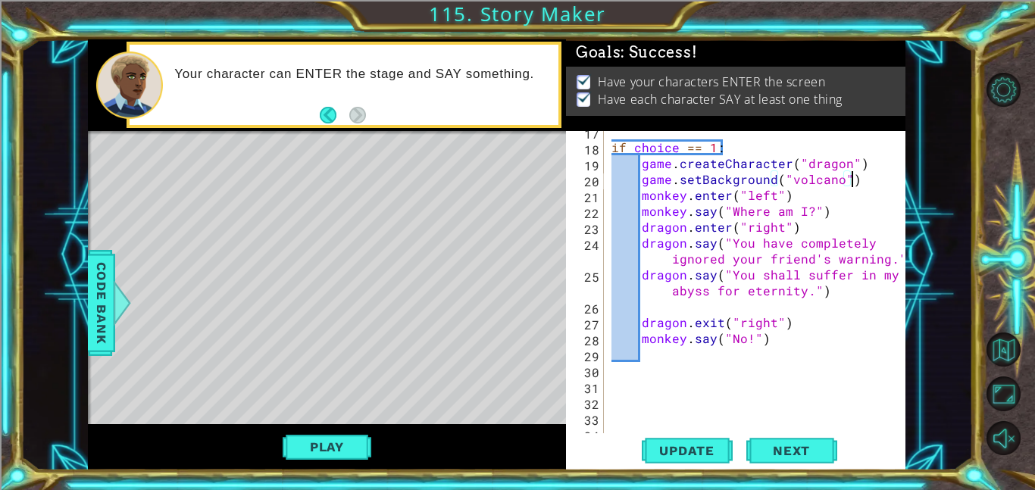
click at [669, 348] on div "if choice == 1 : game . createCharacter ( "dragon" ) game . setBackground ( "vo…" at bounding box center [759, 290] width 302 height 334
type textarea "if choice == 2:"
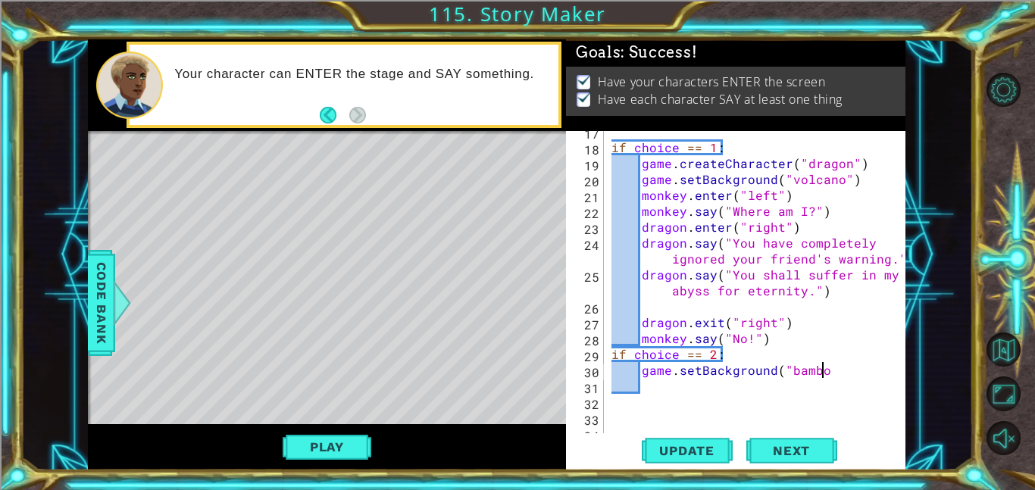
scroll to position [0, 13]
type textarea "game.setBackground("bamboo")"
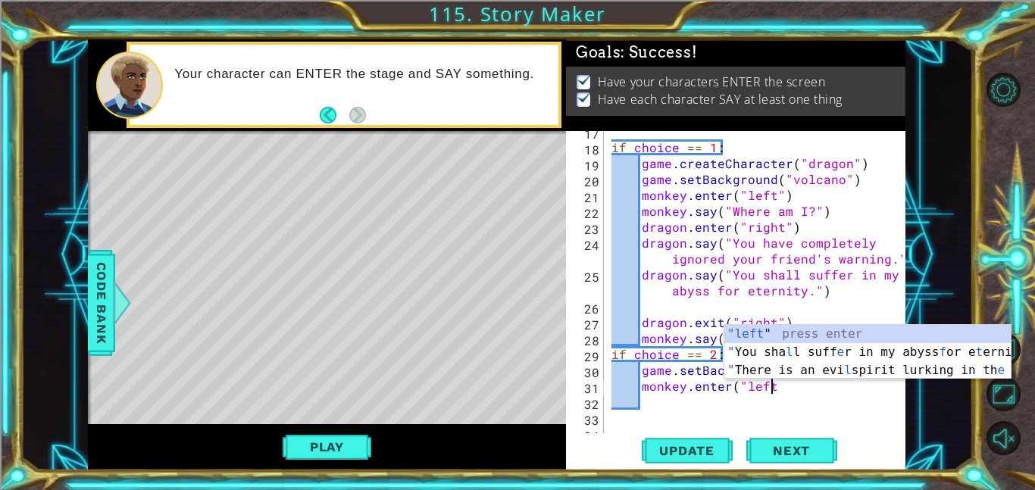
scroll to position [0, 9]
type textarea "monkey.enter("left")"
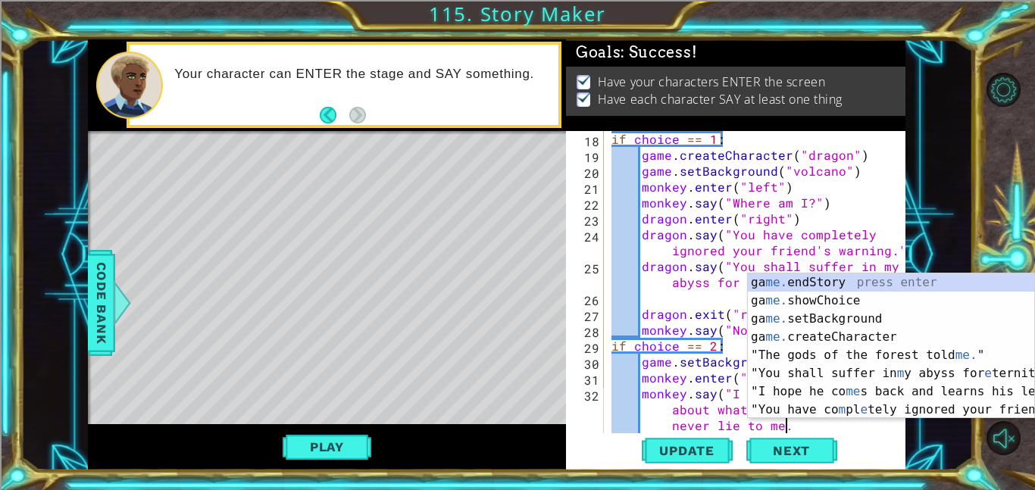
scroll to position [0, 38]
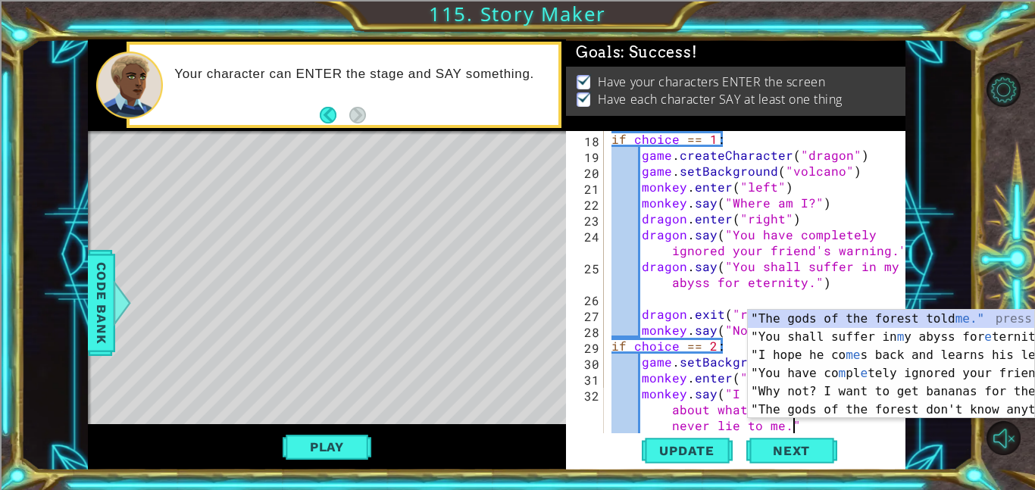
type textarea "monkey.say("I can't stop thinkiing about what [PERSON_NAME] said. He'd never li…"
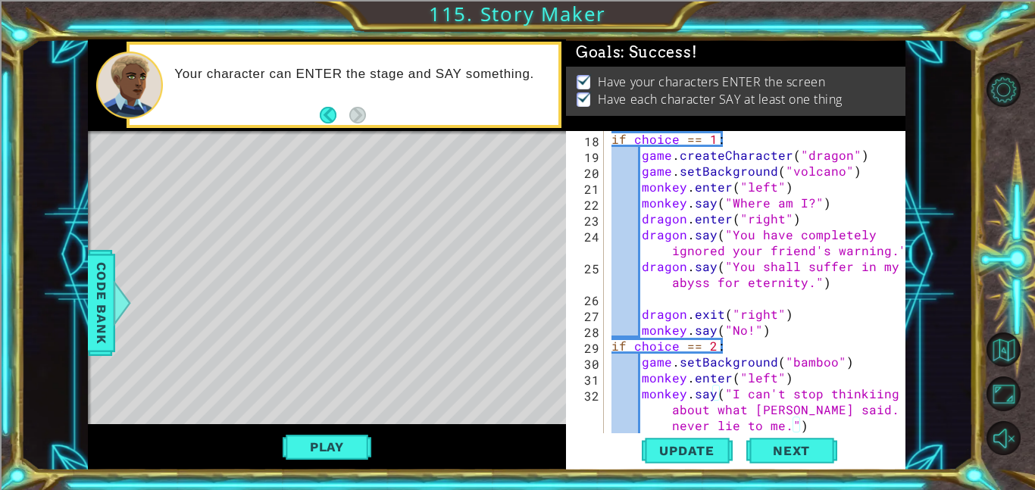
scroll to position [0, 1]
click at [796, 423] on div "if choice == 1 : game . createCharacter ( "dragon" ) game . setBackground ( "vo…" at bounding box center [759, 298] width 302 height 334
type textarea "monkey.say("I can't stop thinkiing about what [PERSON_NAME] said. He'd never li…"
click at [802, 425] on div "if choice == 1 : game . createCharacter ( "dragon" ) game . setBackground ( "vo…" at bounding box center [759, 298] width 302 height 334
click at [887, 352] on div at bounding box center [894, 155] width 15 height 939
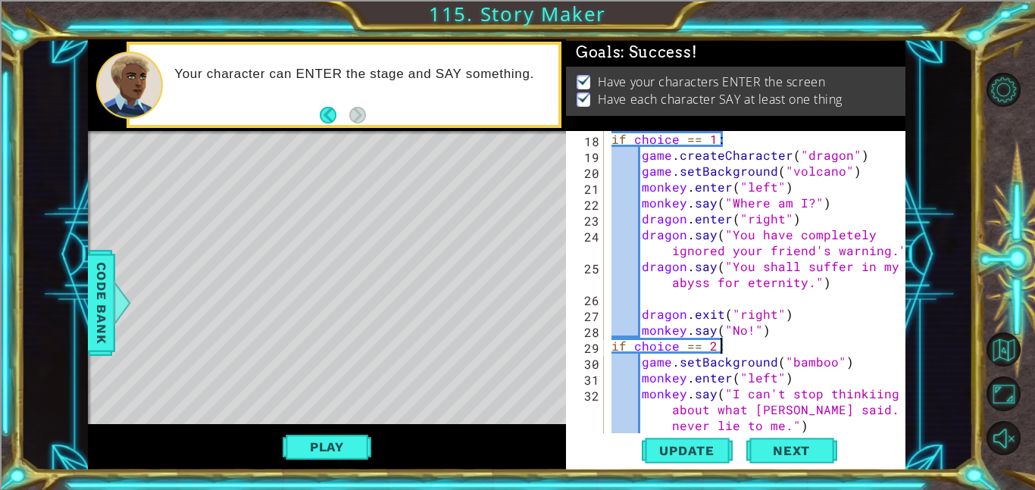
click at [895, 364] on div at bounding box center [894, 155] width 15 height 939
click at [876, 403] on div "if choice == 1 : game . createCharacter ( "dragon" ) game . setBackground ( "vo…" at bounding box center [759, 298] width 302 height 334
type textarea "monkey.say("I can't stop thinkiing about what [PERSON_NAME] said. He'd never li…"
click at [883, 408] on div "if choice == 1 : game . createCharacter ( "dragon" ) game . setBackground ( "vo…" at bounding box center [759, 298] width 302 height 334
click at [848, 425] on div "if choice == 1 : game . createCharacter ( "dragon" ) game . setBackground ( "vo…" at bounding box center [759, 298] width 302 height 334
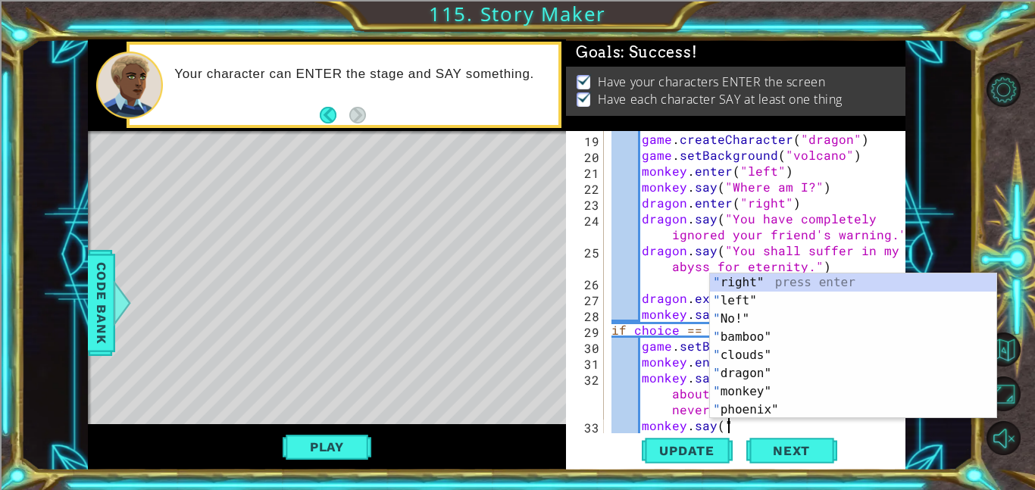
scroll to position [0, 7]
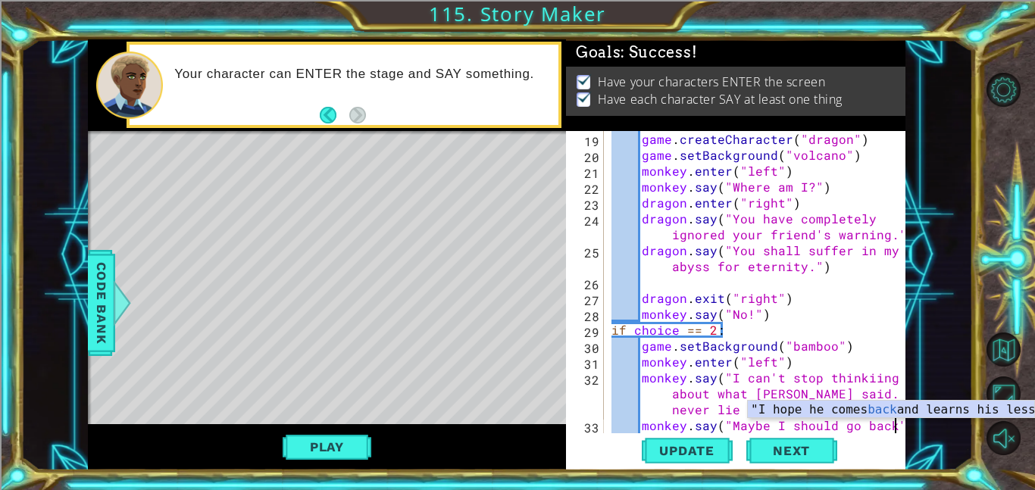
type textarea "monkey.say("Maybe I should go back")"
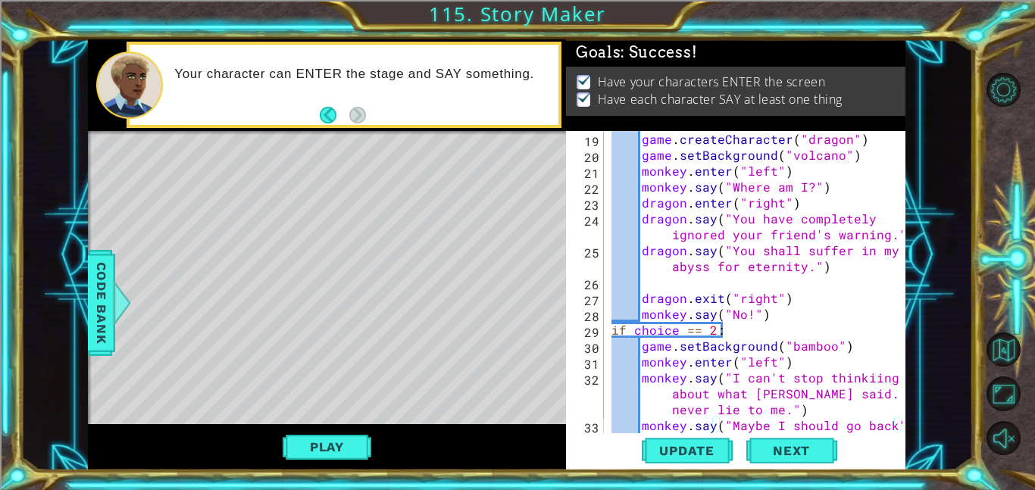
scroll to position [0, 1]
click at [901, 426] on div at bounding box center [894, 147] width 15 height 955
type textarea "monkey.say("Maybe I should go back")"
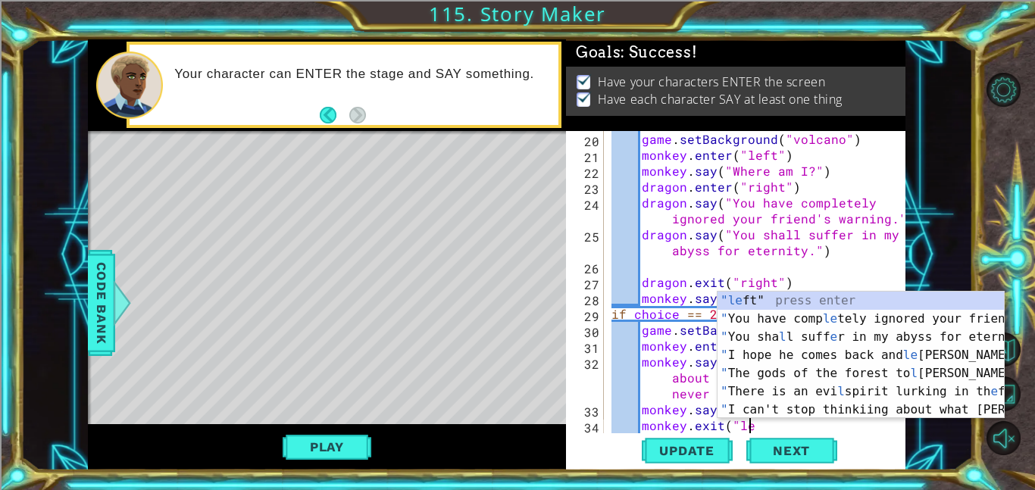
scroll to position [0, 8]
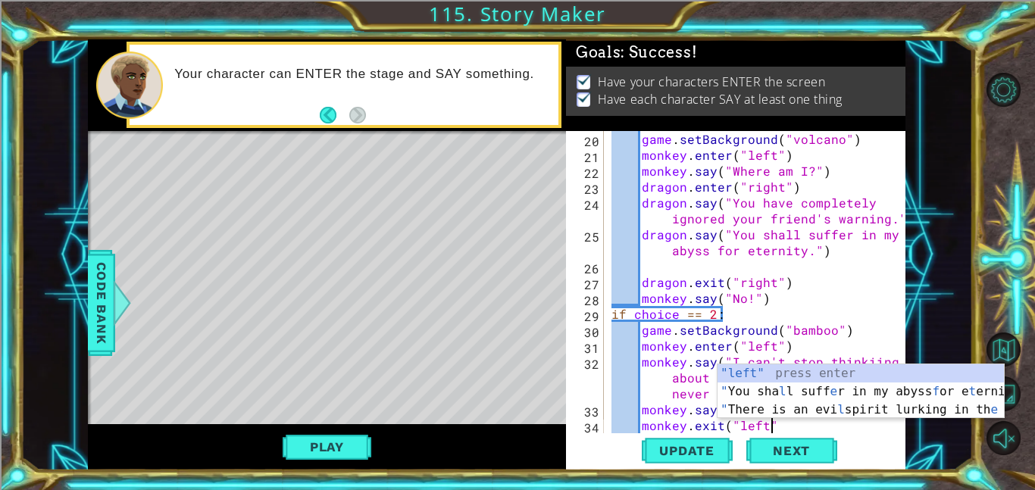
type textarea "monkey.exit("left")"
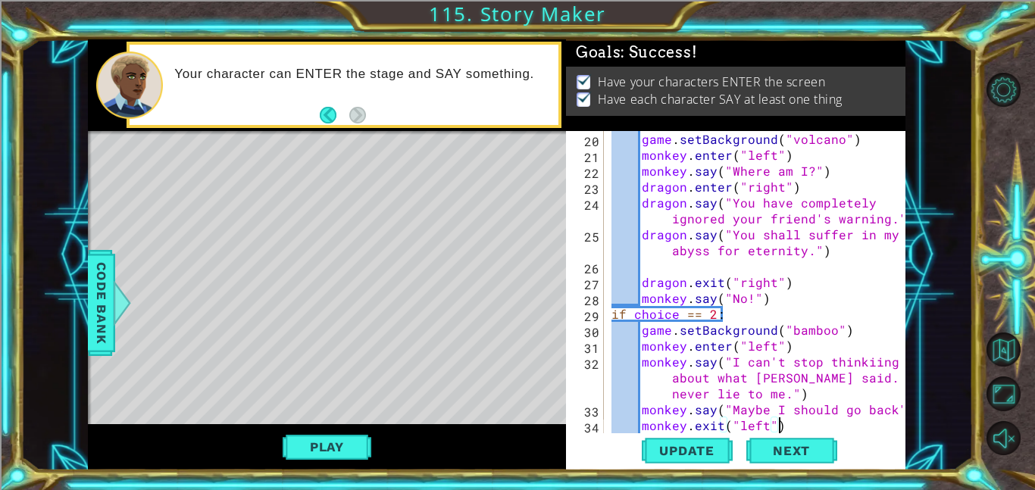
scroll to position [0, 1]
click at [789, 429] on div "game . setBackground ( "volcano" ) monkey . enter ( "left" ) monkey . say ( "Wh…" at bounding box center [759, 298] width 302 height 334
type textarea "monkey.exit("left")"
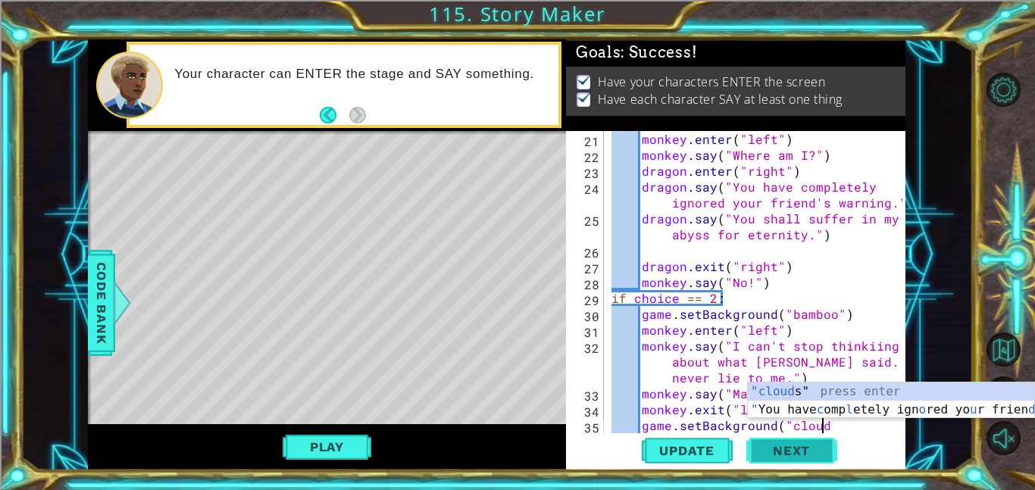
scroll to position [0, 13]
type textarea "game.setBackground("clouds")"
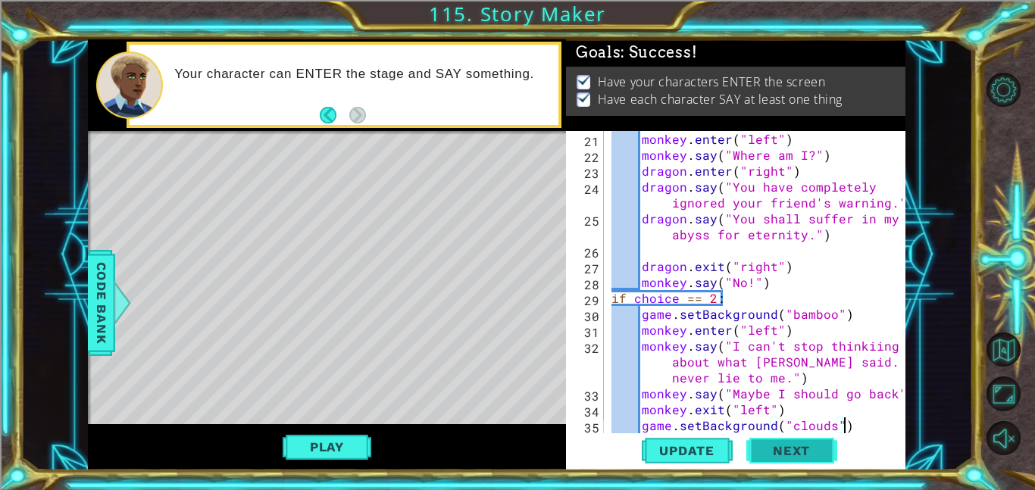
scroll to position [0, 1]
click at [850, 424] on div "monkey . enter ( "left" ) monkey . say ( "Where am I?" ) dragon . enter ( "righ…" at bounding box center [759, 298] width 302 height 334
type textarea "game.setBackground("clouds")"
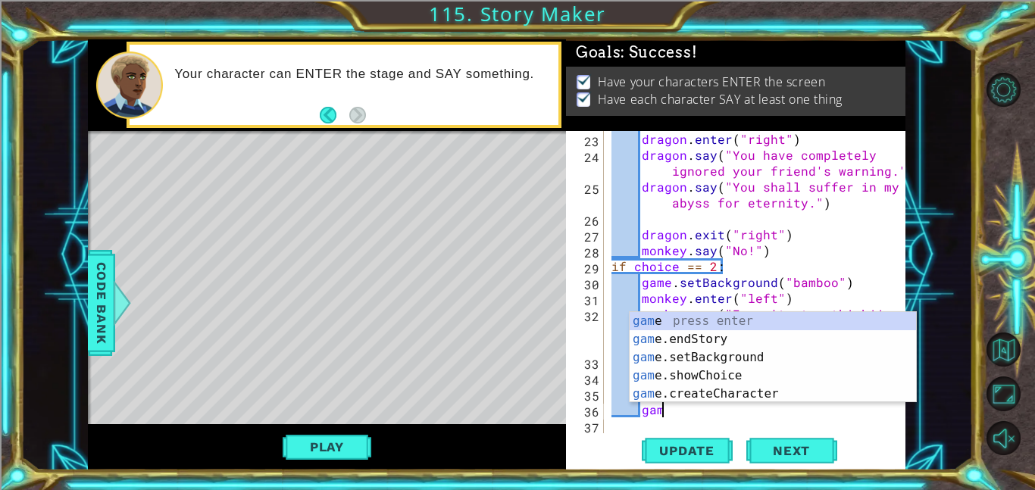
scroll to position [0, 2]
type textarea "g"
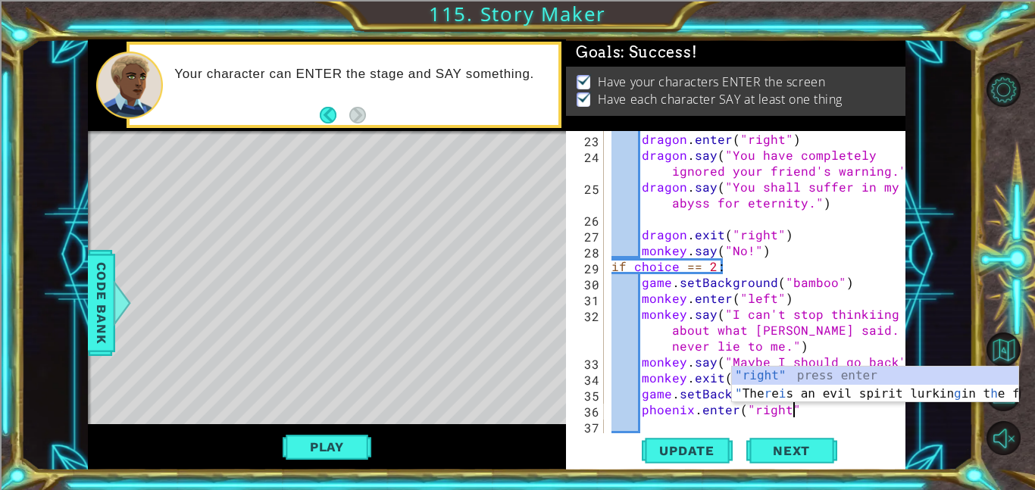
scroll to position [0, 11]
type textarea "phoenix.enter("right")"
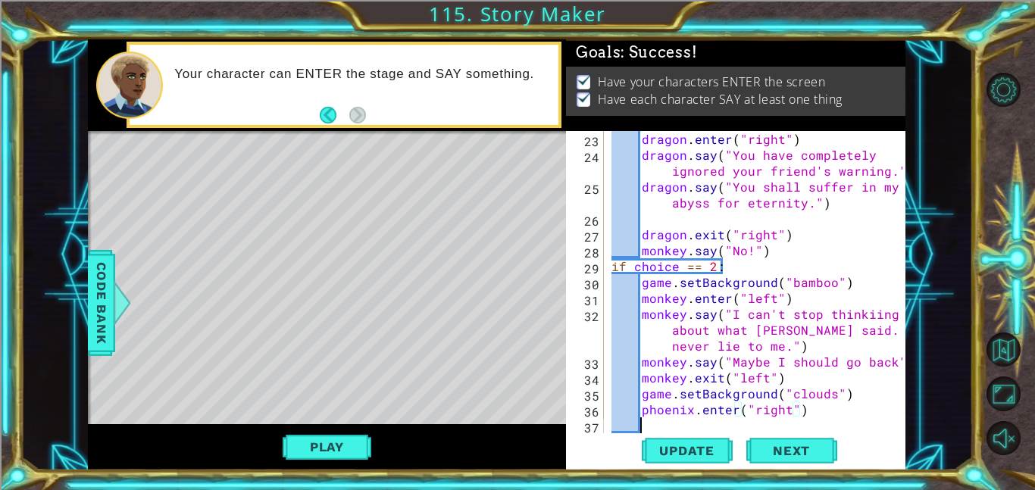
scroll to position [0, 1]
type textarea "p"
click at [780, 402] on div "dragon . enter ( "right" ) dragon . say ( "You have completely ignored your fri…" at bounding box center [759, 298] width 302 height 334
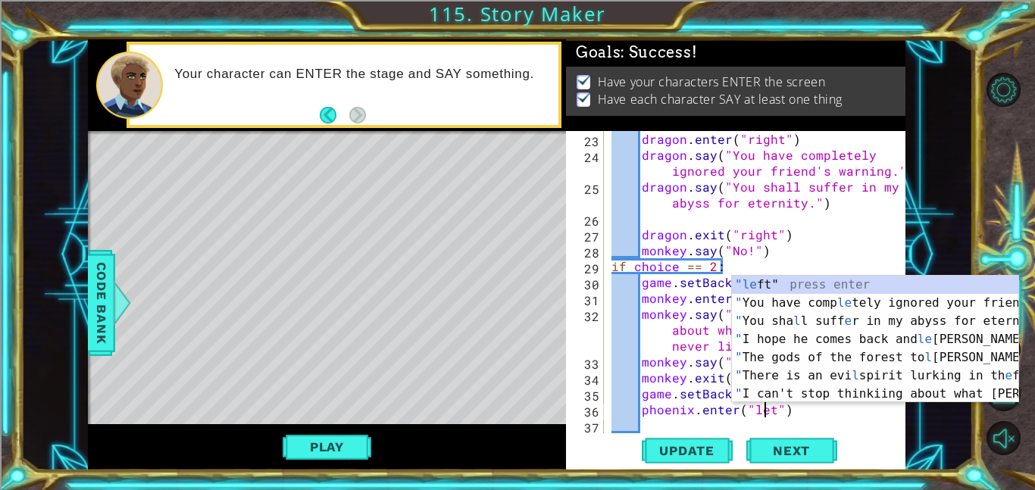
type textarea "phoenix.enter("left")"
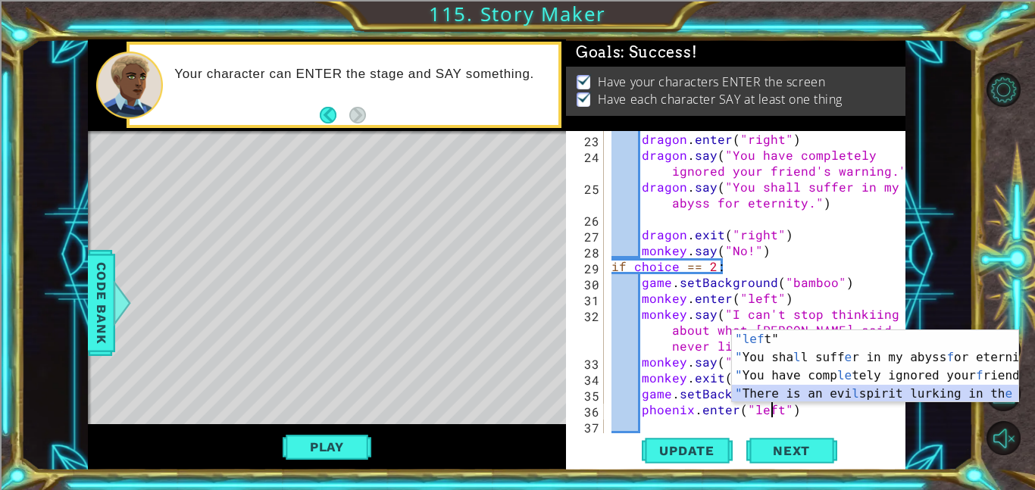
drag, startPoint x: 811, startPoint y: 400, endPoint x: 933, endPoint y: 419, distance: 124.2
click at [933, 419] on body "1 ההההההההההההההההההההההההההההההההההההההההההההההההההההההההההההההההההההההההההההה…" at bounding box center [517, 245] width 1035 height 490
click at [883, 420] on div "dragon . enter ( "right" ) dragon . say ( "You have completely ignored your fri…" at bounding box center [759, 298] width 302 height 334
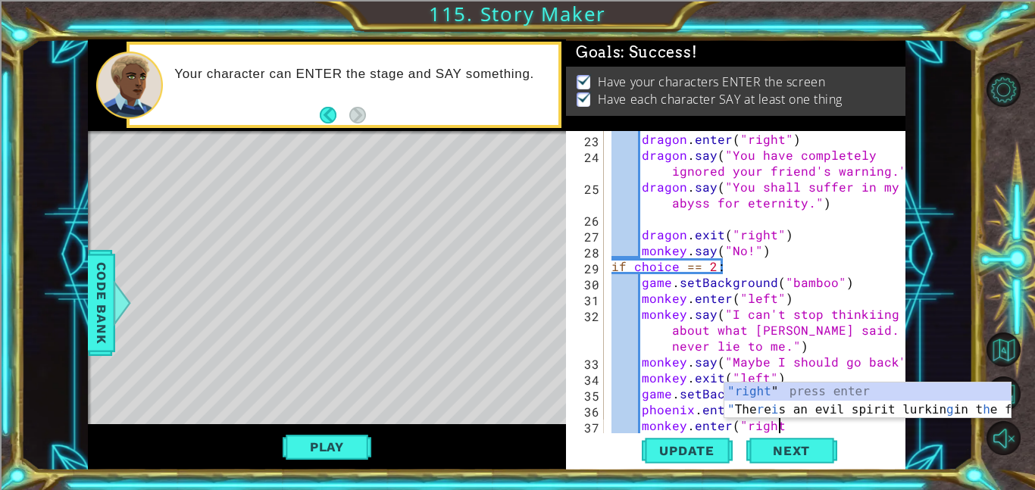
scroll to position [0, 9]
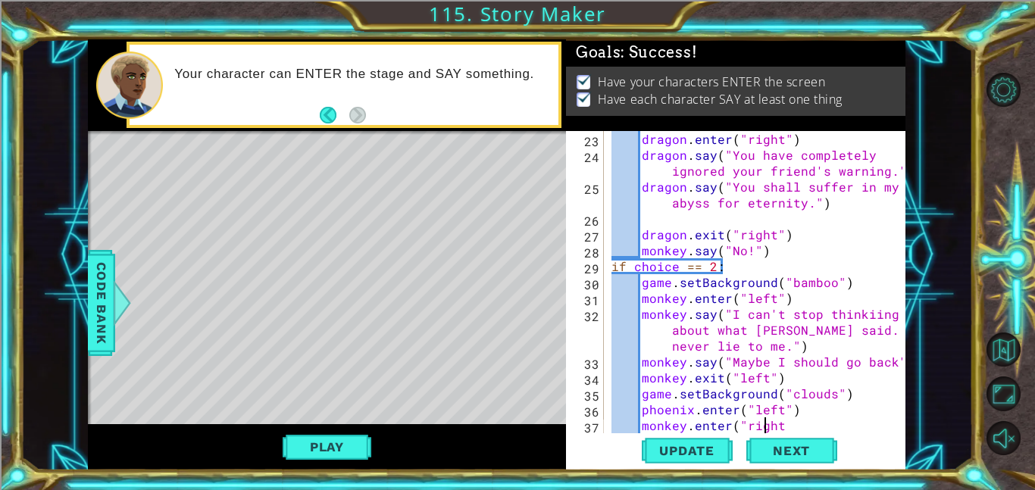
click at [765, 427] on div "dragon . enter ( "right" ) dragon . say ( "You have completely ignored your fri…" at bounding box center [759, 298] width 302 height 334
click at [779, 348] on div "dragon . enter ( "right" ) dragon . say ( "You have completely ignored your fri…" at bounding box center [759, 298] width 302 height 334
click at [802, 427] on div "dragon . enter ( "right" ) dragon . say ( "You have completely ignored your fri…" at bounding box center [759, 298] width 302 height 334
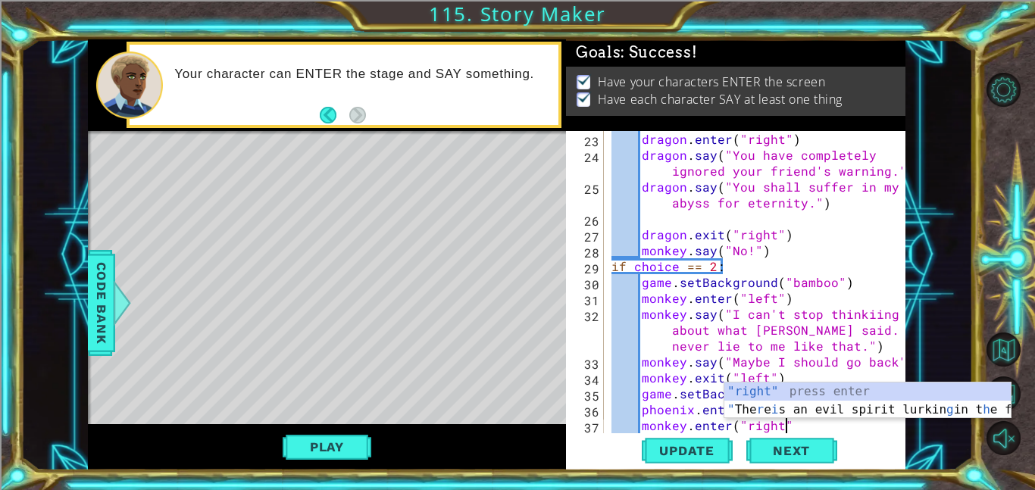
type textarea "monkey.enter("right")"
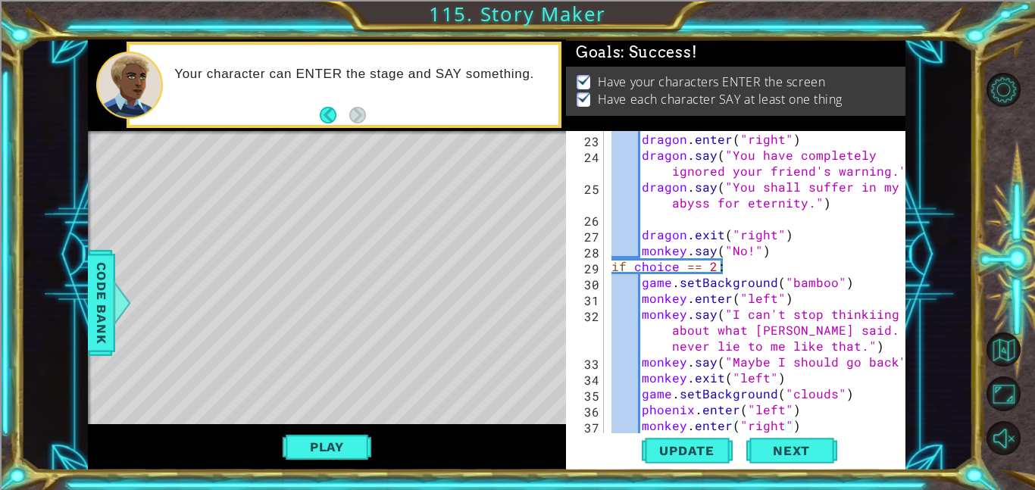
scroll to position [0, 1]
click at [798, 427] on div "dragon . enter ( "right" ) dragon . say ( "You have completely ignored your fri…" at bounding box center [759, 298] width 302 height 334
type textarea "monkey.enter("right")"
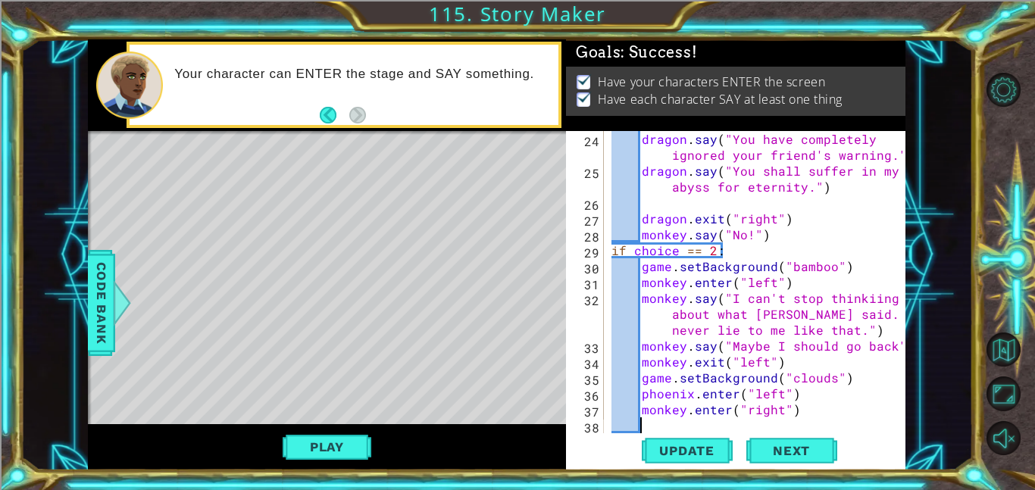
scroll to position [541, 0]
type textarea "M"
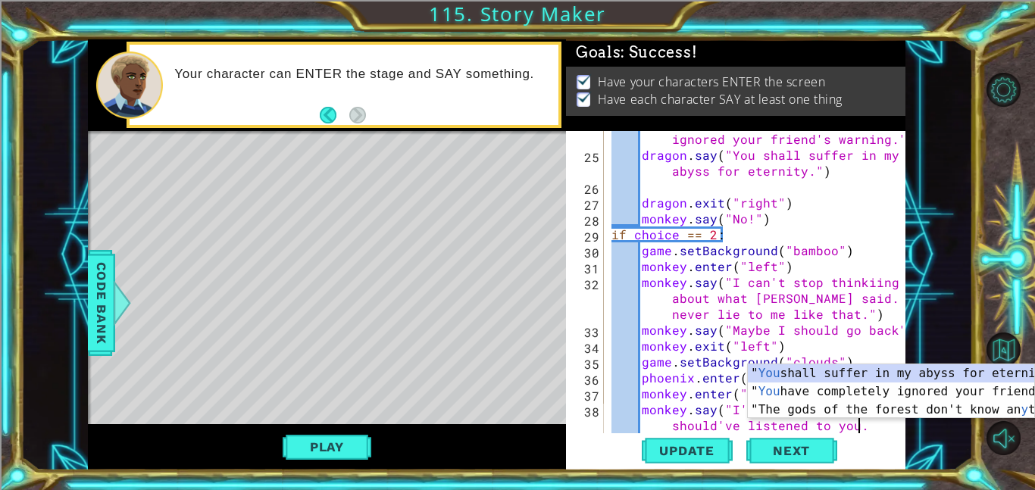
scroll to position [0, 28]
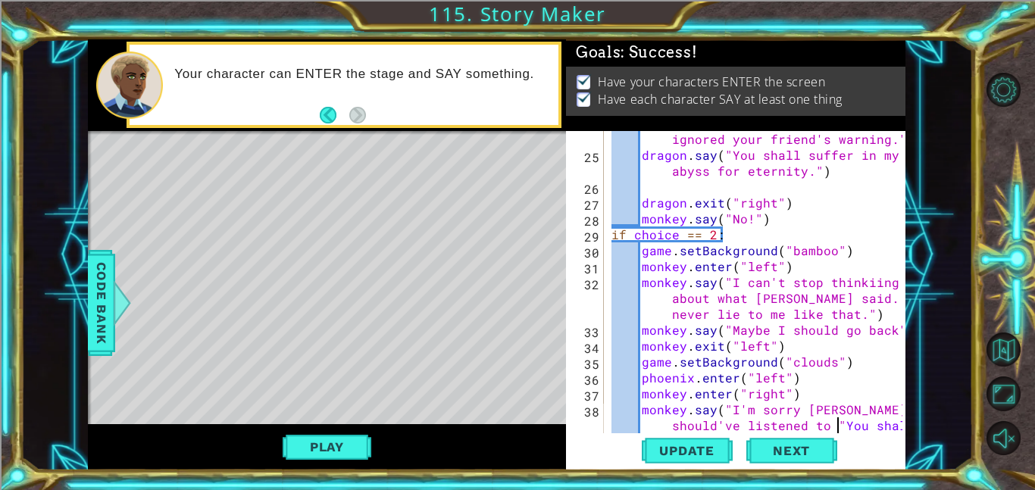
click at [842, 427] on div "dragon . say ( "You have completely ignored your friend's warning." ) dragon . …" at bounding box center [759, 314] width 302 height 398
click at [842, 427] on div "dragon . say ( "You have completely ignored your friend's warning." ) dragon . …" at bounding box center [755, 282] width 294 height 302
click at [839, 425] on div "dragon . say ( "You have completely ignored your friend's warning." ) dragon . …" at bounding box center [759, 314] width 302 height 398
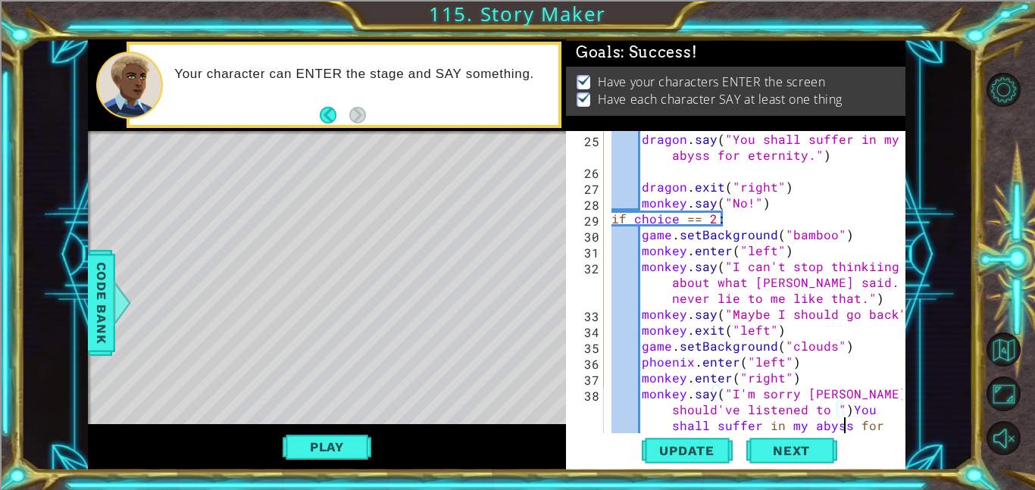
scroll to position [573, 0]
drag, startPoint x: 892, startPoint y: 430, endPoint x: 845, endPoint y: 414, distance: 48.6
click at [845, 414] on div "monkey.say("I'm sorry [PERSON_NAME]. I should've listened to ")You shall suffer…" at bounding box center [734, 282] width 336 height 302
click at [814, 423] on div "dragon . say ( "You shall suffer in my abyss for eternity." ) dragon . exit ( "…" at bounding box center [759, 306] width 302 height 350
click at [824, 408] on div "dragon . say ( "You shall suffer in my abyss for eternity." ) dragon . exit ( "…" at bounding box center [759, 306] width 302 height 350
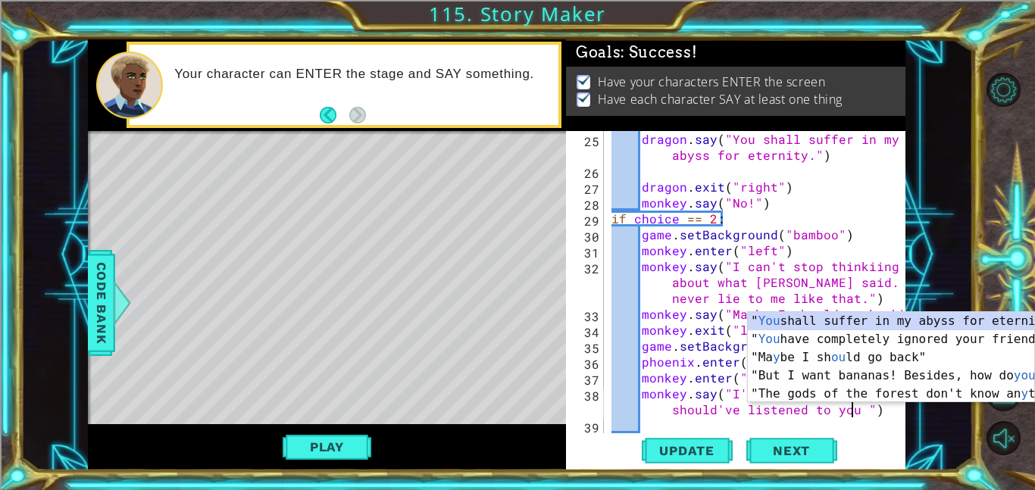
scroll to position [0, 28]
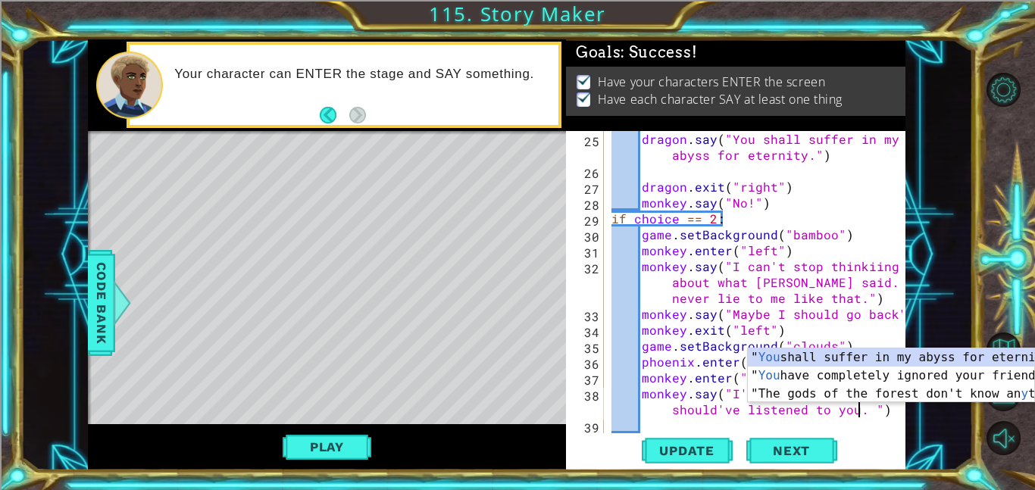
click at [866, 413] on div "dragon . say ( "You shall suffer in my abyss for eternity." ) dragon . exit ( "…" at bounding box center [759, 306] width 302 height 350
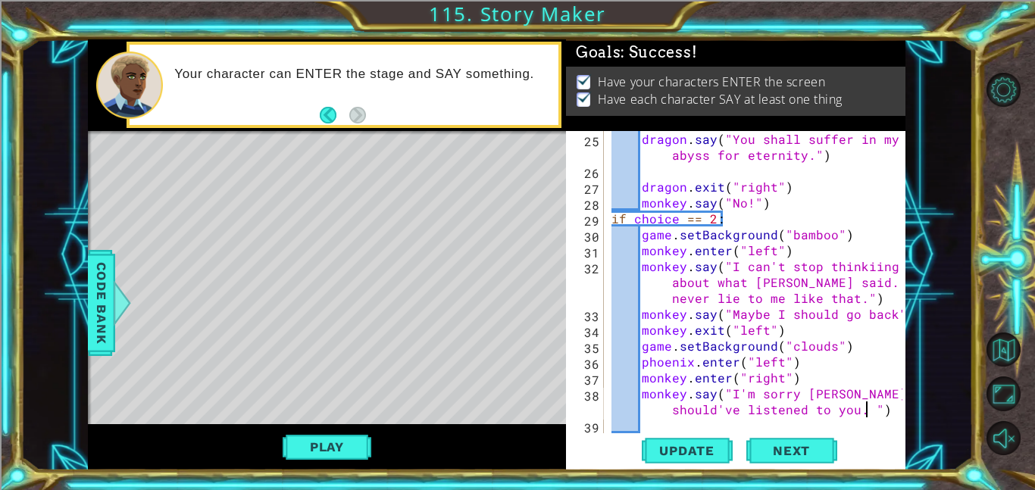
type textarea "monkey.say("I'm sorry [PERSON_NAME]. I should've listened to you.")"
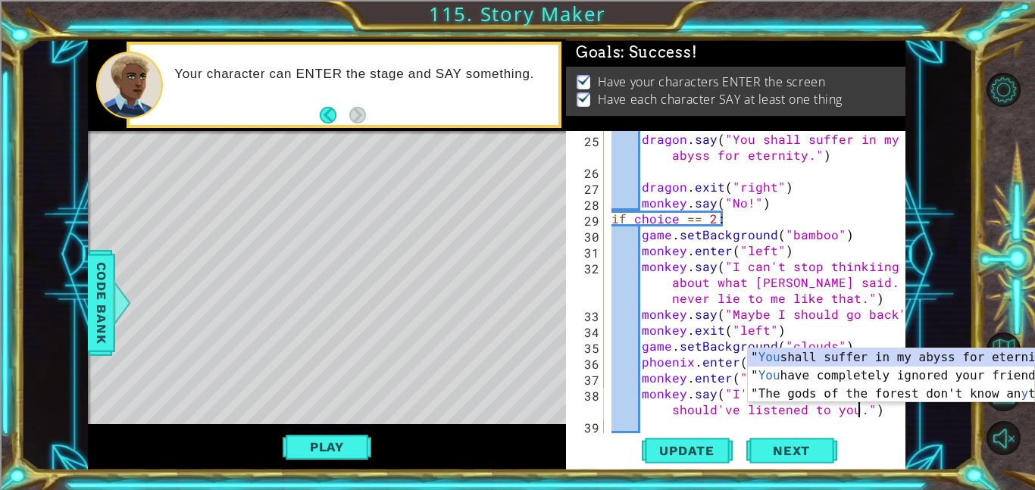
click at [879, 420] on div "dragon . say ( "You shall suffer in my abyss for eternity." ) dragon . exit ( "…" at bounding box center [759, 306] width 302 height 350
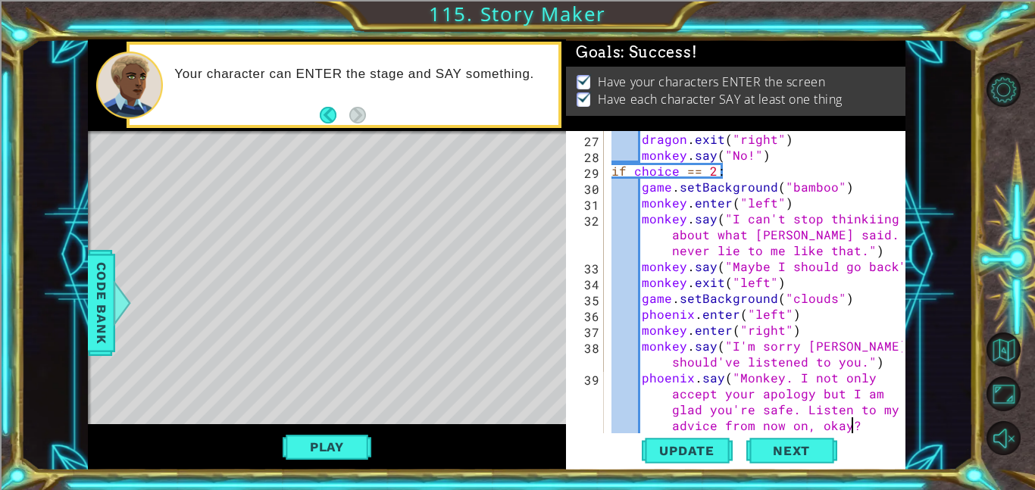
scroll to position [0, 55]
type textarea "phoenix.say("Monkey. I not only accept your apology but I am glad you're safe. …"
click at [880, 432] on div "dragon . exit ( "right" ) monkey . say ( "No!" ) if choice == 2 : game . setBac…" at bounding box center [759, 298] width 302 height 334
type textarea "phoenix.say("Monkey. I not only accept your apology but I am glad you're safe. …"
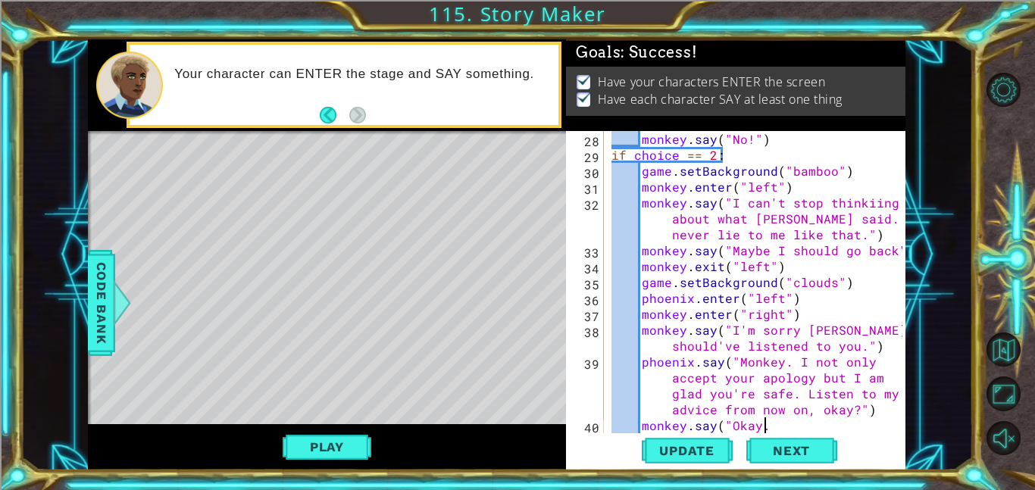
scroll to position [0, 9]
type textarea "monkey.say("Okay.")"
click at [683, 452] on span "Update" at bounding box center [687, 450] width 86 height 15
click at [683, 447] on span "Update" at bounding box center [687, 450] width 86 height 15
